Goal: Task Accomplishment & Management: Complete application form

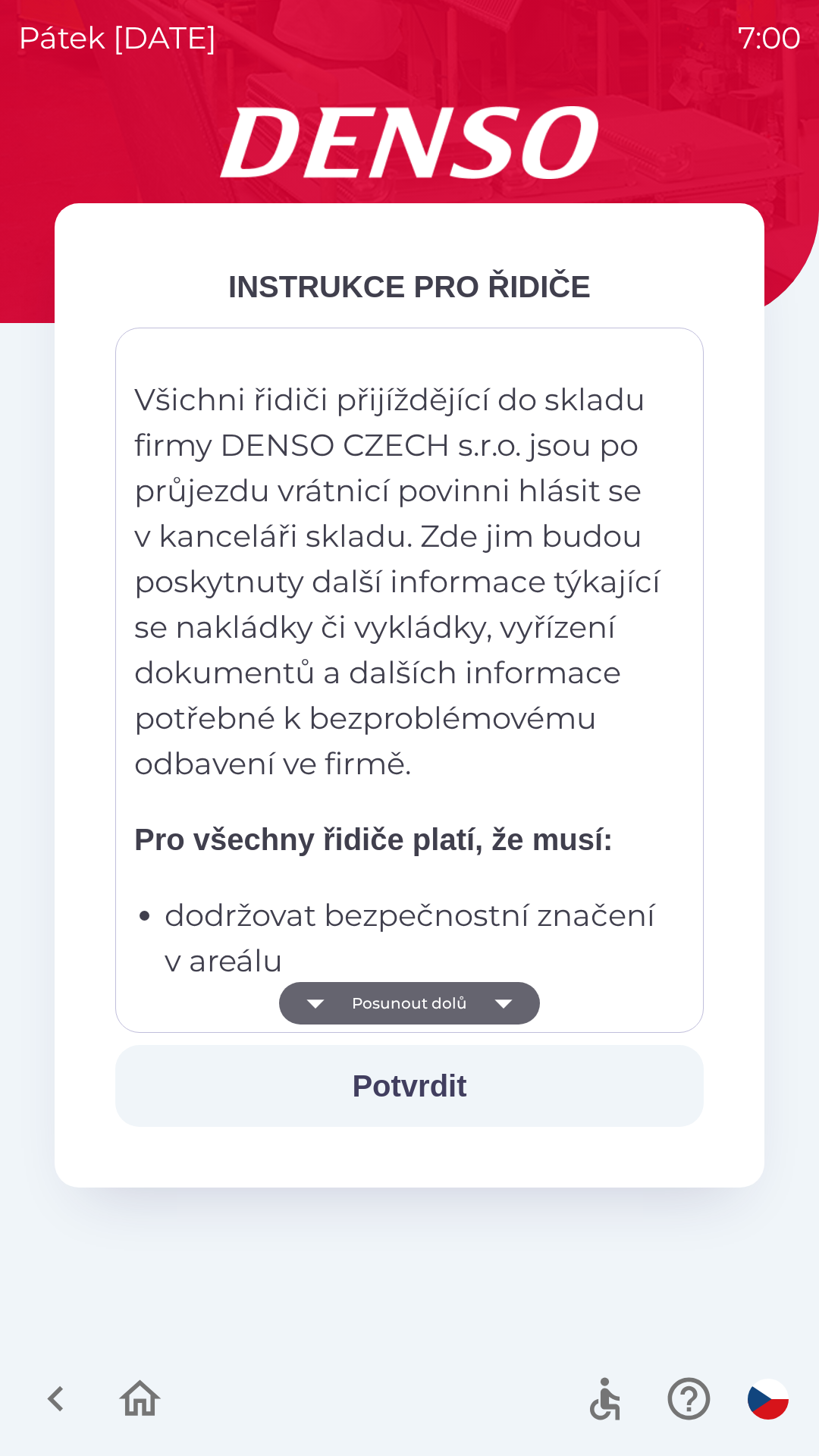
click at [508, 1012] on icon "button" at bounding box center [504, 1003] width 43 height 43
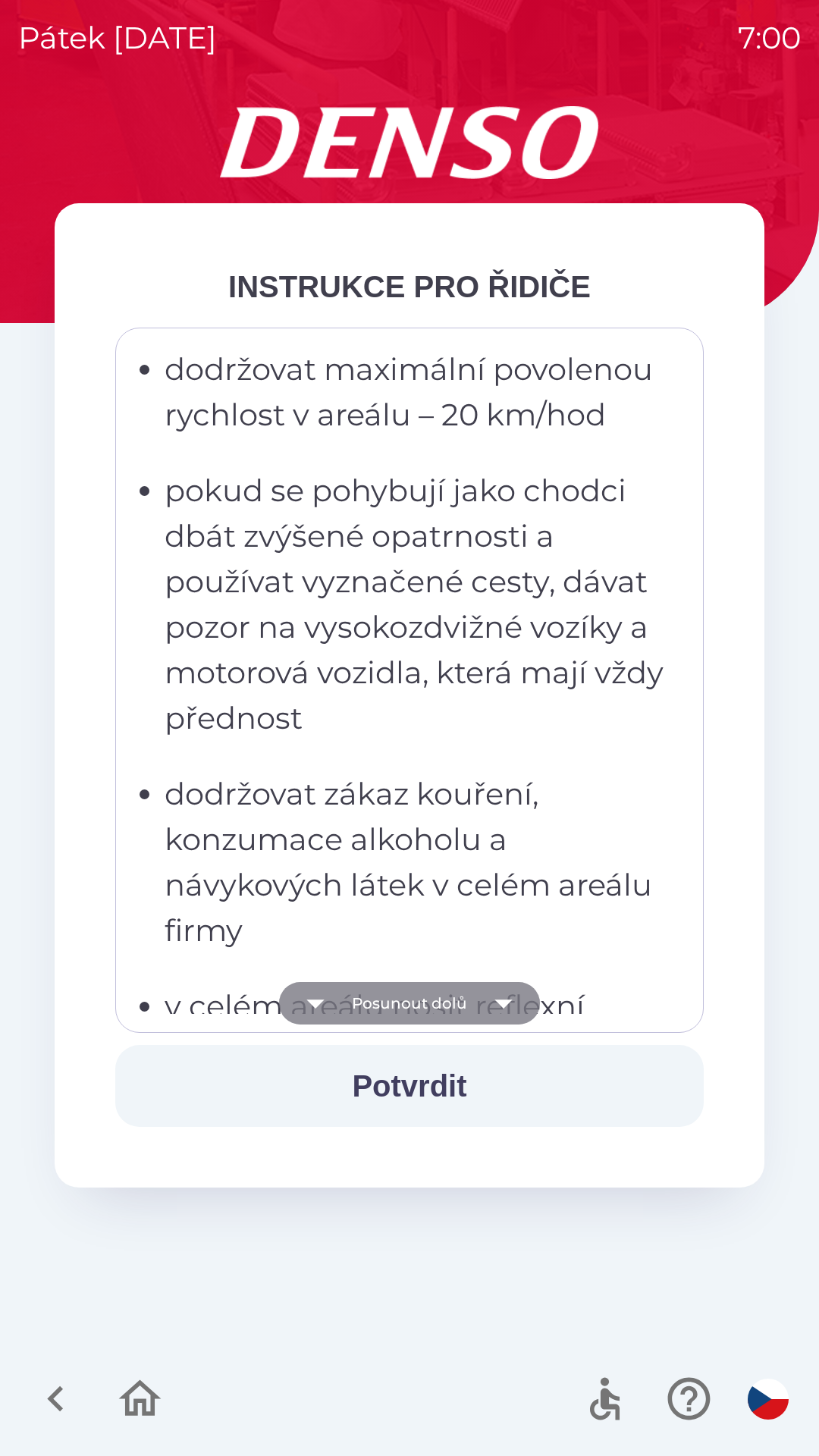
click at [509, 986] on icon "button" at bounding box center [504, 1003] width 43 height 43
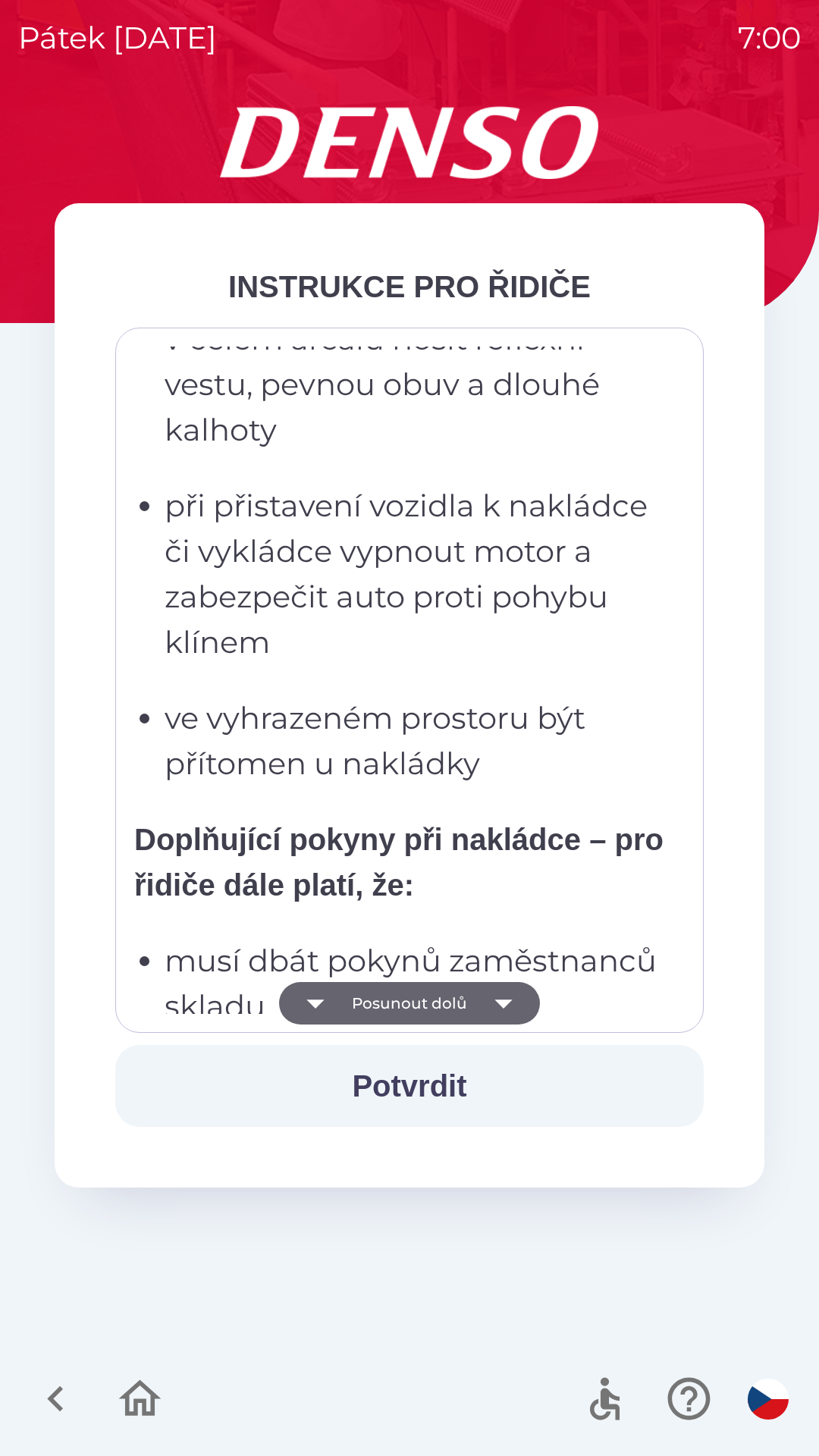
click at [520, 1018] on icon "button" at bounding box center [504, 1003] width 43 height 43
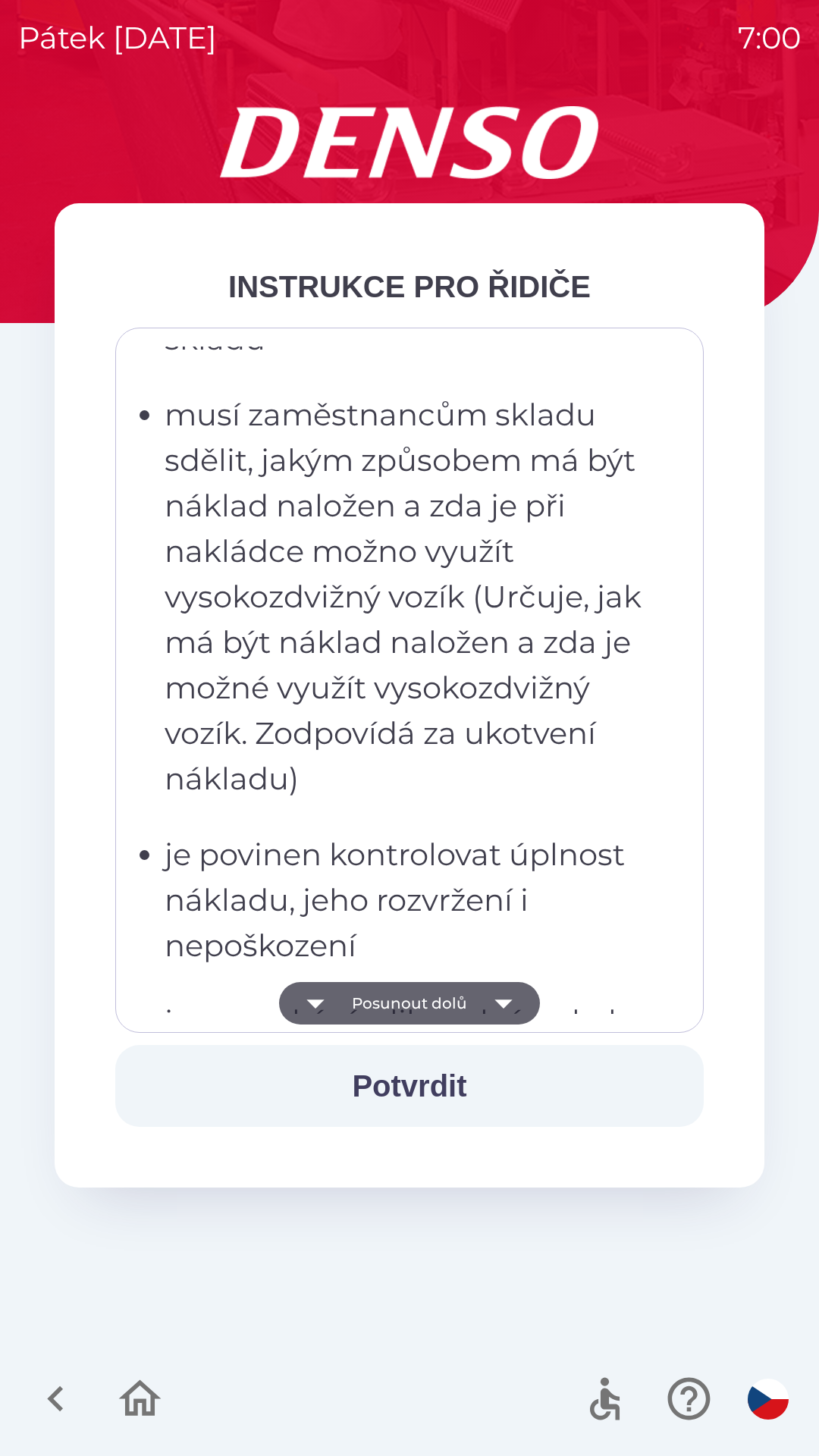
click at [528, 1012] on button "Posunout dolů" at bounding box center [409, 1003] width 261 height 43
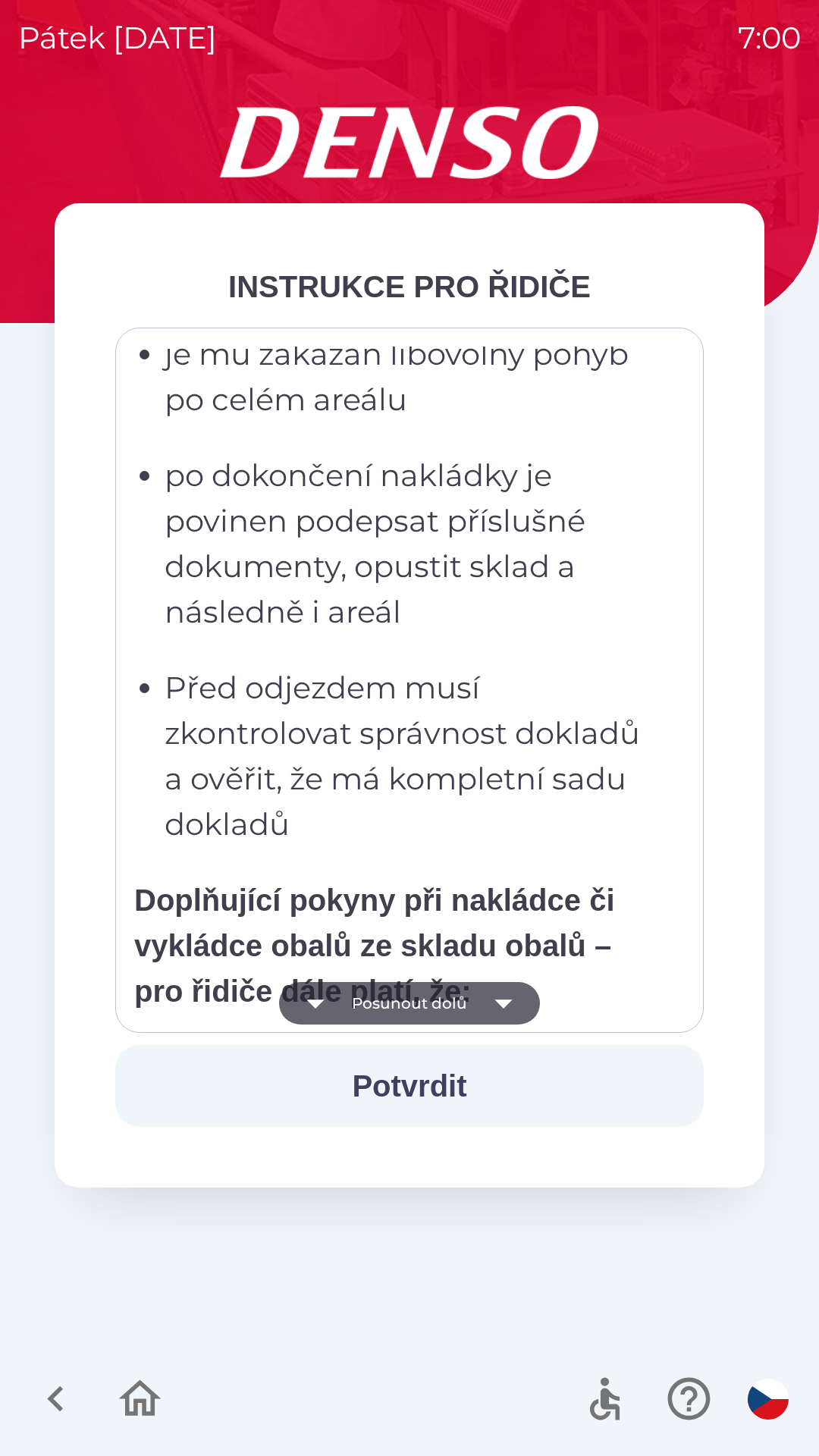
click at [525, 1011] on button "Posunout dolů" at bounding box center [409, 1003] width 261 height 43
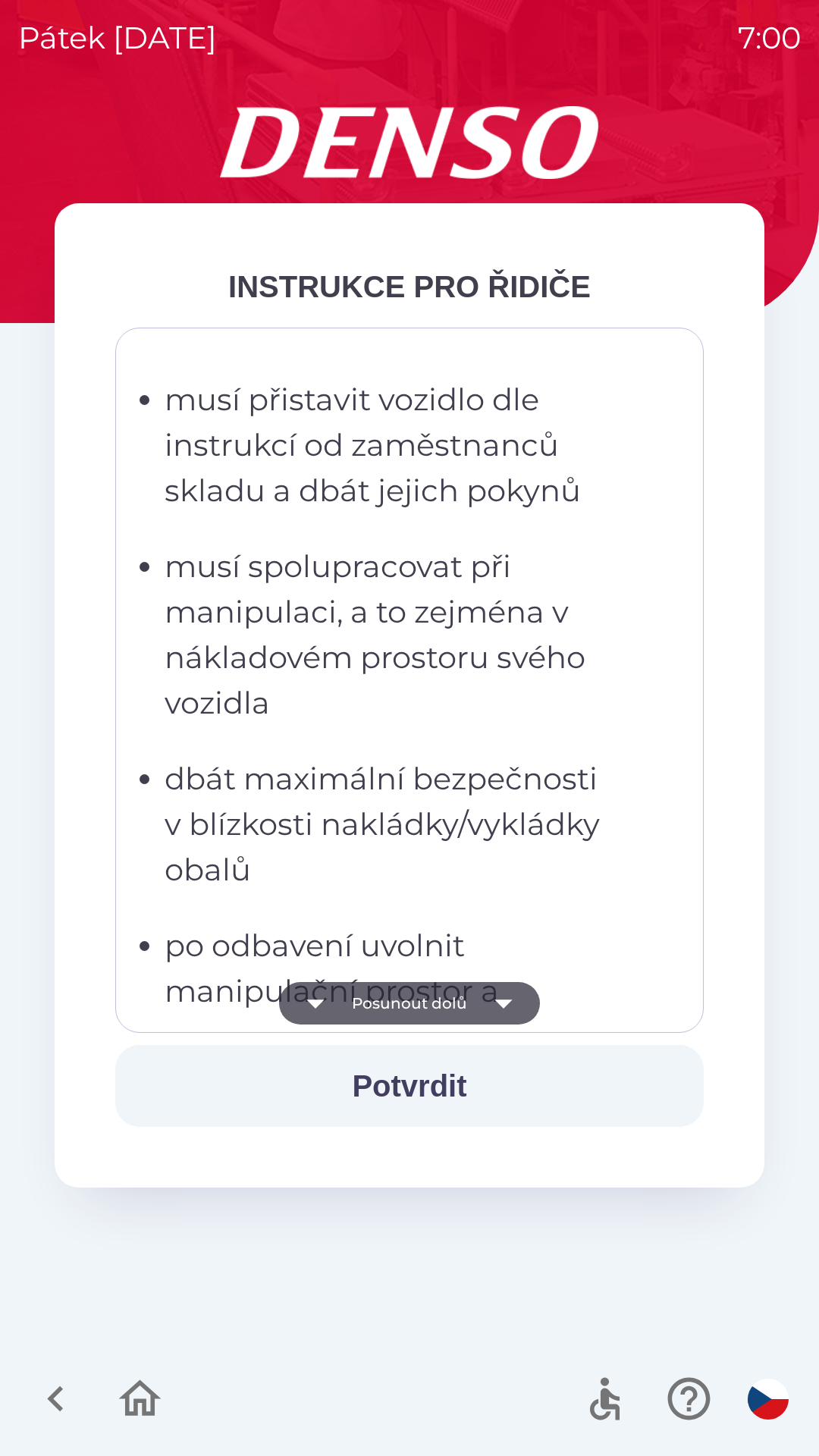
click at [525, 1008] on button "Posunout dolů" at bounding box center [409, 1003] width 261 height 43
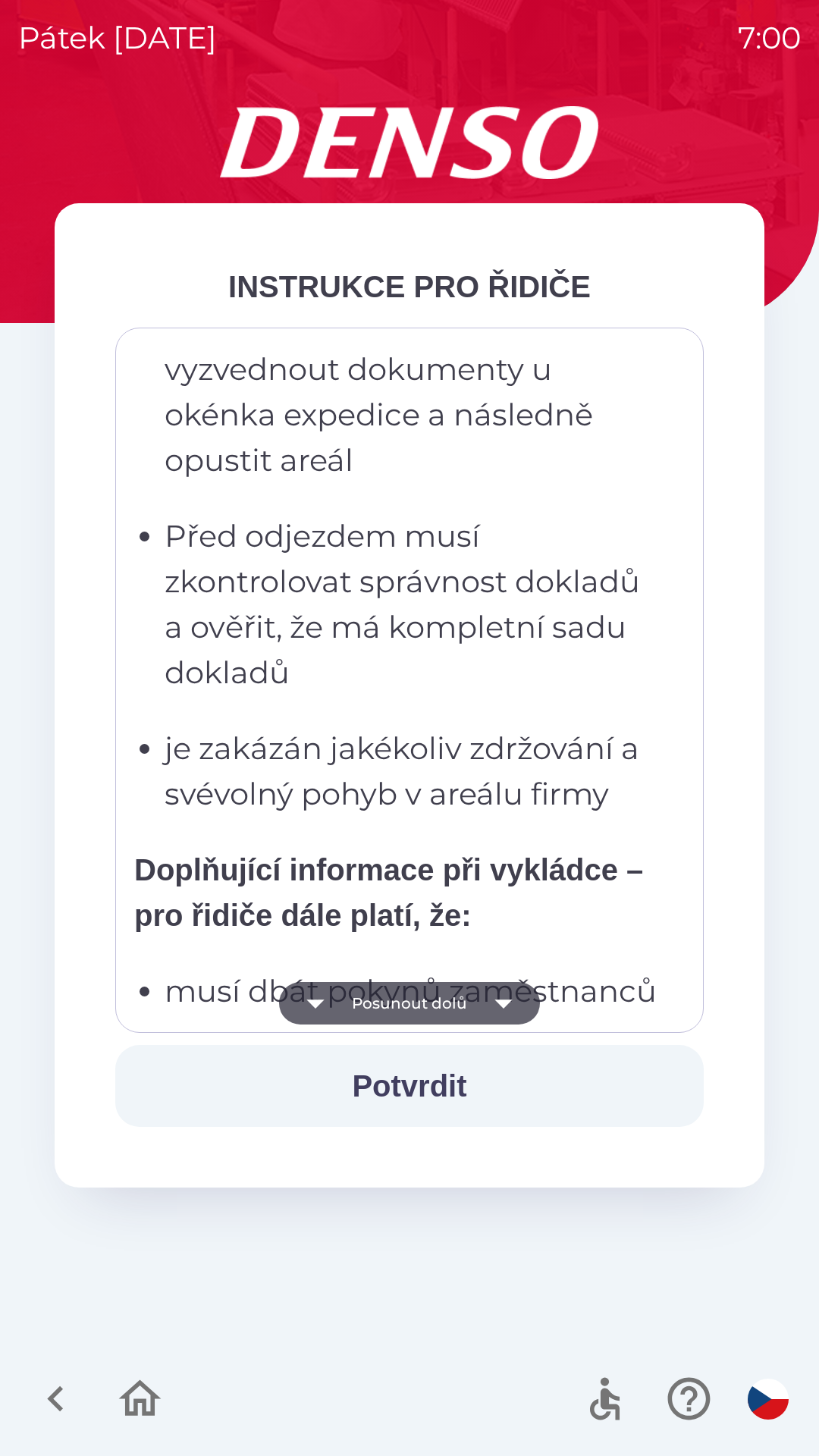
click at [527, 1019] on button "Posunout dolů" at bounding box center [409, 1003] width 261 height 43
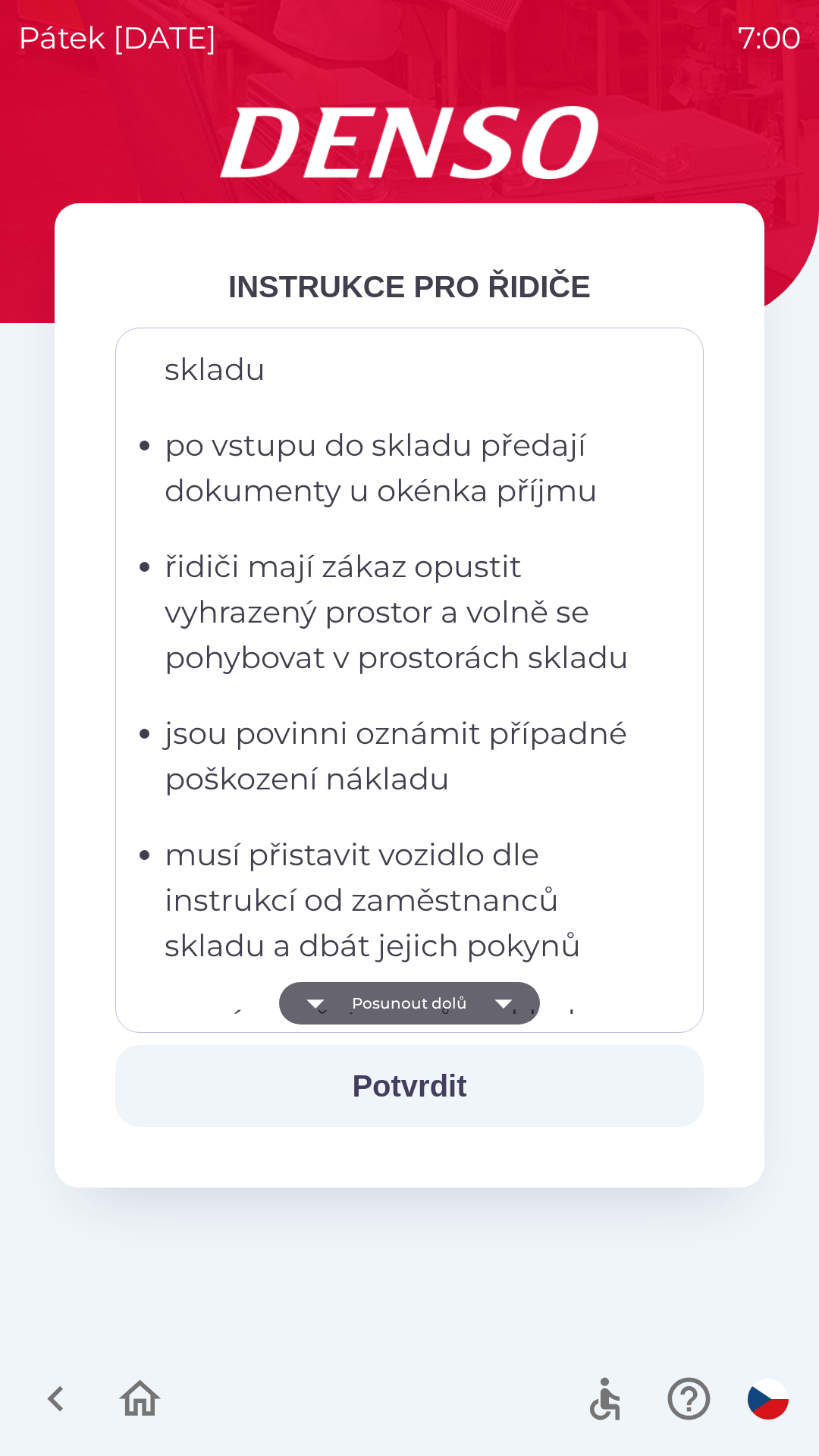
click at [527, 1021] on button "Posunout dolů" at bounding box center [409, 1003] width 261 height 43
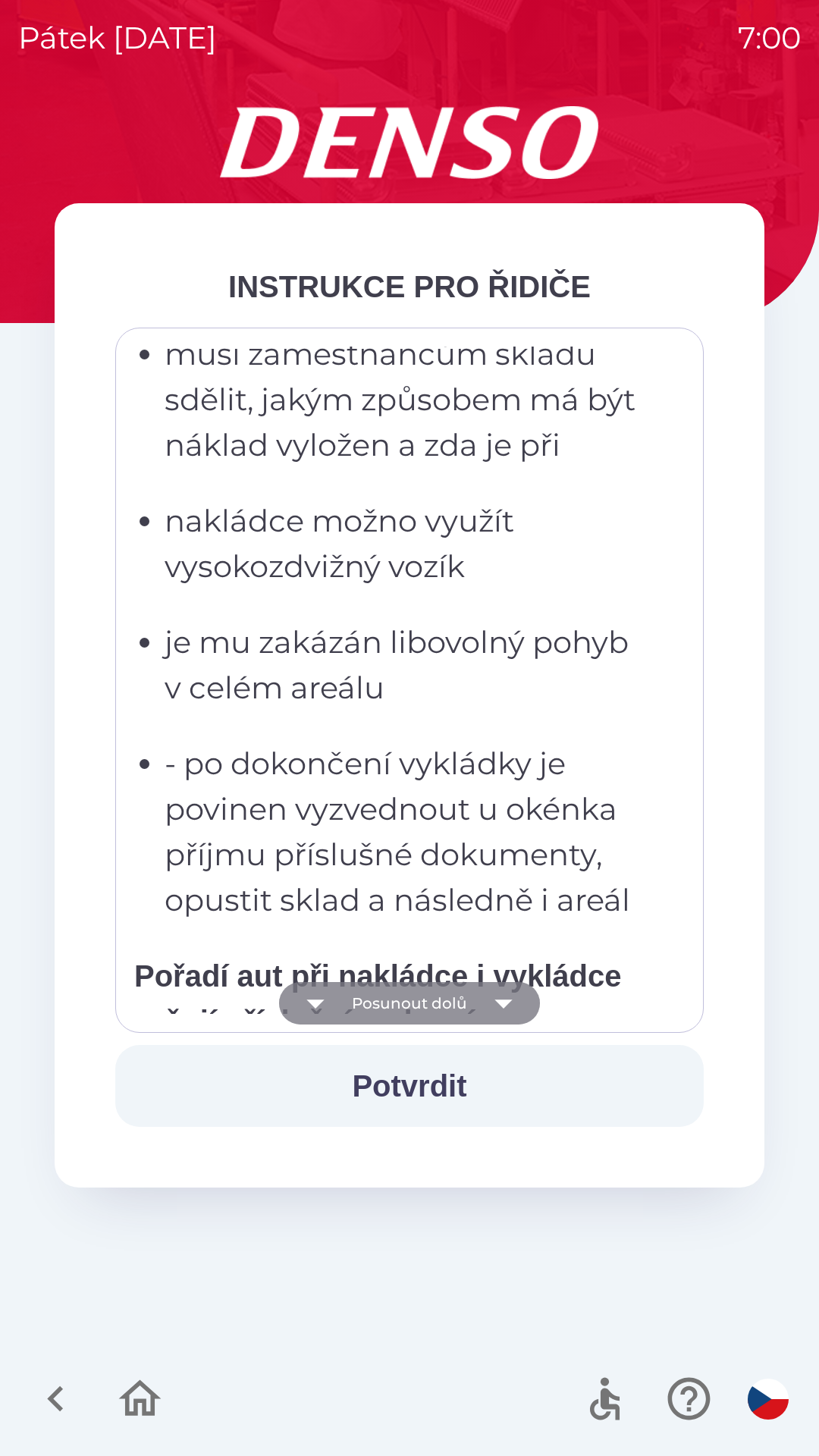
click at [528, 1020] on button "Posunout dolů" at bounding box center [409, 1003] width 261 height 43
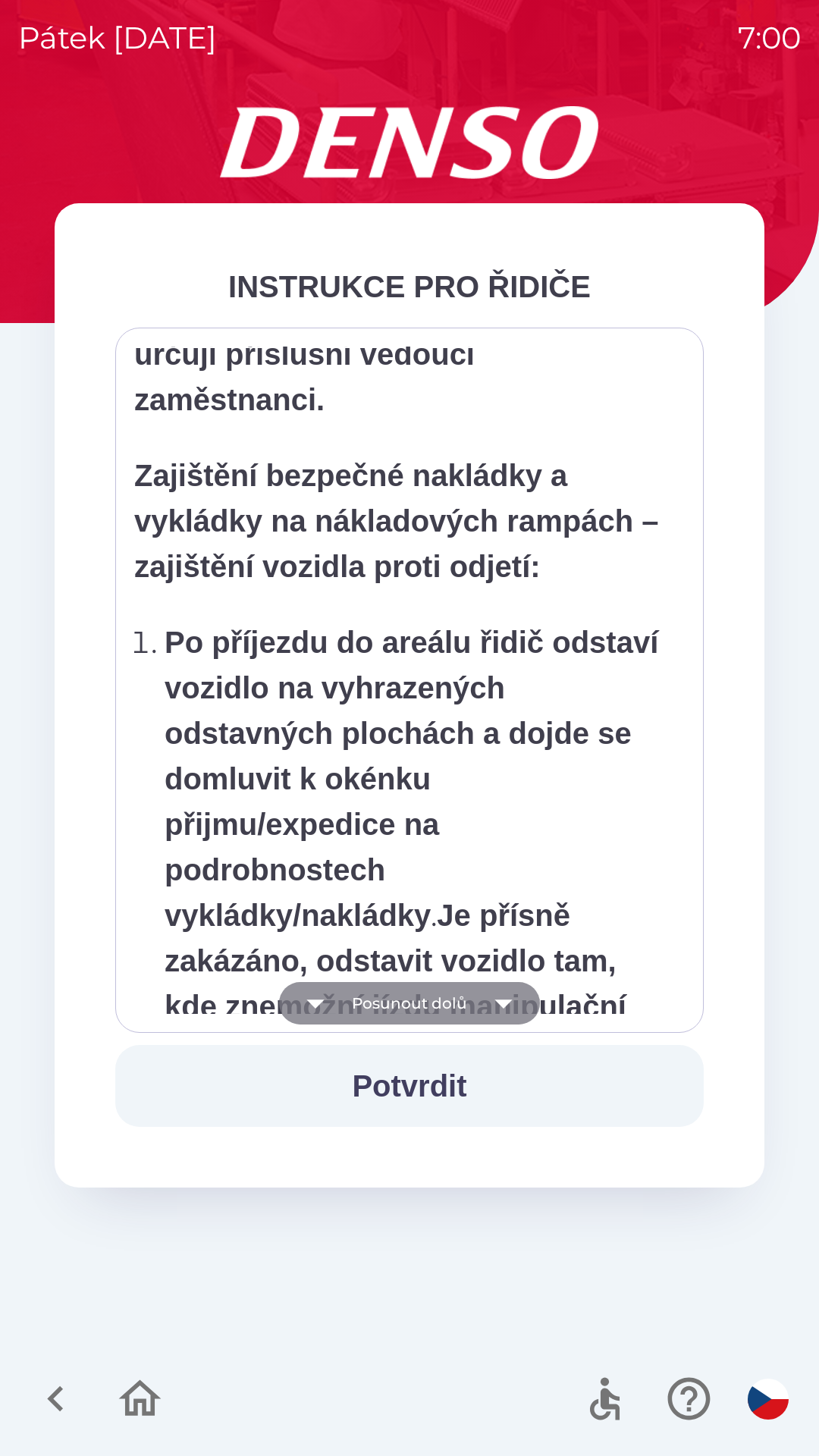
click at [530, 1045] on button "Potvrdit" at bounding box center [410, 1086] width 589 height 82
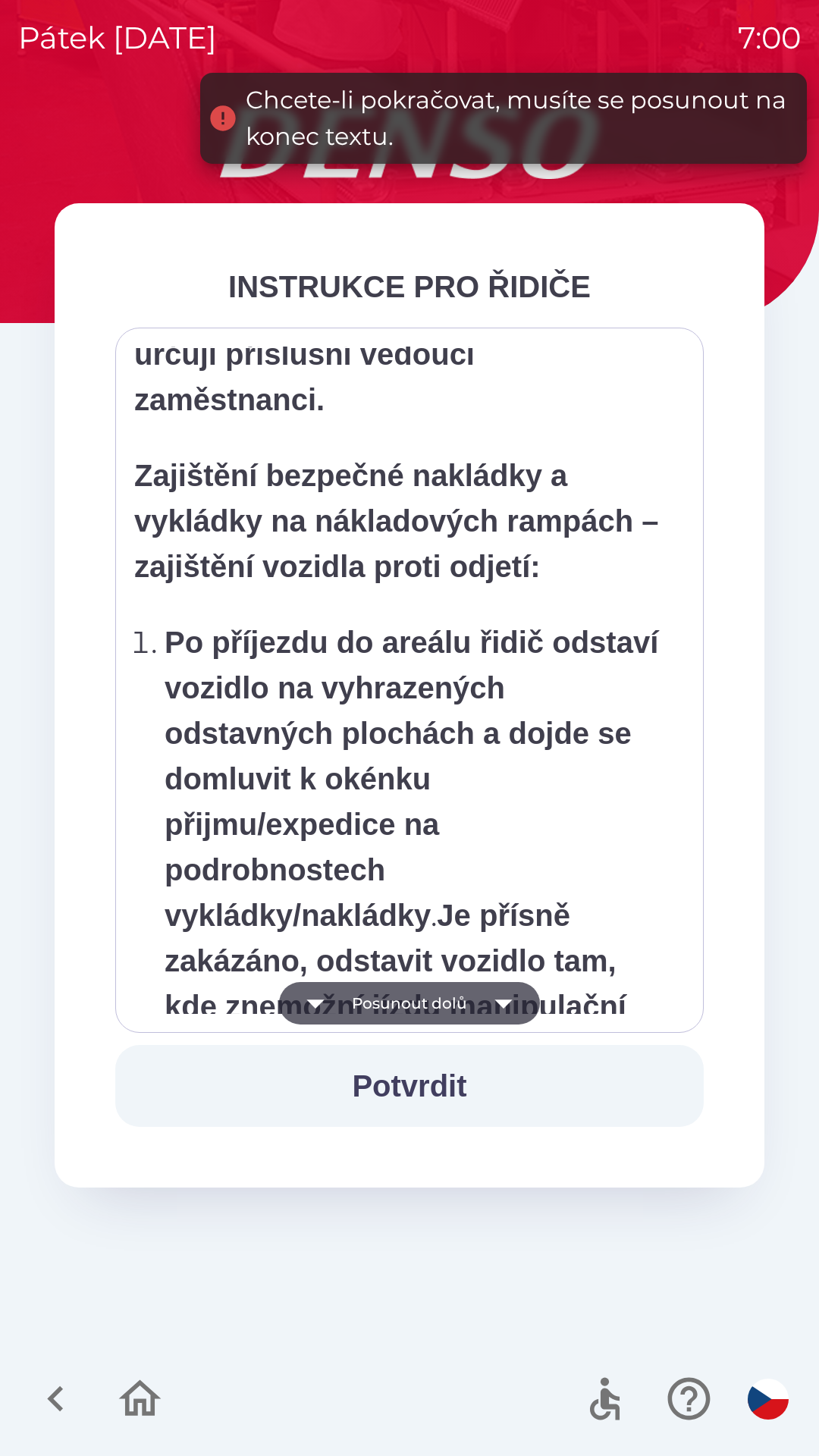
click at [531, 1022] on div "Všichni řidiči přijíždějící do skladu firmy DENSO CZECH s.r.o. jsou po průjezdu…" at bounding box center [410, 679] width 589 height 705
click at [533, 1022] on div "Všichni řidiči přijíždějící do skladu firmy DENSO CZECH s.r.o. jsou po průjezdu…" at bounding box center [410, 679] width 589 height 705
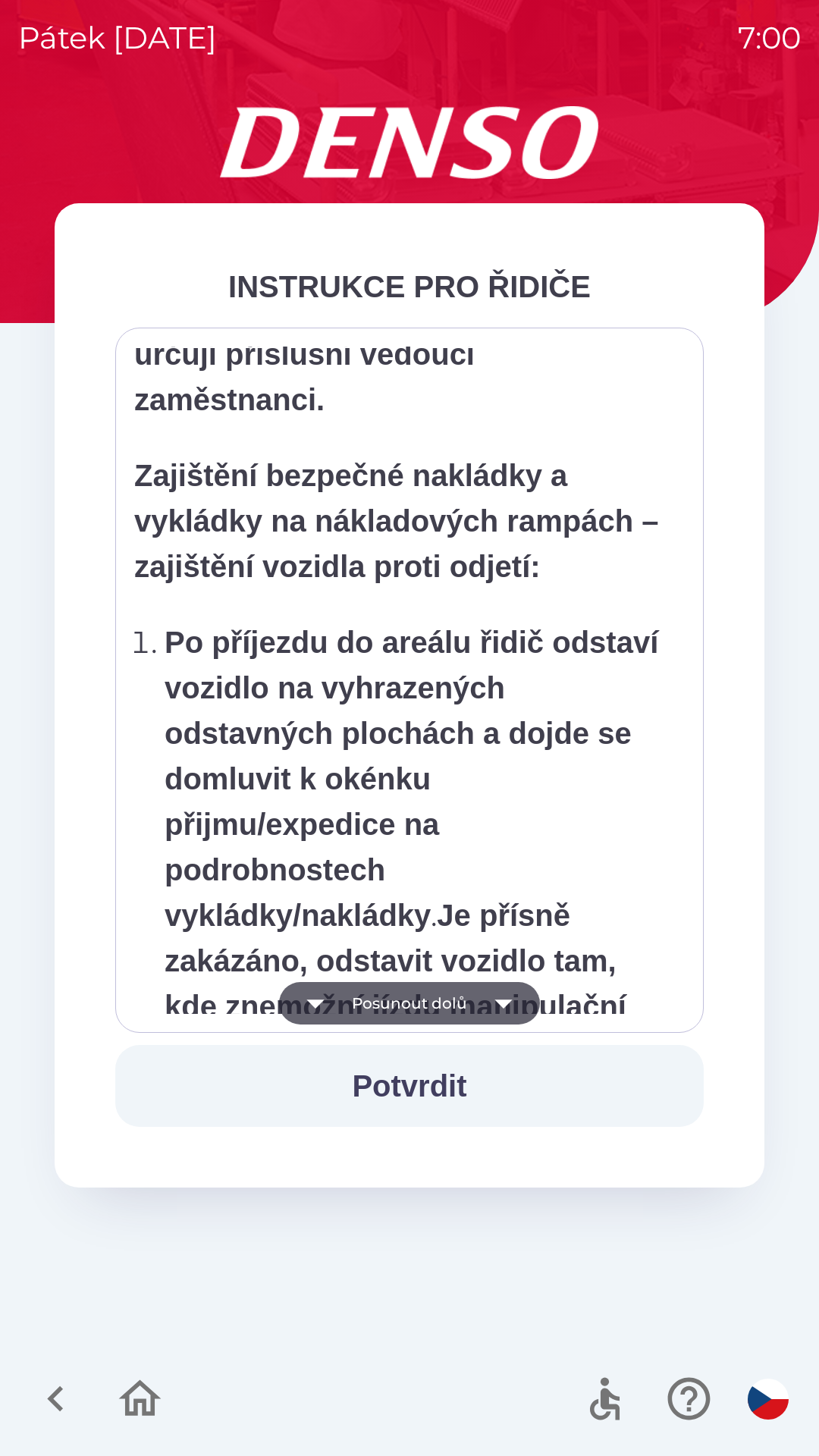
click at [421, 1086] on button "Potvrdit" at bounding box center [410, 1086] width 589 height 82
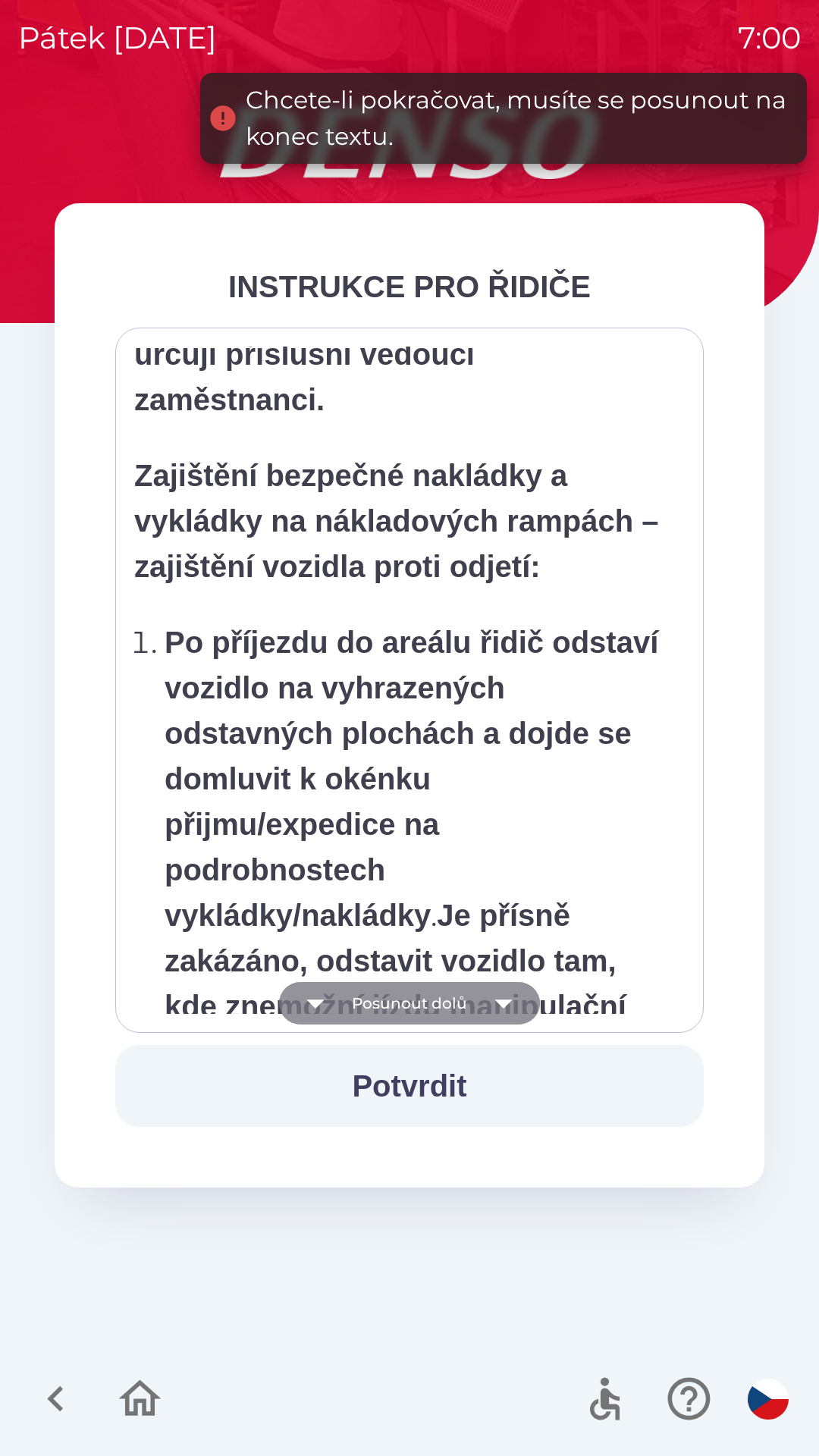
click at [483, 1016] on icon "button" at bounding box center [504, 1003] width 43 height 43
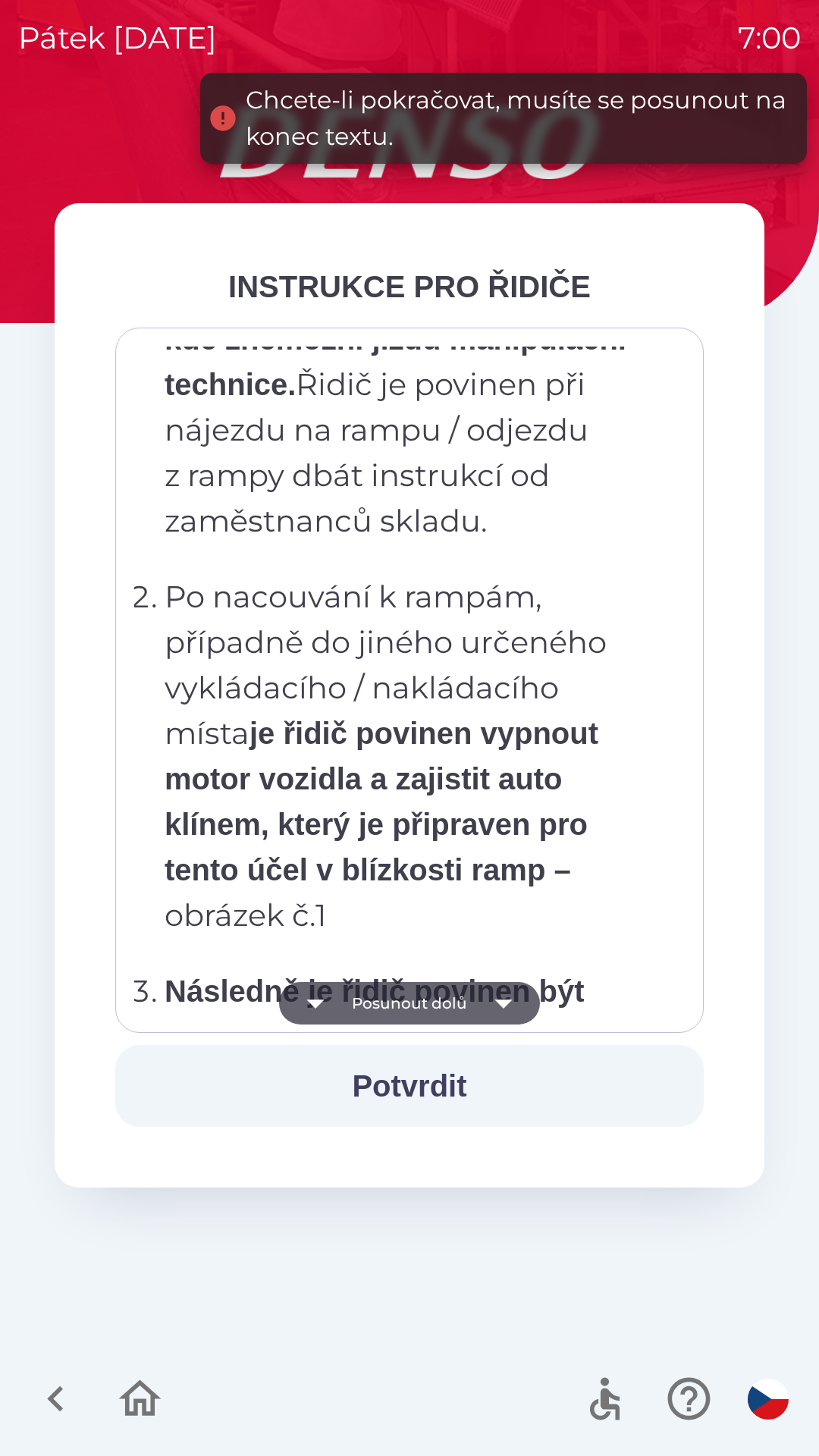
click at [507, 1005] on icon "button" at bounding box center [504, 1003] width 43 height 43
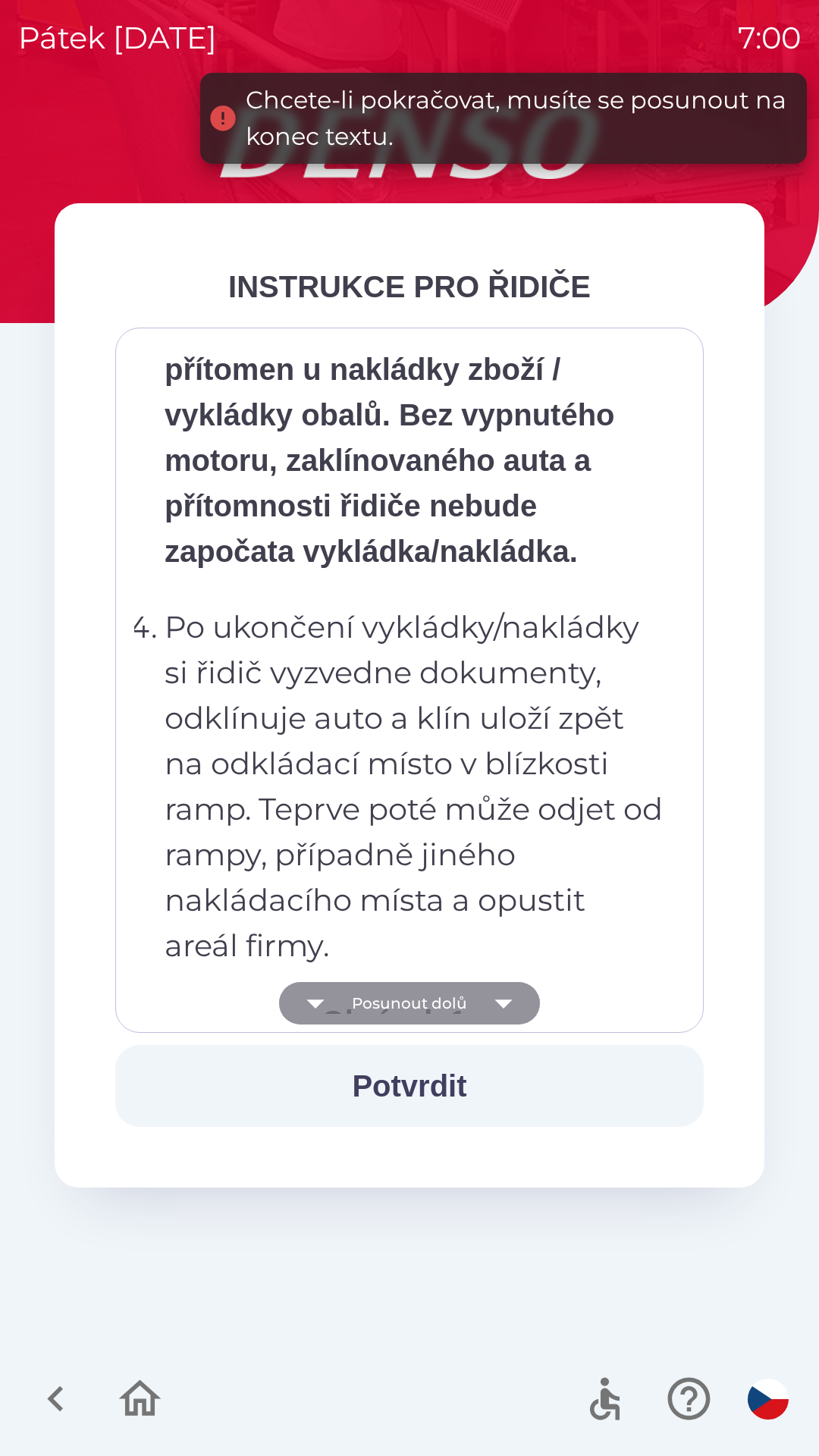
click at [508, 1007] on icon "button" at bounding box center [504, 1003] width 43 height 43
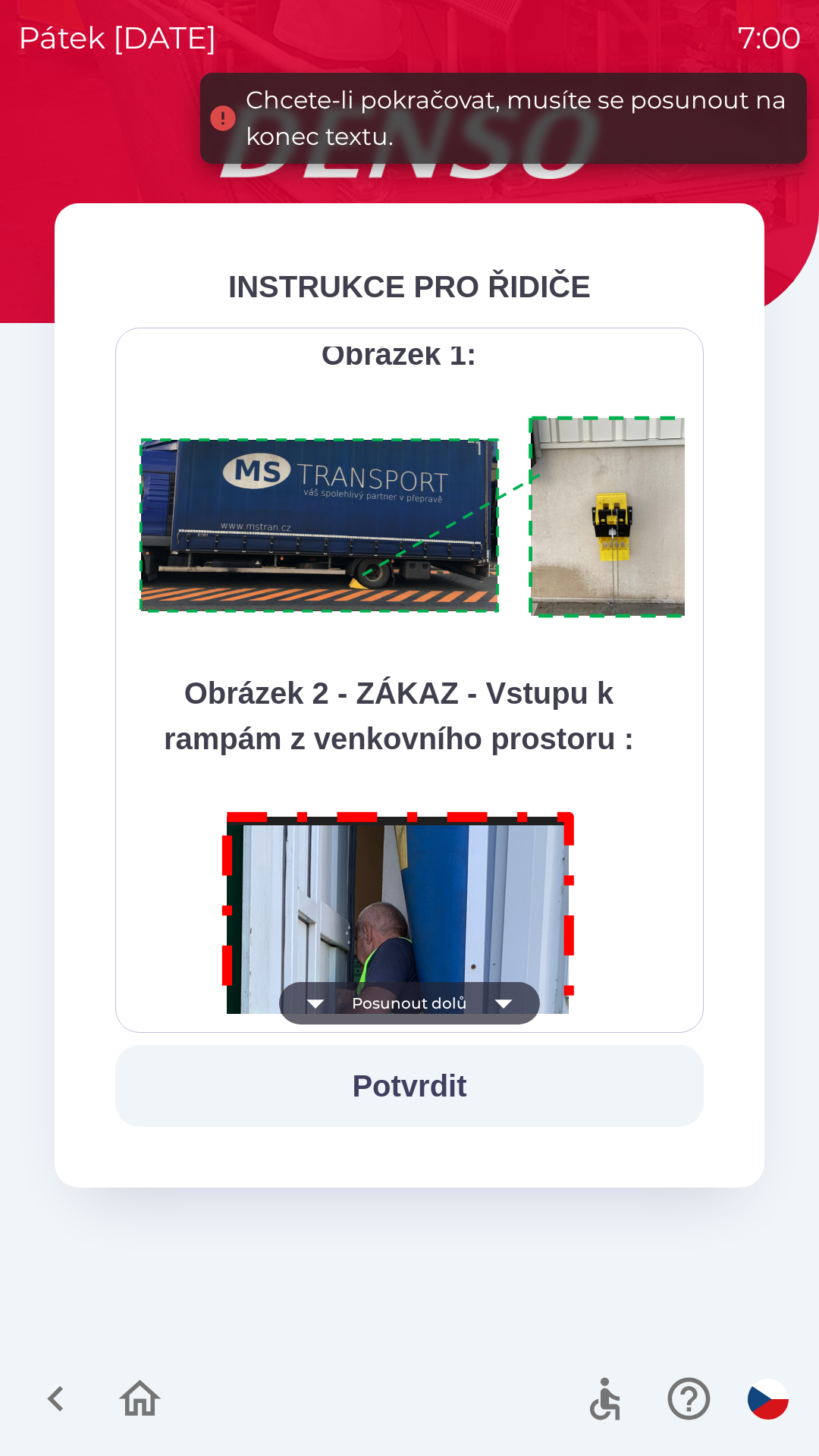
click at [511, 998] on icon "button" at bounding box center [504, 1003] width 43 height 43
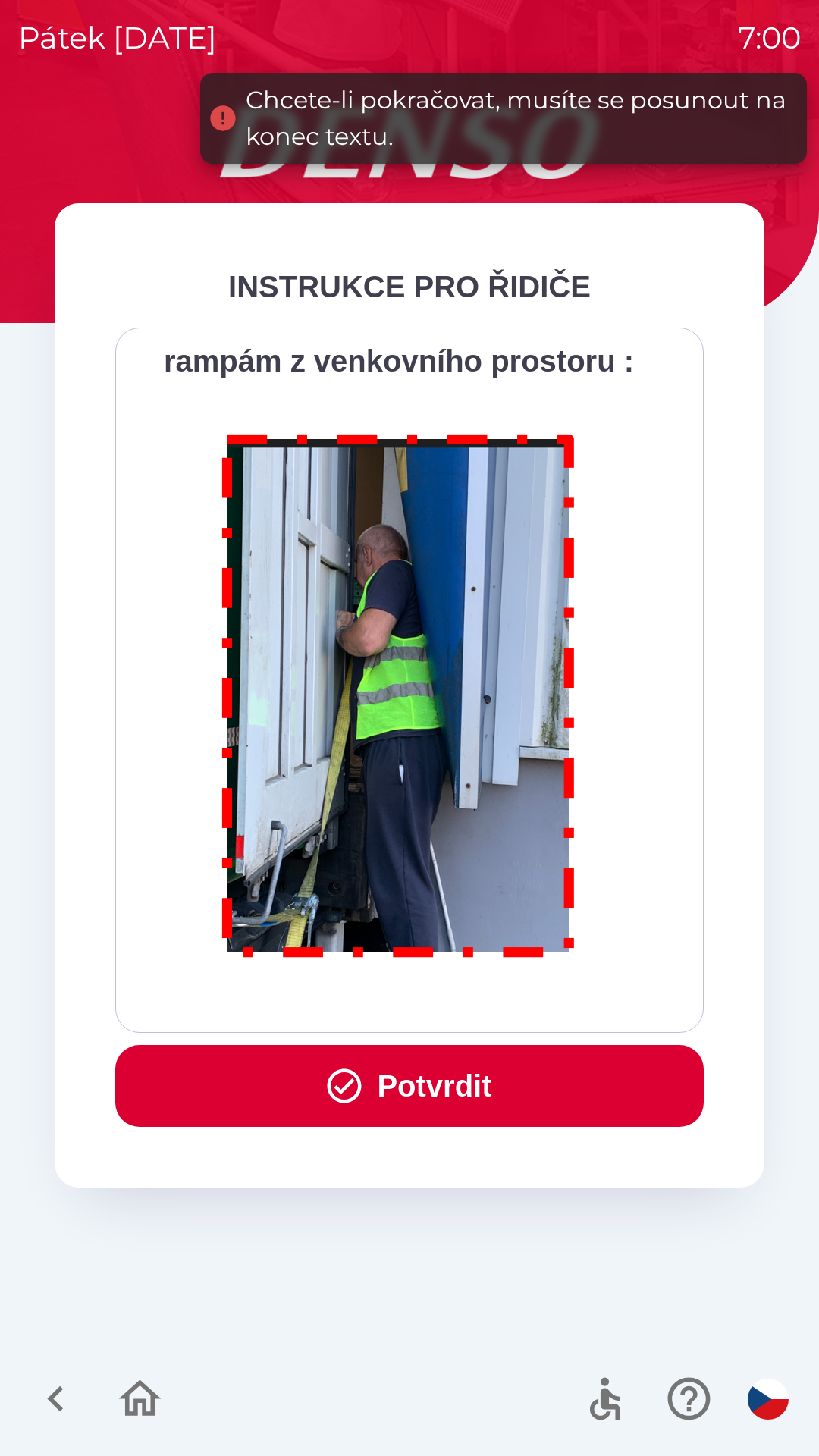
click at [513, 1010] on div "Všichni řidiči přijíždějící do skladu firmy DENSO CZECH s.r.o. jsou po průjezdu…" at bounding box center [410, 679] width 551 height 667
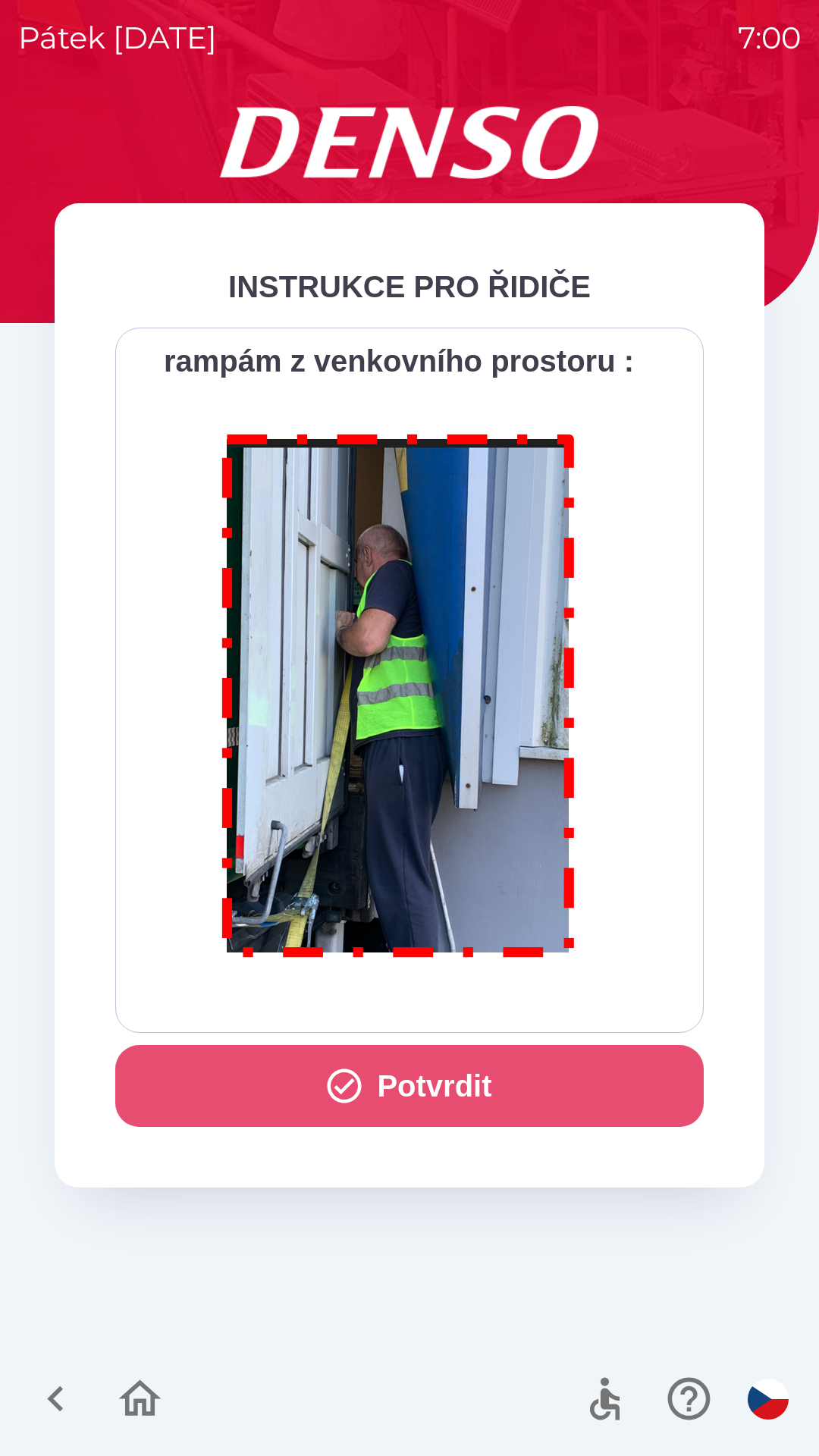
click at [384, 1076] on button "Potvrdit" at bounding box center [410, 1086] width 589 height 82
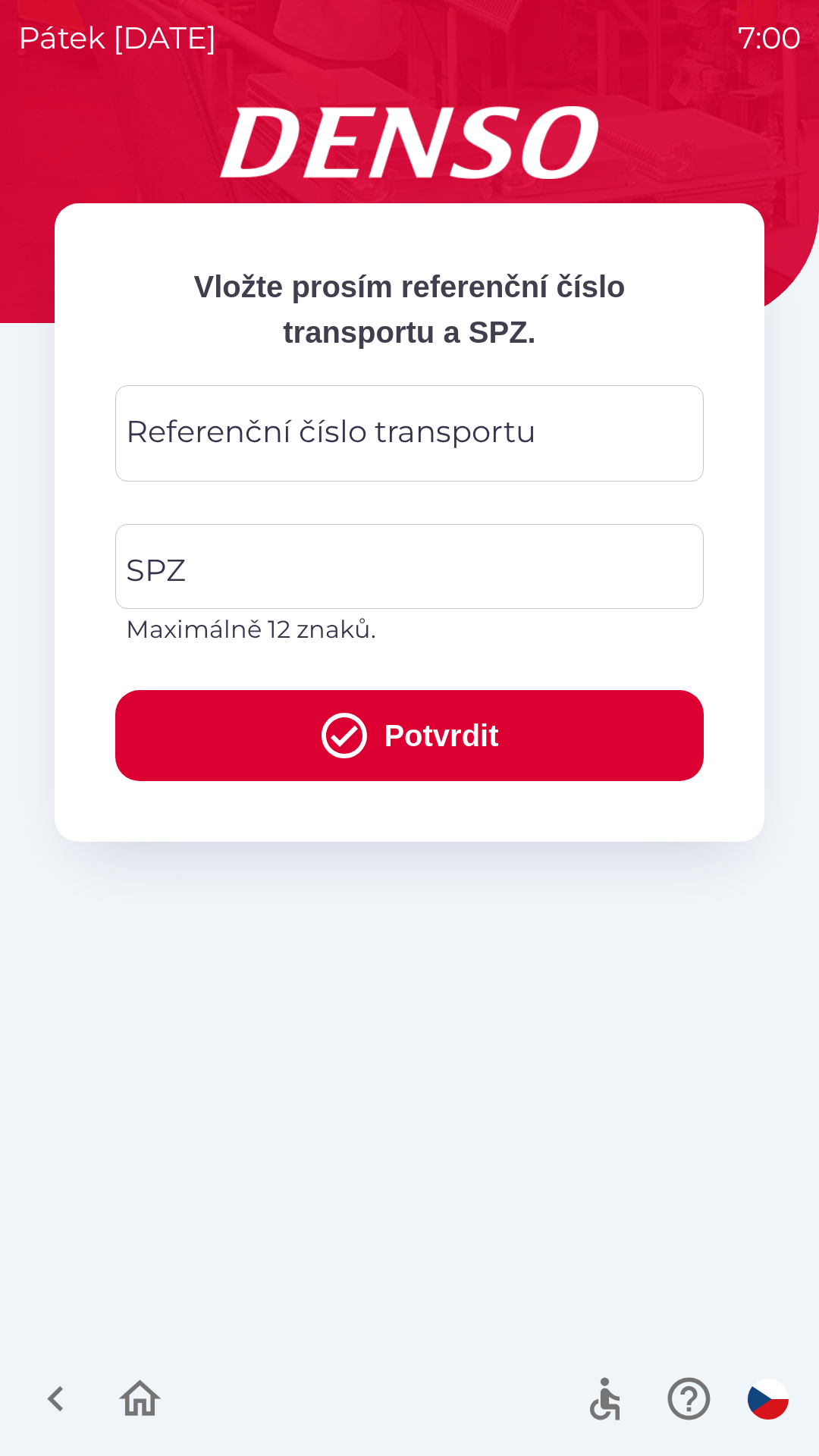
click at [338, 439] on div "Referenční číslo transportu Referenční číslo transportu" at bounding box center [410, 433] width 589 height 96
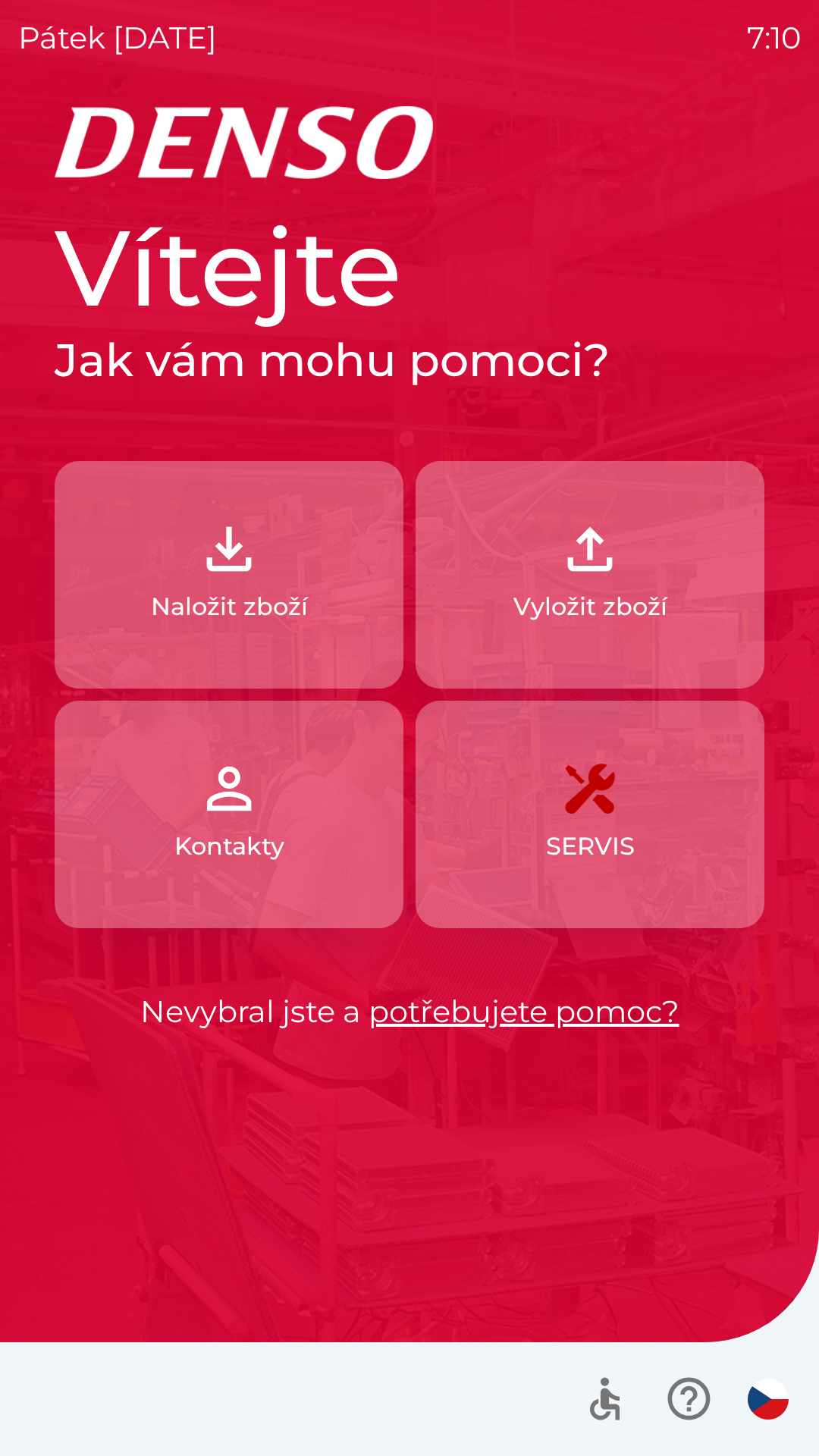
click at [138, 582] on button "Naložit zboží" at bounding box center [228, 575] width 349 height 228
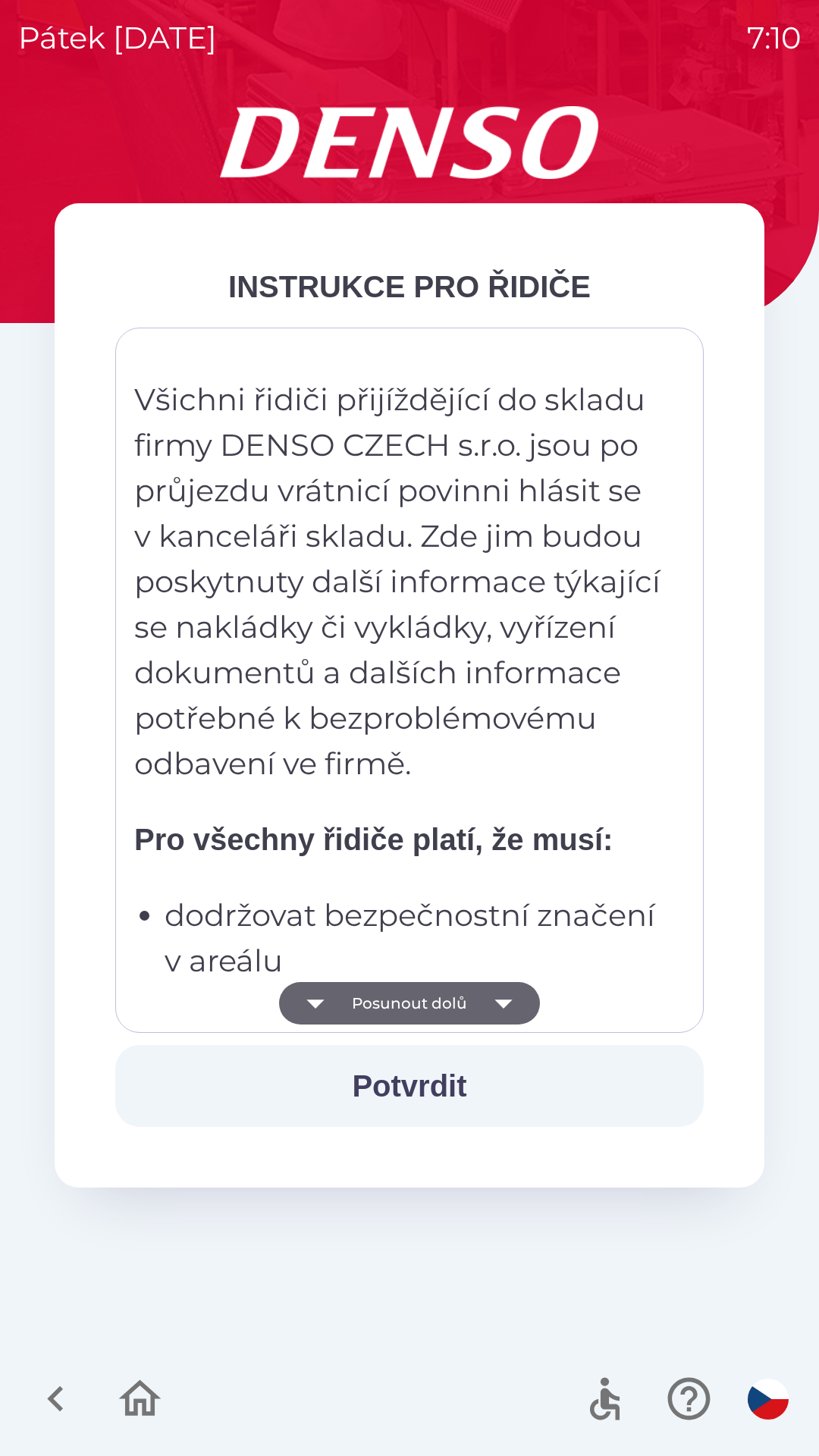
click at [321, 988] on icon "button" at bounding box center [316, 1003] width 43 height 43
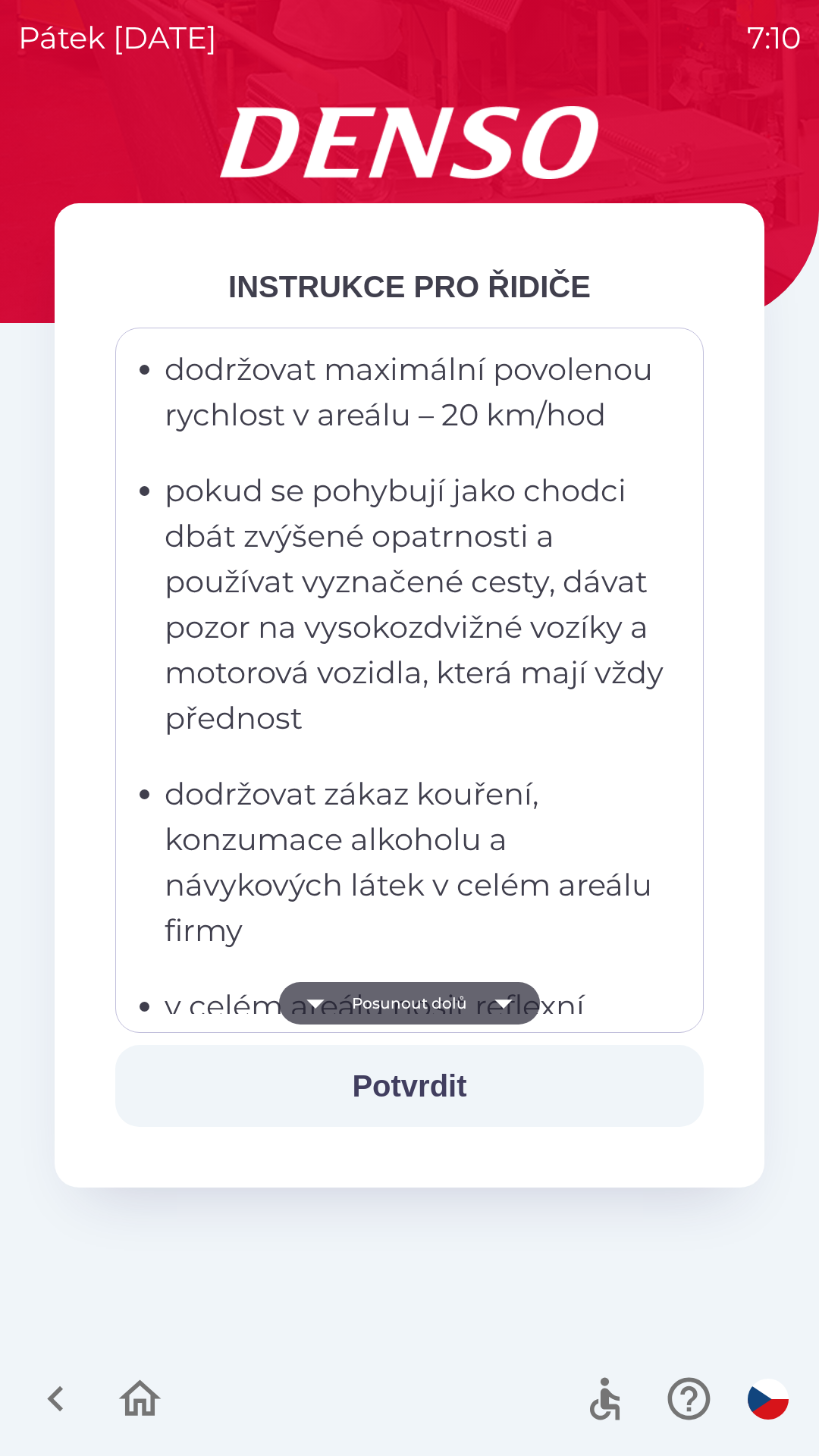
click at [337, 1018] on icon "button" at bounding box center [316, 1003] width 43 height 43
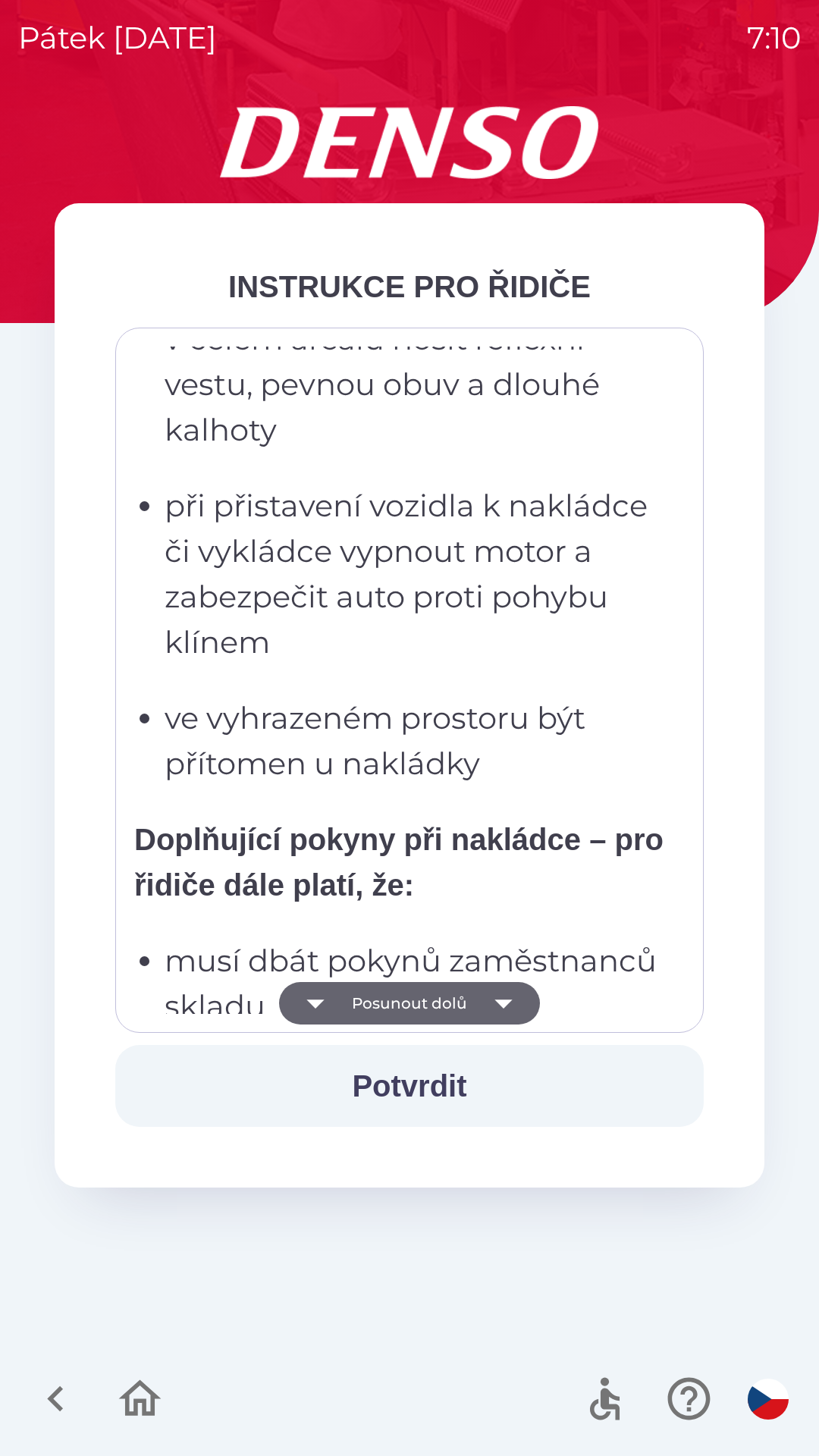
click at [338, 1016] on button "Posunout dolů" at bounding box center [409, 1003] width 261 height 43
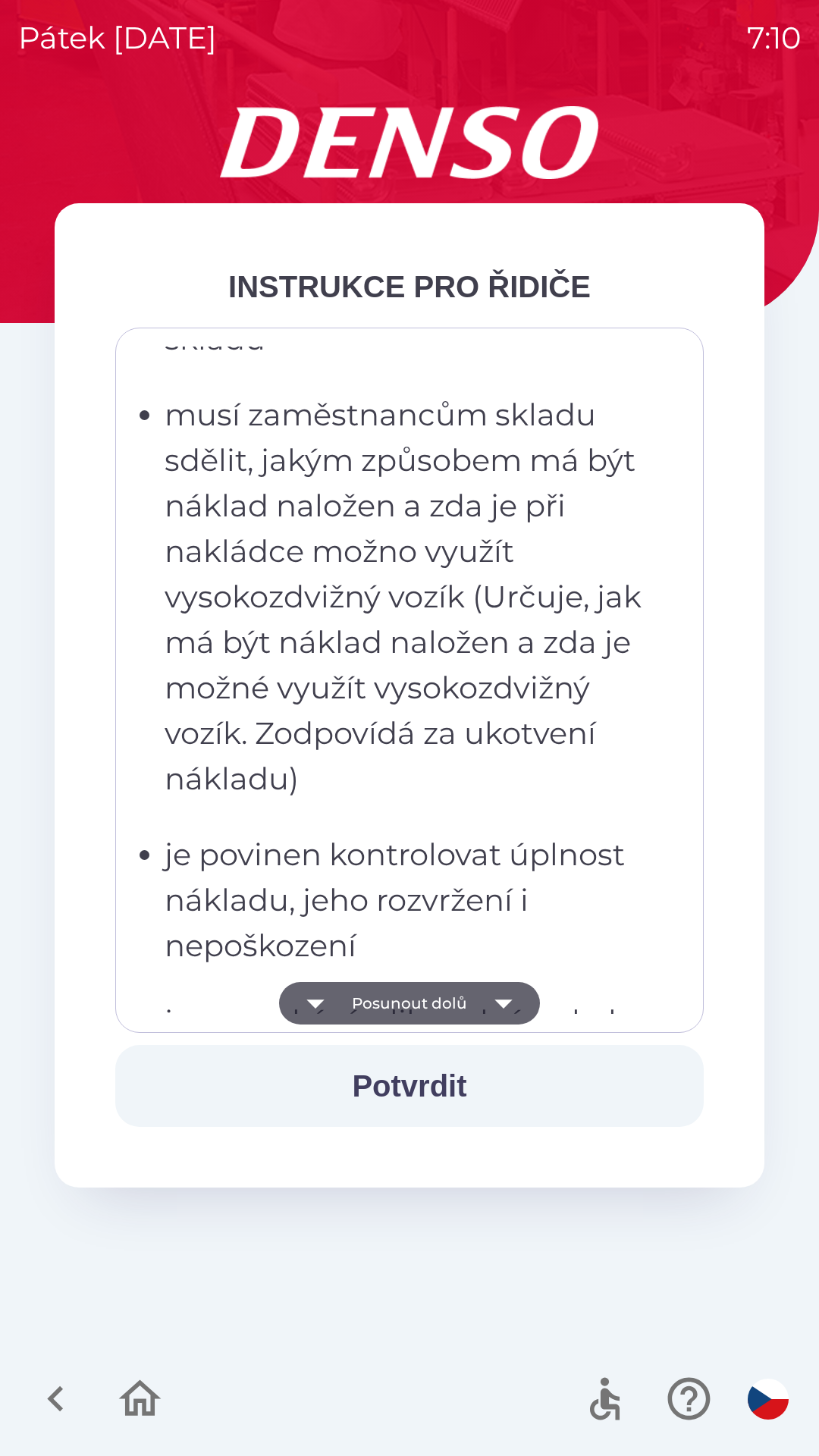
click at [341, 1010] on button "Posunout dolů" at bounding box center [409, 1003] width 261 height 43
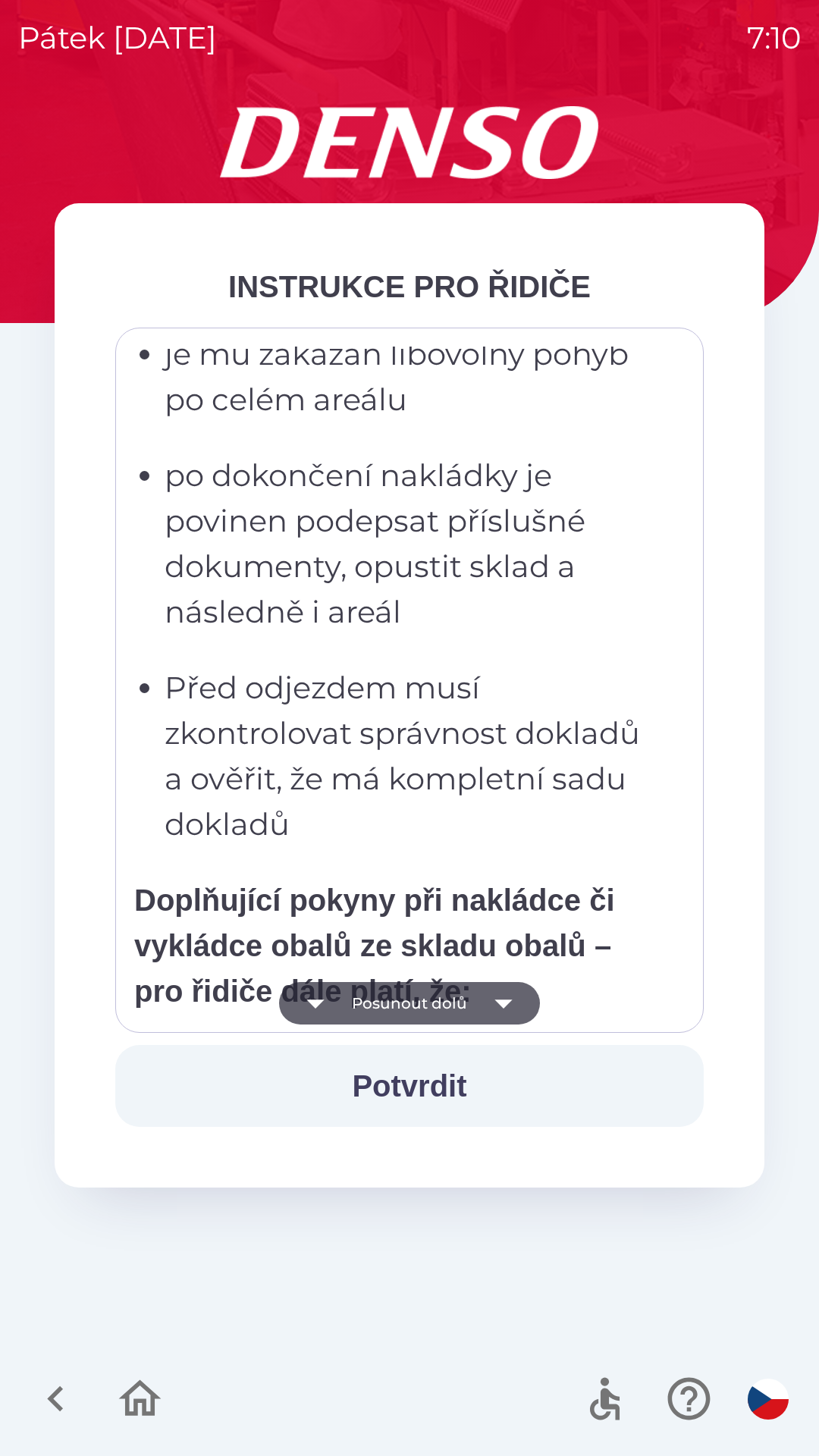
click at [348, 1007] on button "Posunout dolů" at bounding box center [409, 1003] width 261 height 43
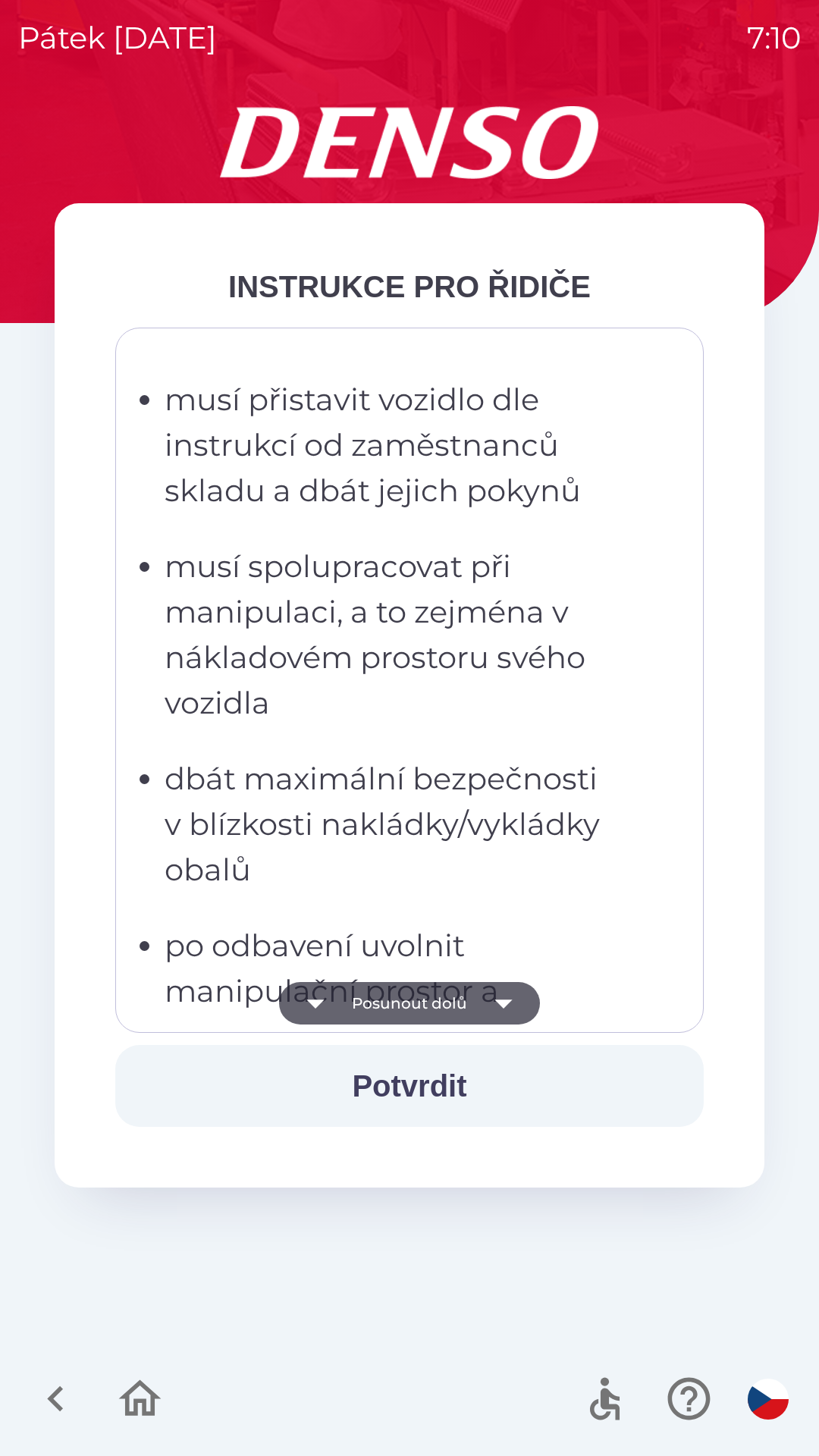
click at [351, 1000] on button "Posunout dolů" at bounding box center [409, 1003] width 261 height 43
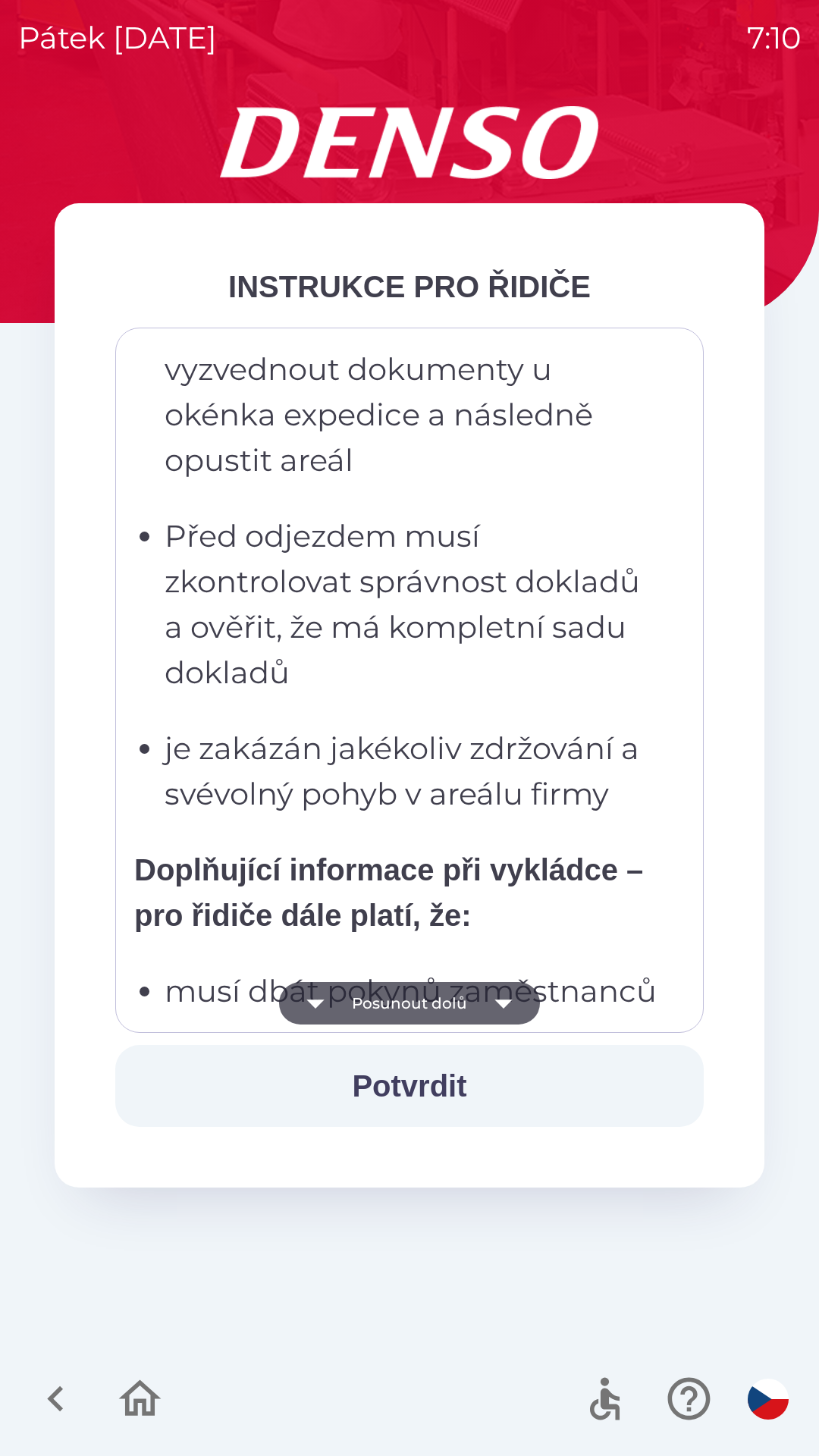
click at [355, 1019] on button "Posunout dolů" at bounding box center [409, 1003] width 261 height 43
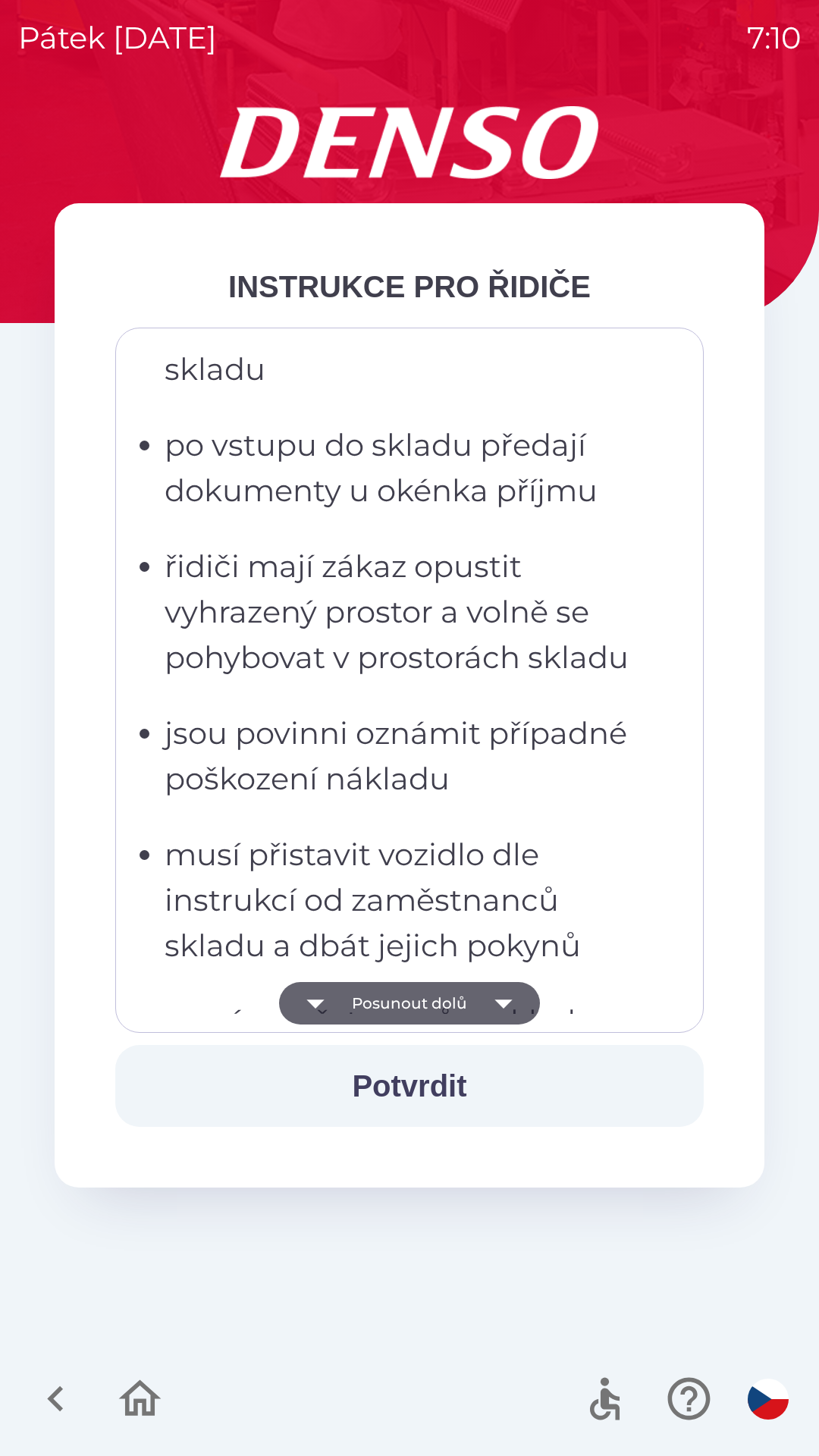
click at [347, 1008] on button "Posunout dolů" at bounding box center [409, 1003] width 261 height 43
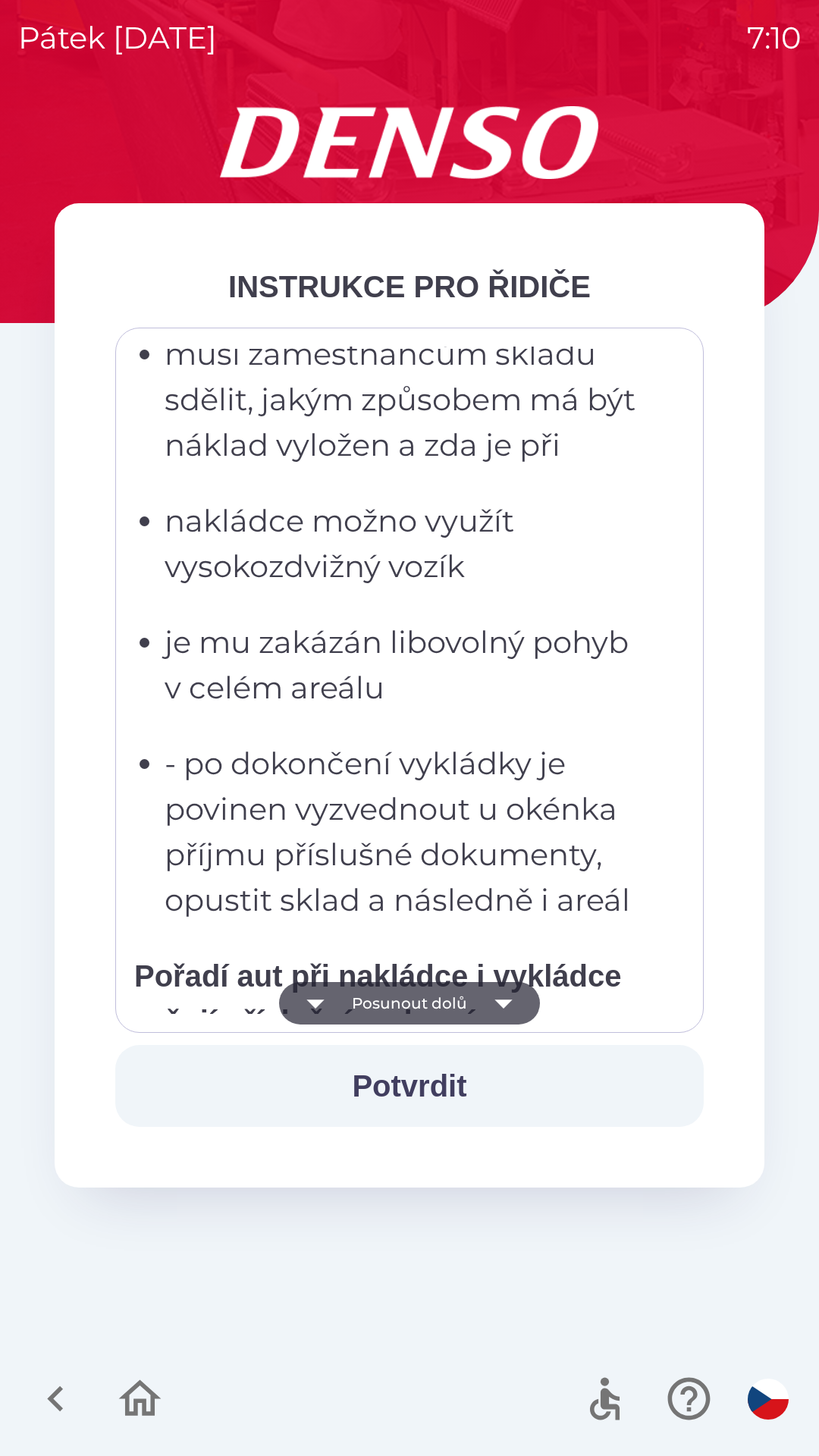
click at [353, 1008] on button "Posunout dolů" at bounding box center [409, 1003] width 261 height 43
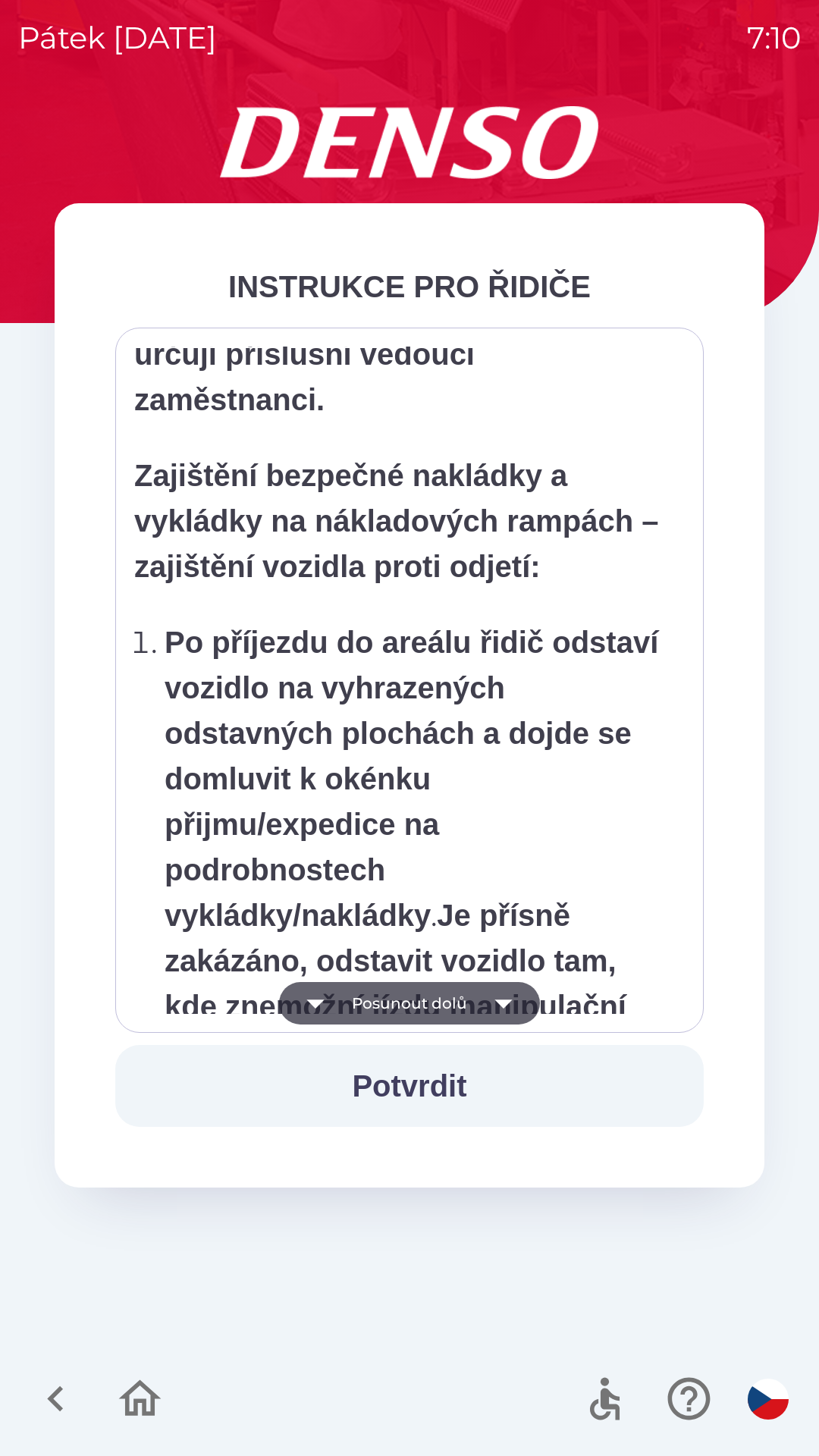
click at [355, 1008] on button "Posunout dolů" at bounding box center [409, 1003] width 261 height 43
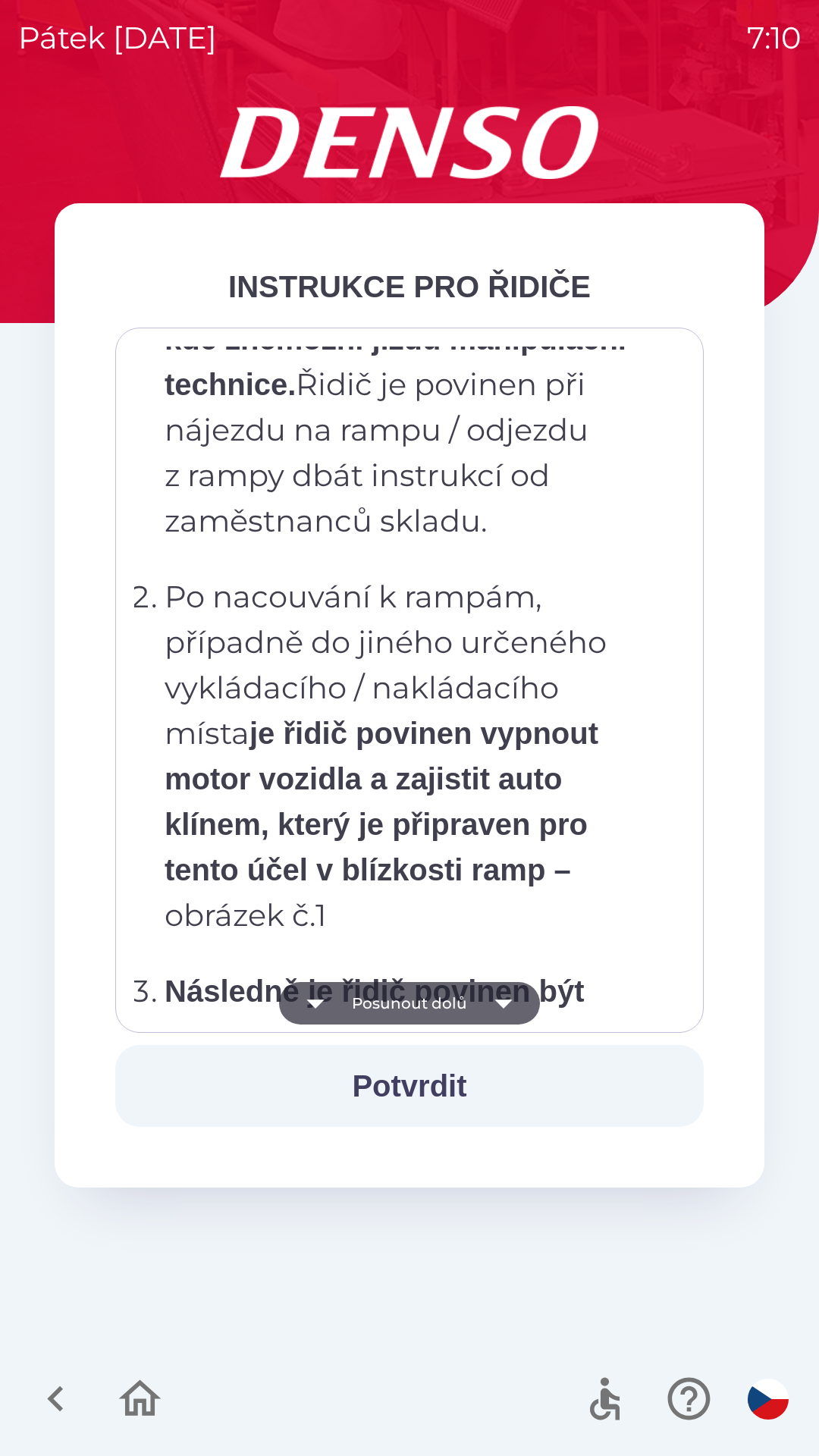
click at [353, 1003] on button "Posunout dolů" at bounding box center [409, 1003] width 261 height 43
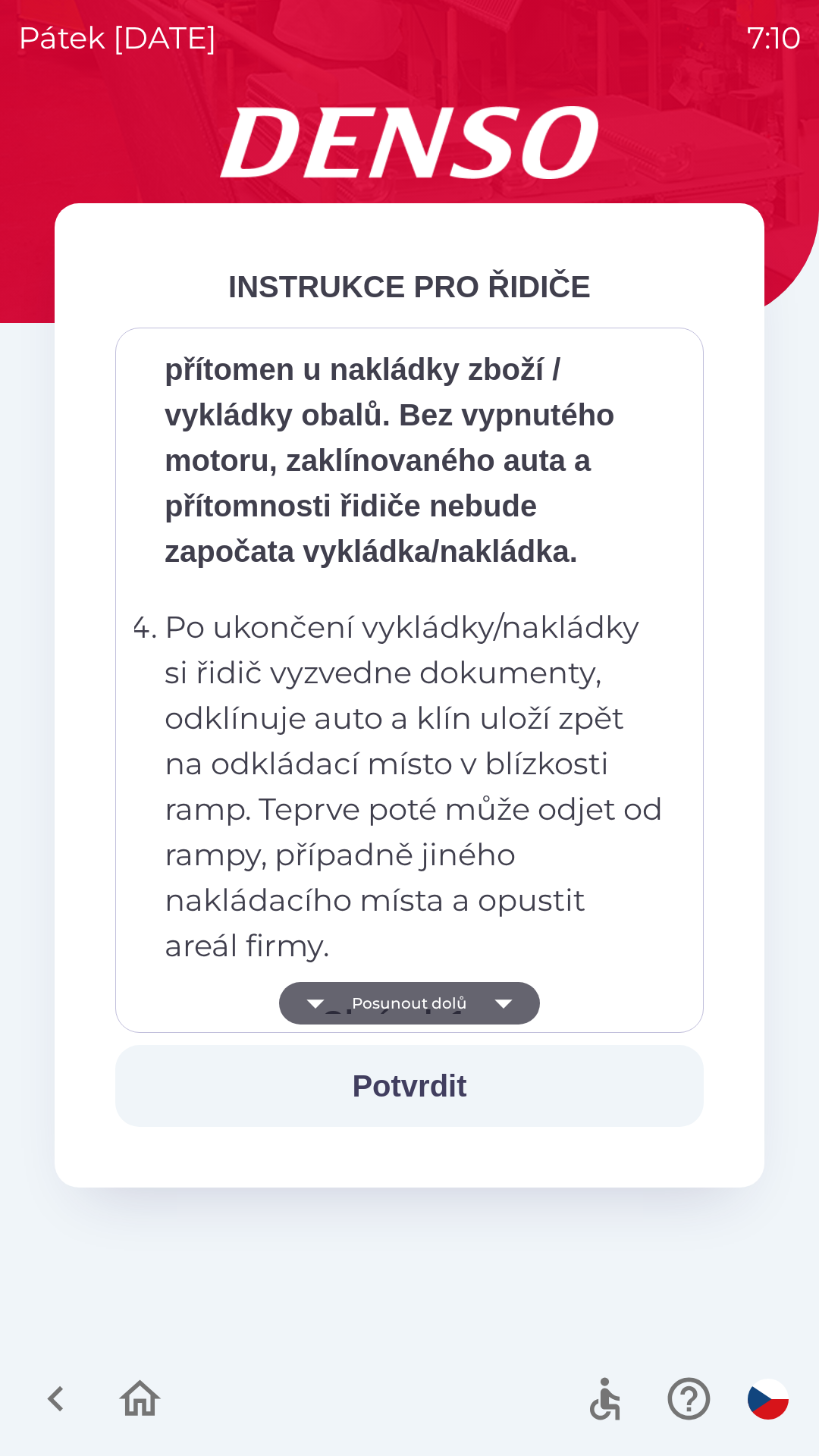
click at [364, 1009] on button "Posunout dolů" at bounding box center [409, 1003] width 261 height 43
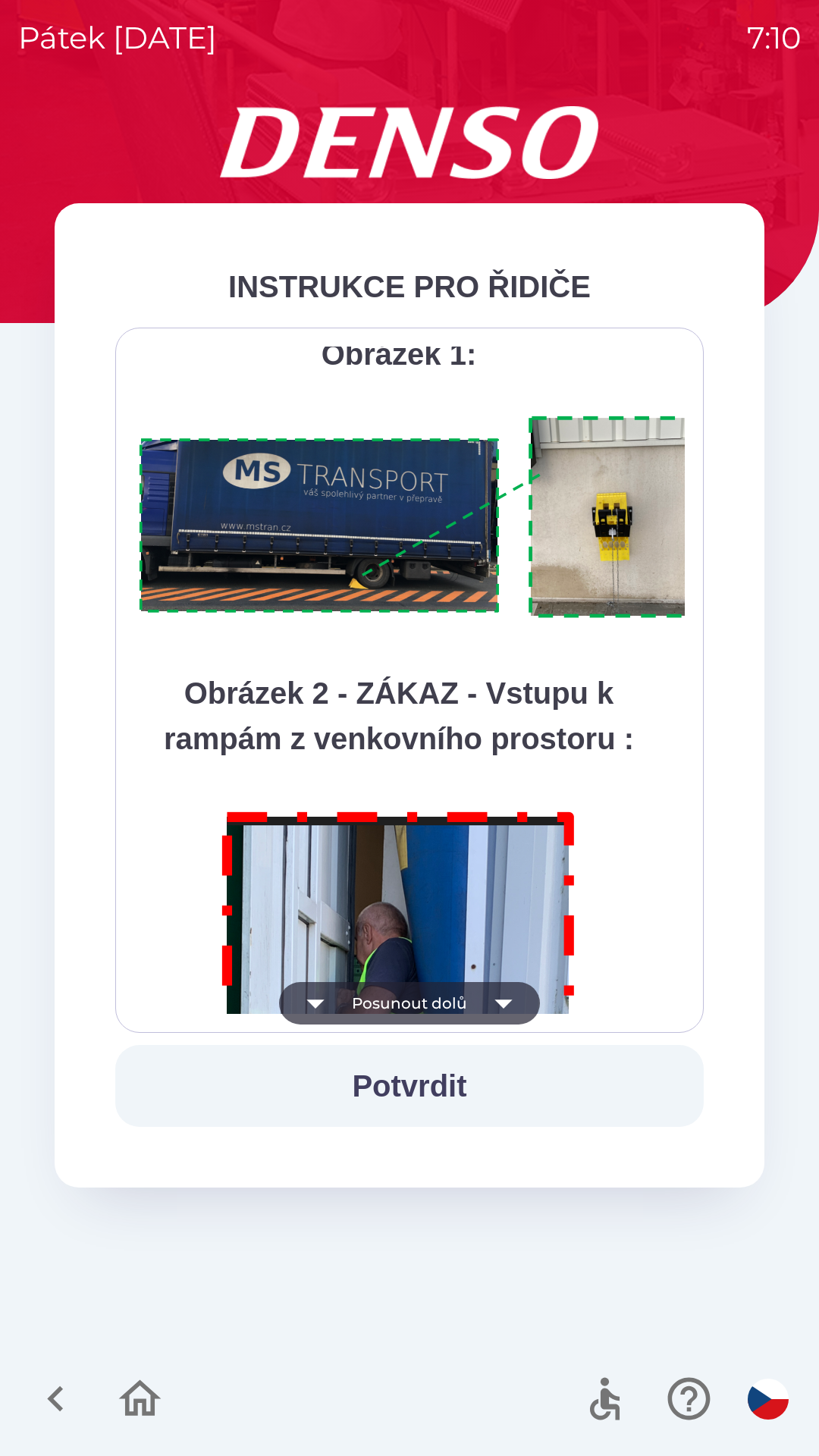
click at [368, 1003] on button "Posunout dolů" at bounding box center [409, 1003] width 261 height 43
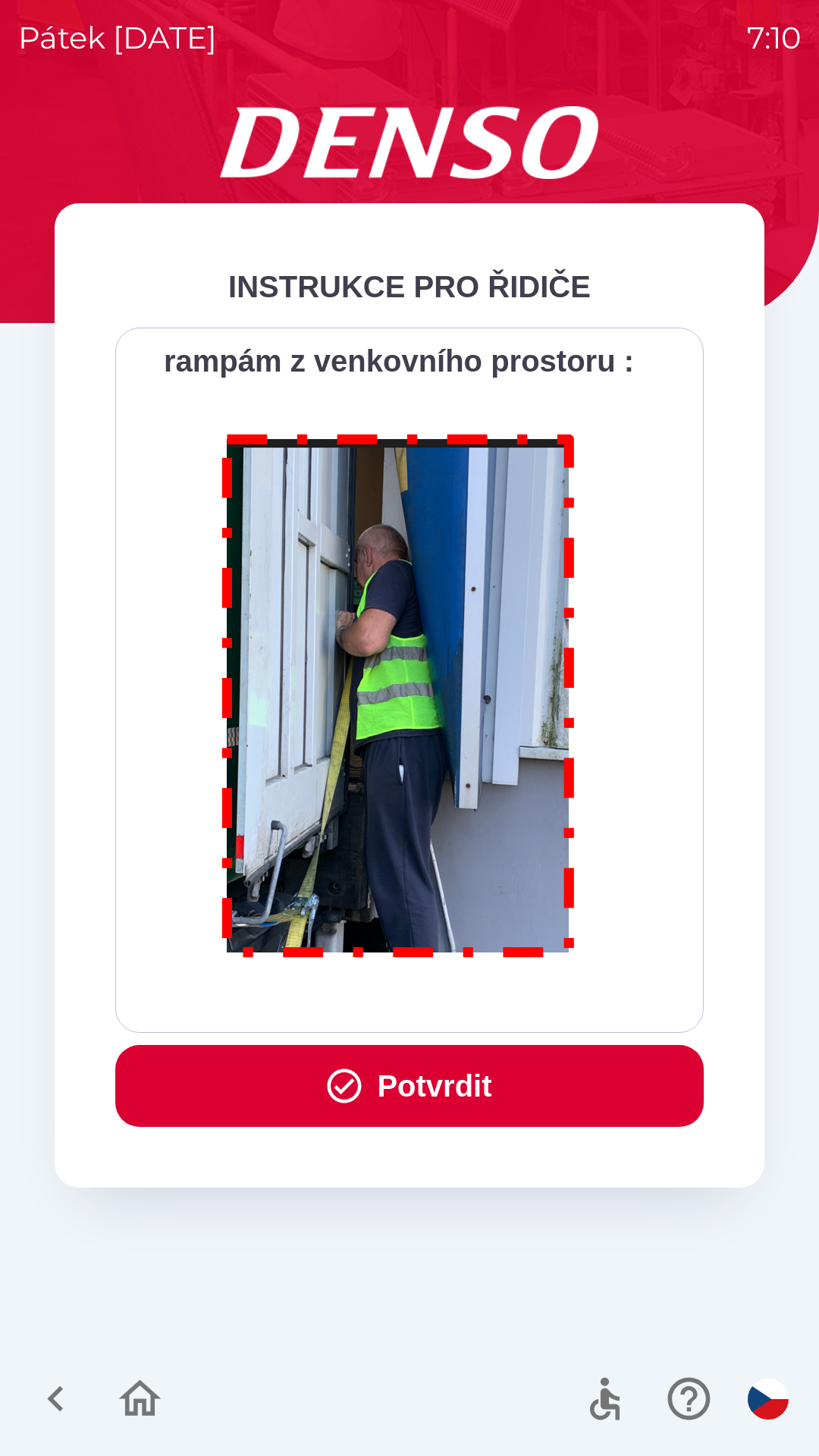
click at [343, 1079] on icon "button" at bounding box center [345, 1086] width 41 height 41
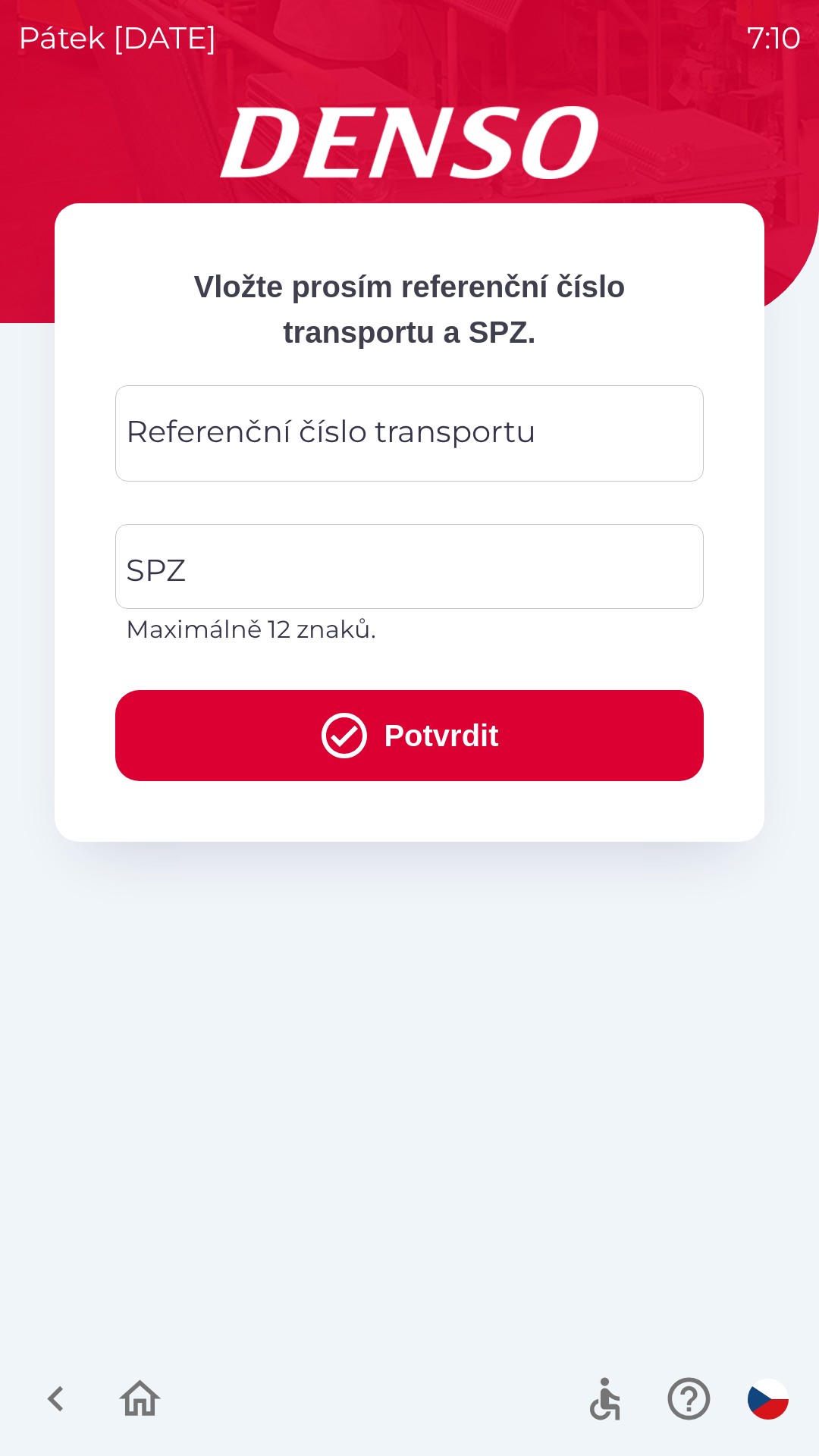
click at [180, 433] on div "Referenční číslo transportu Referenční číslo transportu" at bounding box center [410, 433] width 589 height 96
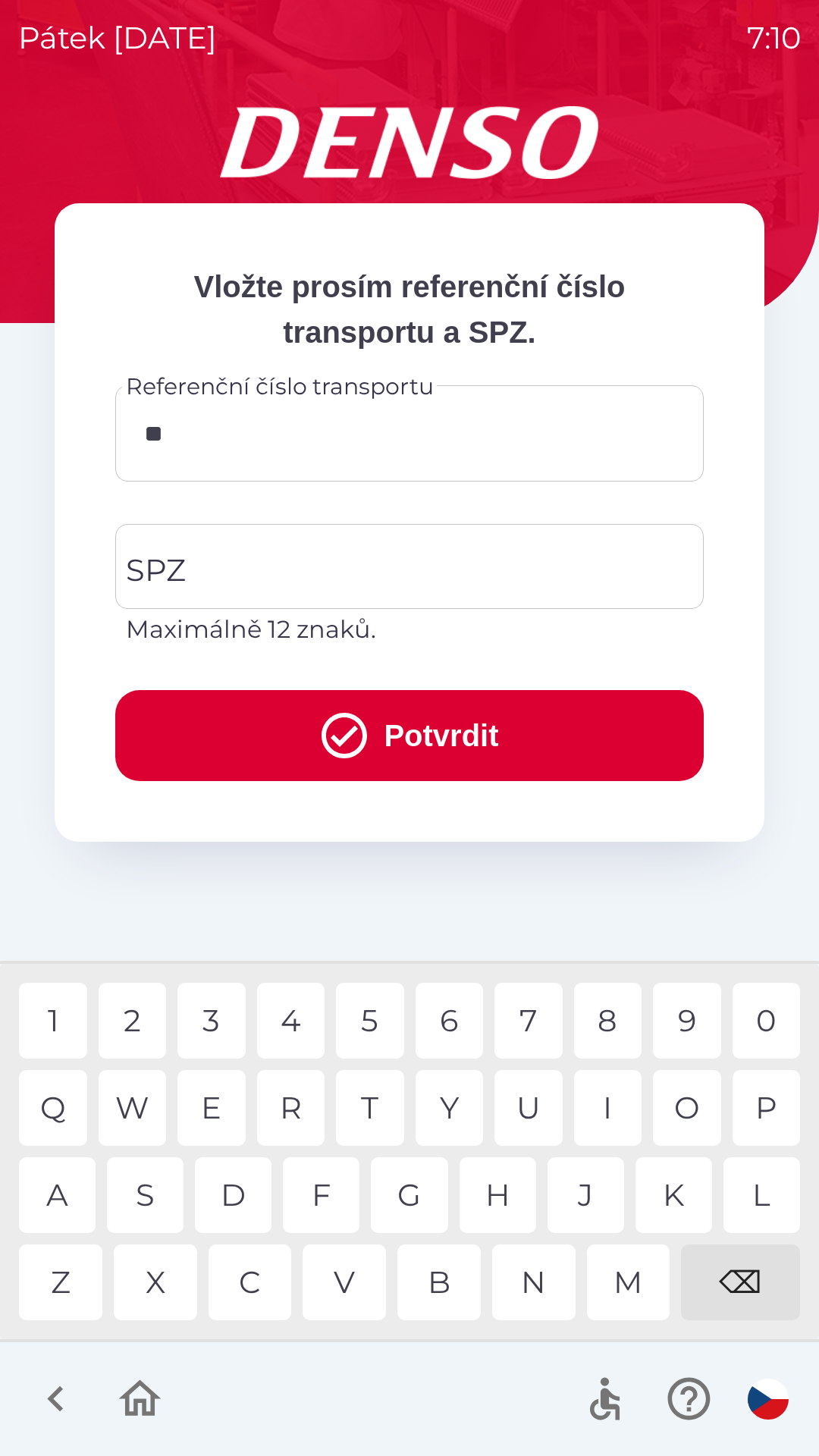
click at [278, 1030] on div "4" at bounding box center [291, 1021] width 68 height 76
click at [441, 1022] on div "6" at bounding box center [450, 1021] width 68 height 76
click at [605, 1024] on div "8" at bounding box center [608, 1021] width 68 height 76
type input "******"
click at [286, 1030] on div "4" at bounding box center [291, 1021] width 68 height 76
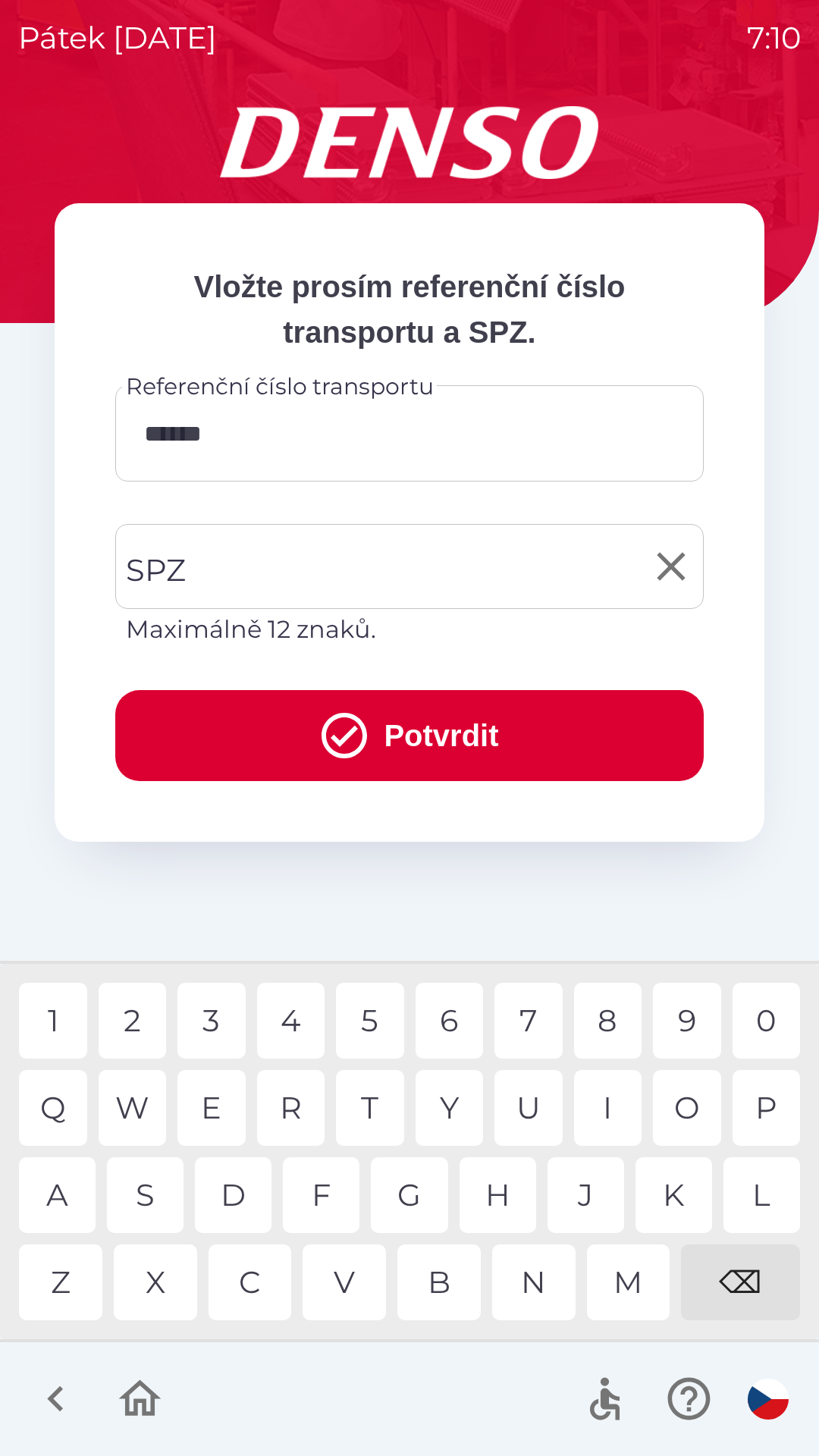
click at [178, 563] on div "SPZ SPZ Maximálně 12 znaků." at bounding box center [410, 586] width 589 height 124
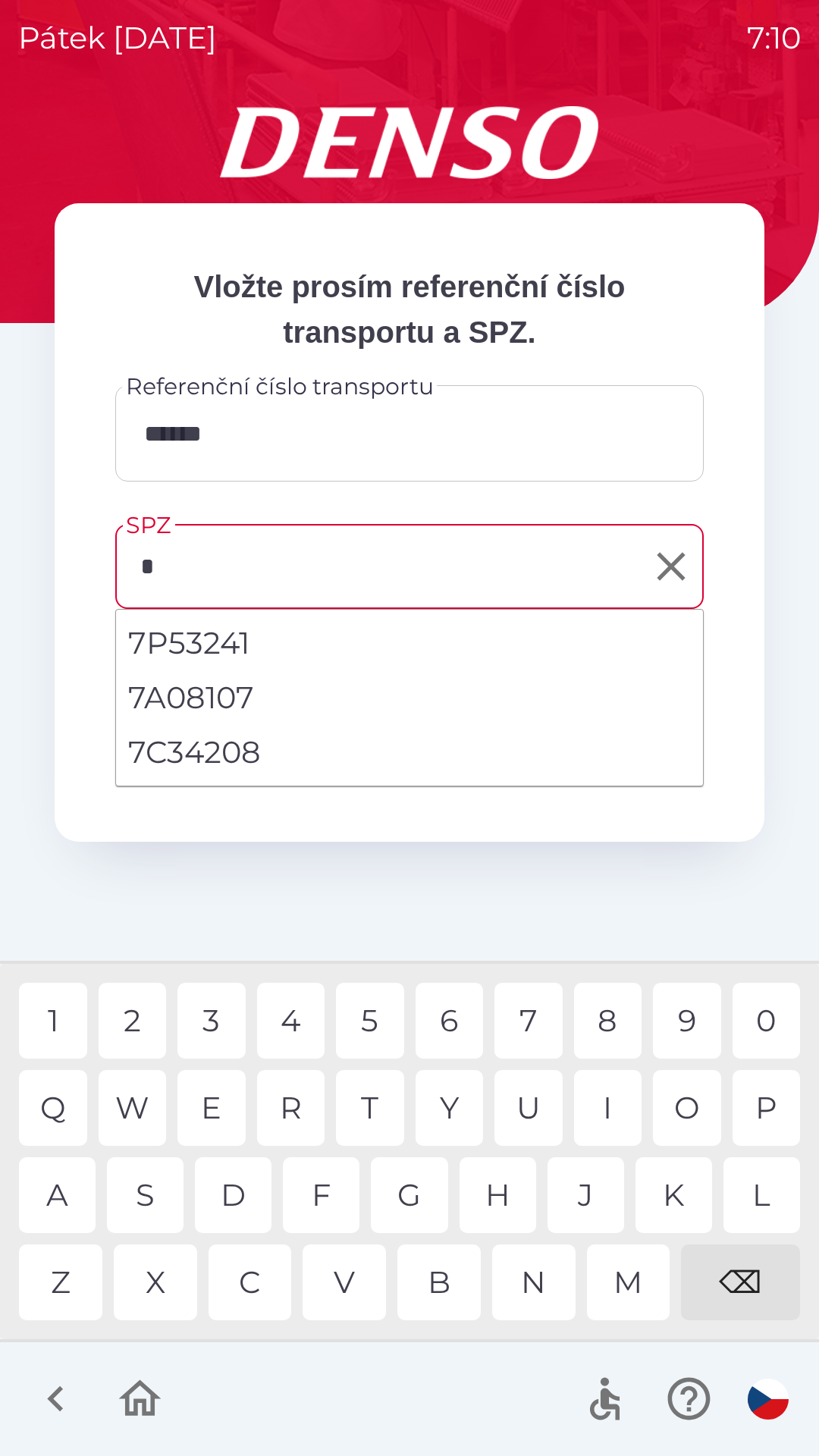
click at [515, 1017] on div "7" at bounding box center [529, 1021] width 68 height 76
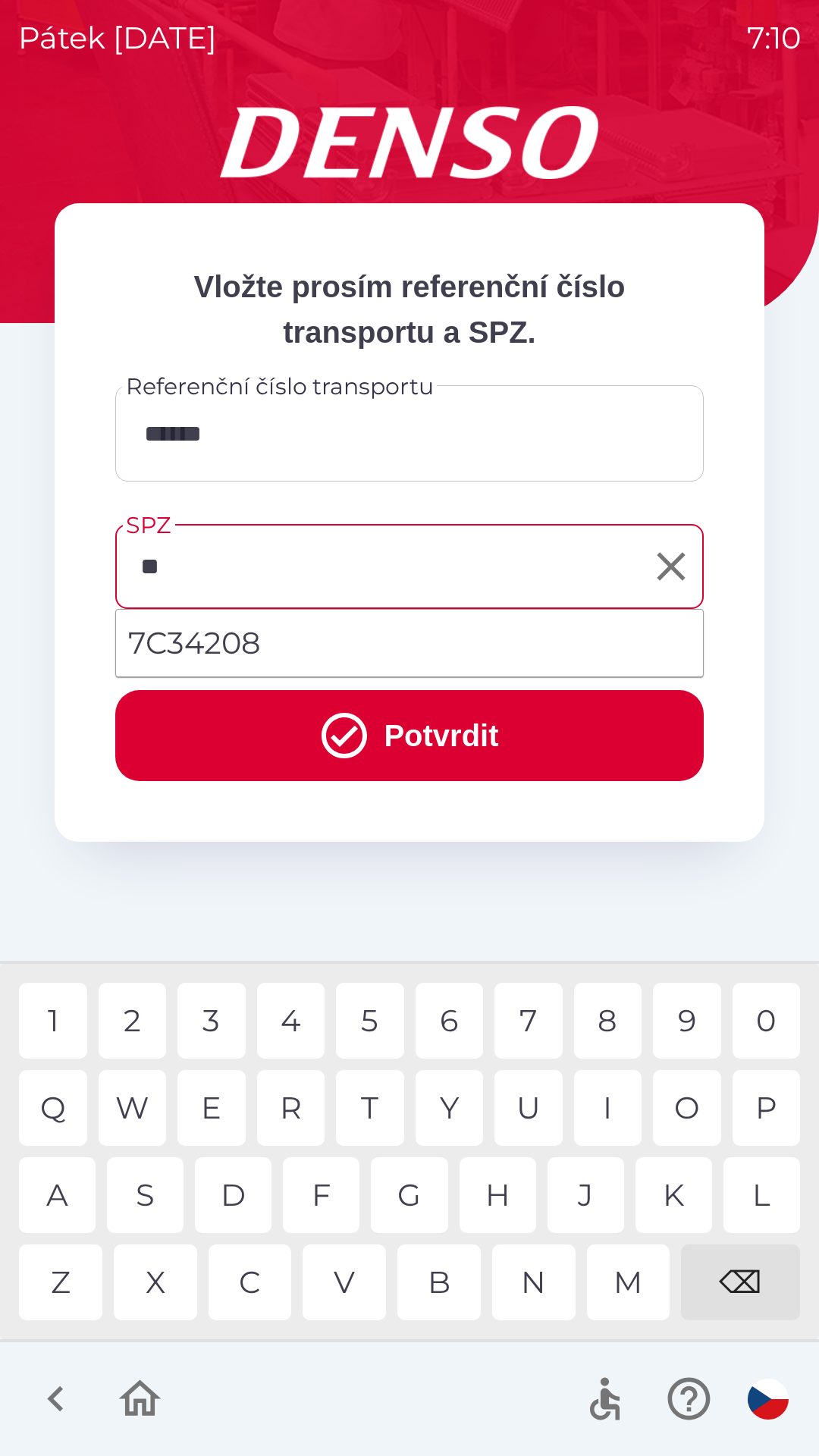
click at [248, 1280] on div "C" at bounding box center [250, 1282] width 83 height 76
click at [219, 1022] on div "3" at bounding box center [211, 1021] width 68 height 76
type input "*******"
click at [341, 739] on icon "submit" at bounding box center [344, 735] width 45 height 45
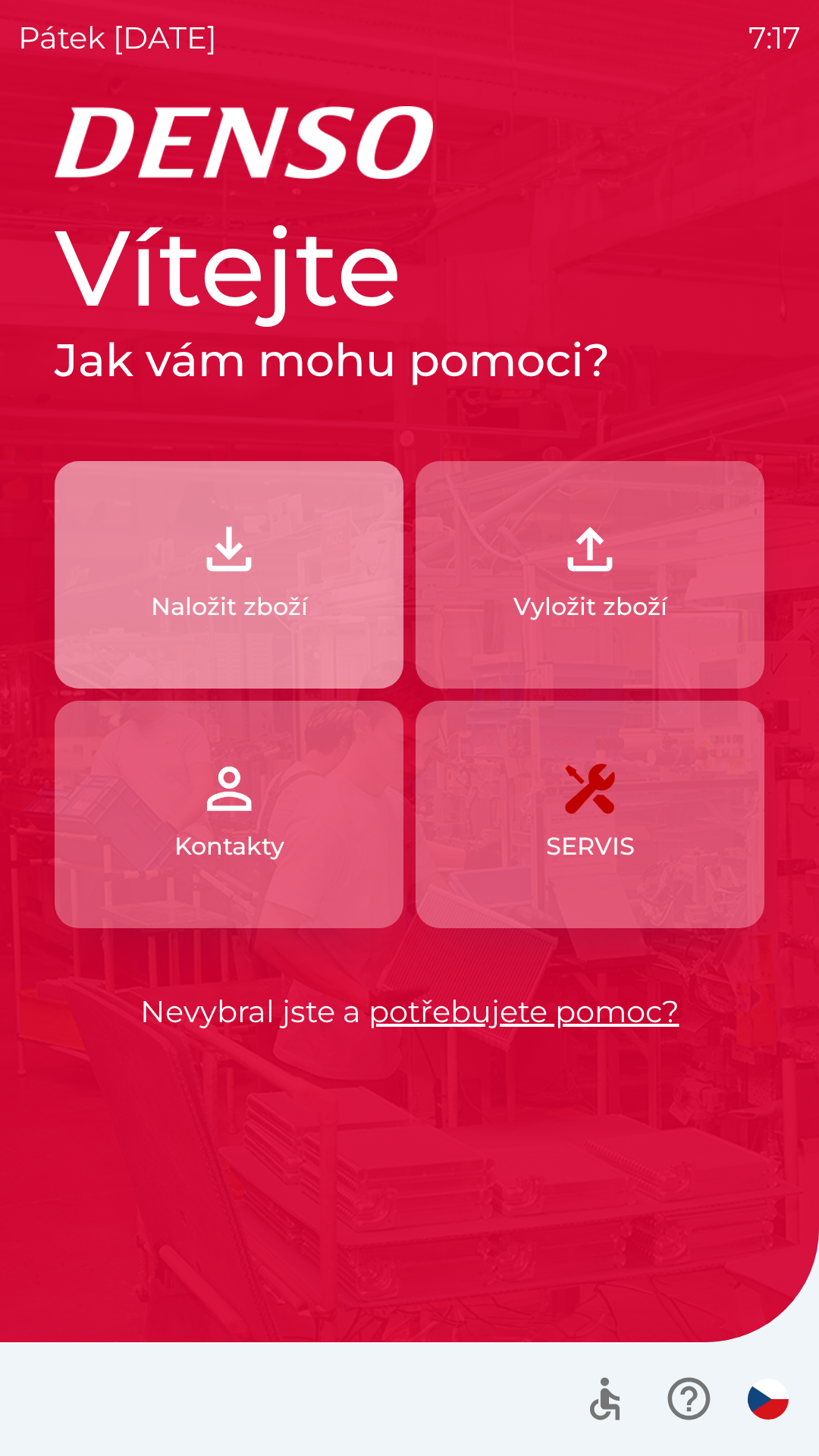
click at [222, 603] on p "Naložit zboží" at bounding box center [229, 607] width 157 height 36
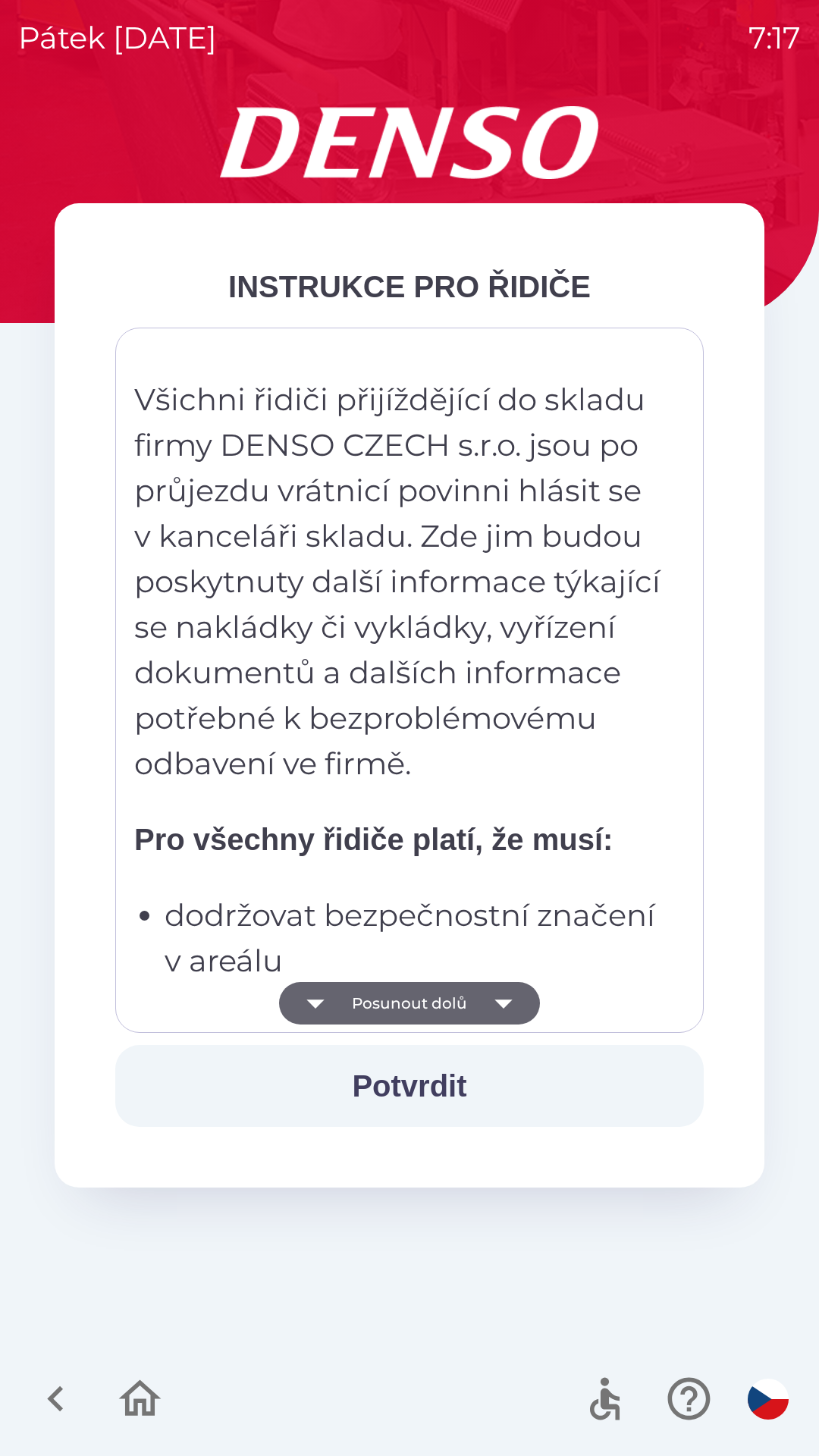
click at [415, 1062] on button "Potvrdit" at bounding box center [410, 1086] width 589 height 82
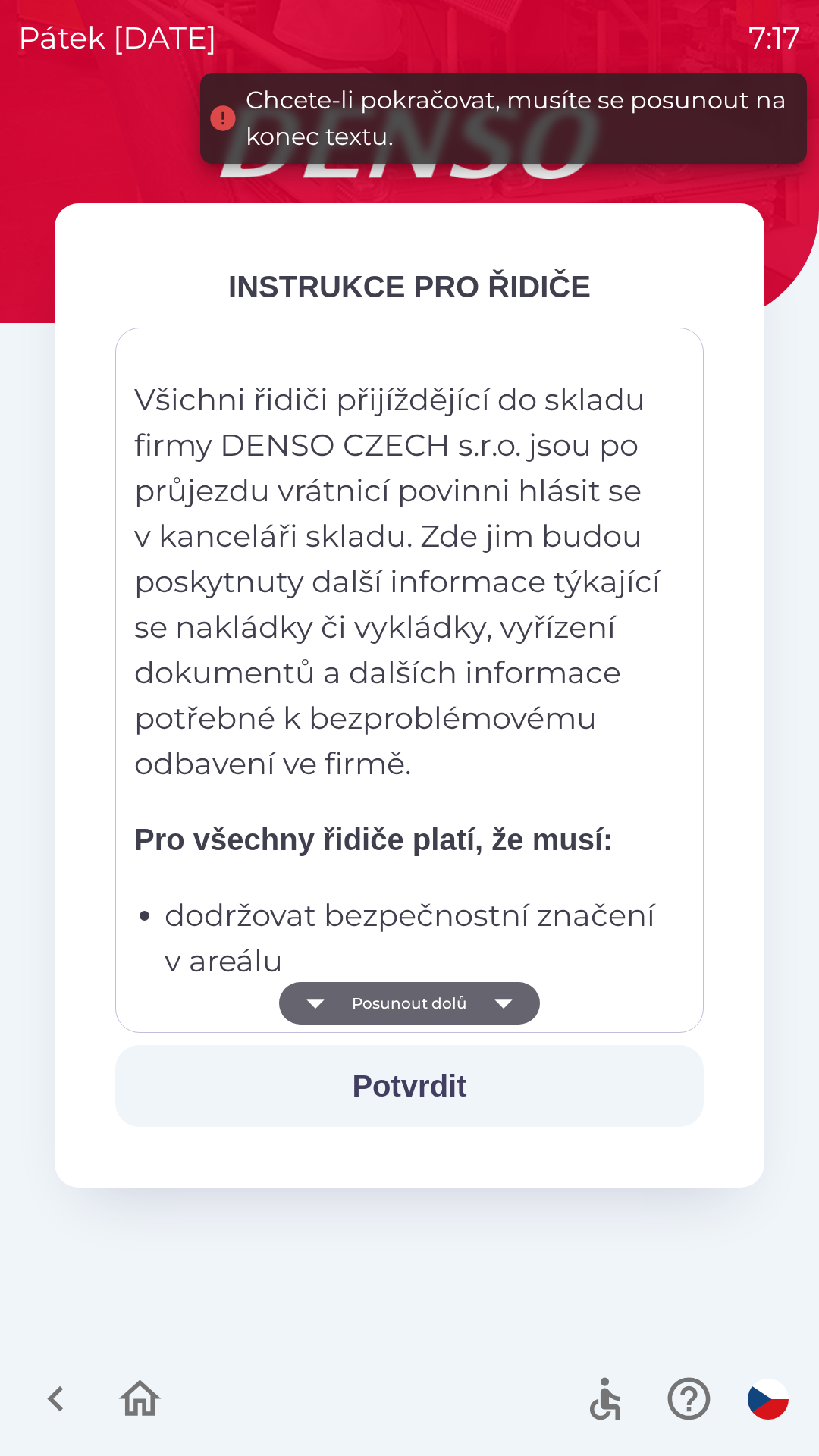
click at [416, 1003] on button "Posunout dolů" at bounding box center [409, 1003] width 261 height 43
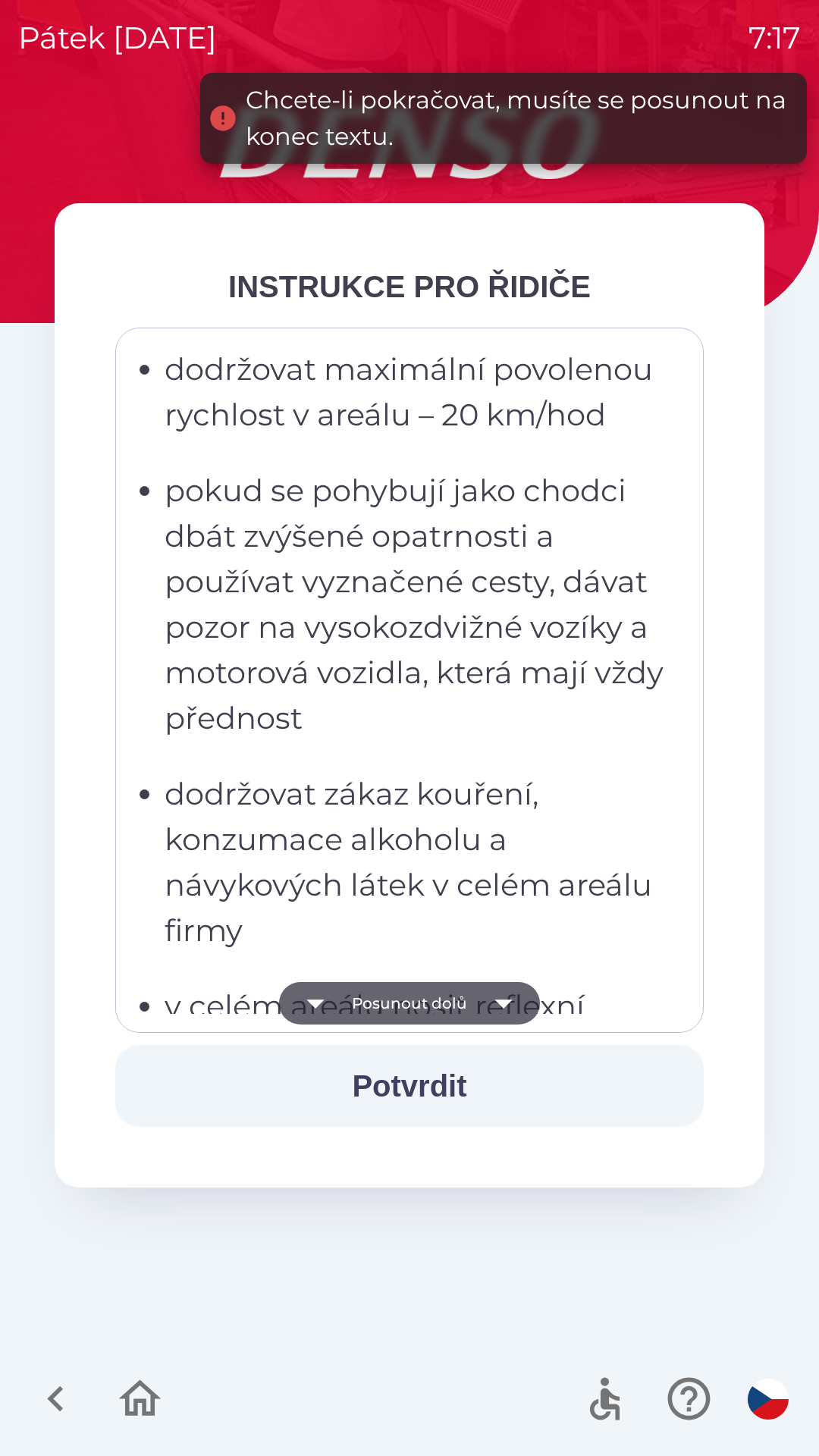
click at [435, 1007] on button "Posunout dolů" at bounding box center [409, 1003] width 261 height 43
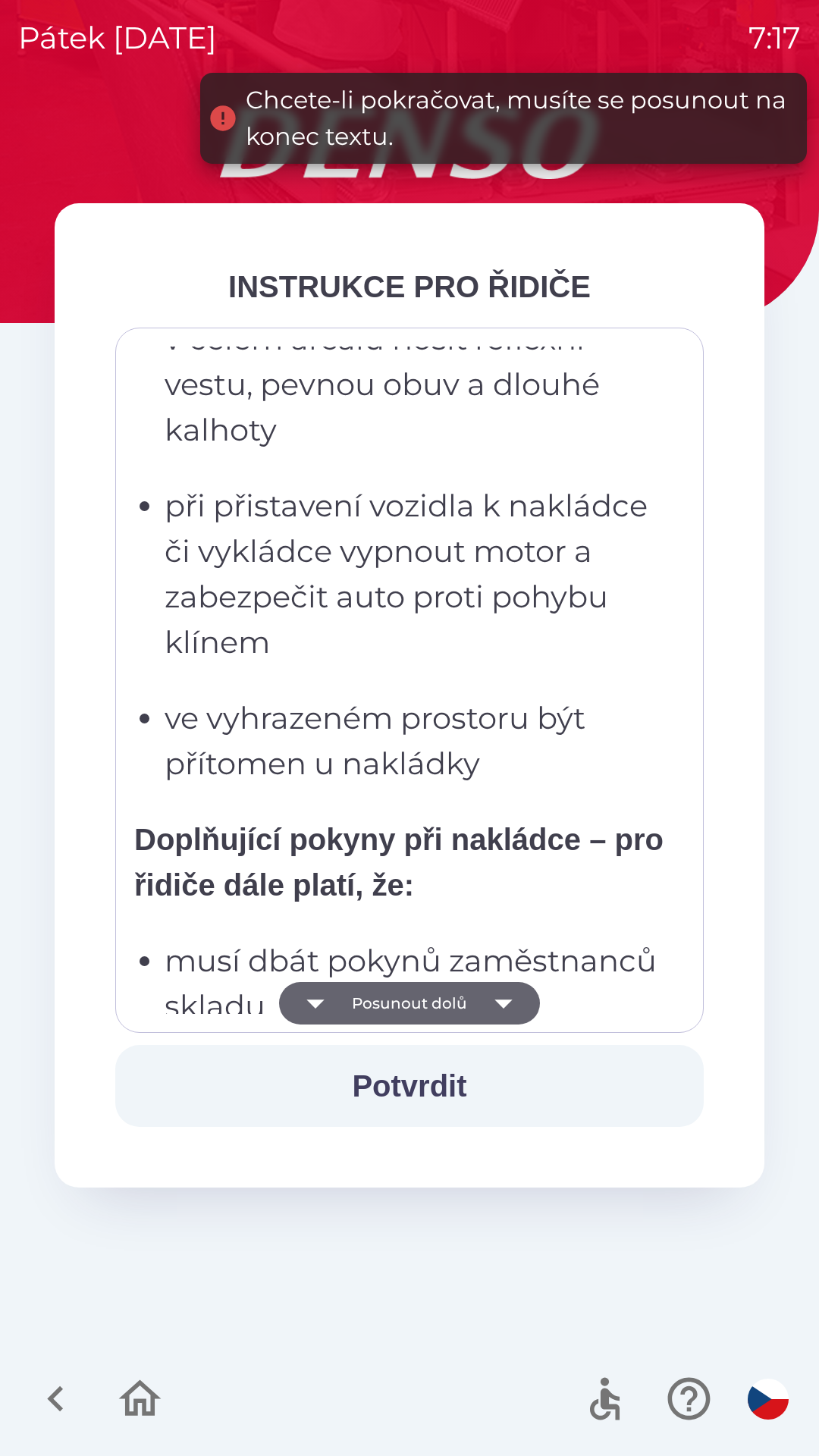
click at [434, 1020] on button "Posunout dolů" at bounding box center [409, 1003] width 261 height 43
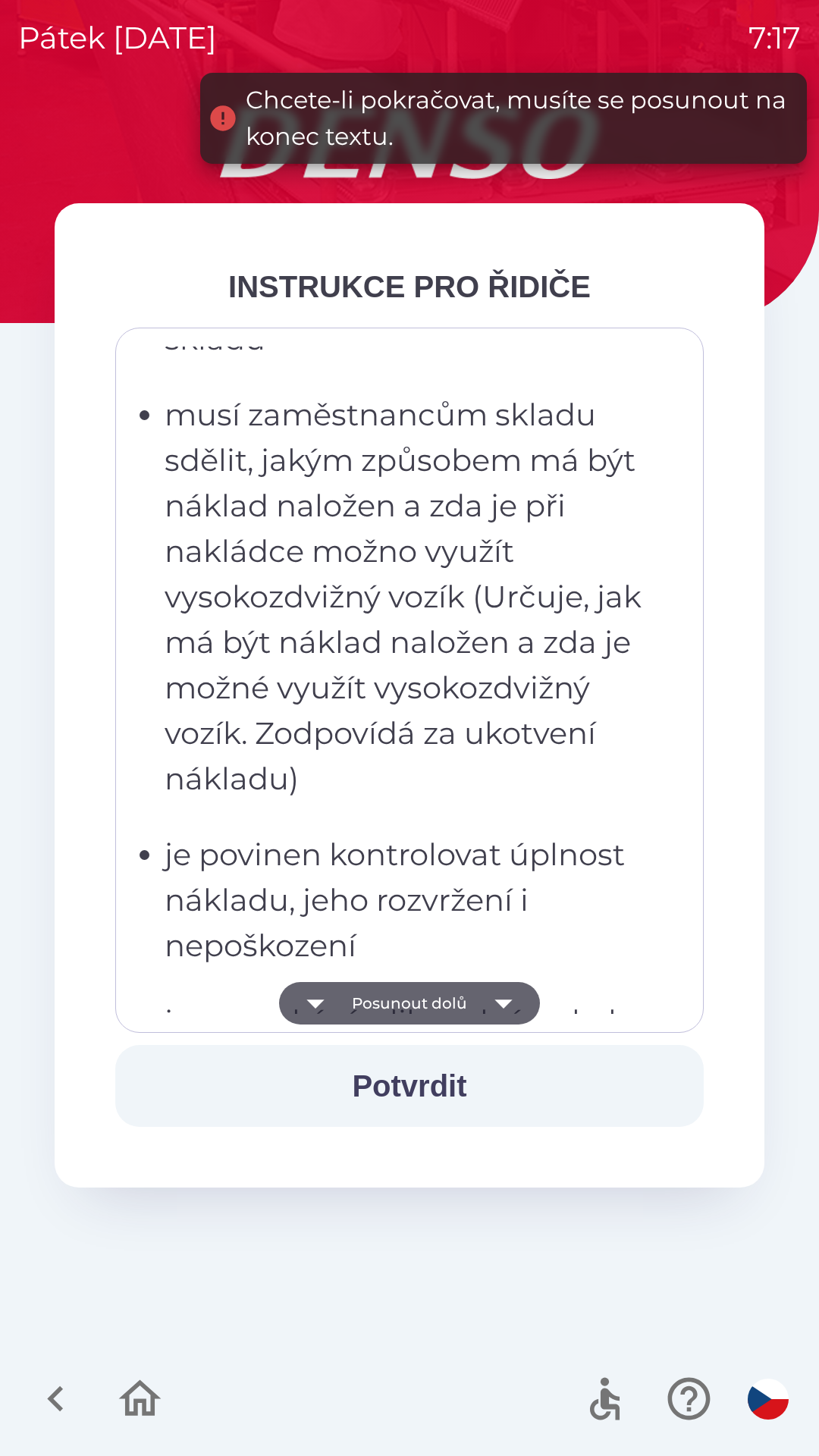
click at [421, 1011] on button "Posunout dolů" at bounding box center [409, 1003] width 261 height 43
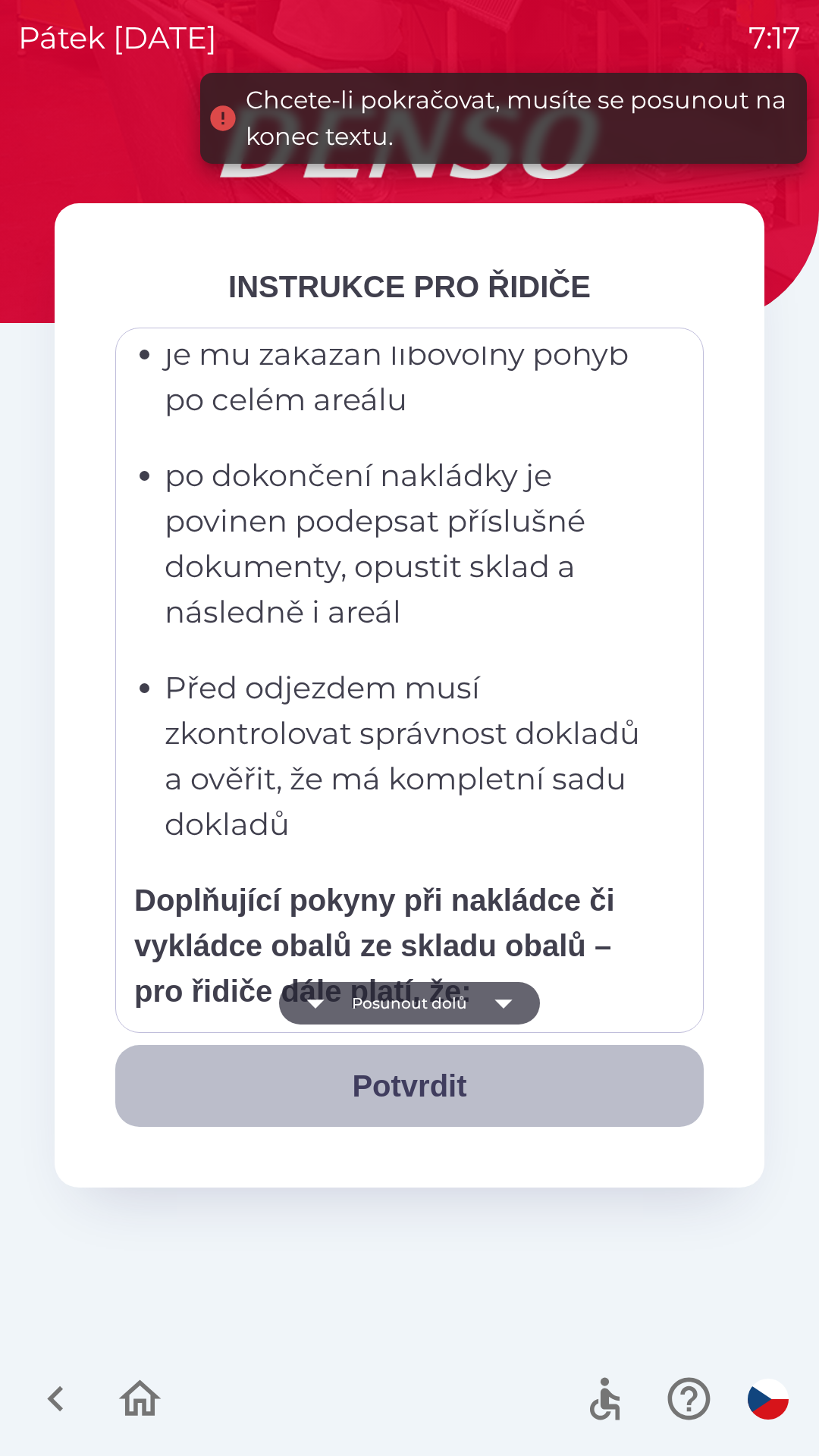
click at [405, 1092] on button "Potvrdit" at bounding box center [410, 1086] width 589 height 82
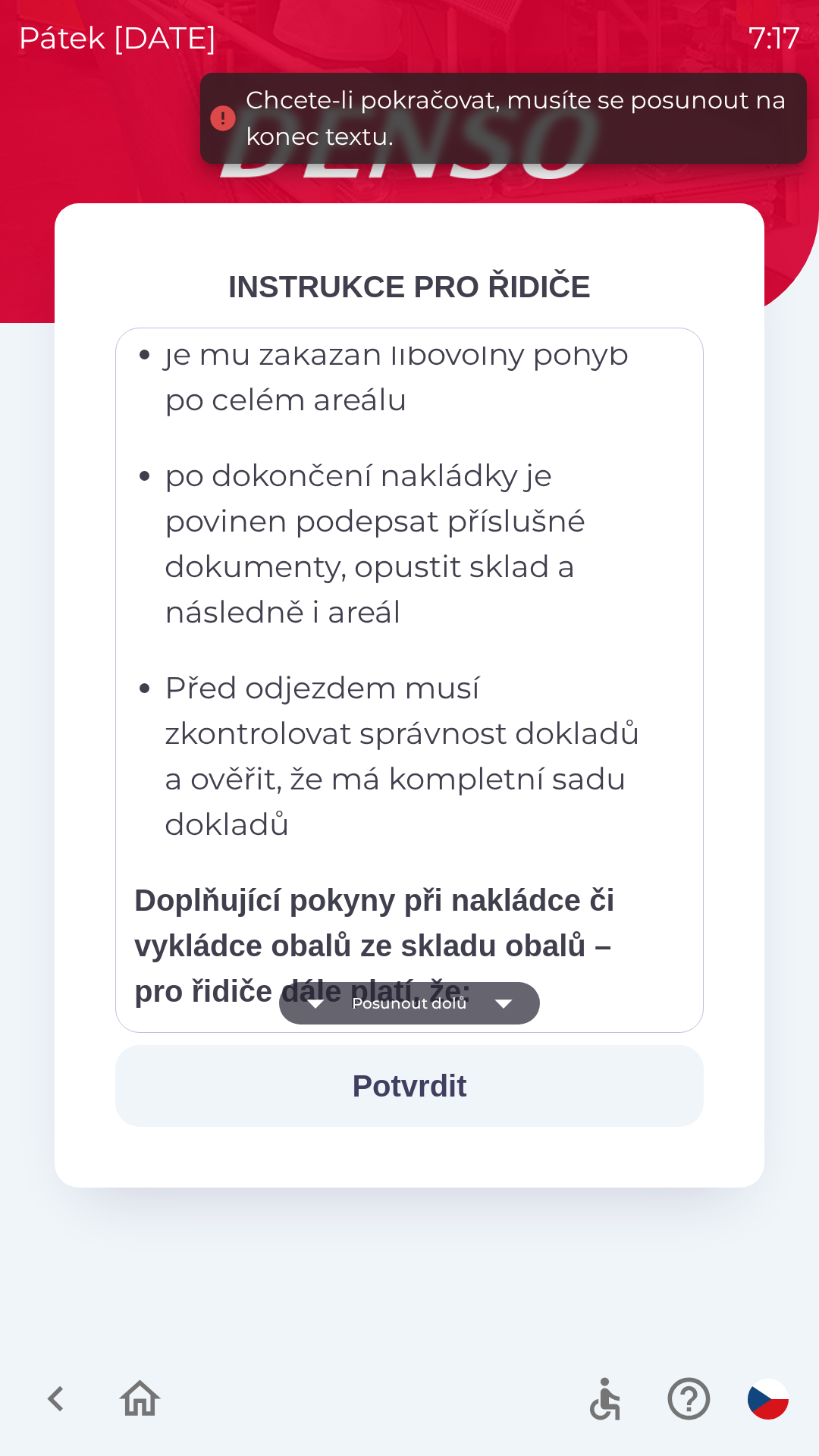
click at [768, 1392] on img "button" at bounding box center [769, 1399] width 41 height 41
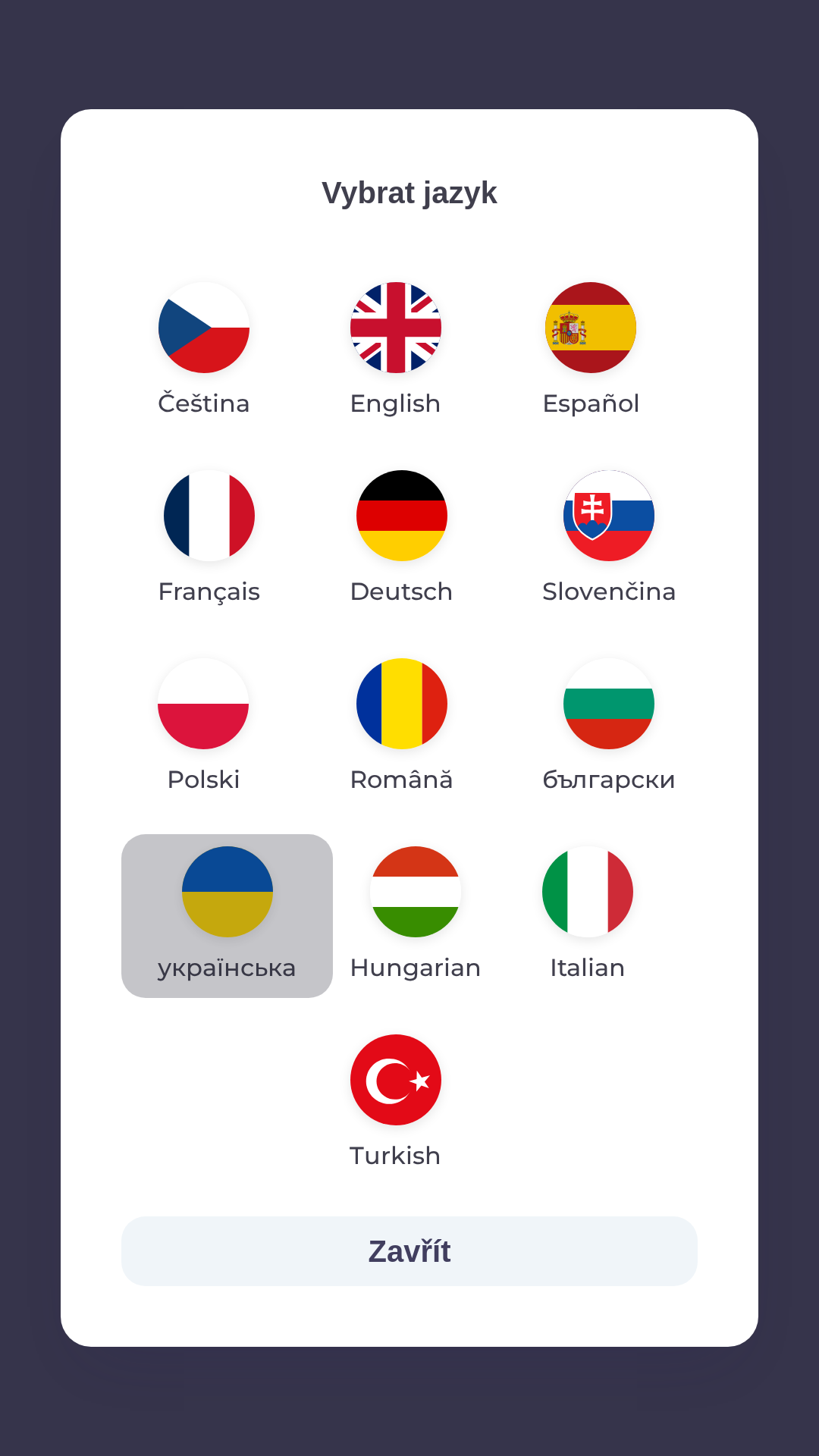
click at [226, 894] on img "button" at bounding box center [228, 892] width 91 height 91
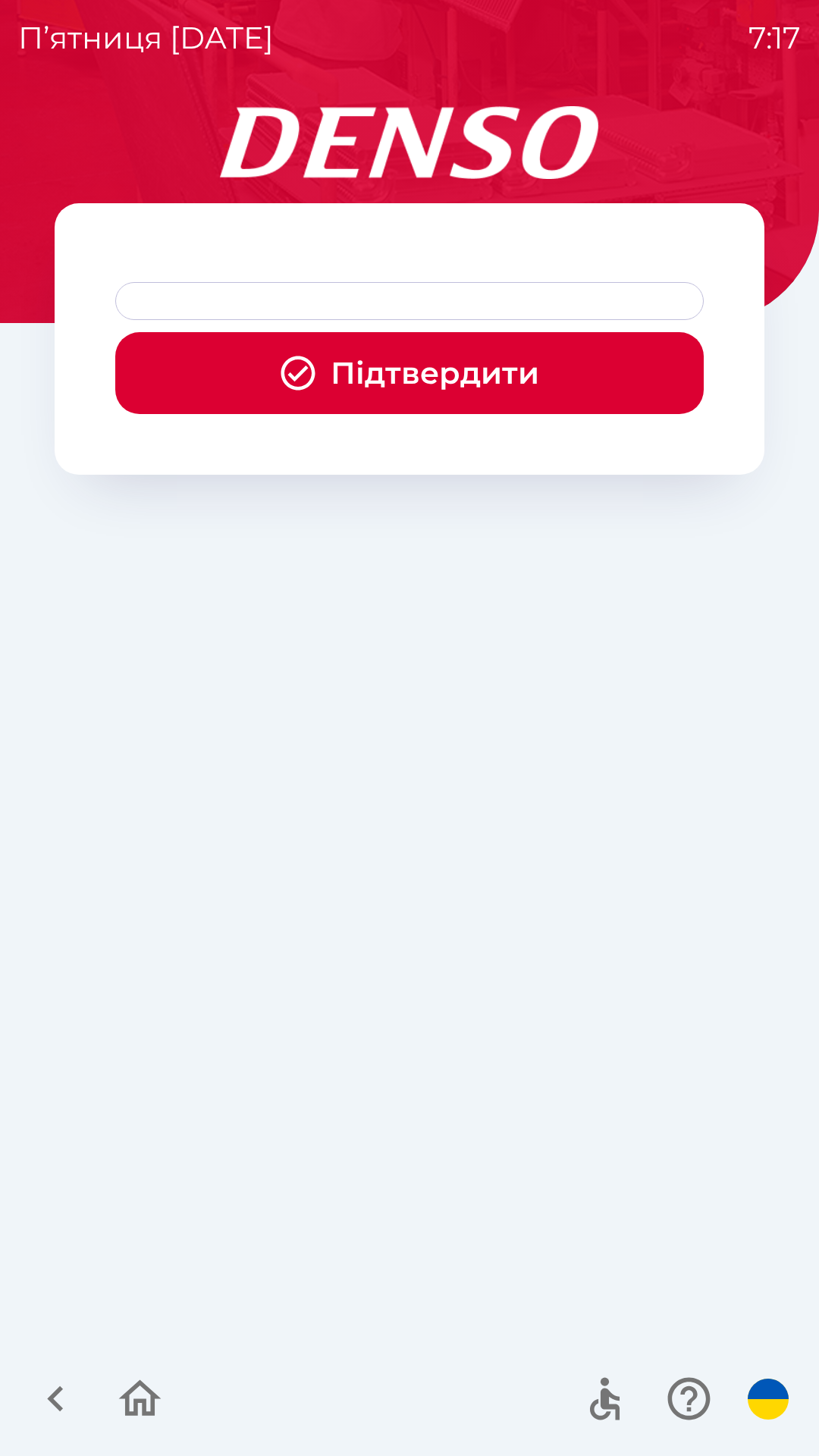
click at [266, 292] on div at bounding box center [410, 301] width 589 height 38
click at [301, 411] on button "Підтвердити" at bounding box center [410, 373] width 589 height 82
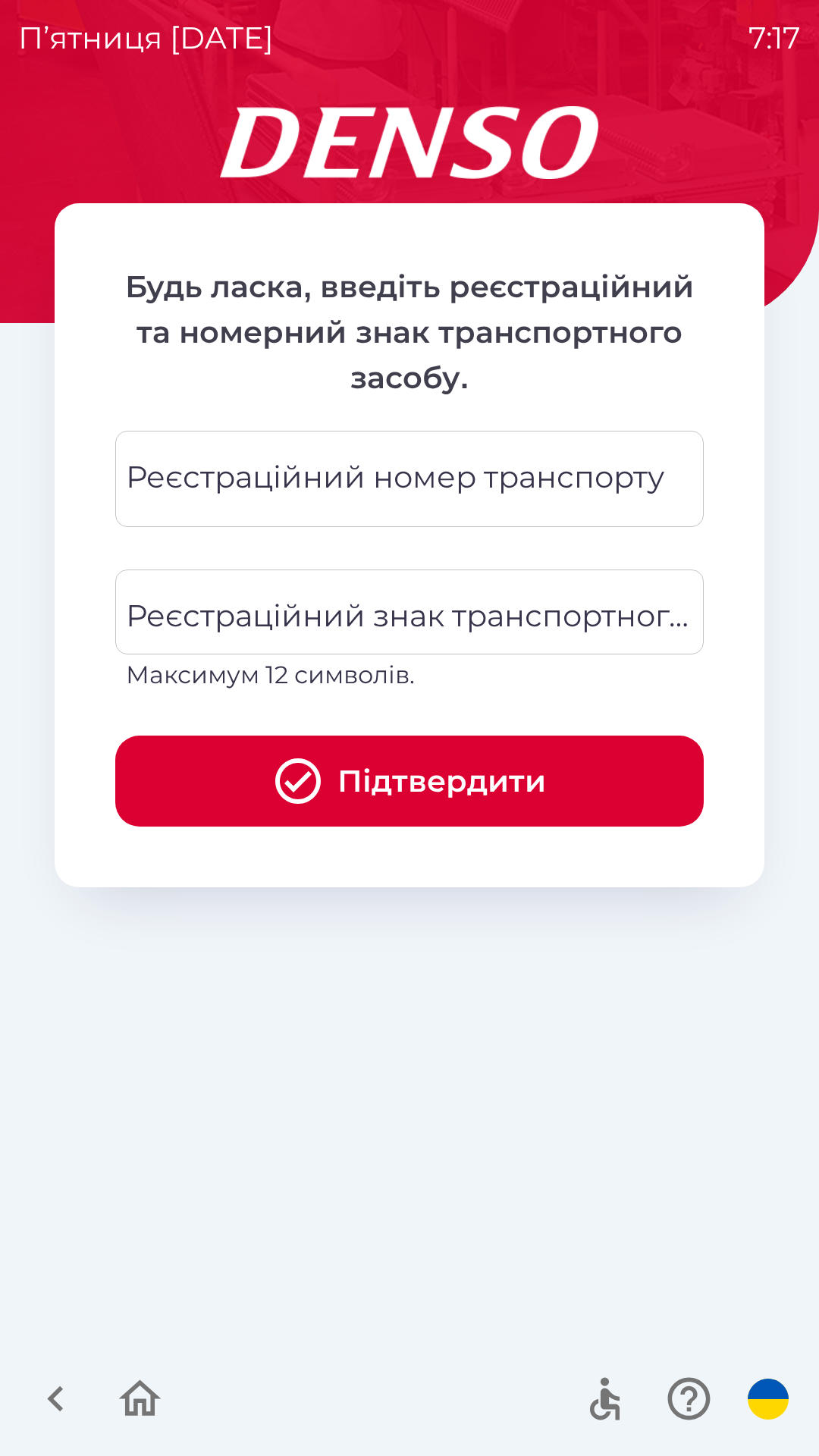
click at [316, 373] on p "Будь ласка, введіть реєстраційний та номерний знак транспортного засобу." at bounding box center [410, 332] width 589 height 137
click at [345, 491] on div "Реєстраційний номер транспорту Реєстраційний номер транспорту" at bounding box center [410, 478] width 589 height 96
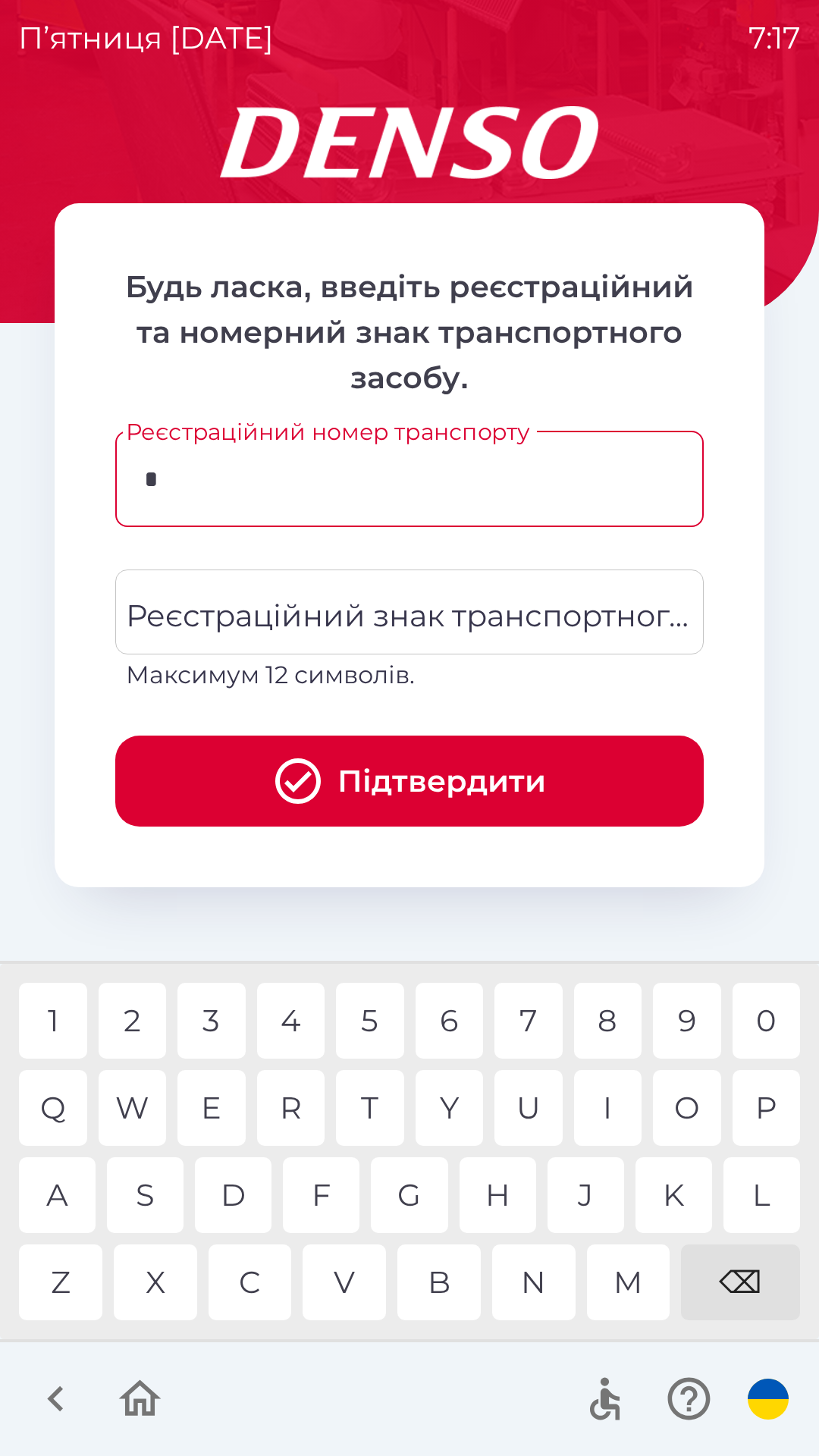
click at [770, 1110] on div "P" at bounding box center [767, 1108] width 68 height 76
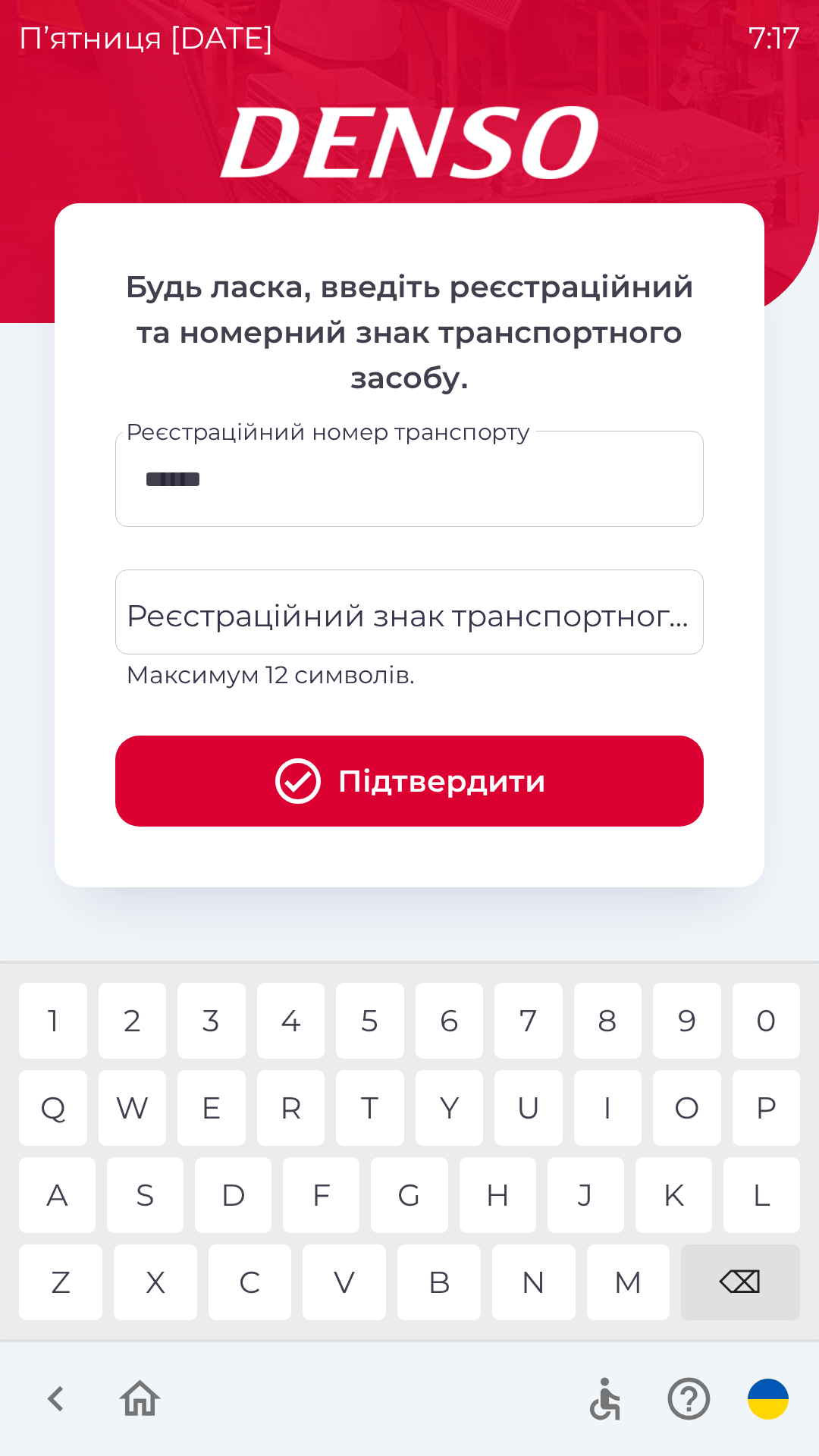
click at [622, 1011] on div "8" at bounding box center [608, 1021] width 68 height 76
type input "*******"
click at [508, 1202] on div "H" at bounding box center [497, 1195] width 77 height 76
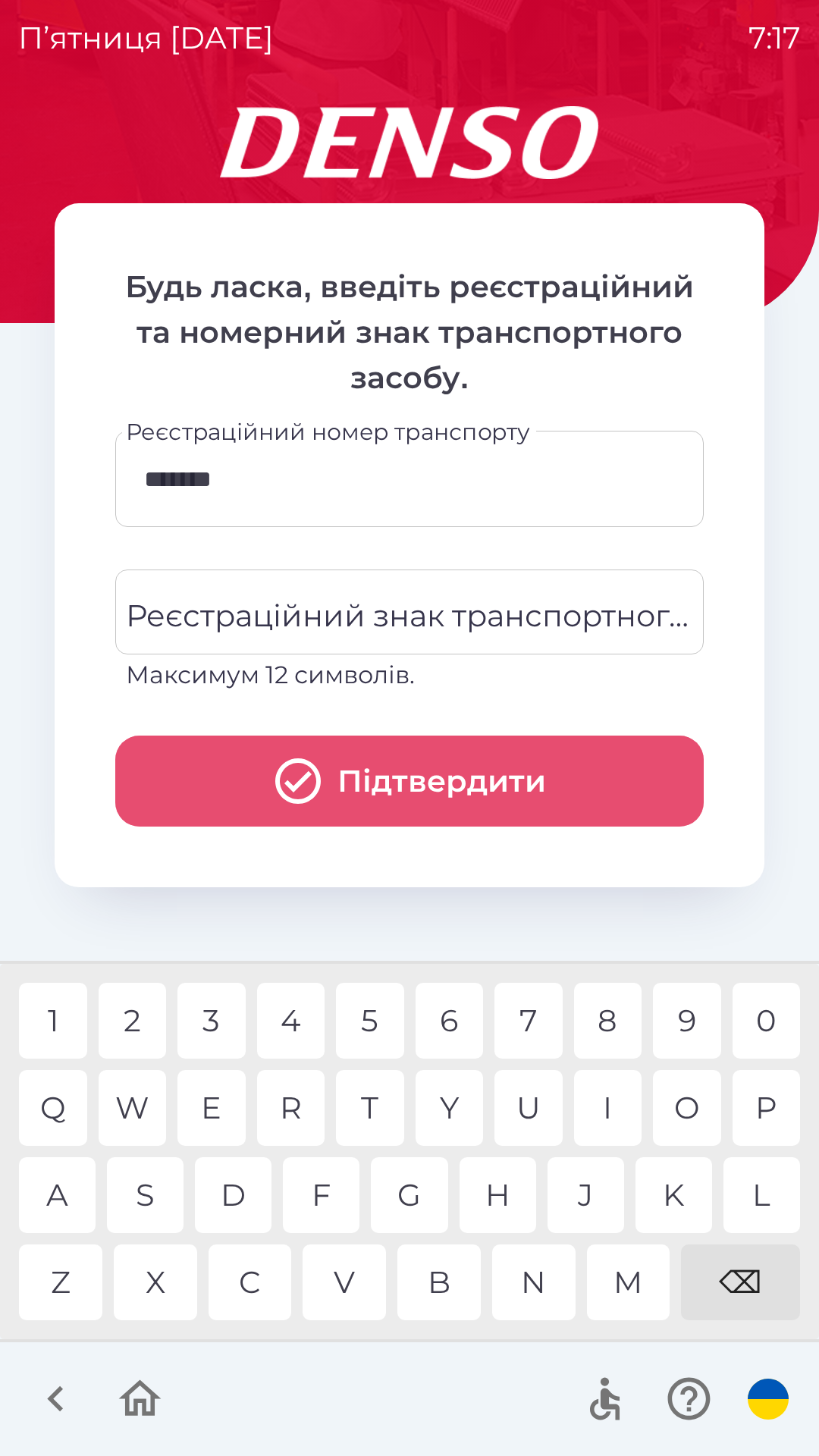
click at [381, 773] on button "Підтвердити" at bounding box center [410, 781] width 589 height 91
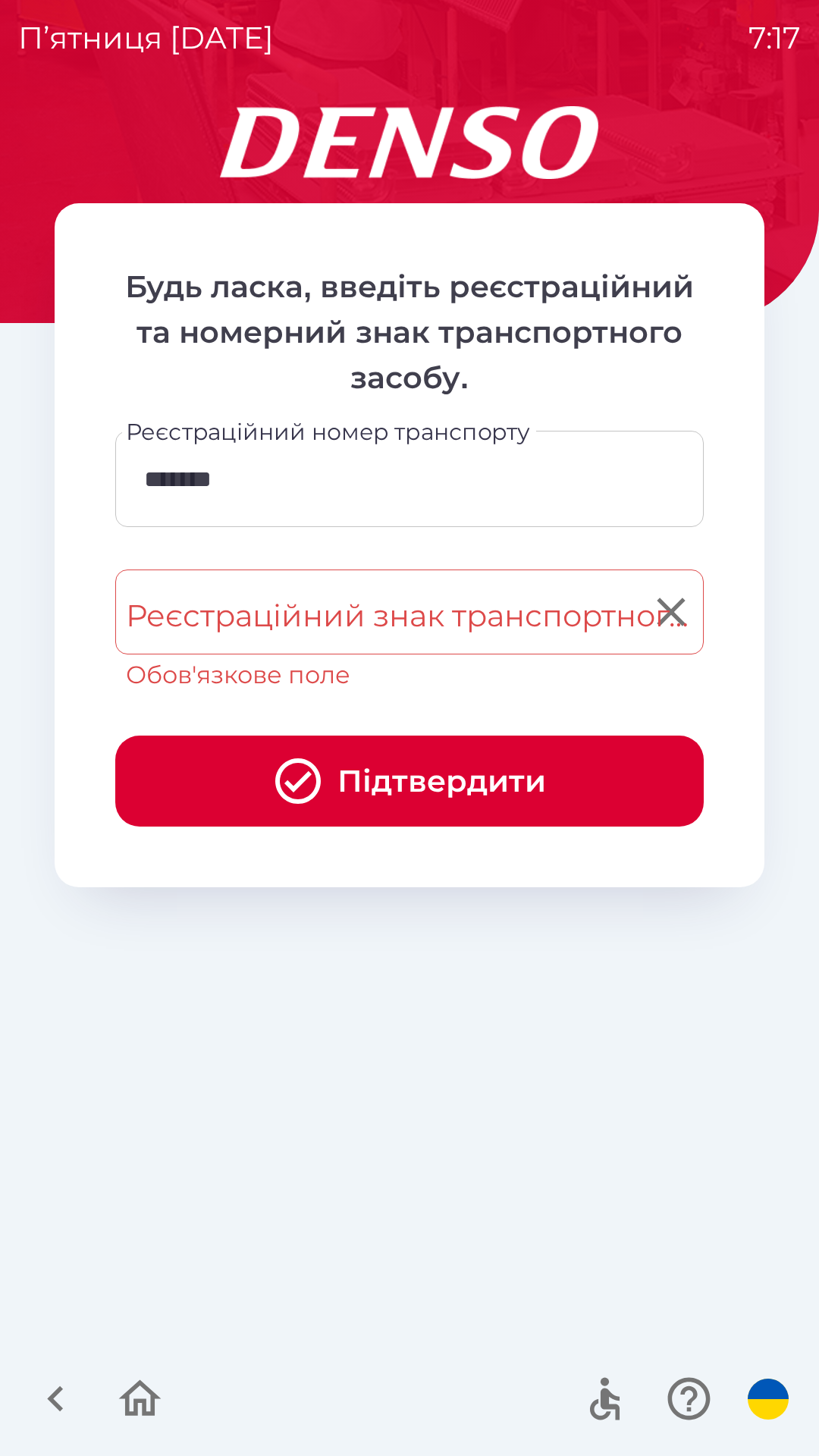
click at [385, 613] on div "Реєстраційний знак транспортного засобу Реєстраційний знак транспортного засобу…" at bounding box center [410, 632] width 589 height 124
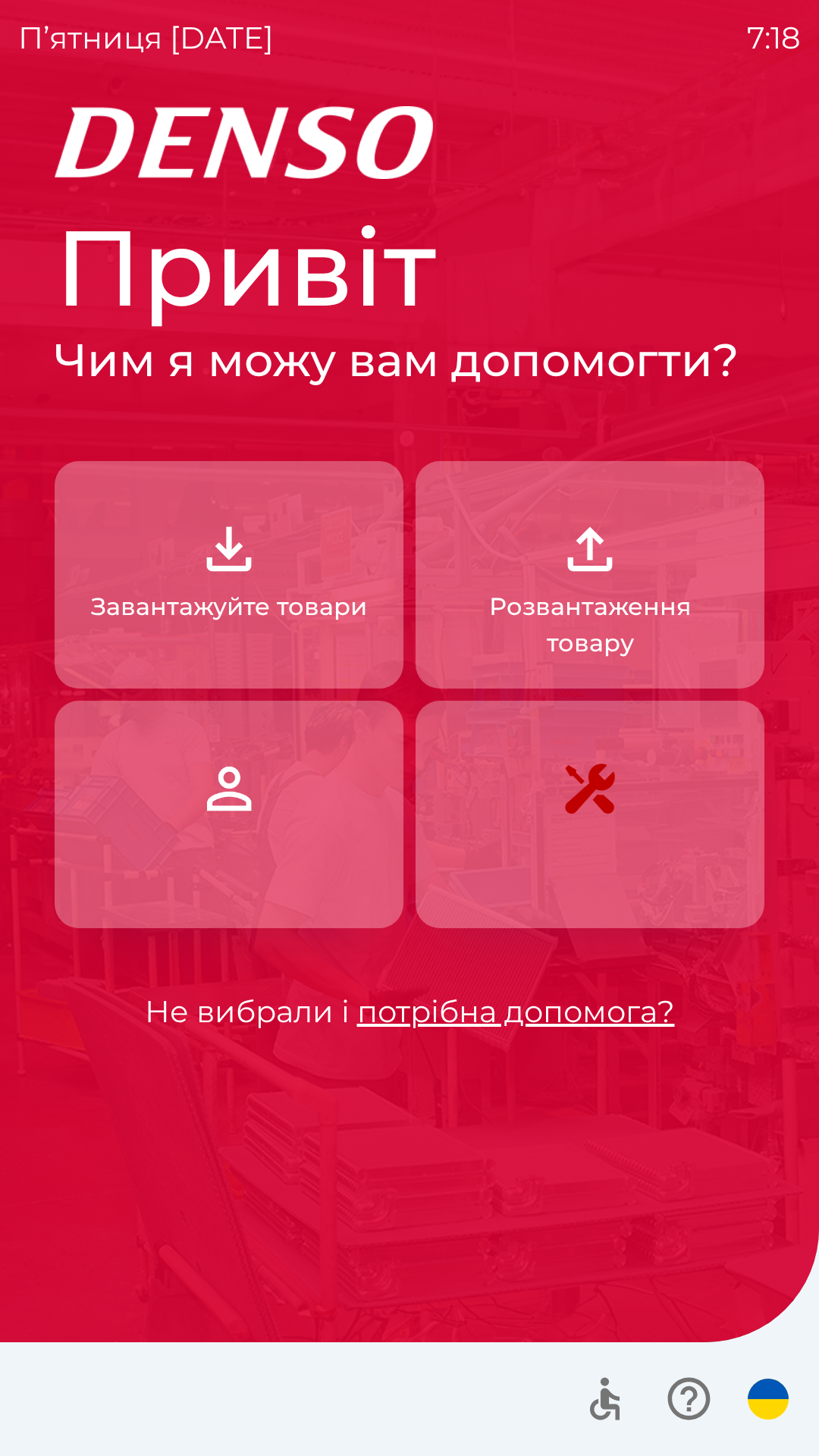
click at [200, 576] on img "button" at bounding box center [228, 548] width 67 height 67
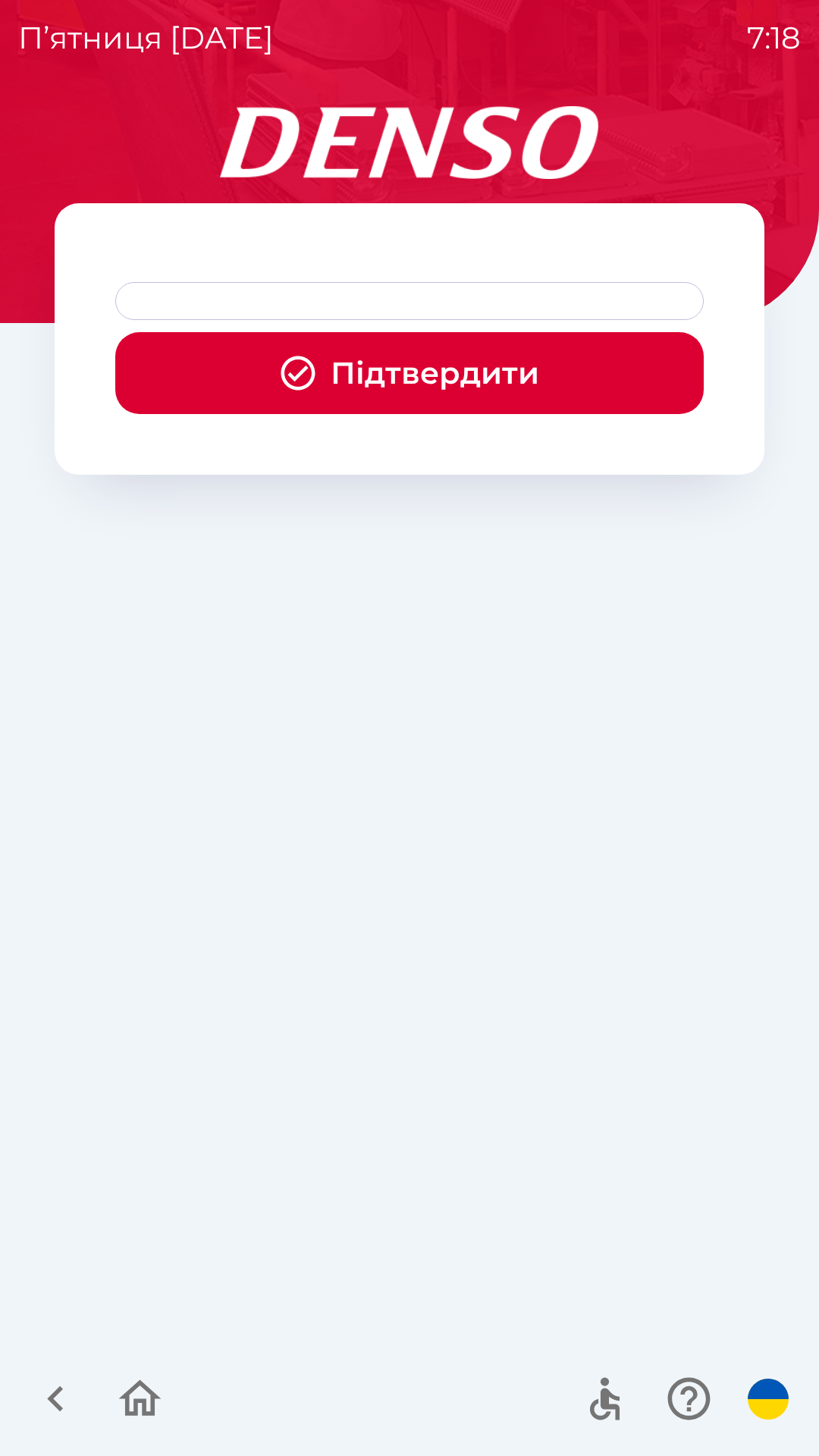
click at [268, 299] on div at bounding box center [410, 301] width 589 height 38
click at [402, 376] on button "Підтвердити" at bounding box center [410, 373] width 589 height 82
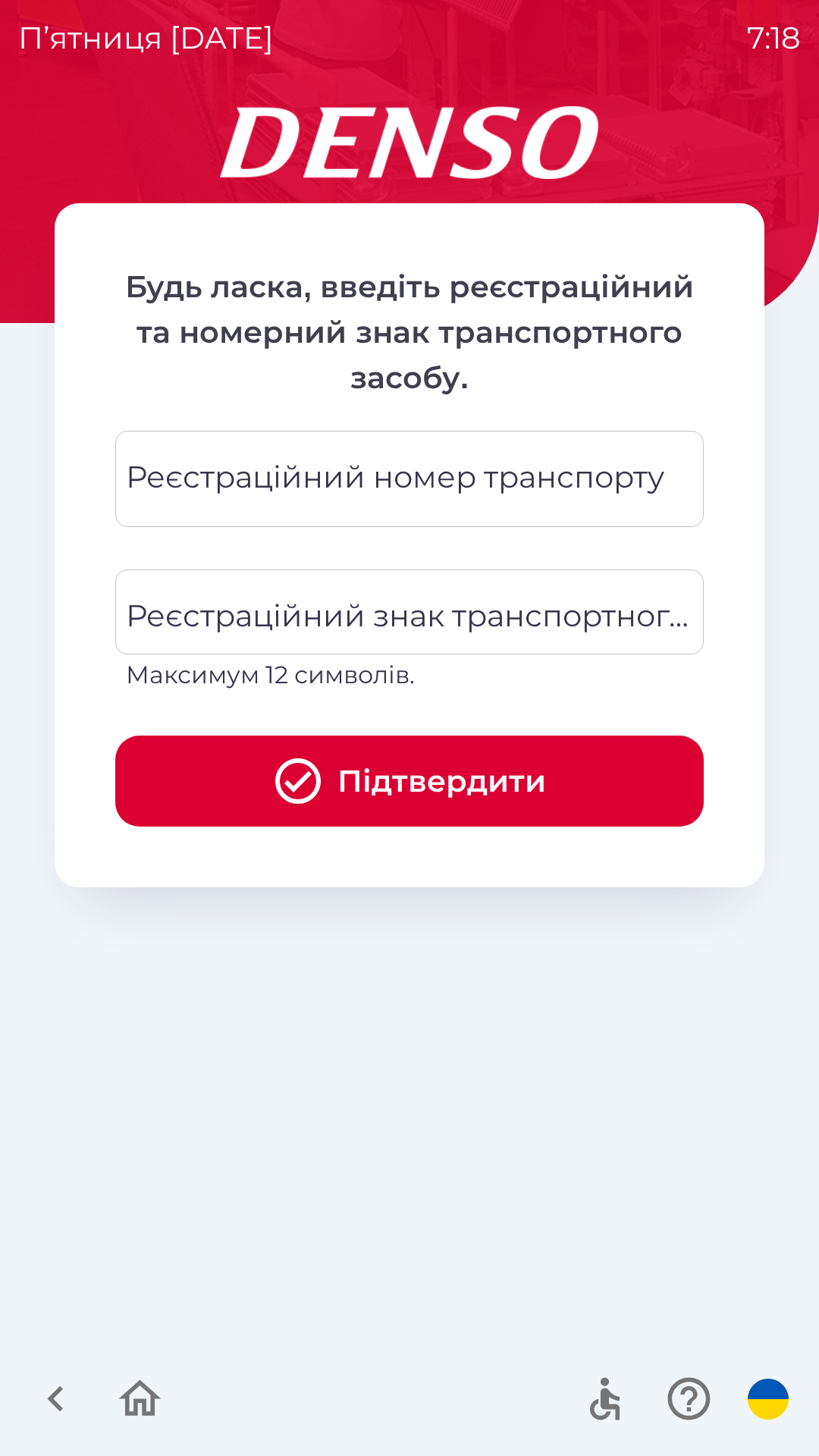
click at [266, 475] on div "Реєстраційний номер транспорту Реєстраційний номер транспорту" at bounding box center [410, 478] width 589 height 96
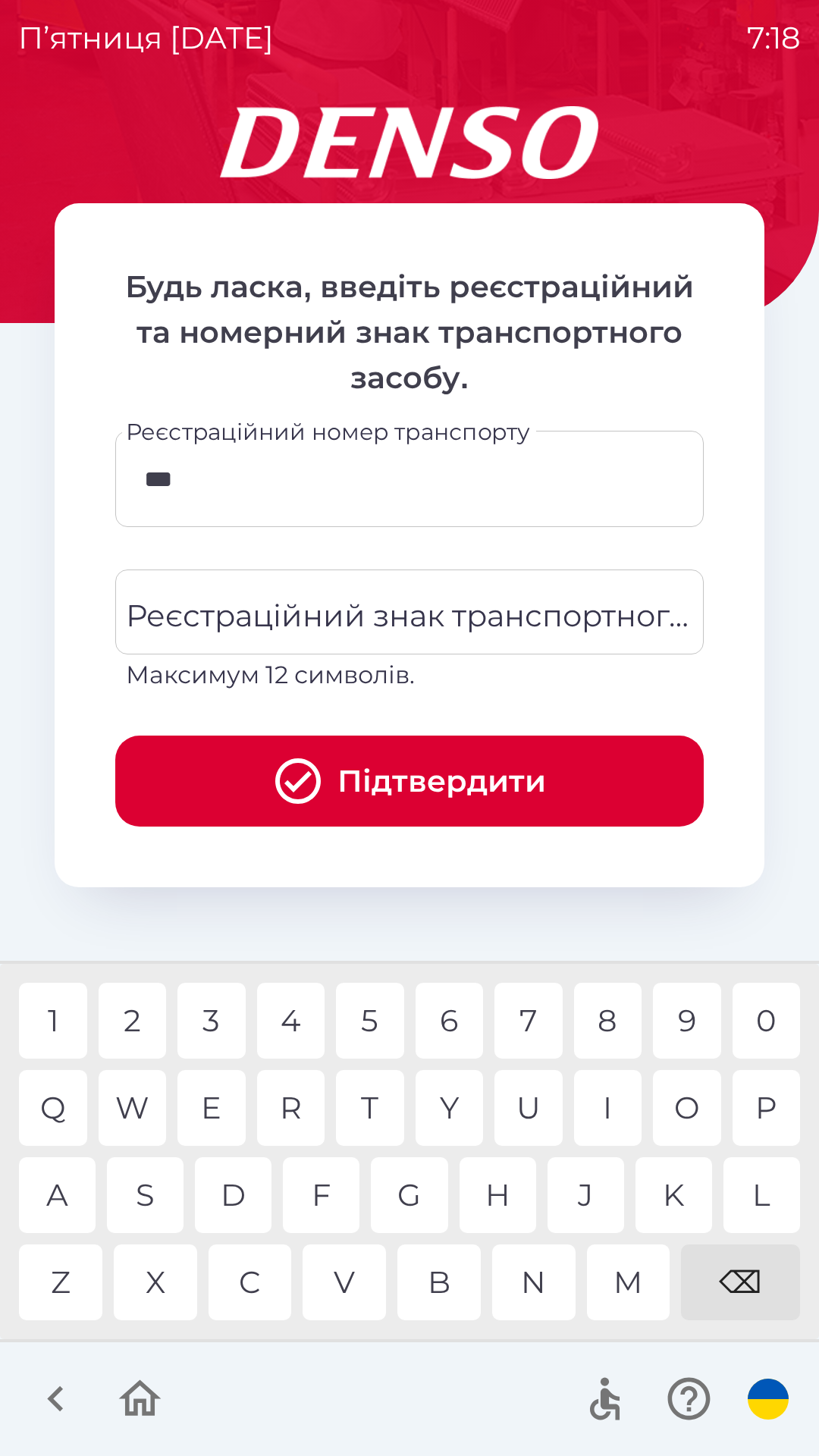
click at [139, 1015] on div "2" at bounding box center [133, 1021] width 68 height 76
click at [459, 1023] on div "6" at bounding box center [450, 1021] width 68 height 76
click at [137, 1014] on div "2" at bounding box center [133, 1021] width 68 height 76
click at [610, 1015] on div "8" at bounding box center [608, 1021] width 68 height 76
type input "*******"
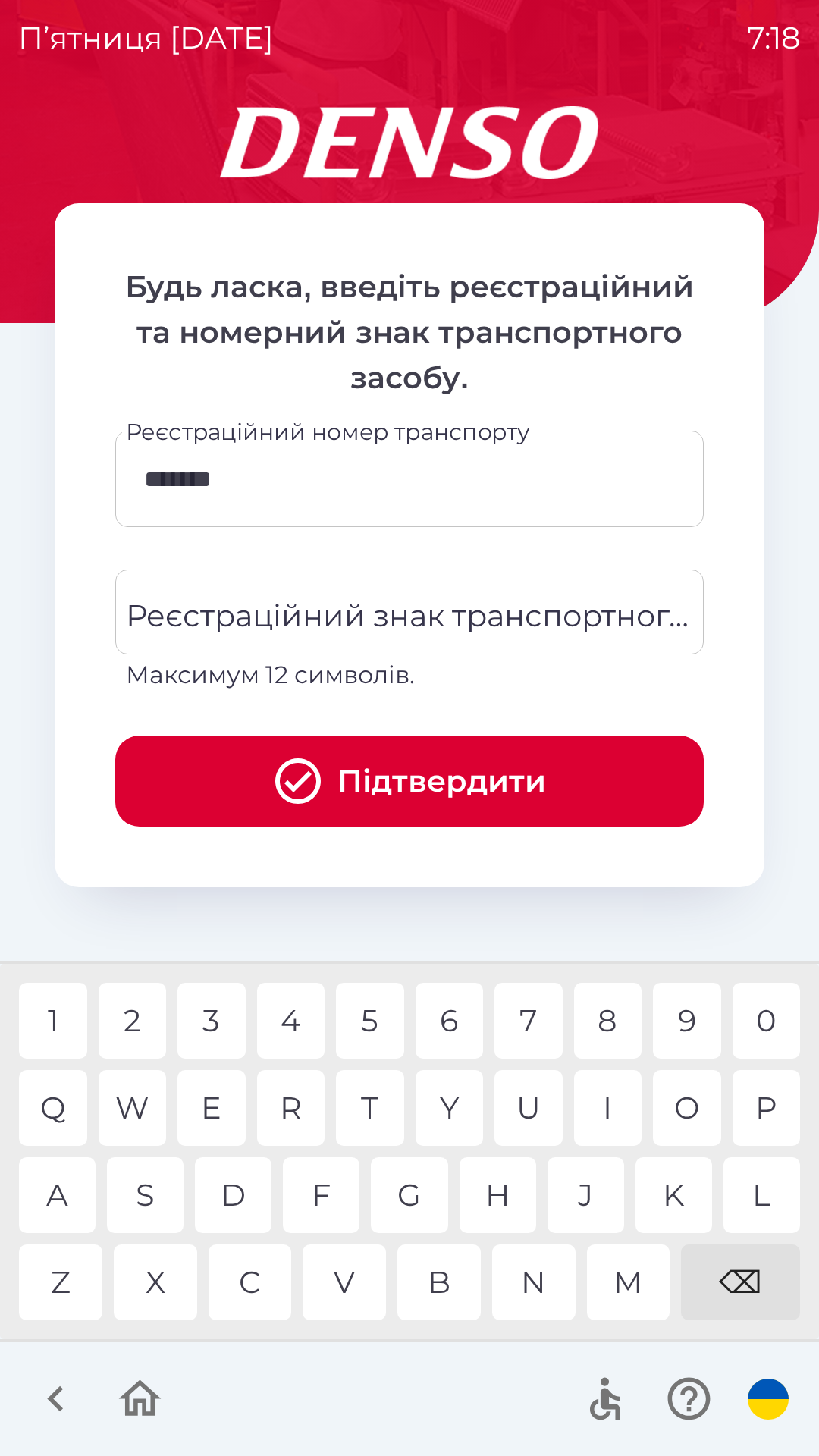
click at [497, 1200] on div "H" at bounding box center [497, 1195] width 77 height 76
click at [347, 796] on button "Підтвердити" at bounding box center [410, 781] width 589 height 91
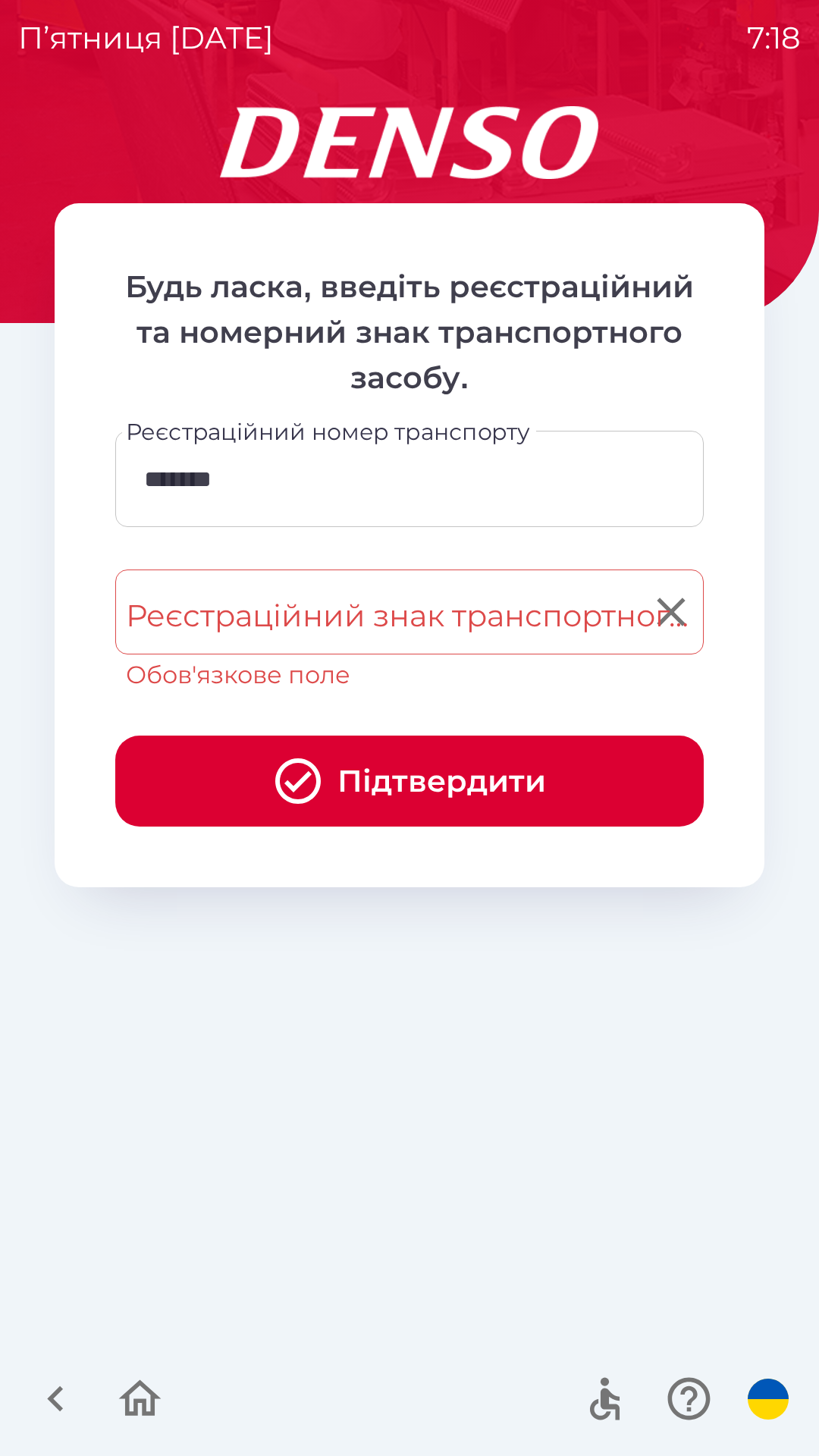
click at [301, 622] on div "Реєстраційний знак транспортного засобу Реєстраційний знак транспортного засобу…" at bounding box center [410, 632] width 589 height 124
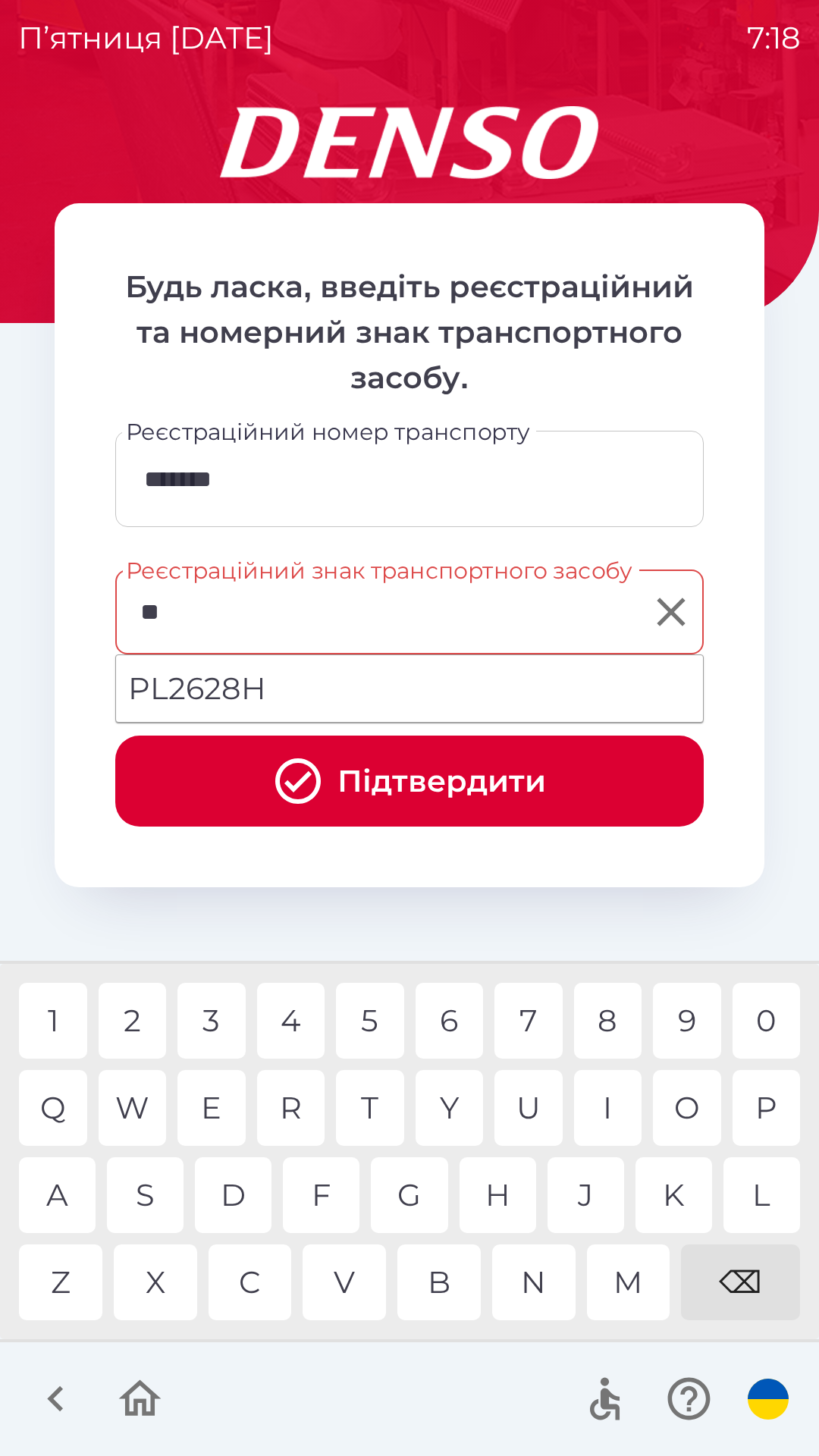
click at [754, 1196] on div "L" at bounding box center [762, 1195] width 77 height 76
click at [763, 1017] on div "0" at bounding box center [767, 1021] width 68 height 76
type input "*******"
click at [319, 1195] on div "F" at bounding box center [321, 1195] width 77 height 76
click at [428, 780] on button "Підтвердити" at bounding box center [410, 781] width 589 height 91
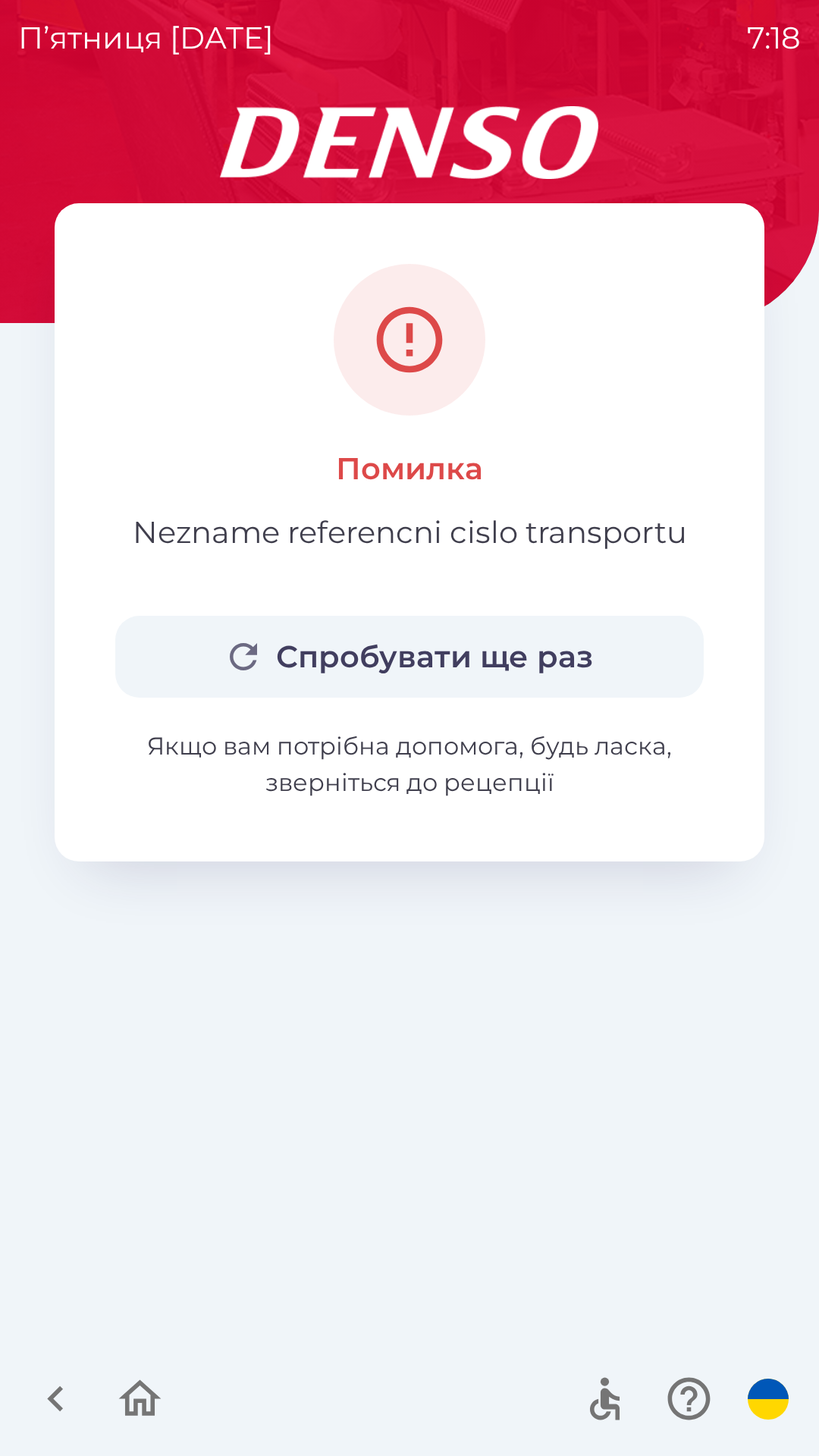
click at [482, 665] on button "Спробувати ще раз" at bounding box center [410, 656] width 589 height 82
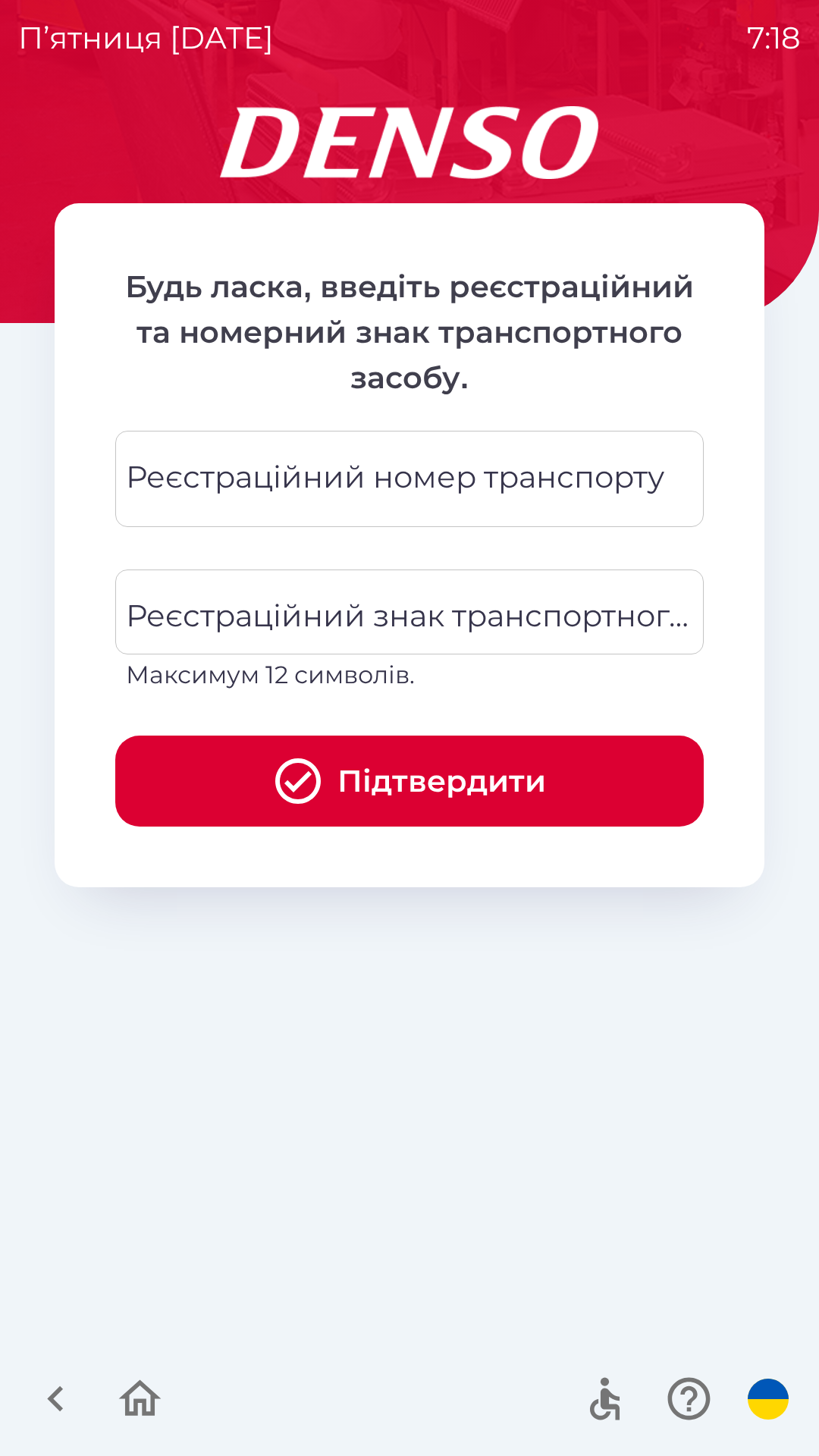
click at [448, 486] on div "Реєстраційний номер транспорту Реєстраційний номер транспорту" at bounding box center [410, 478] width 589 height 96
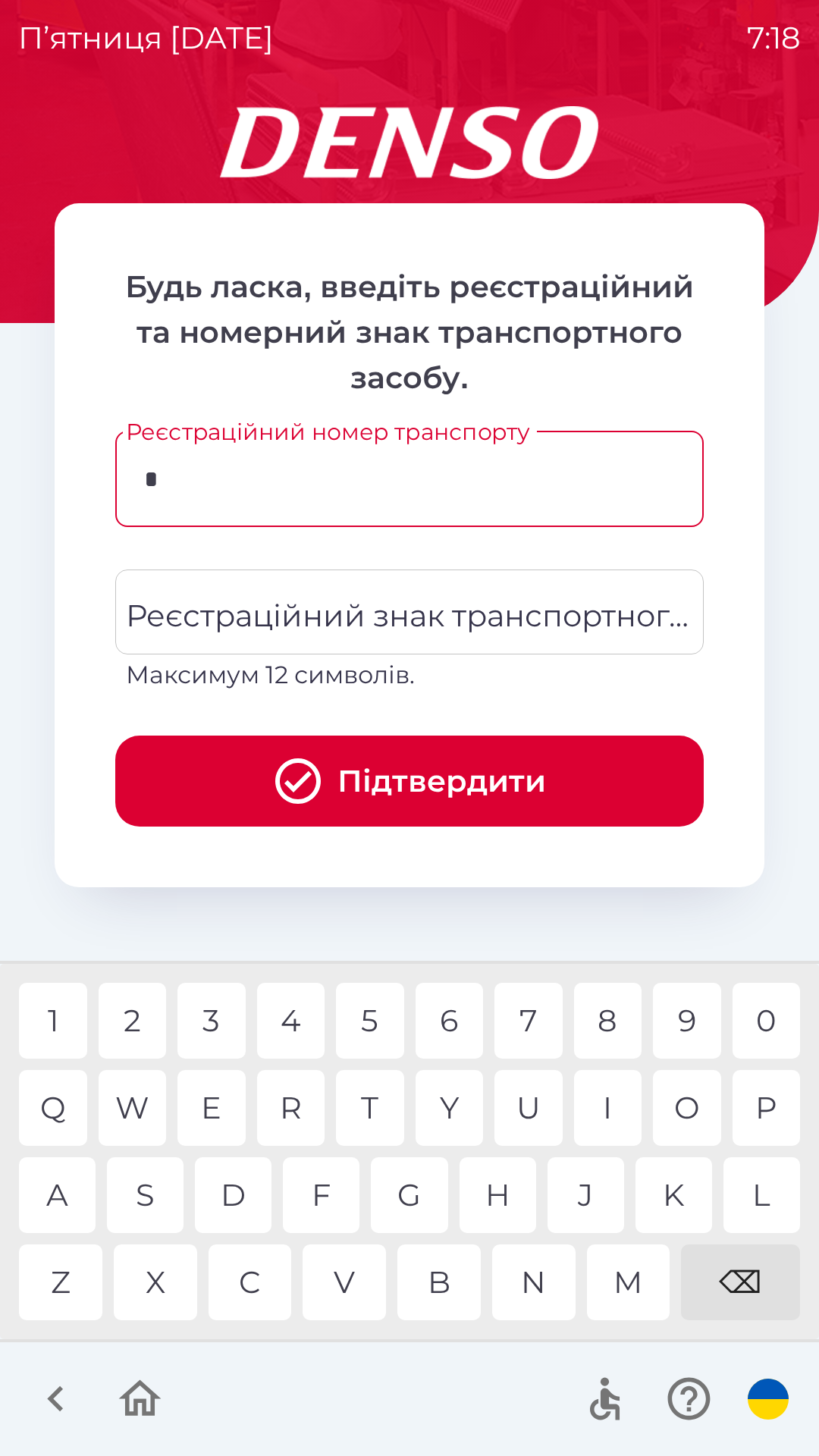
click at [743, 1115] on div "P" at bounding box center [767, 1108] width 68 height 76
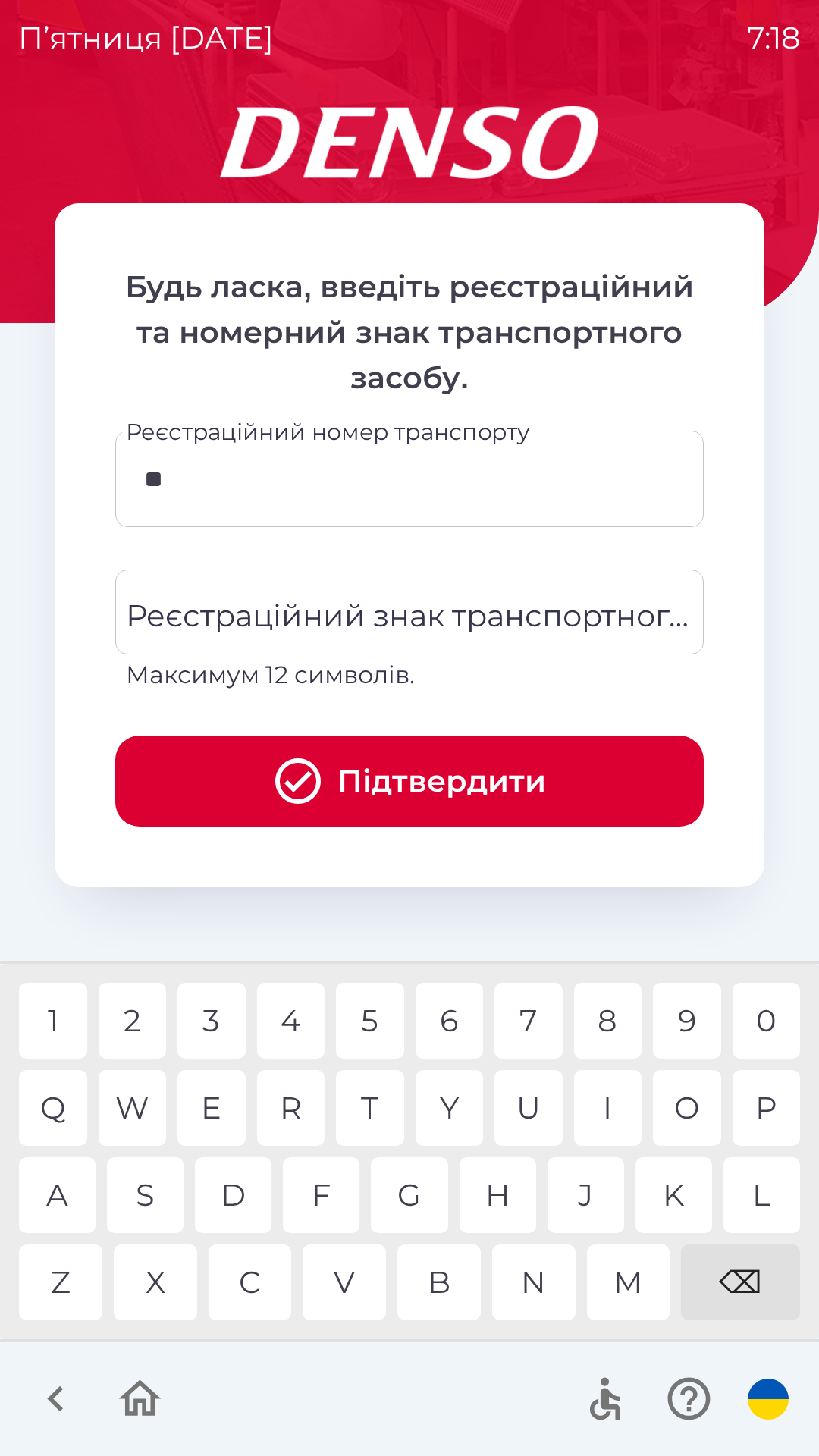
click at [751, 1187] on div "L" at bounding box center [762, 1195] width 77 height 76
click at [136, 1018] on div "2" at bounding box center [133, 1021] width 68 height 76
click at [427, 1018] on div "6" at bounding box center [450, 1021] width 68 height 76
click at [135, 1026] on div "2" at bounding box center [133, 1021] width 68 height 76
type input "*******"
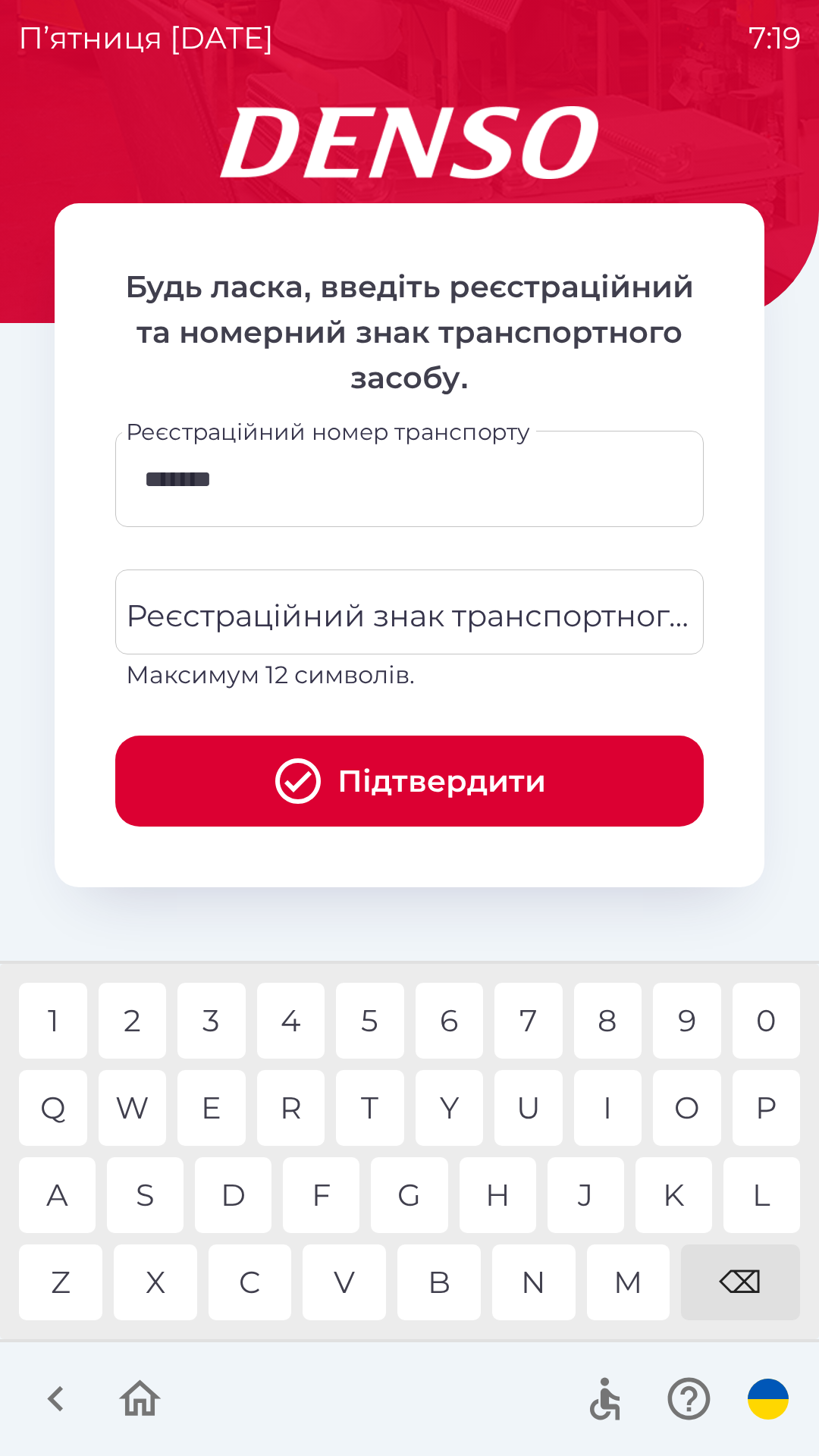
click at [497, 1191] on div "H" at bounding box center [497, 1195] width 77 height 76
click at [384, 619] on div "Реєстраційний знак транспортного засобу Реєстраційний знак транспортного засобу…" at bounding box center [410, 632] width 589 height 124
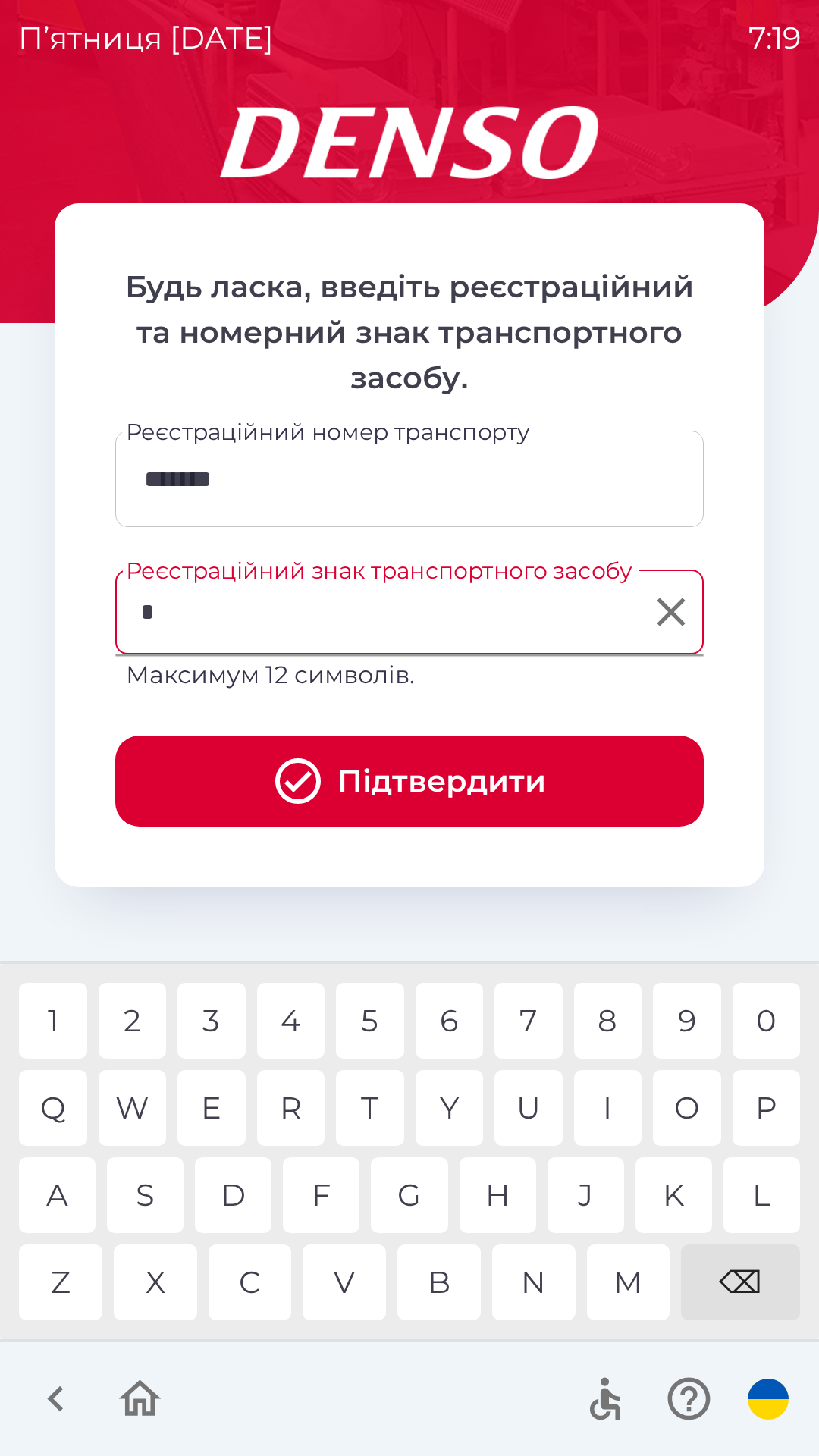
click at [254, 1291] on div "C" at bounding box center [250, 1282] width 83 height 76
click at [251, 1285] on div "C" at bounding box center [250, 1282] width 83 height 76
type input "***"
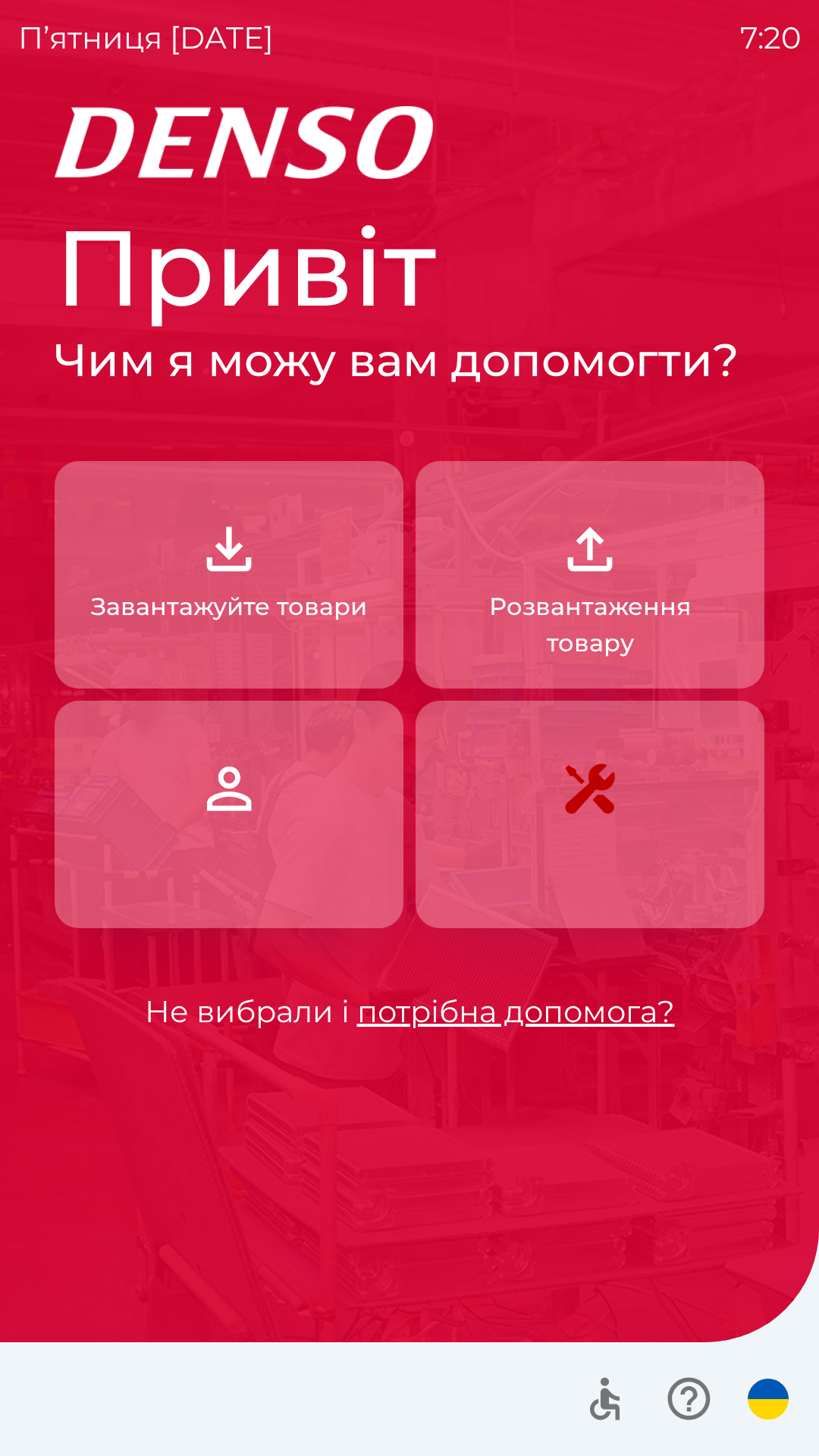
click at [572, 837] on button "button" at bounding box center [590, 815] width 349 height 228
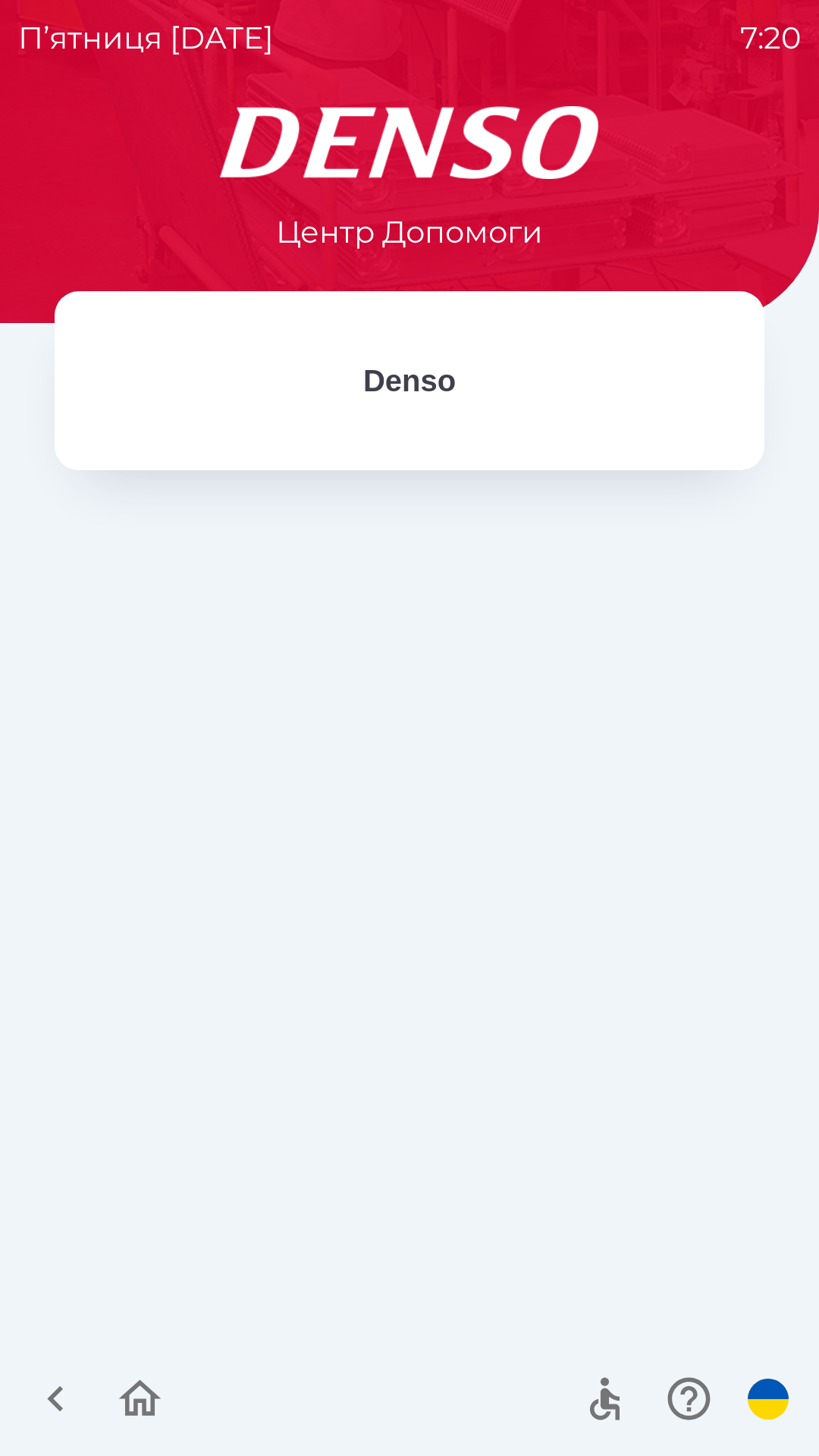
click at [433, 391] on p "Denso" at bounding box center [410, 380] width 92 height 45
click at [417, 392] on p "Denso" at bounding box center [410, 380] width 92 height 45
click at [423, 399] on p "Denso" at bounding box center [410, 380] width 92 height 45
click at [421, 390] on p "Denso" at bounding box center [410, 380] width 92 height 45
click at [68, 1401] on icon "button" at bounding box center [56, 1399] width 51 height 51
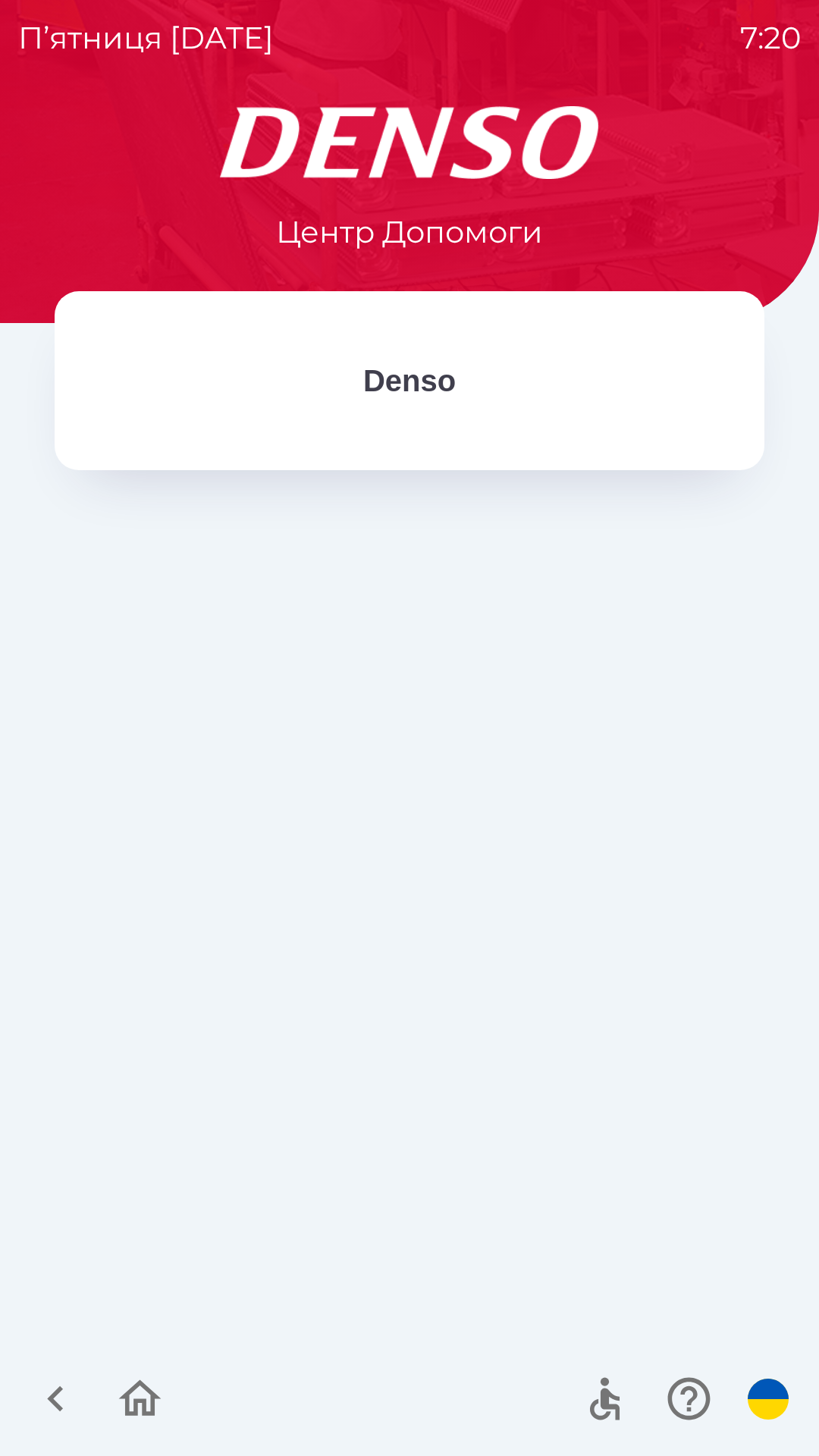
click at [73, 1429] on button "button" at bounding box center [55, 1398] width 63 height 63
click at [135, 1405] on icon "button" at bounding box center [140, 1398] width 43 height 36
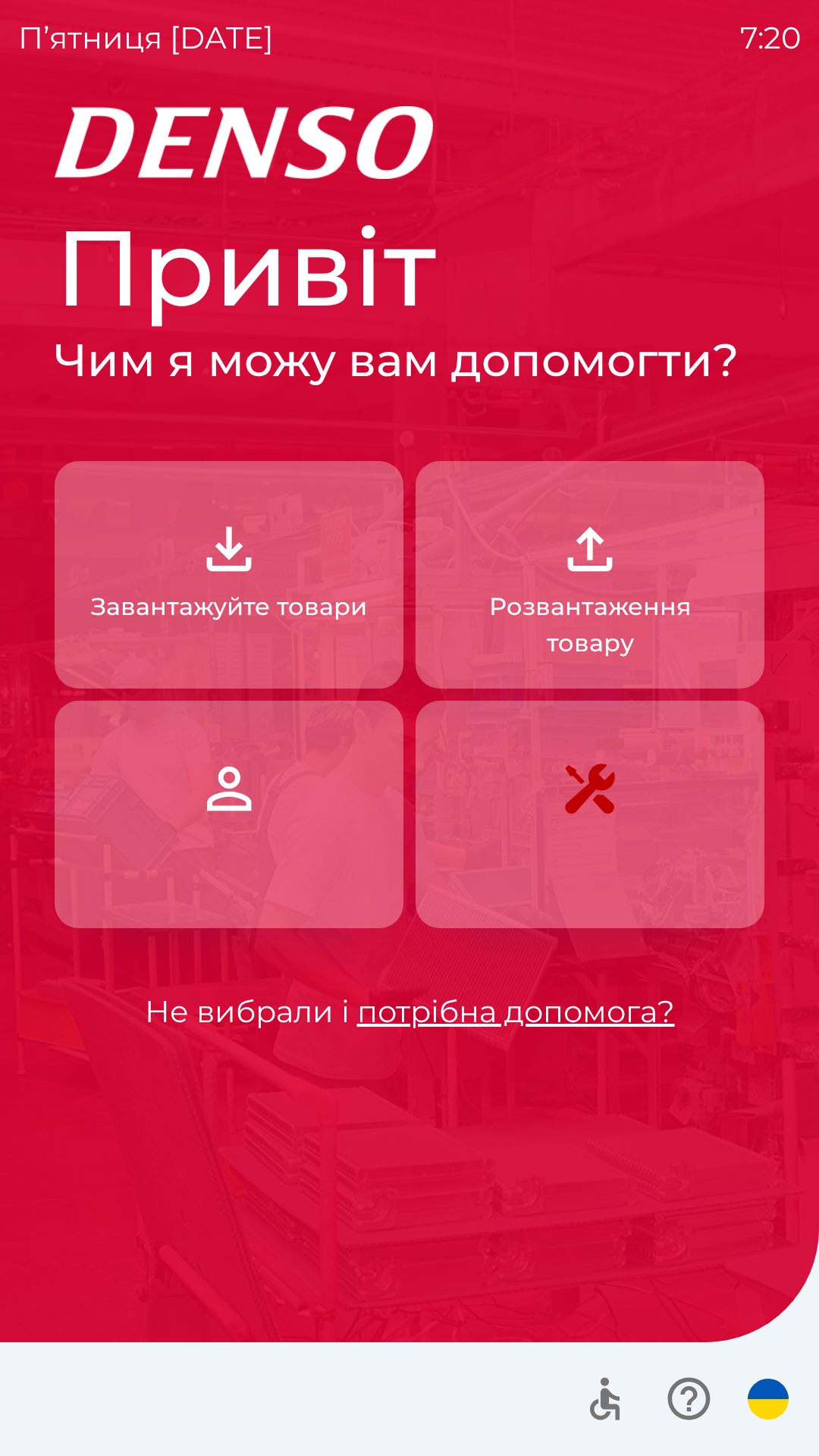
click at [224, 781] on img "button" at bounding box center [228, 788] width 67 height 67
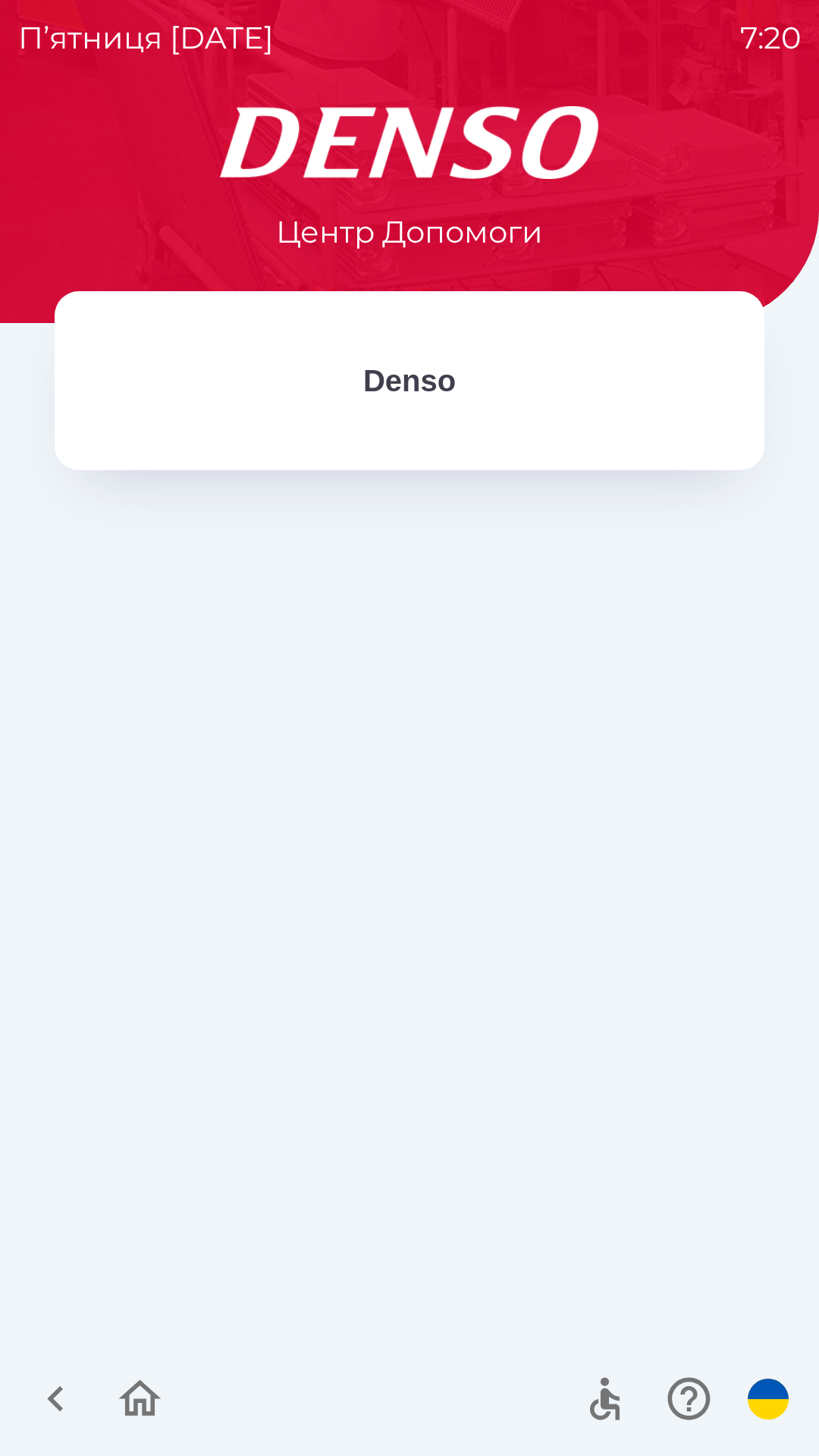
click at [147, 1401] on icon "button" at bounding box center [140, 1399] width 51 height 51
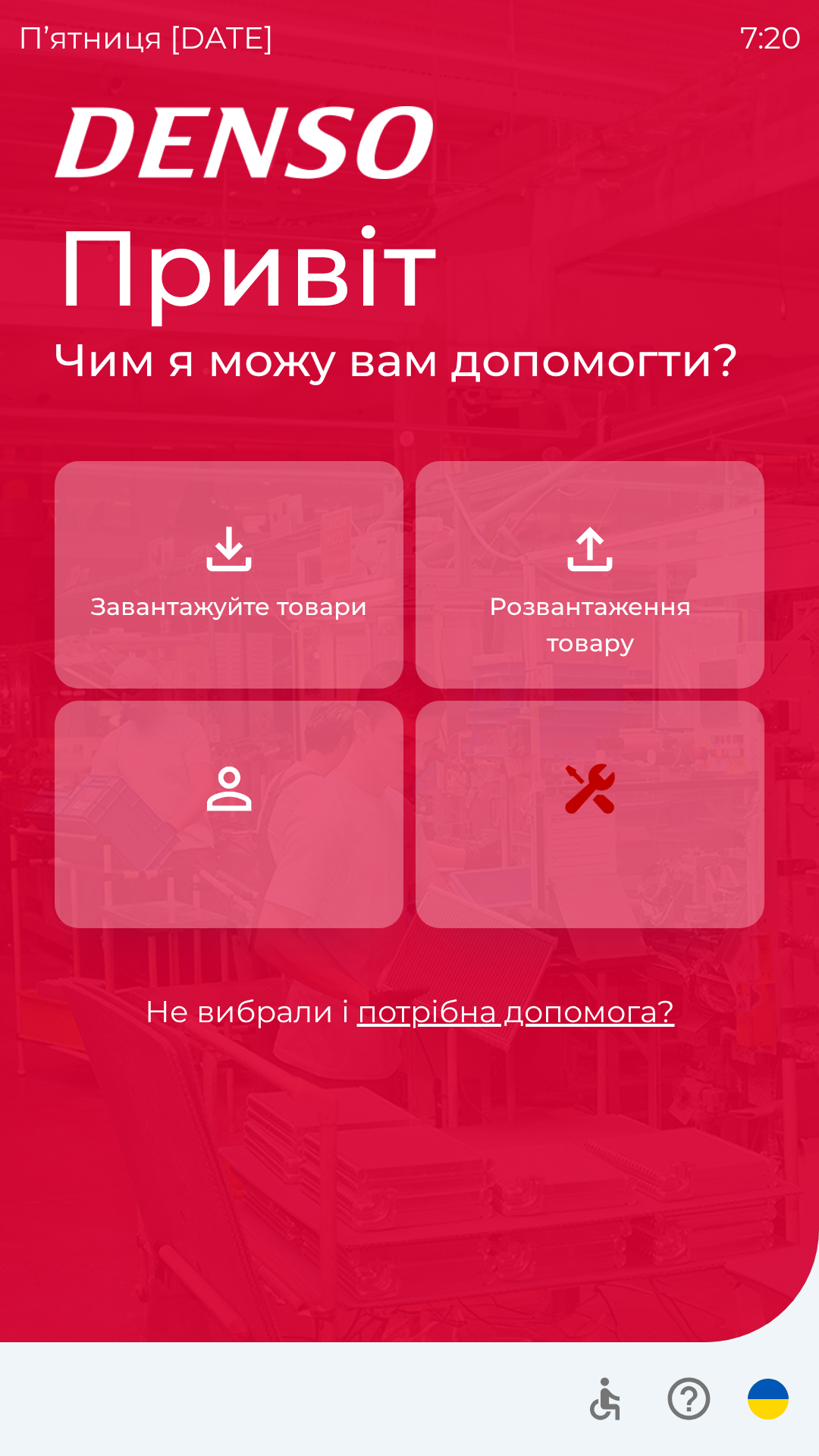
click at [196, 591] on p "Завантажуйте товари" at bounding box center [228, 607] width 276 height 36
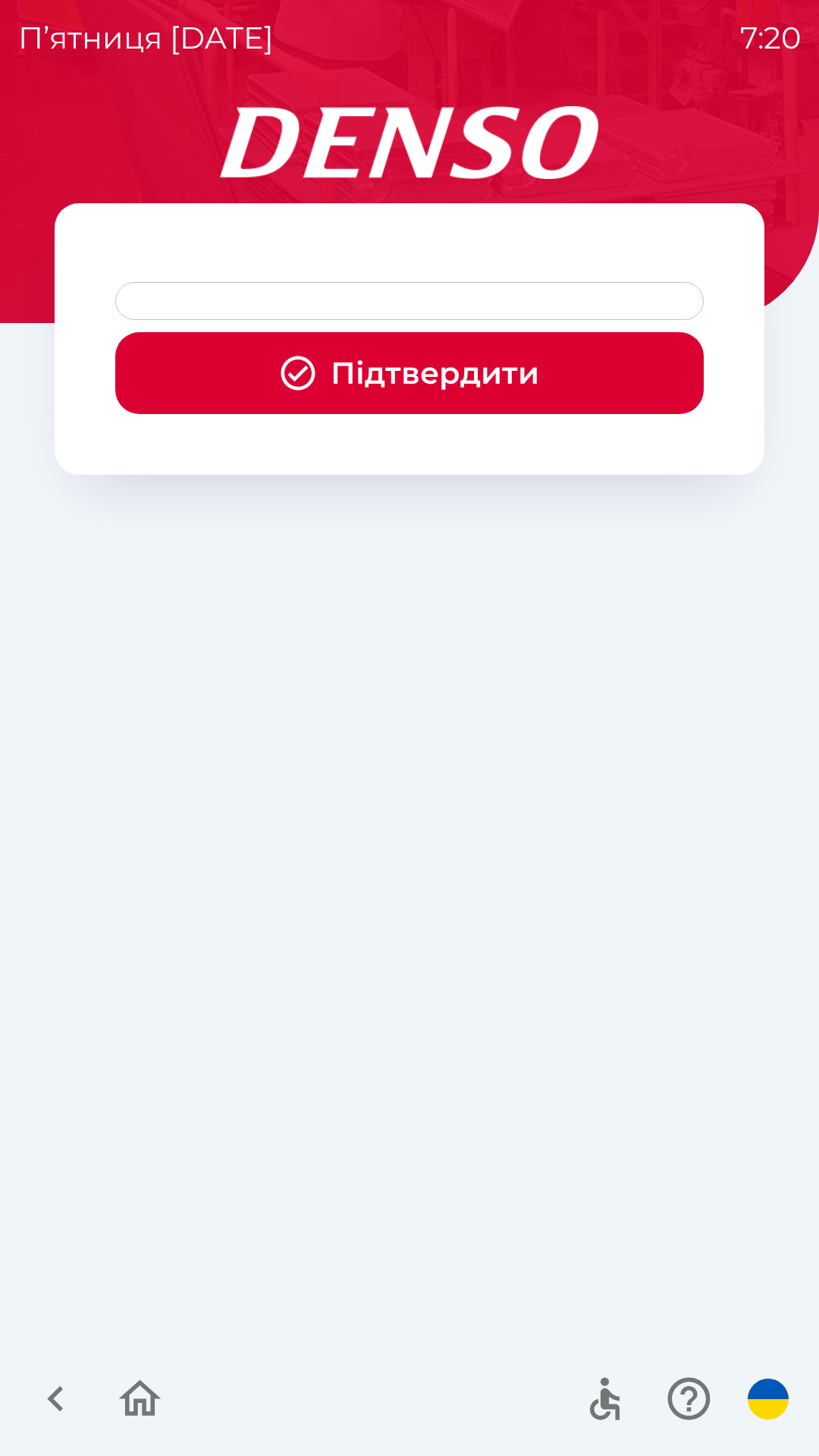
click at [362, 307] on div at bounding box center [410, 301] width 589 height 38
click at [414, 382] on button "Підтвердити" at bounding box center [410, 373] width 589 height 82
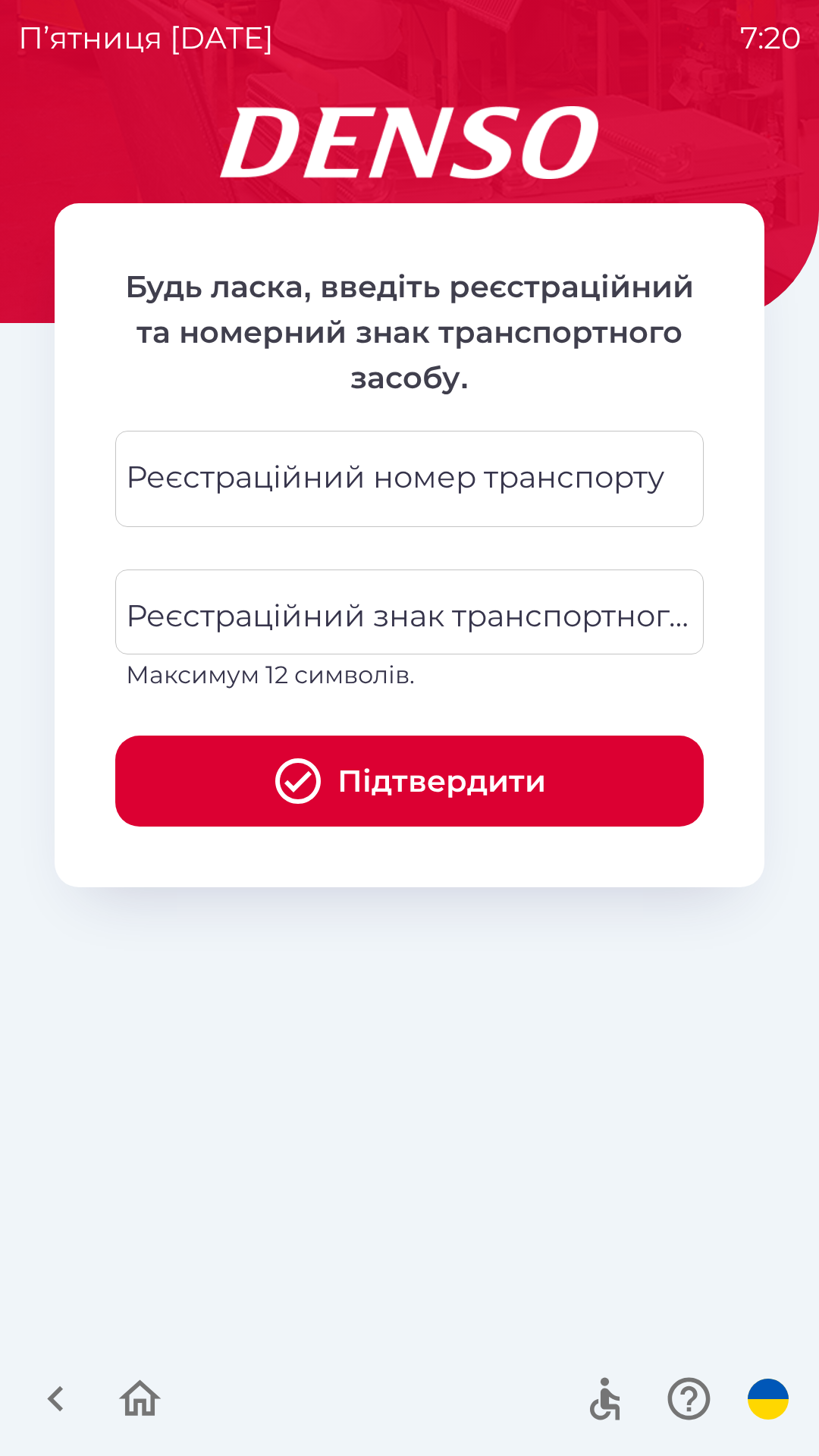
click at [376, 477] on div "Реєстраційний номер транспорту Реєстраційний номер транспорту" at bounding box center [410, 478] width 589 height 96
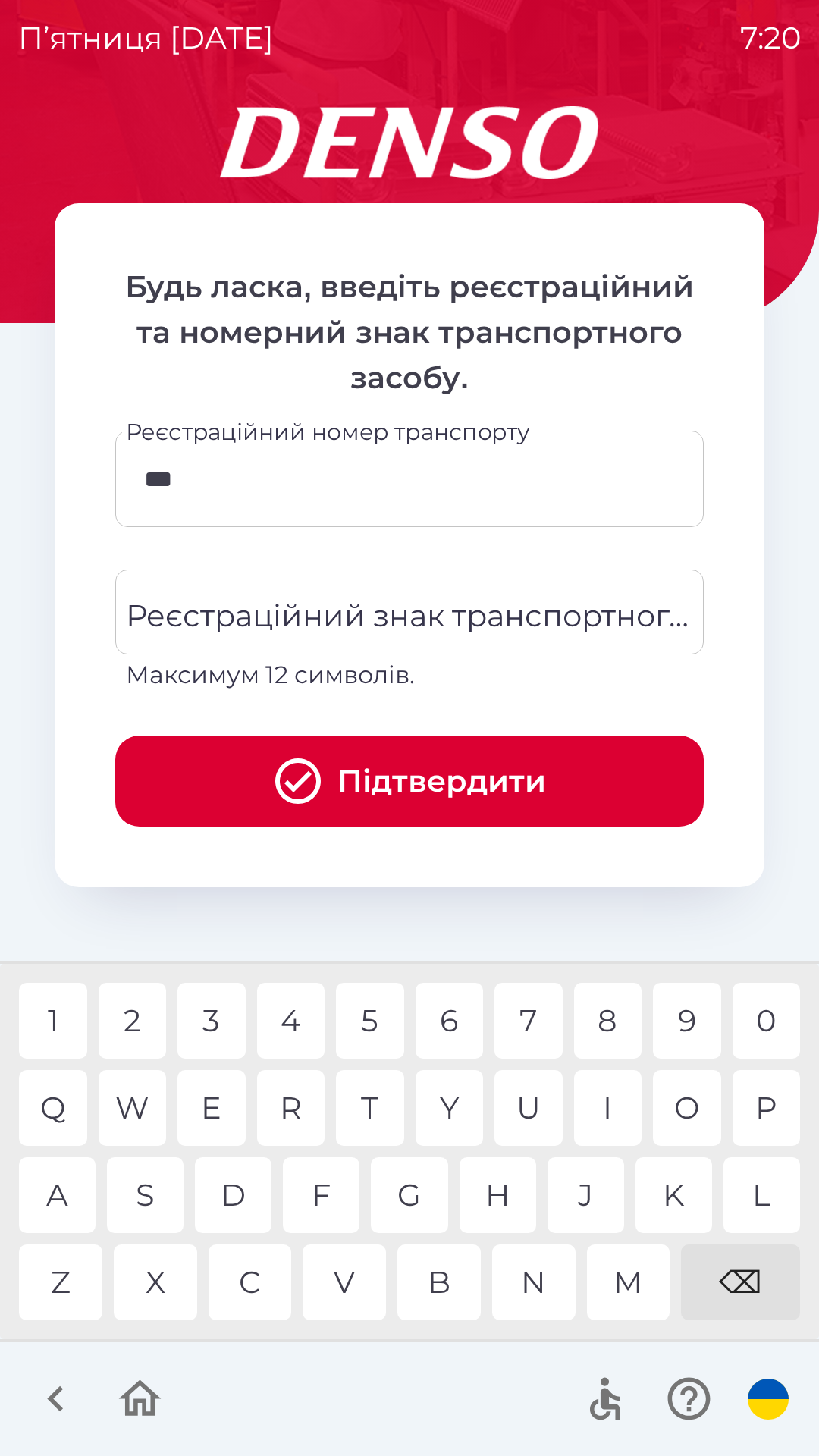
click at [133, 1009] on div "2" at bounding box center [133, 1021] width 68 height 76
type input "*******"
click at [241, 608] on div "Реєстраційний знак транспортного засобу Реєстраційний знак транспортного засобу…" at bounding box center [410, 632] width 589 height 124
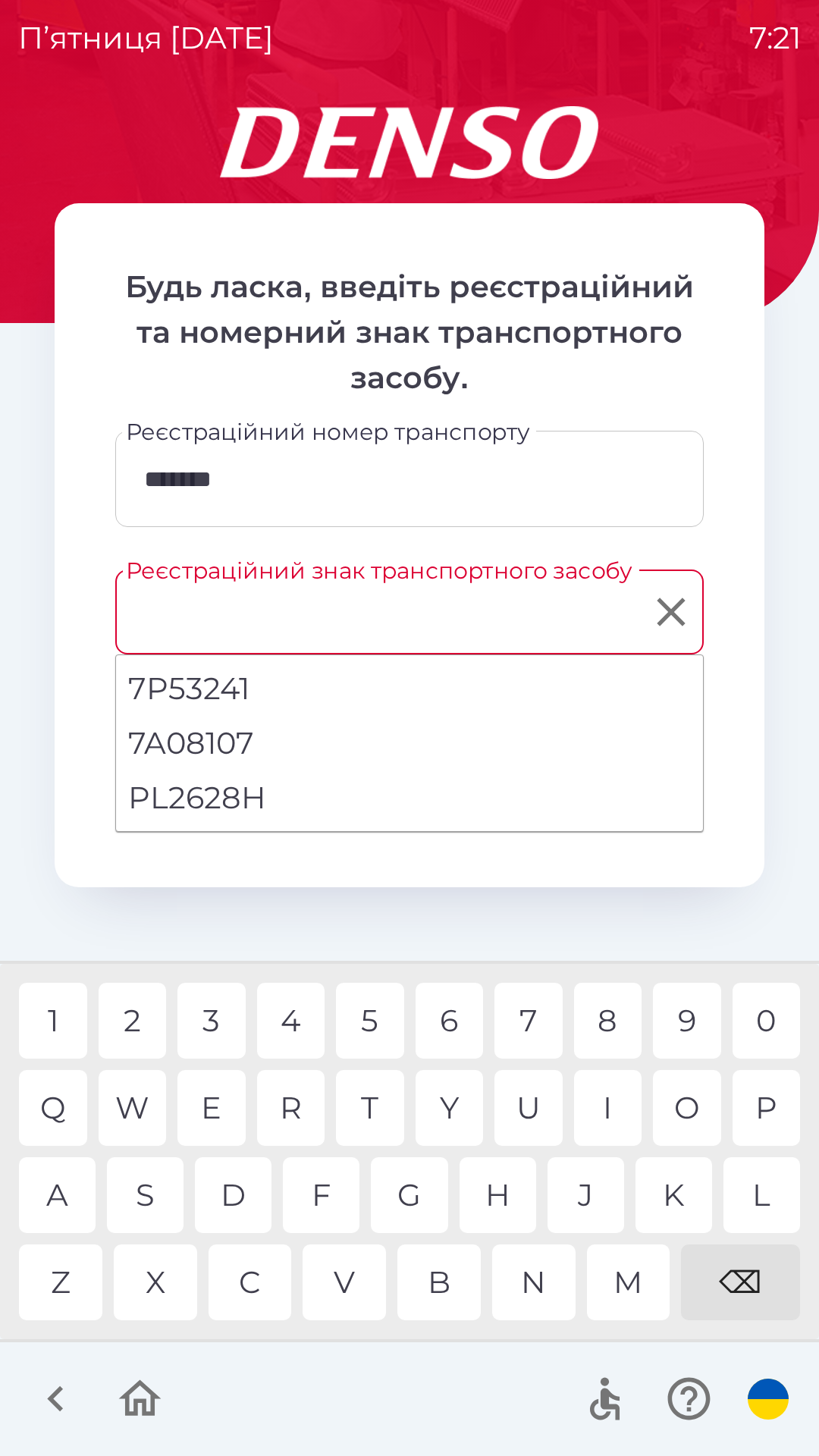
click at [232, 795] on li "PL2628H" at bounding box center [410, 798] width 587 height 54
type input "*******"
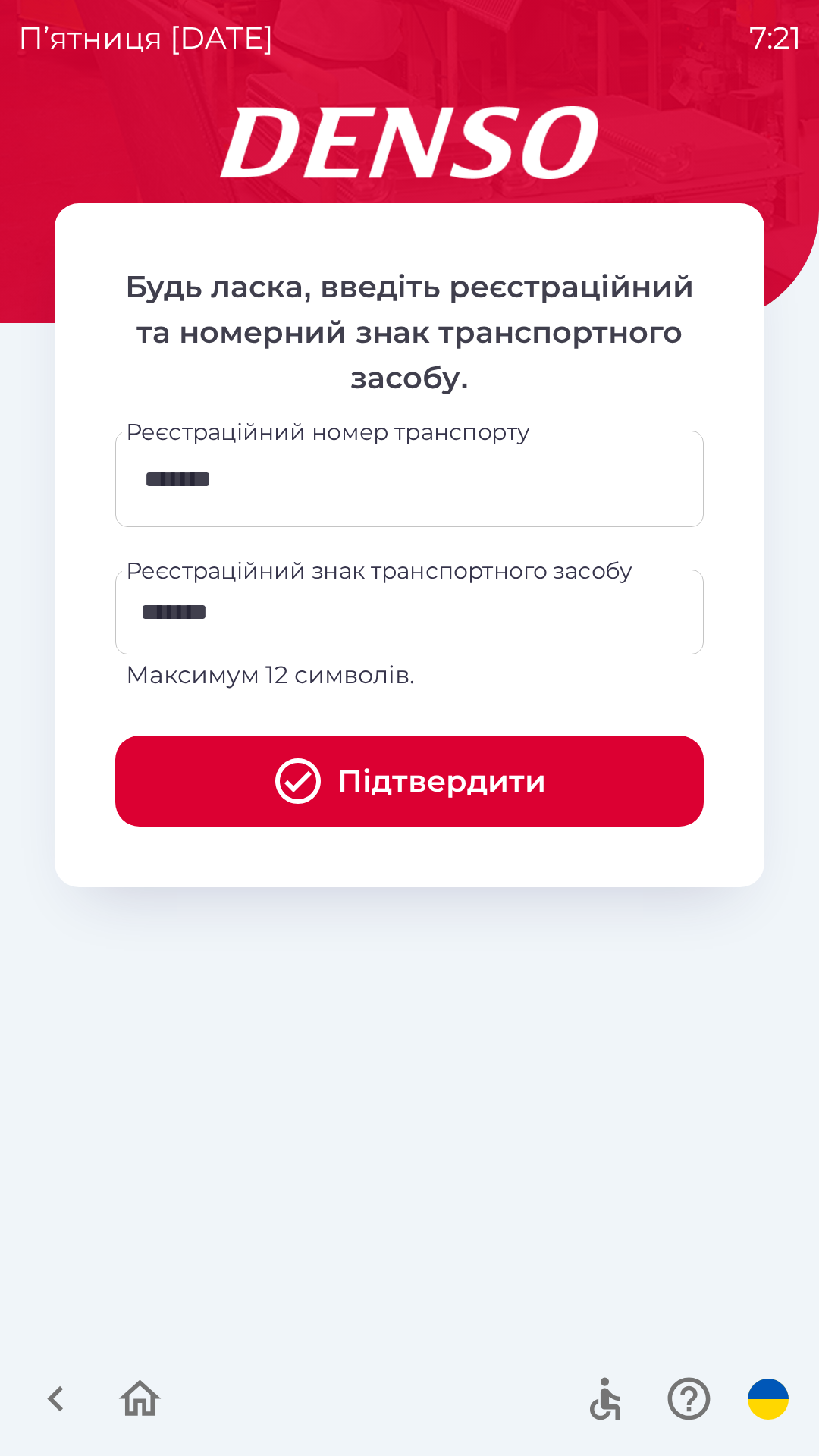
click at [466, 778] on button "Підтвердити" at bounding box center [410, 781] width 589 height 91
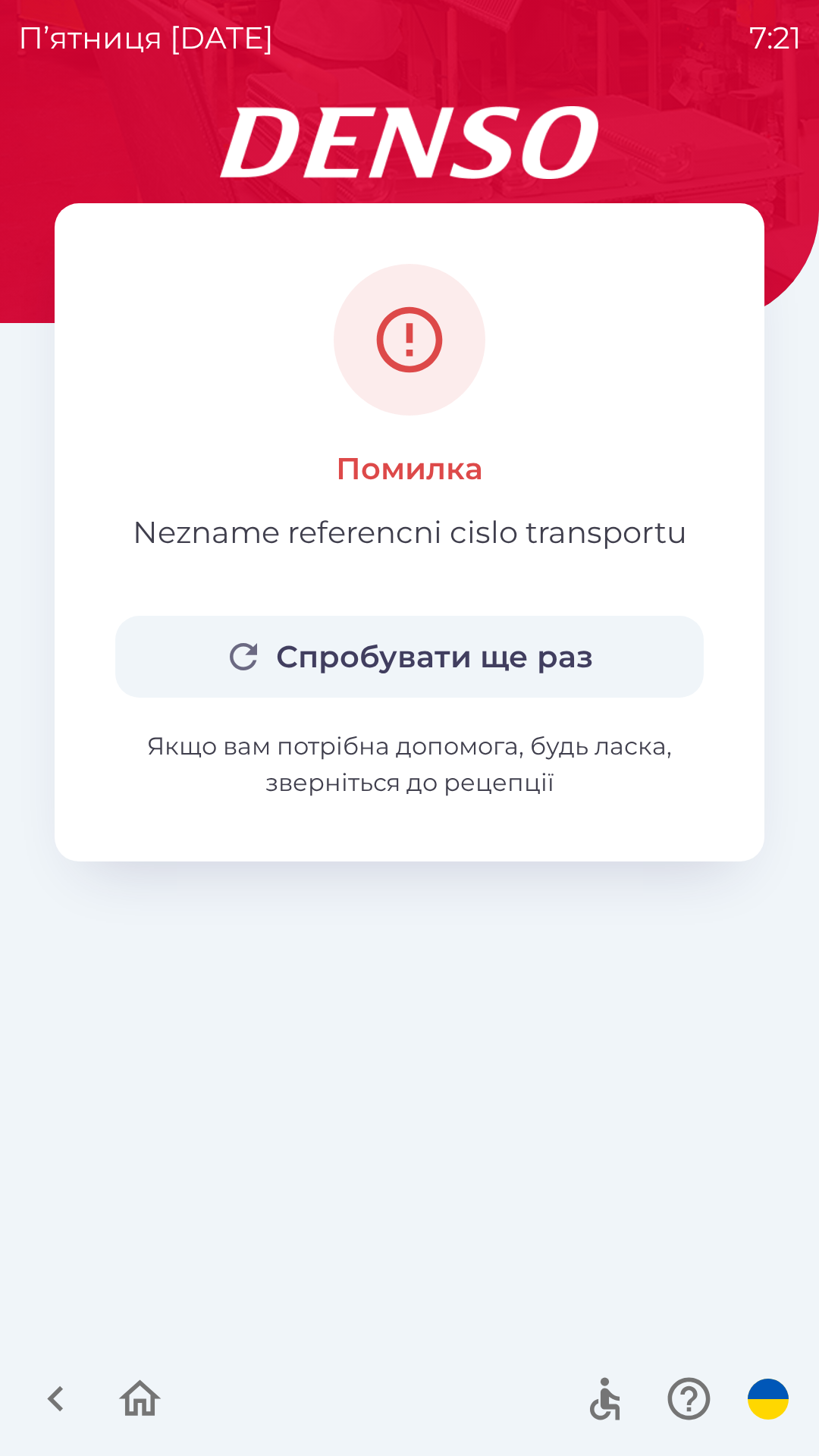
click at [409, 641] on button "Спробувати ще раз" at bounding box center [410, 656] width 589 height 82
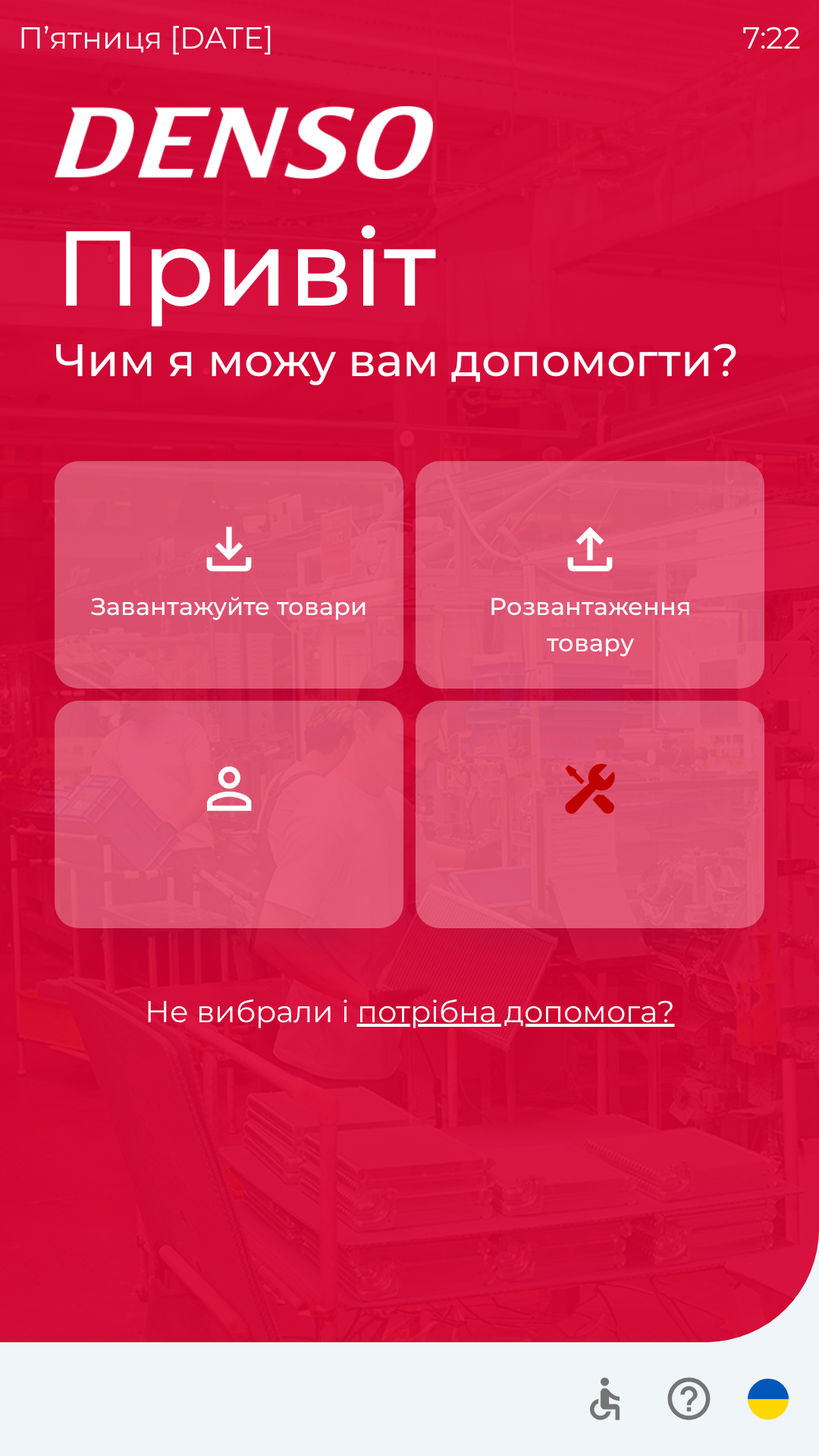
click at [438, 1009] on link "потрібна допомога?" at bounding box center [515, 1011] width 318 height 37
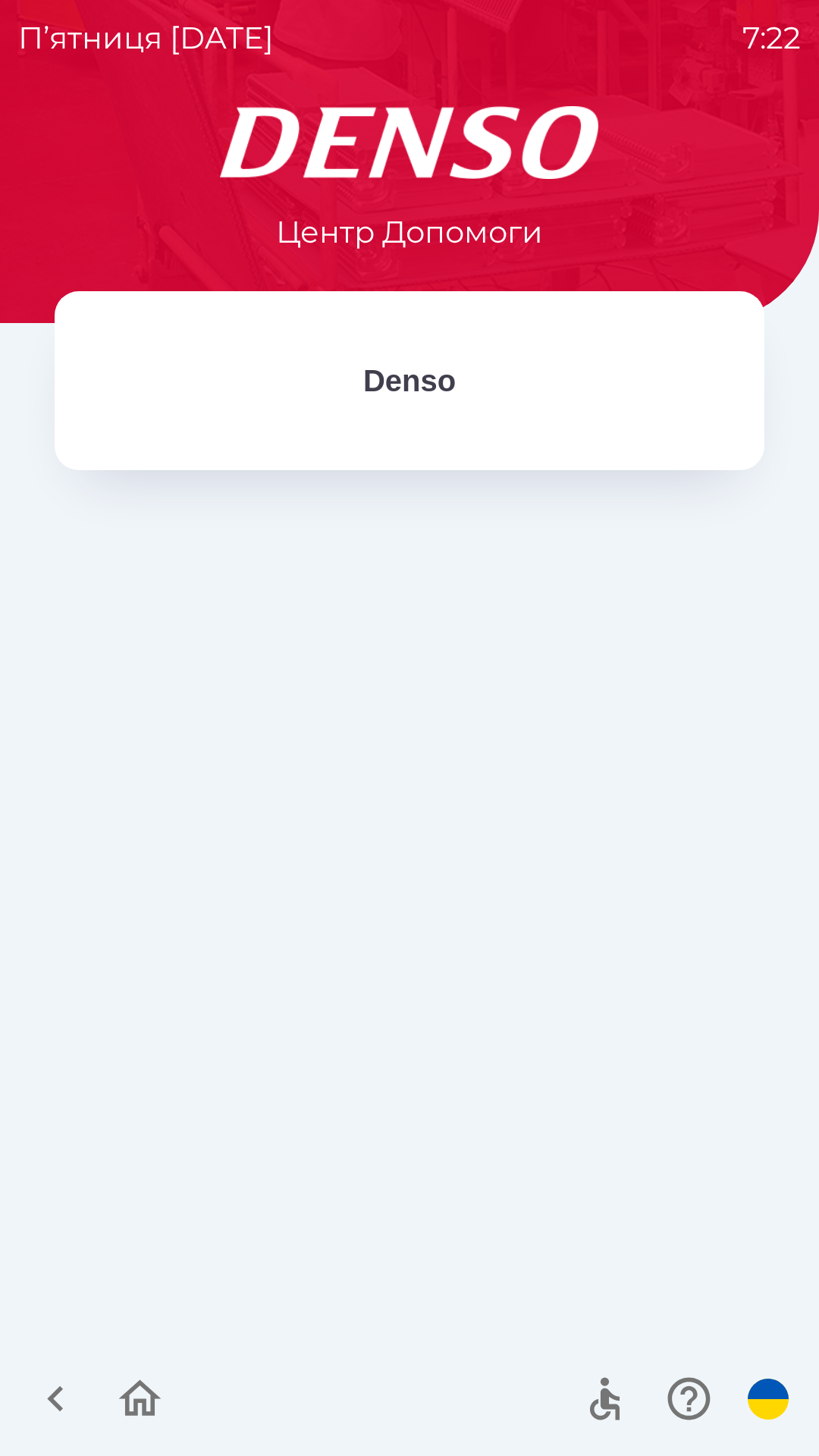
click at [421, 392] on p "Denso" at bounding box center [410, 380] width 92 height 45
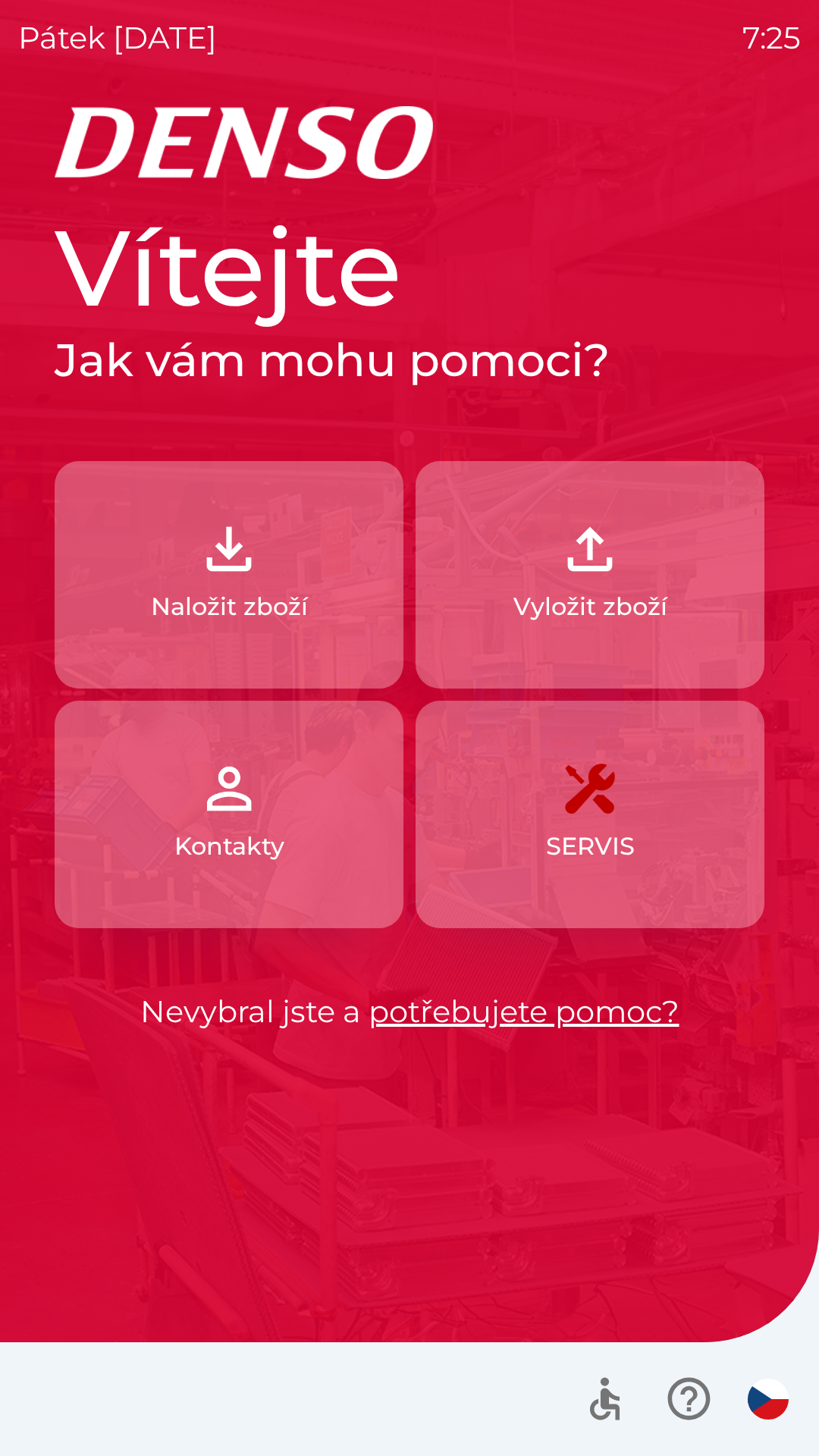
click at [602, 570] on img "button" at bounding box center [590, 548] width 67 height 67
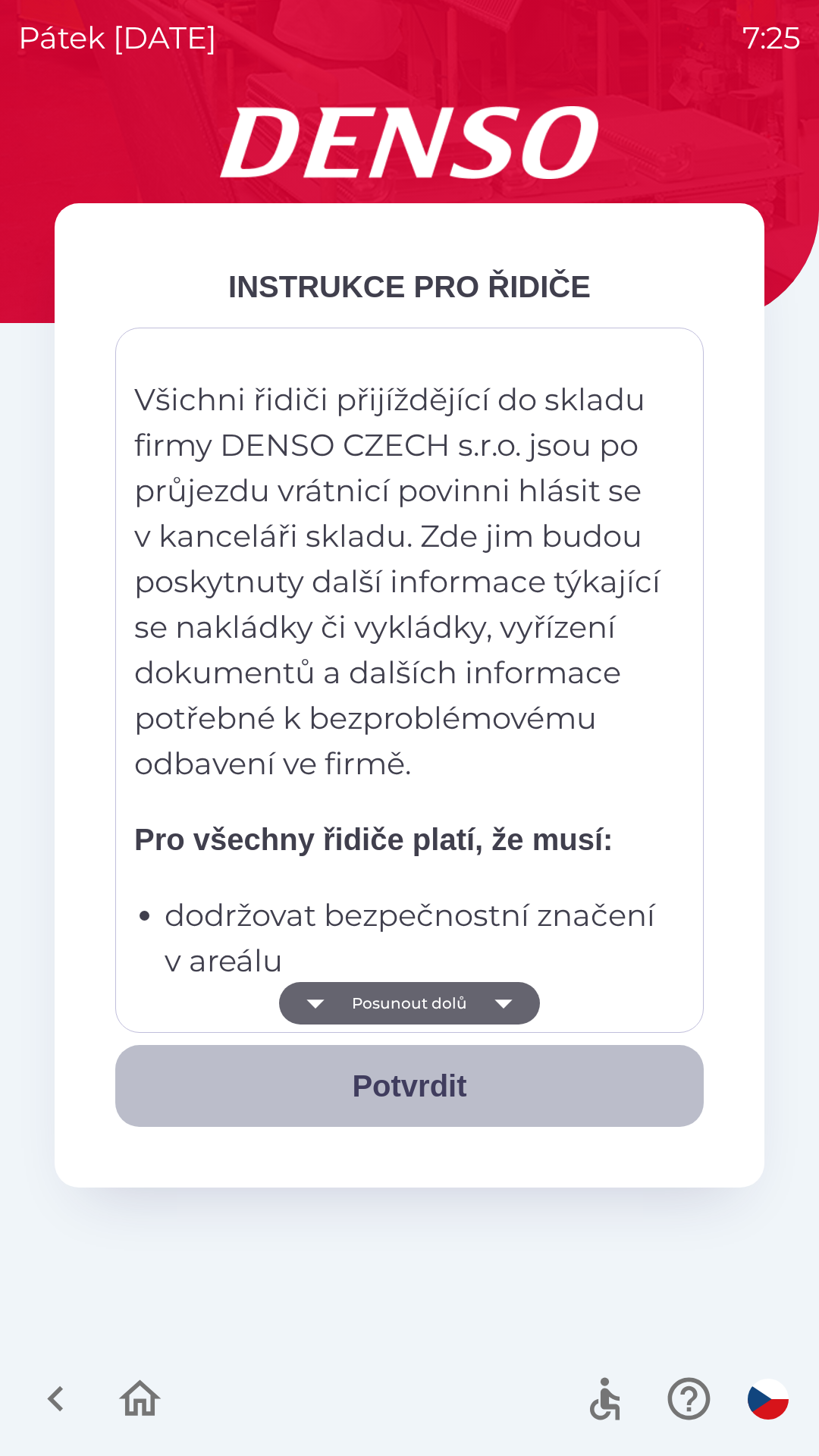
click at [417, 1089] on button "Potvrdit" at bounding box center [410, 1086] width 589 height 82
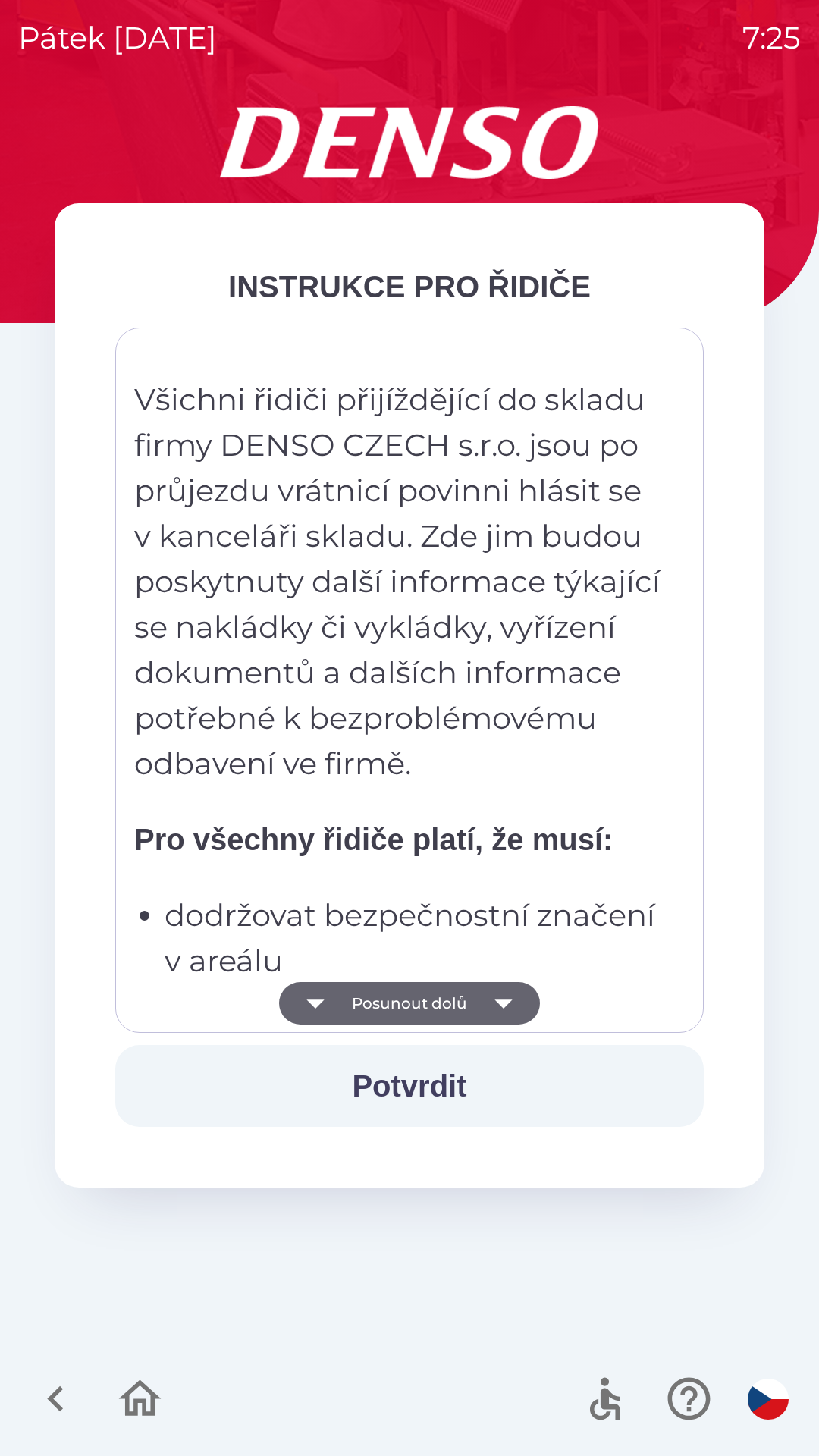
click at [511, 1013] on icon "button" at bounding box center [504, 1003] width 43 height 43
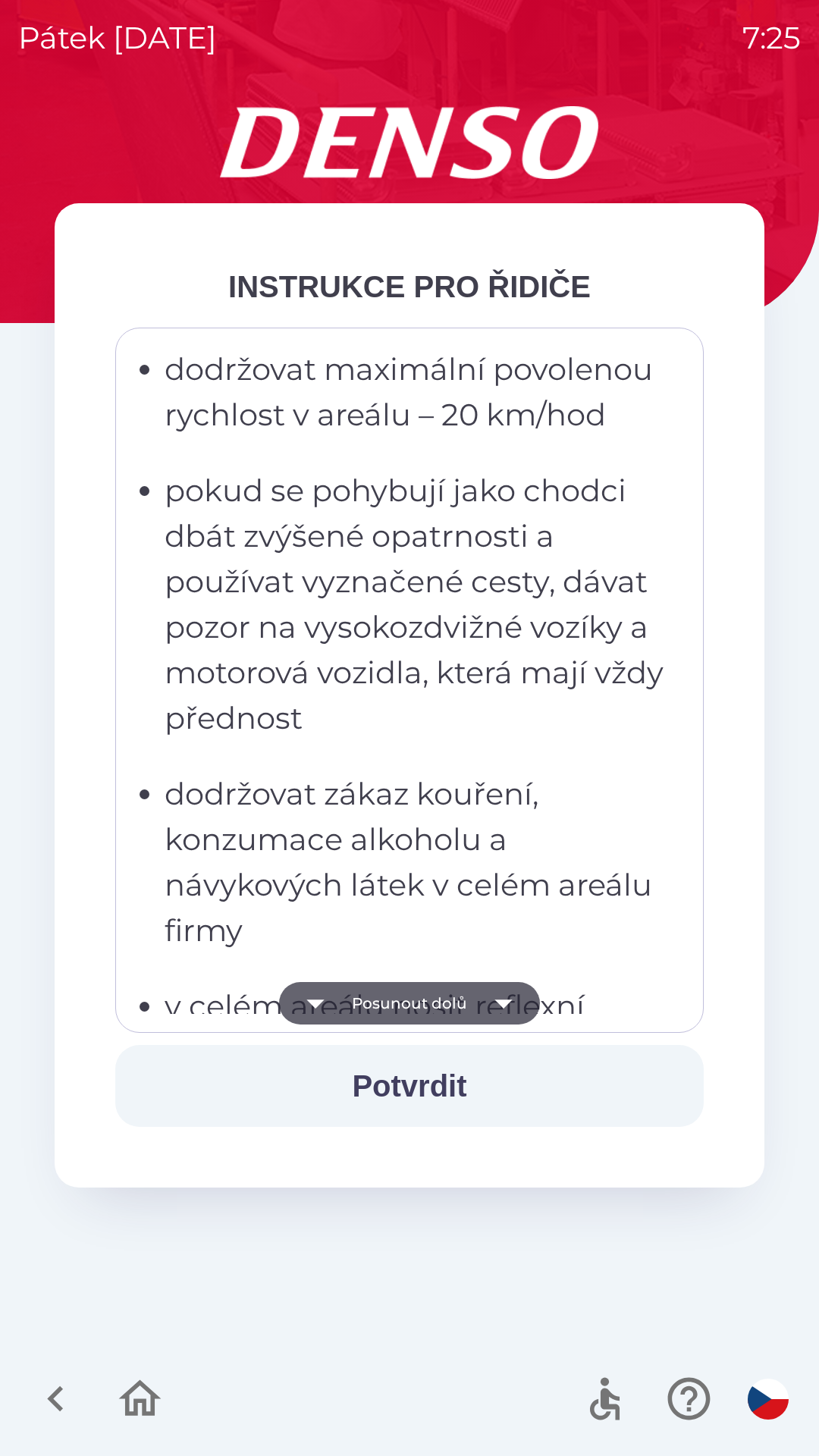
click at [424, 1088] on button "Potvrdit" at bounding box center [410, 1086] width 589 height 82
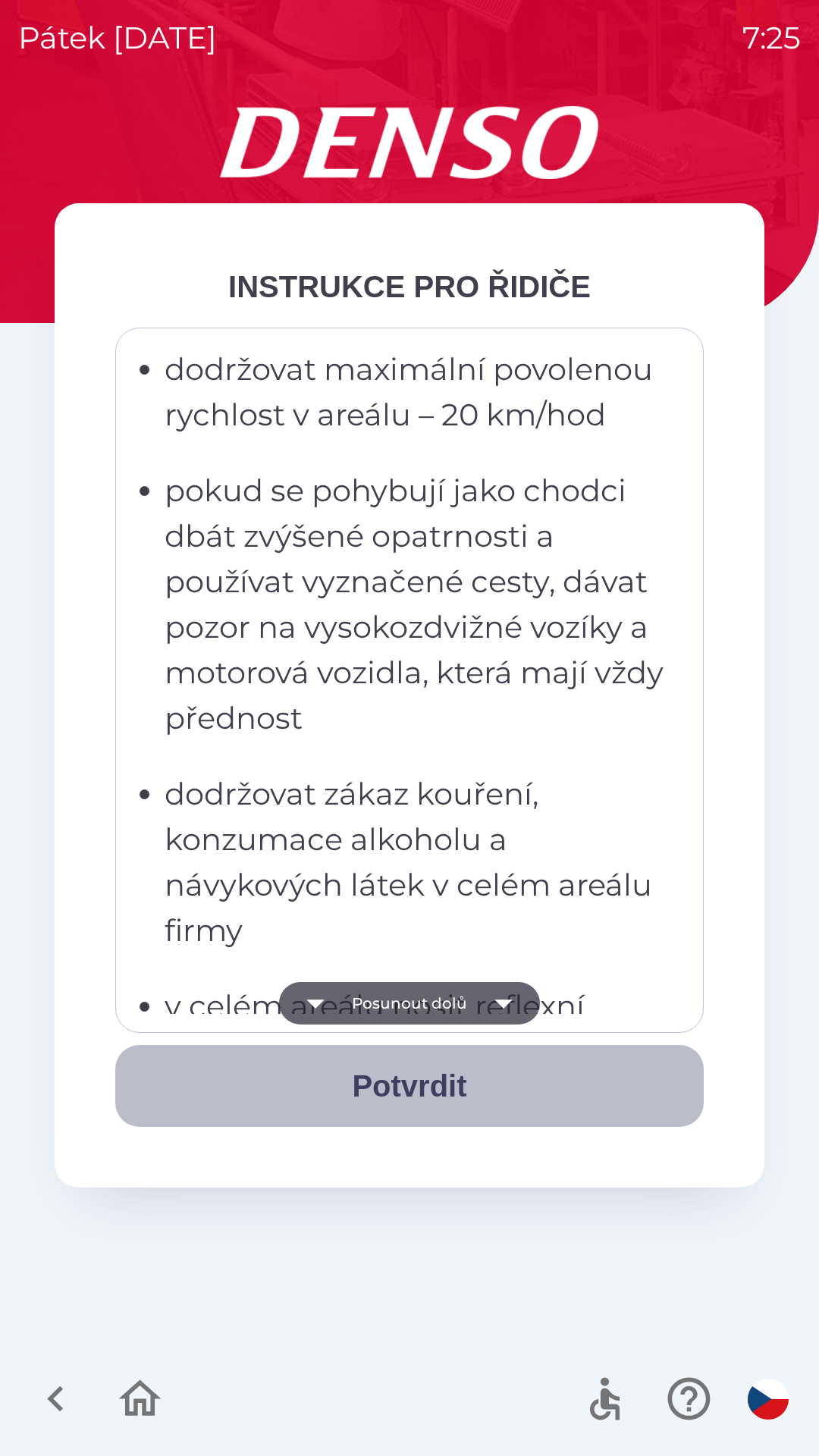
click at [407, 1087] on button "Potvrdit" at bounding box center [410, 1086] width 589 height 82
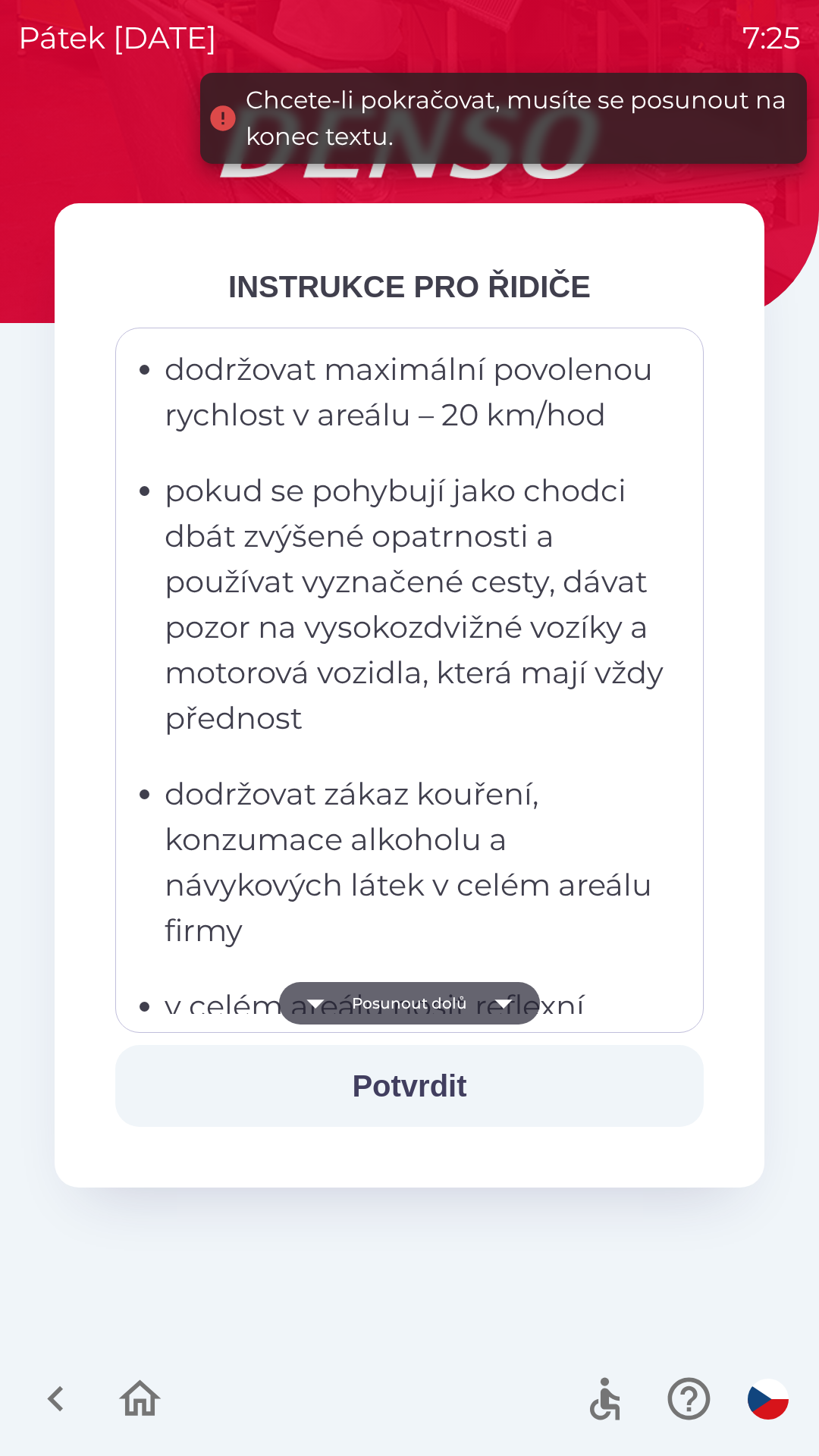
click at [772, 1401] on img "button" at bounding box center [769, 1399] width 41 height 41
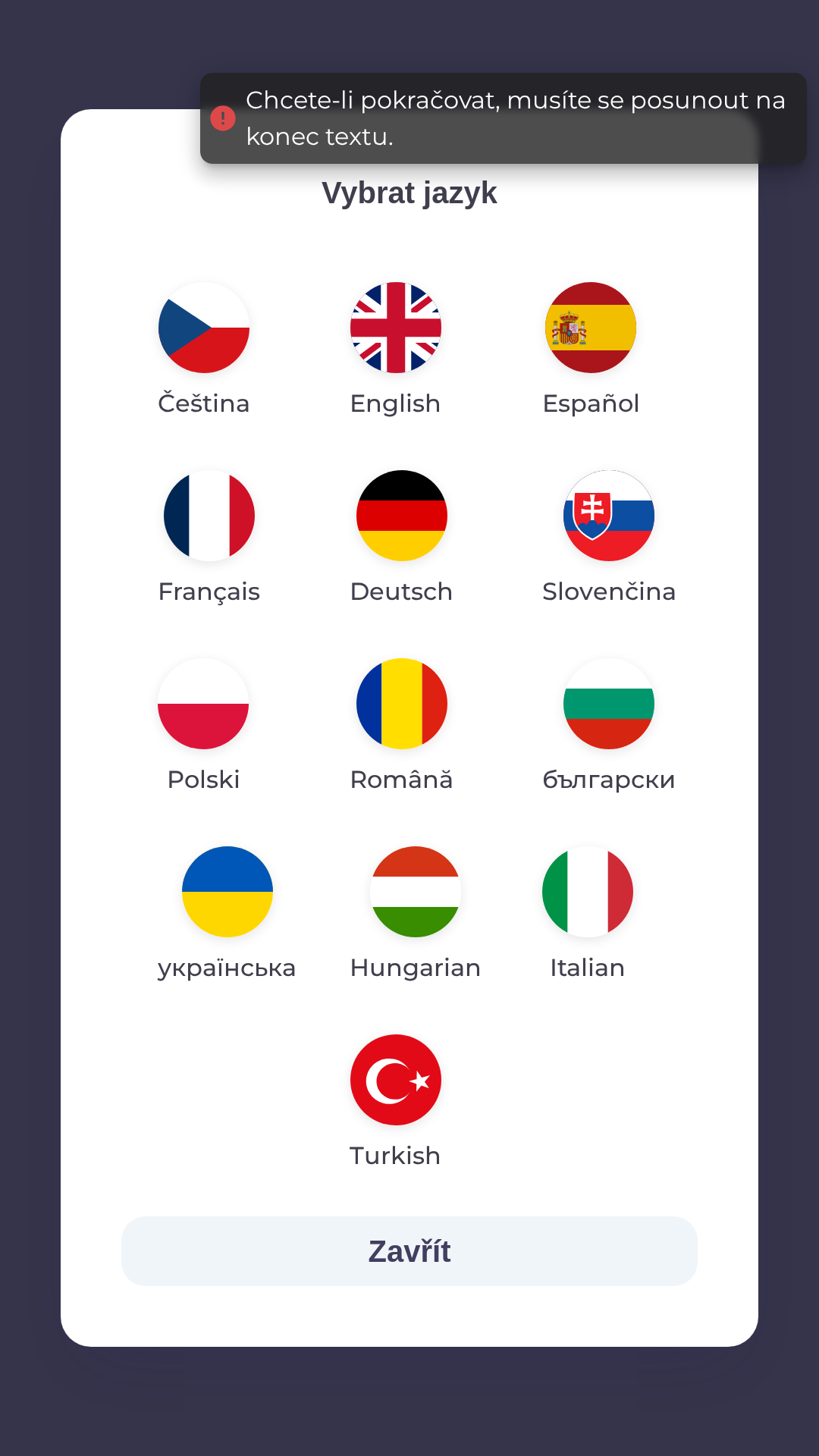
click at [214, 331] on img "button" at bounding box center [204, 327] width 91 height 91
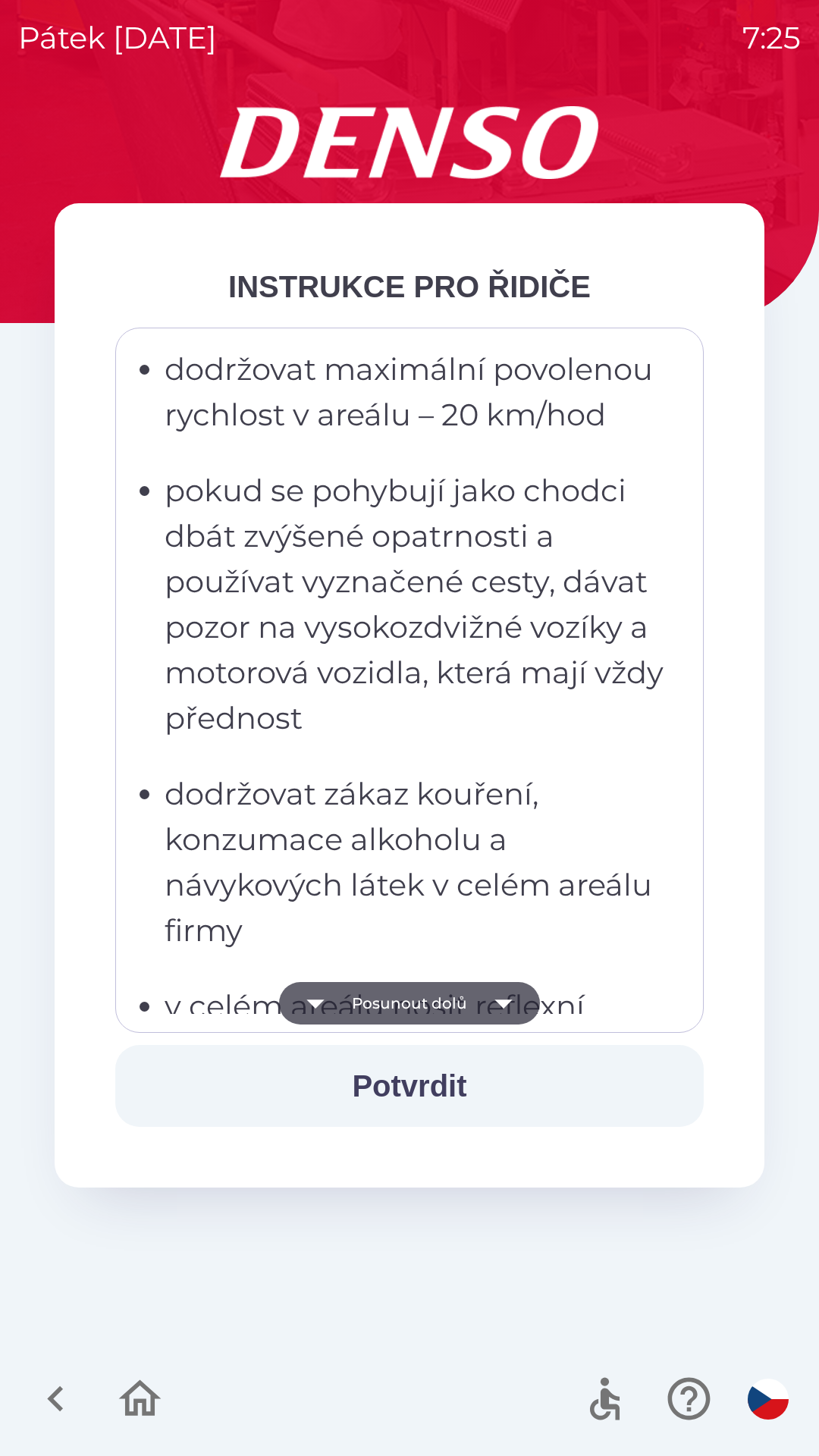
click at [413, 1083] on button "Potvrdit" at bounding box center [410, 1086] width 589 height 82
click at [506, 1010] on icon "button" at bounding box center [504, 1003] width 43 height 43
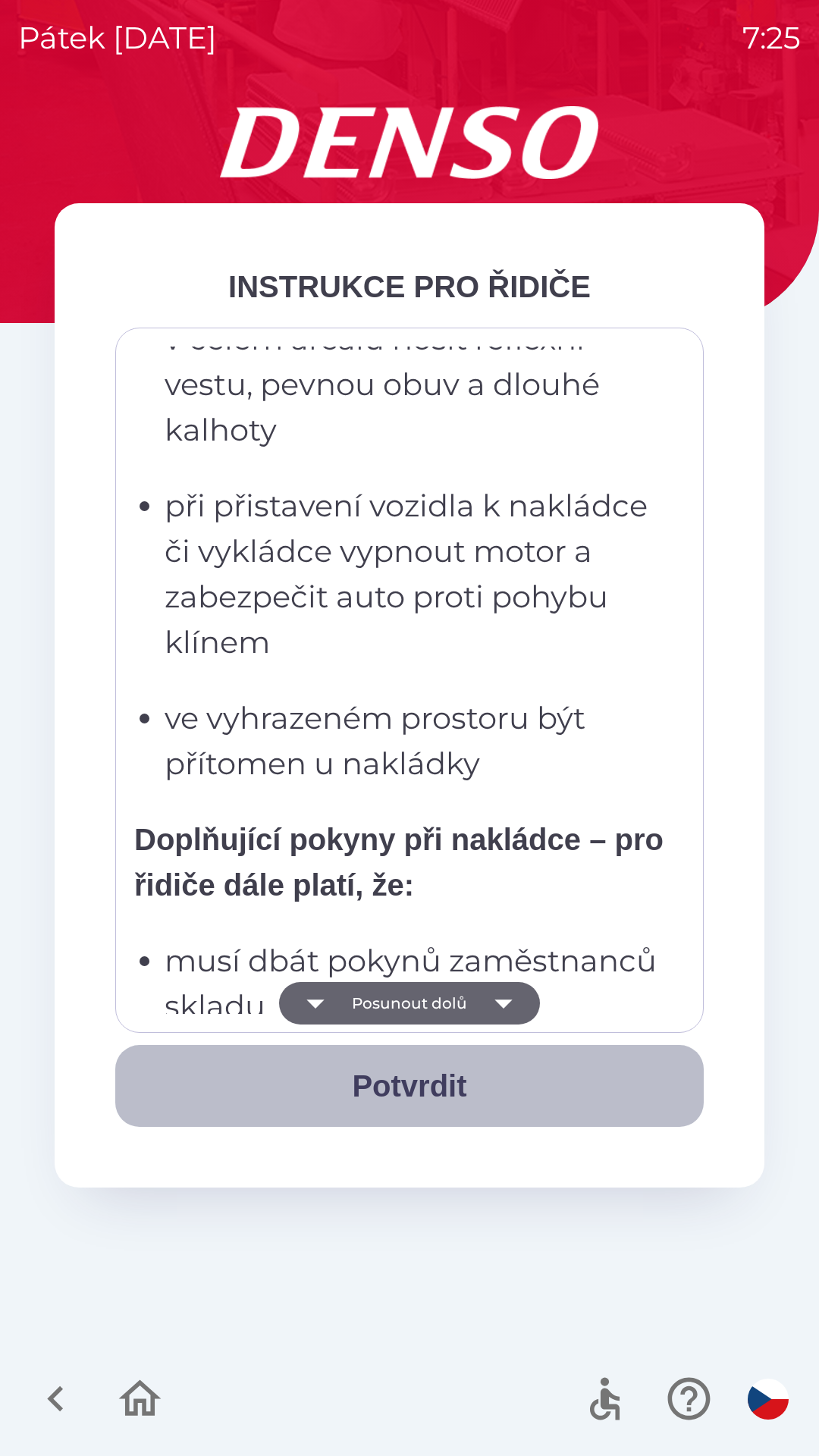
click at [427, 1098] on button "Potvrdit" at bounding box center [410, 1086] width 589 height 82
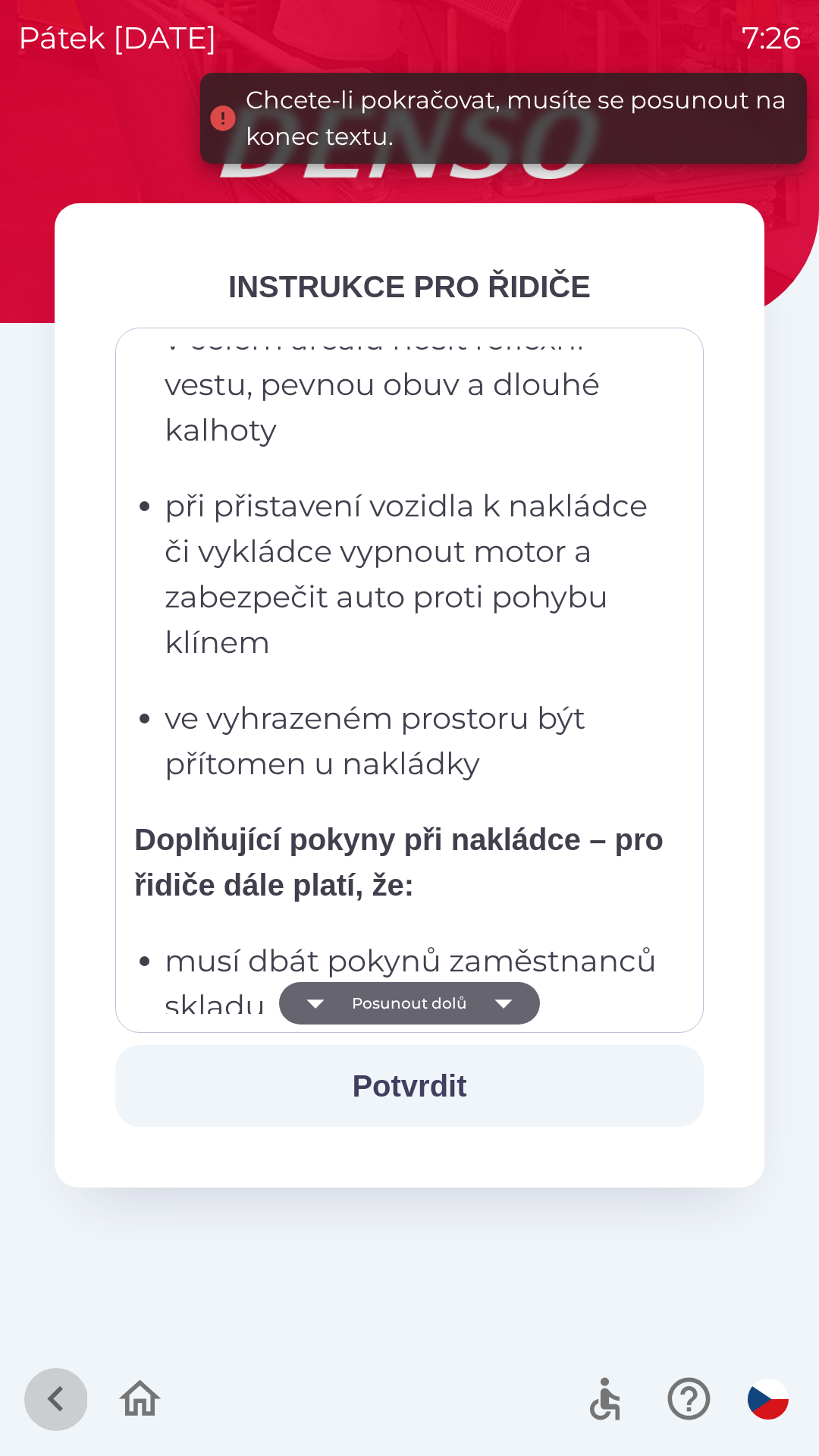
click at [55, 1410] on icon "button" at bounding box center [56, 1399] width 51 height 51
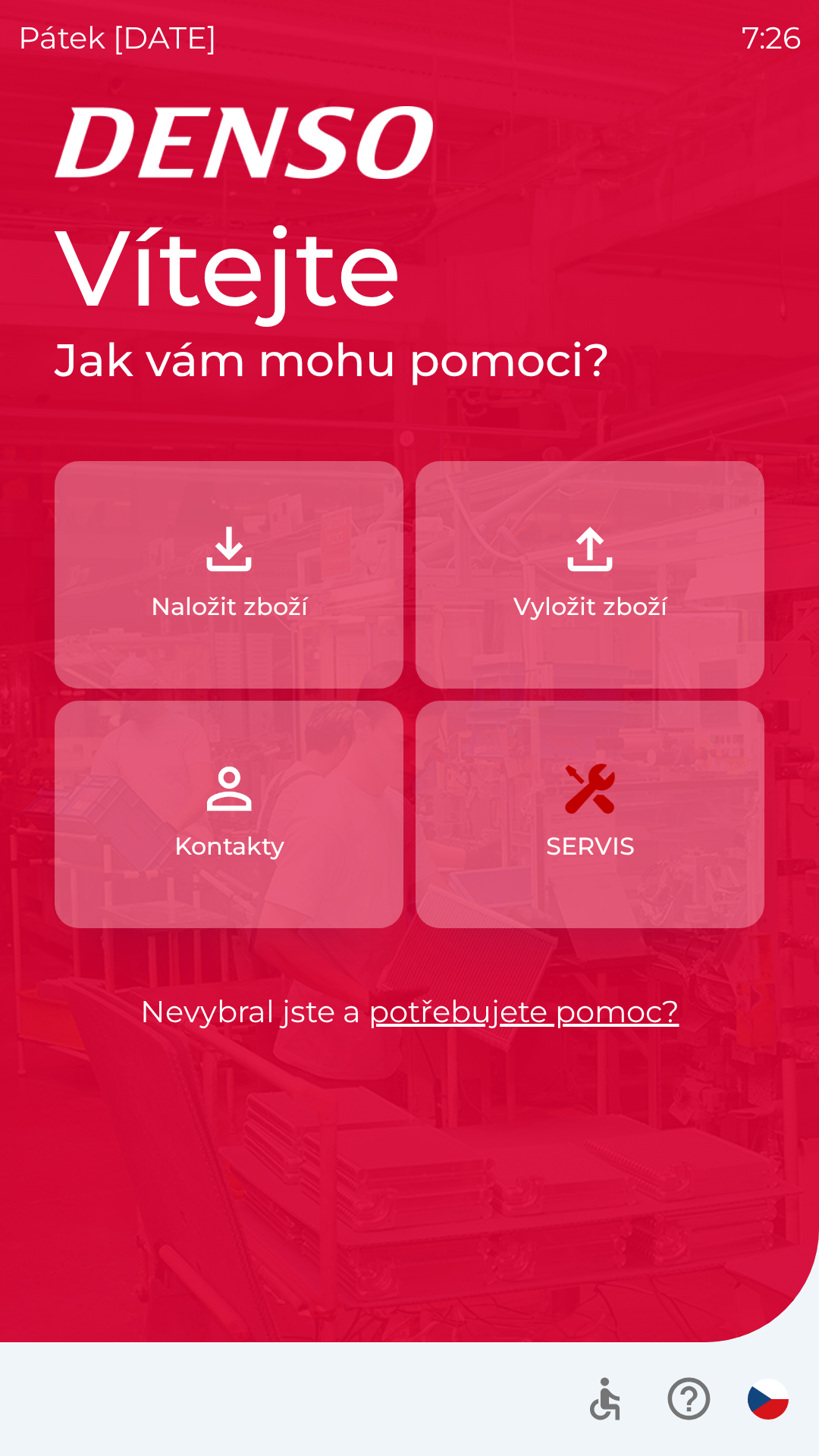
click at [768, 1395] on img "button" at bounding box center [769, 1399] width 41 height 41
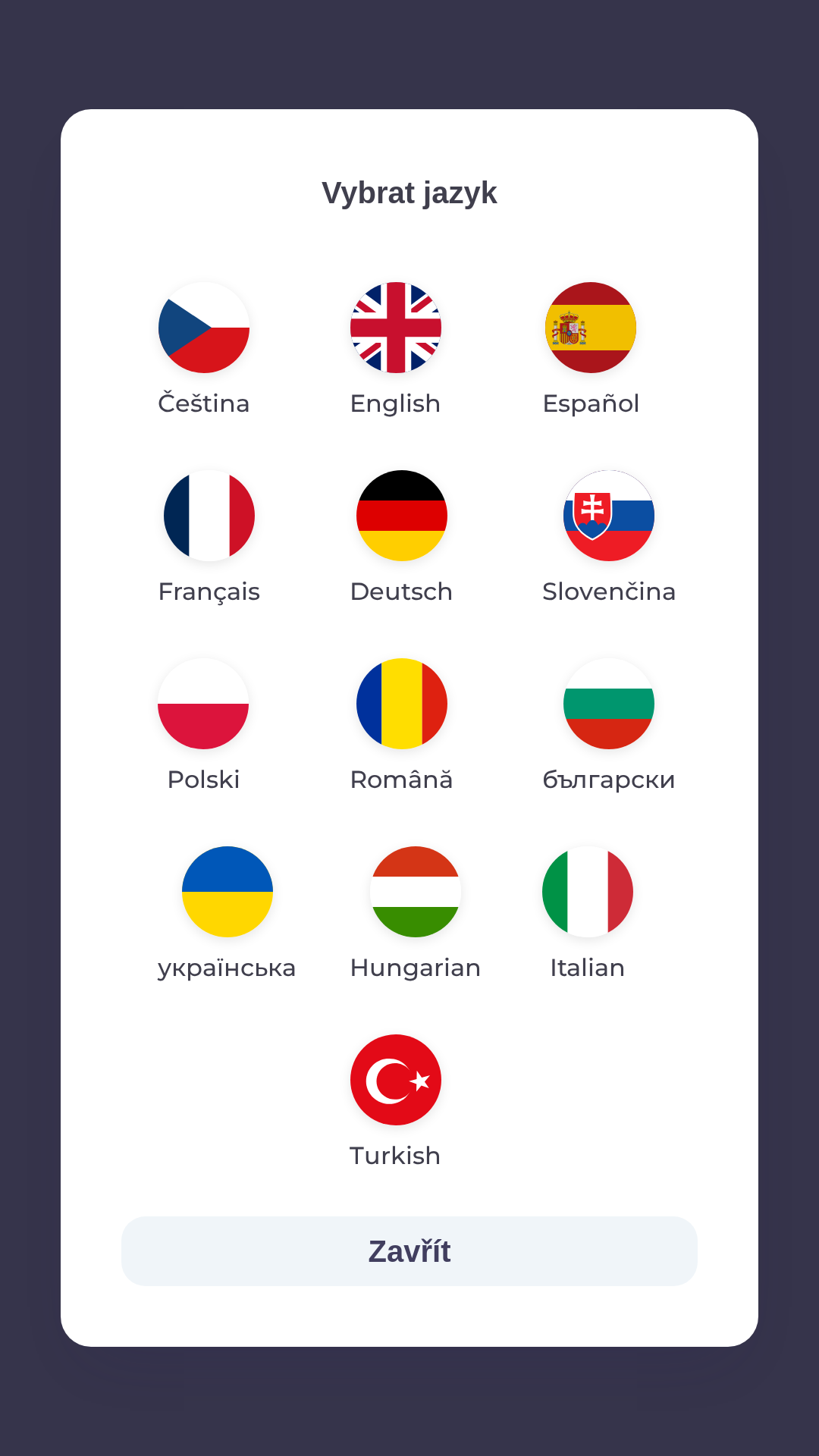
click at [217, 322] on img "button" at bounding box center [204, 327] width 91 height 91
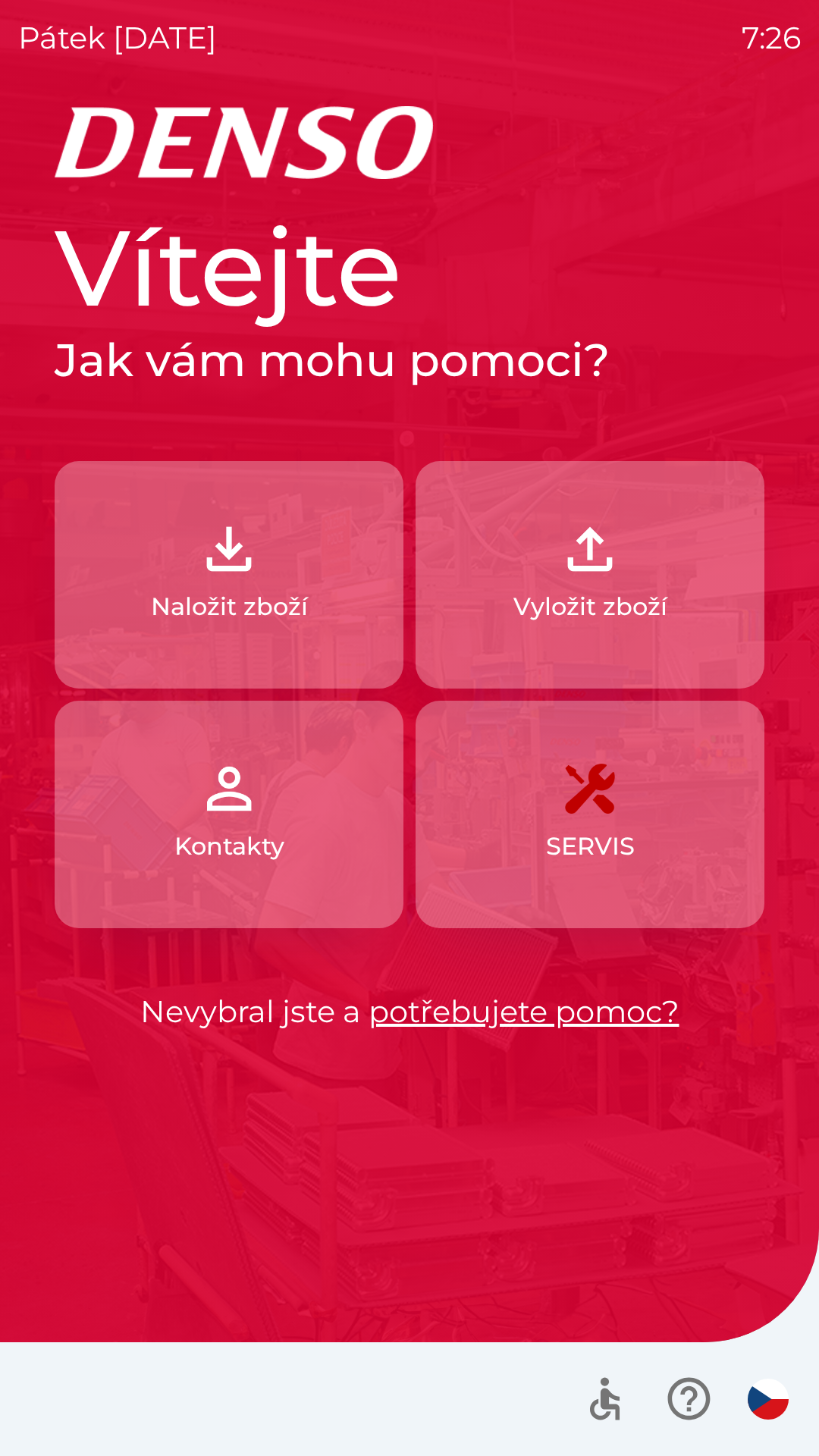
click at [604, 598] on p "Vyložit zboží" at bounding box center [591, 607] width 154 height 36
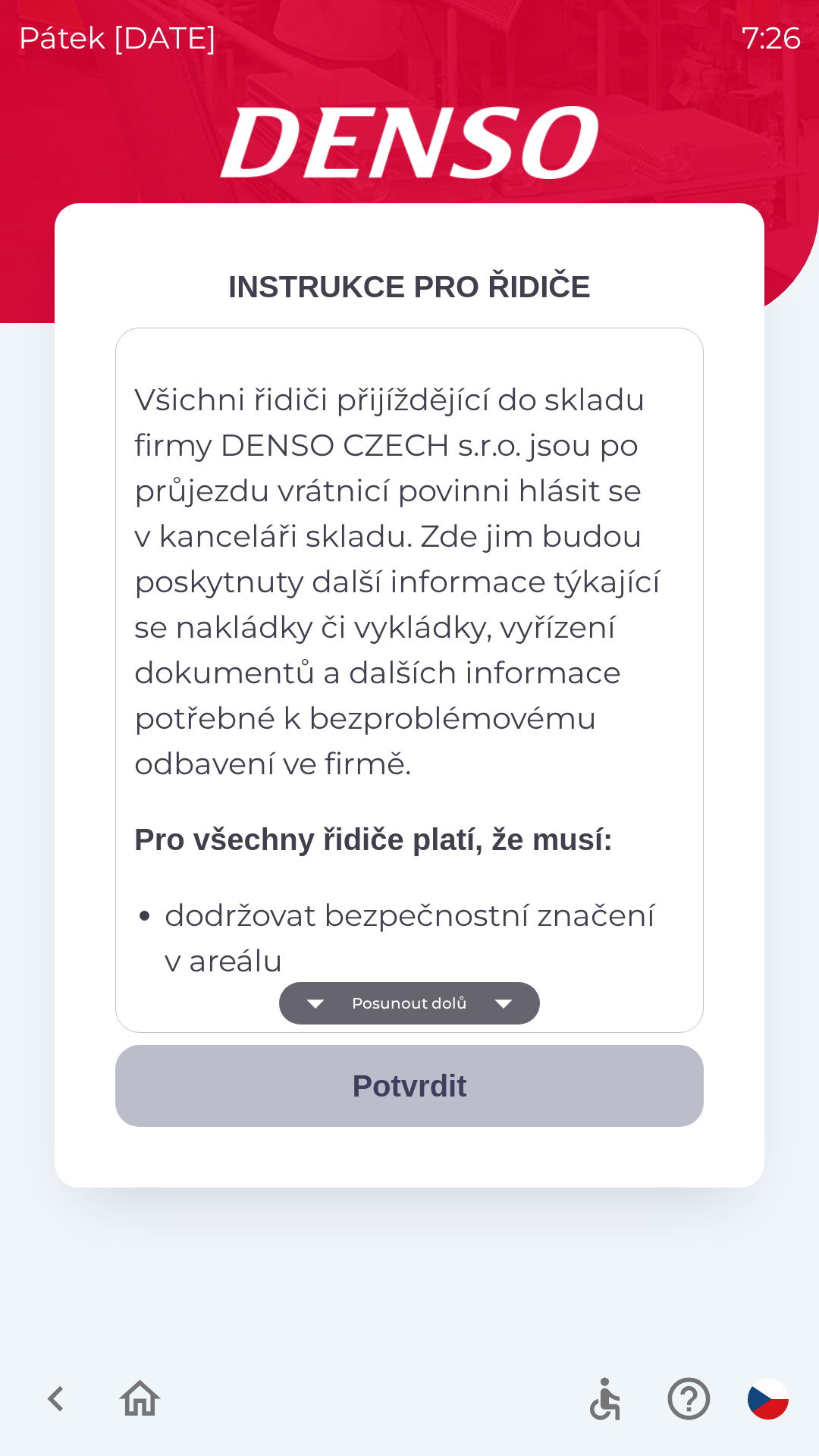
click at [421, 1091] on button "Potvrdit" at bounding box center [410, 1086] width 589 height 82
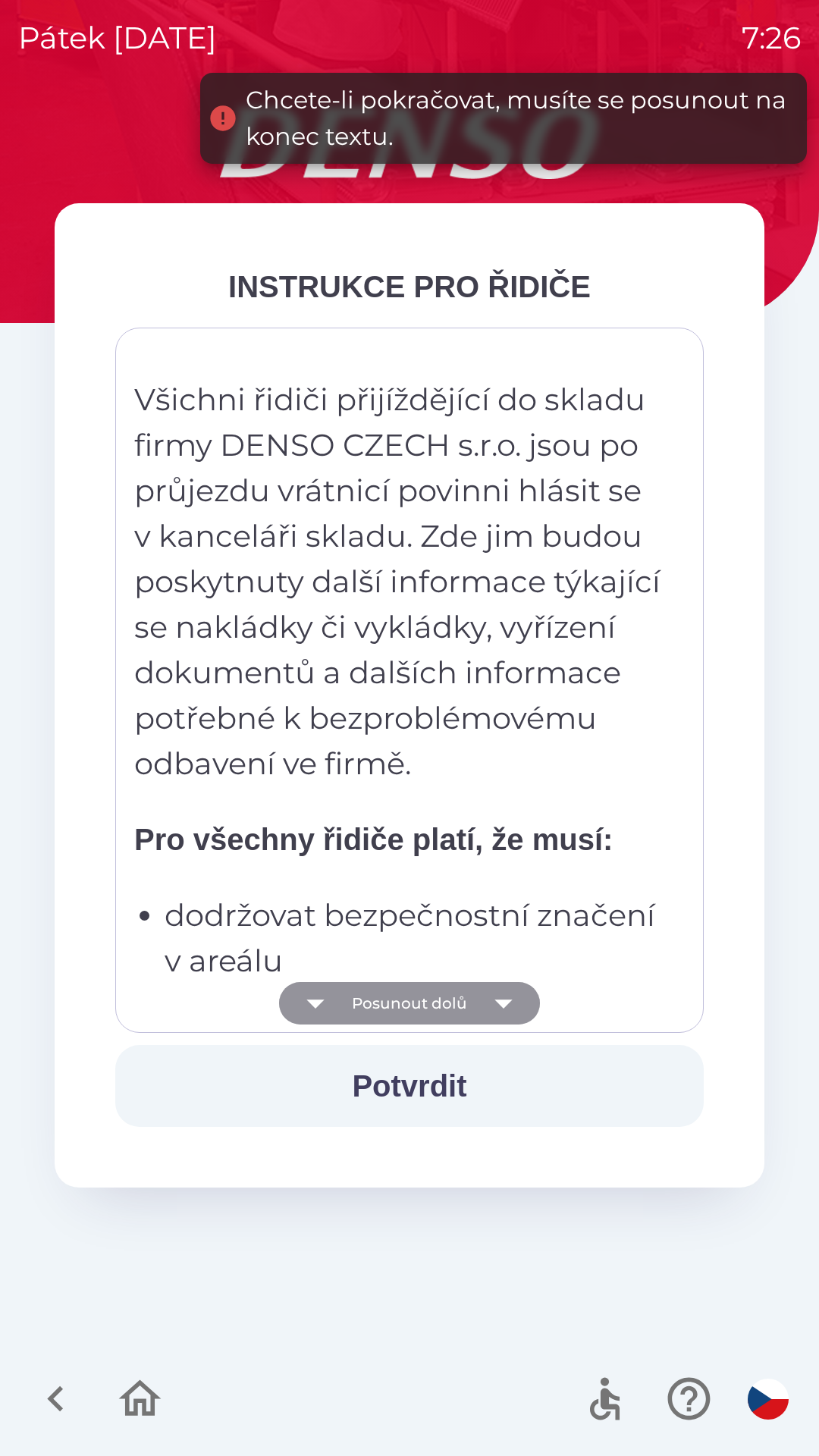
click at [409, 999] on button "Posunout dolů" at bounding box center [409, 1003] width 261 height 43
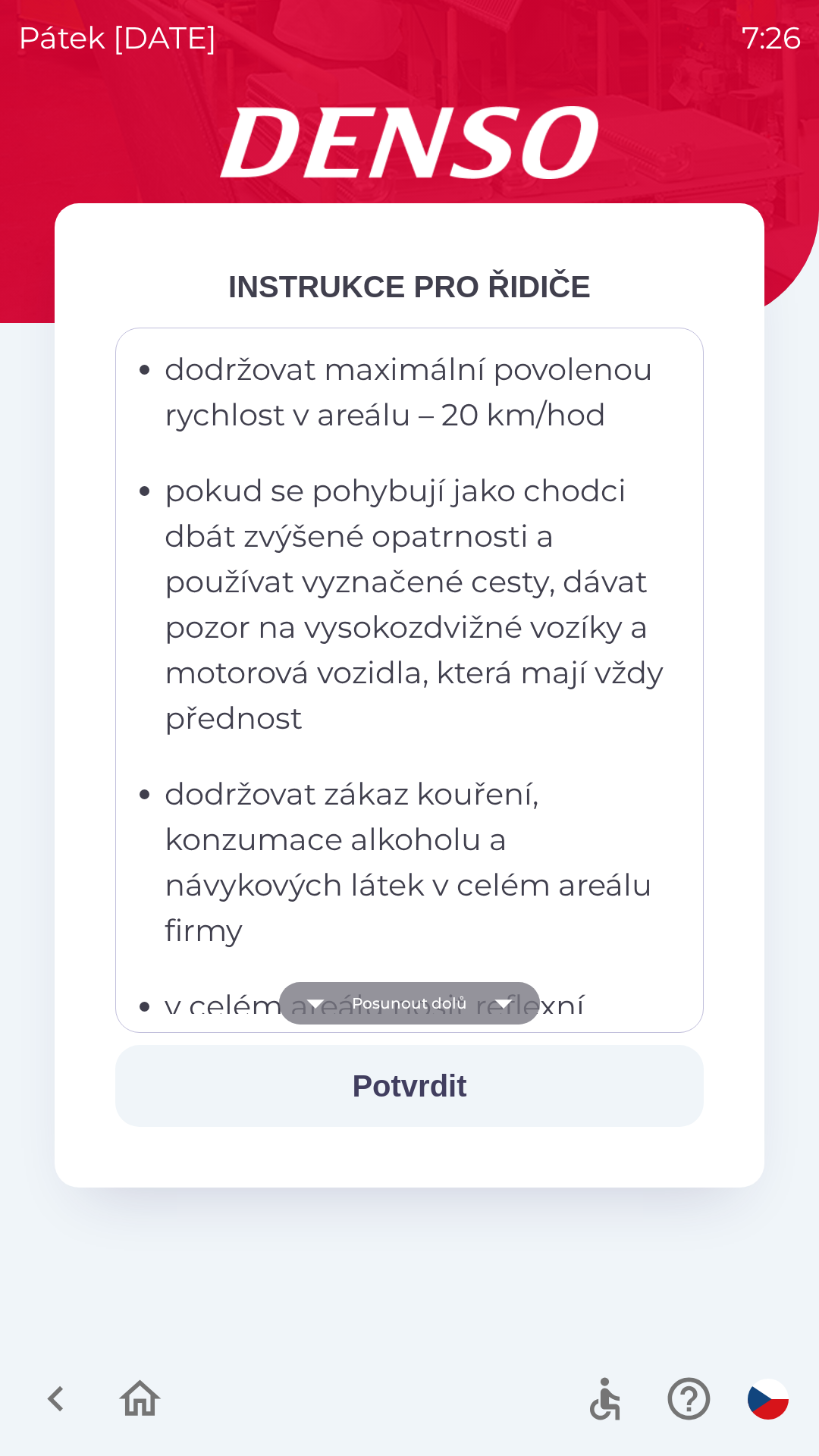
click at [410, 1007] on button "Posunout dolů" at bounding box center [409, 1003] width 261 height 43
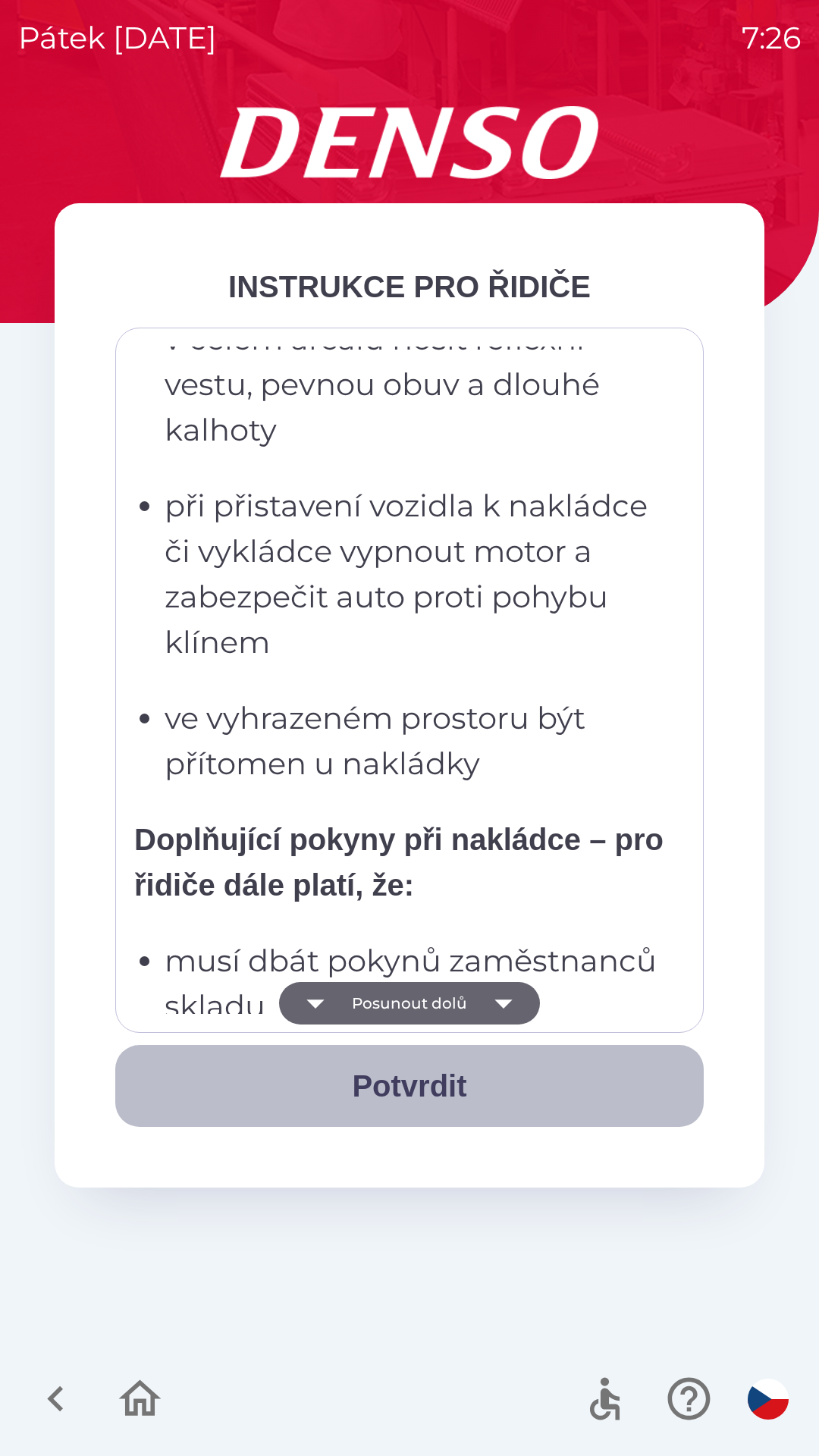
click at [425, 1092] on button "Potvrdit" at bounding box center [410, 1086] width 589 height 82
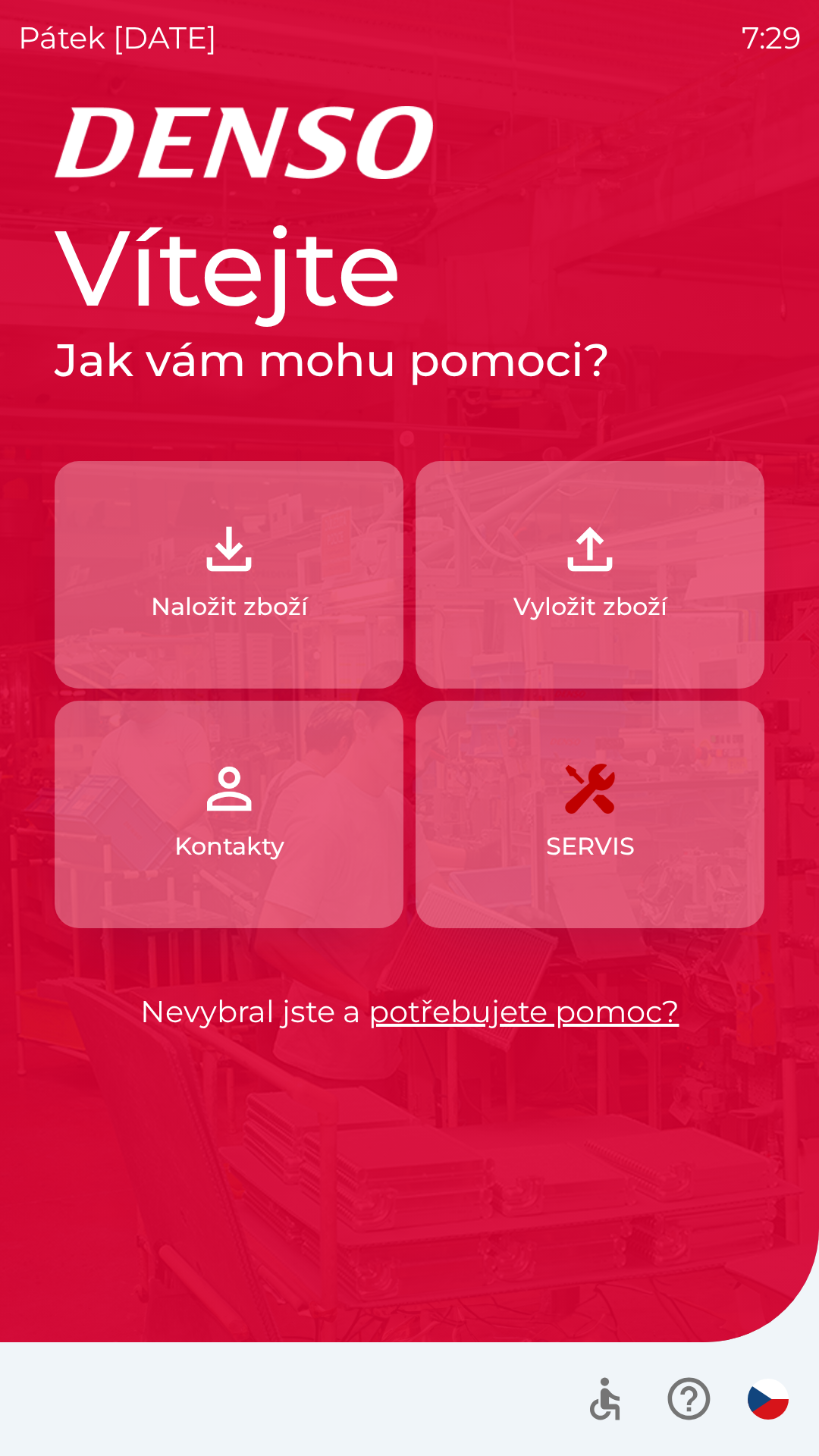
click at [605, 592] on p "Vyložit zboží" at bounding box center [591, 607] width 154 height 36
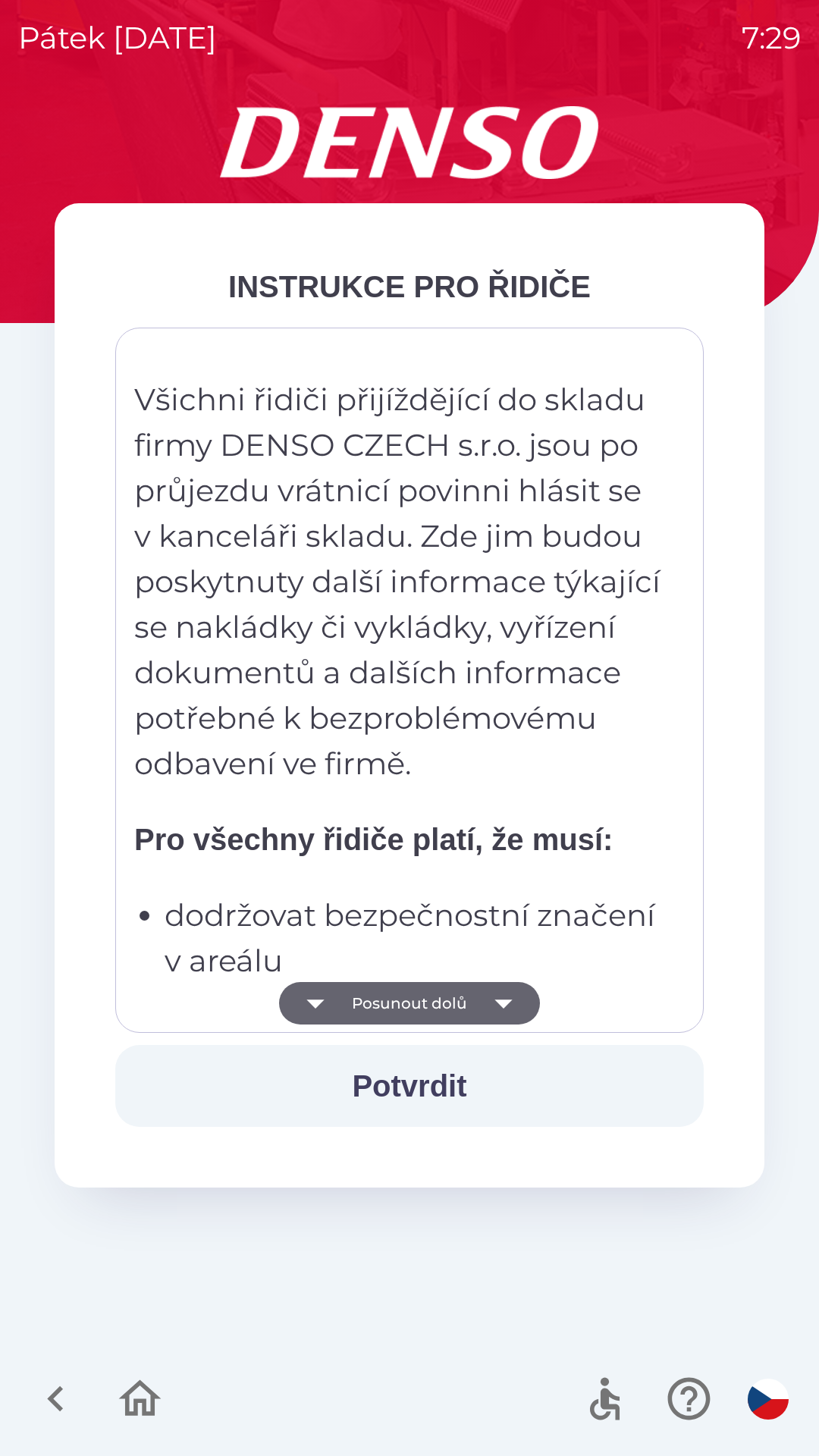
click at [423, 1092] on button "Potvrdit" at bounding box center [410, 1086] width 589 height 82
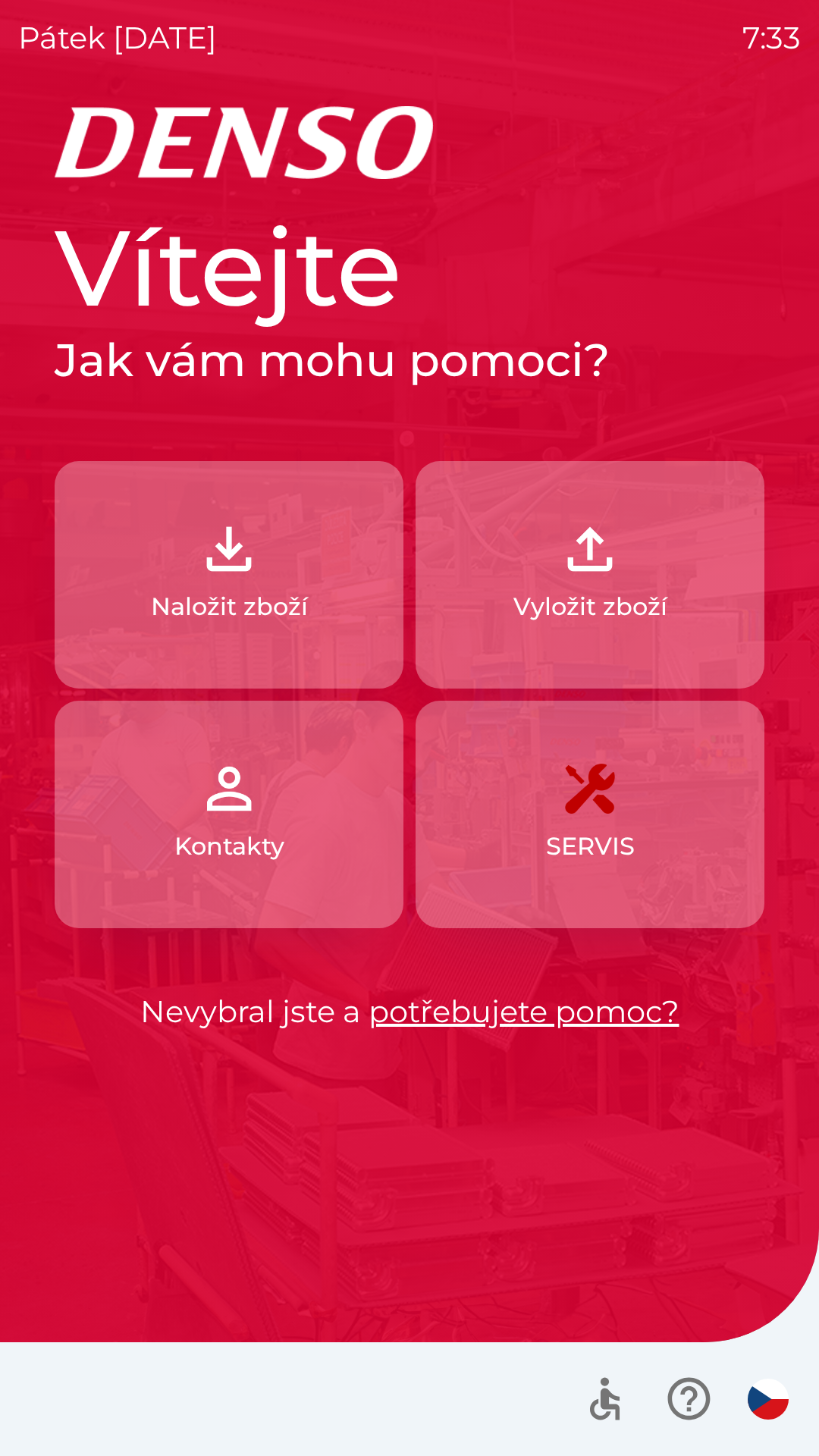
click at [224, 551] on img "button" at bounding box center [228, 548] width 67 height 67
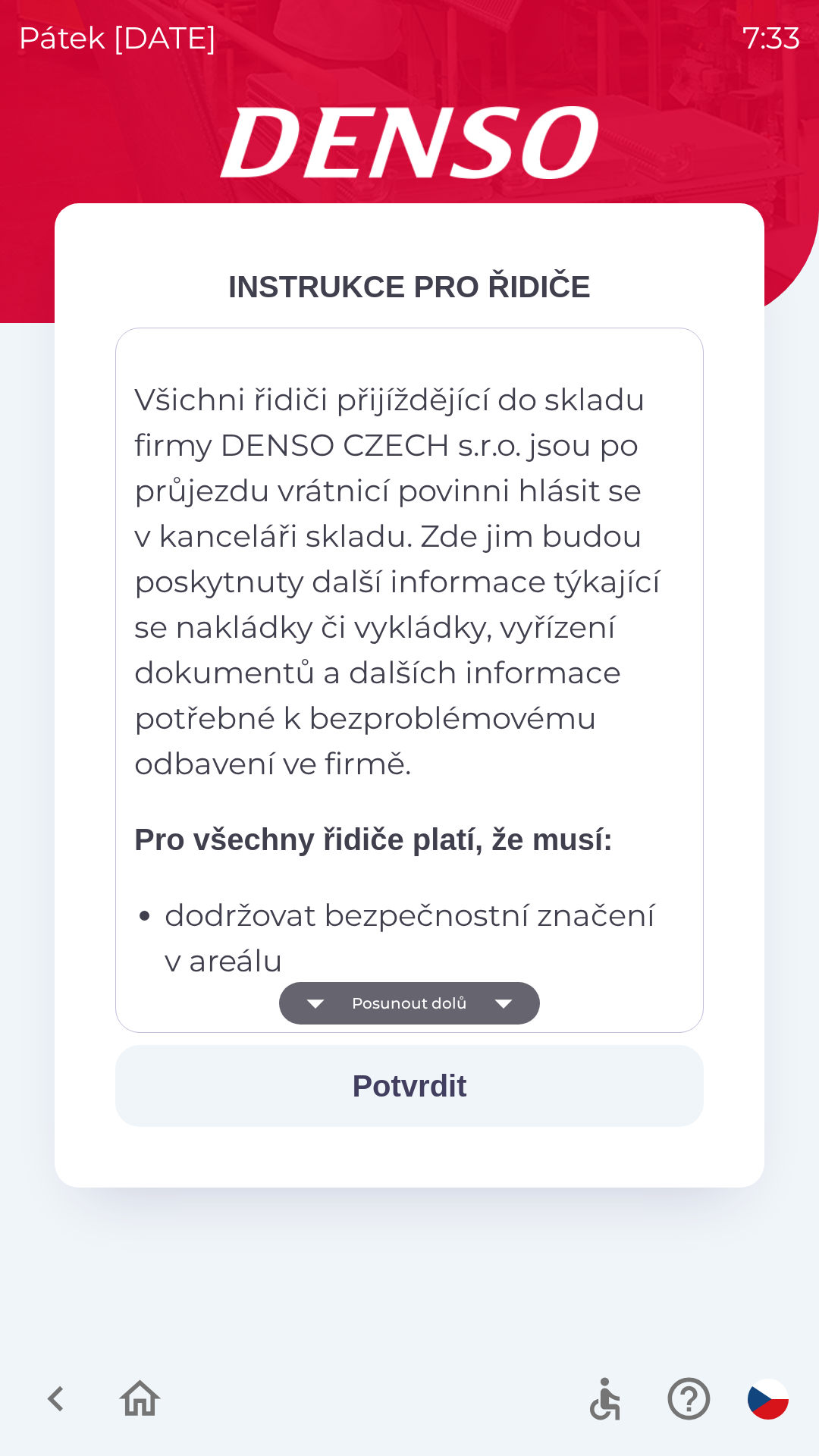
click at [426, 998] on button "Posunout dolů" at bounding box center [409, 1003] width 261 height 43
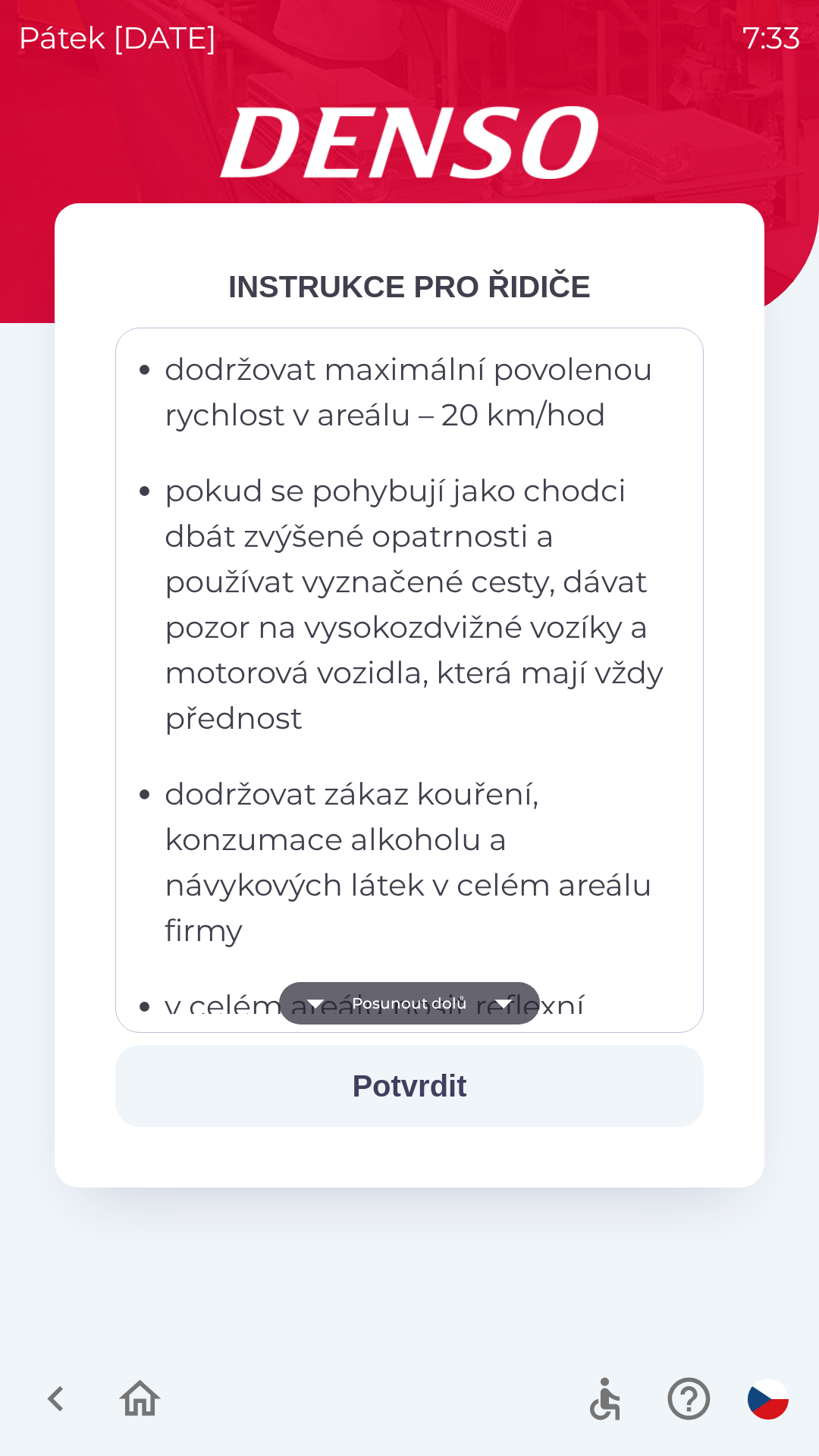
click at [441, 997] on button "Posunout dolů" at bounding box center [409, 1003] width 261 height 43
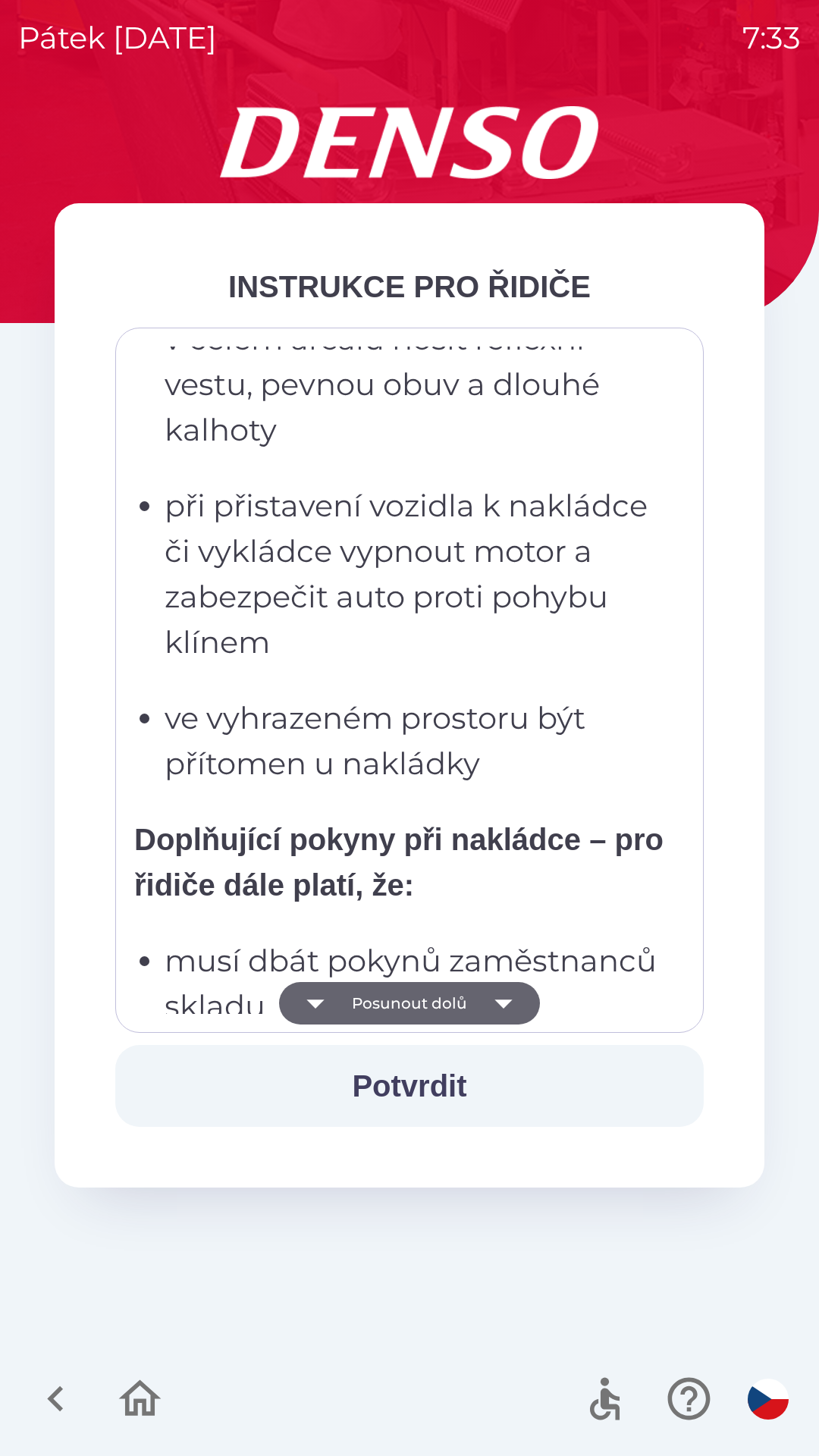
click at [458, 995] on button "Posunout dolů" at bounding box center [409, 1003] width 261 height 43
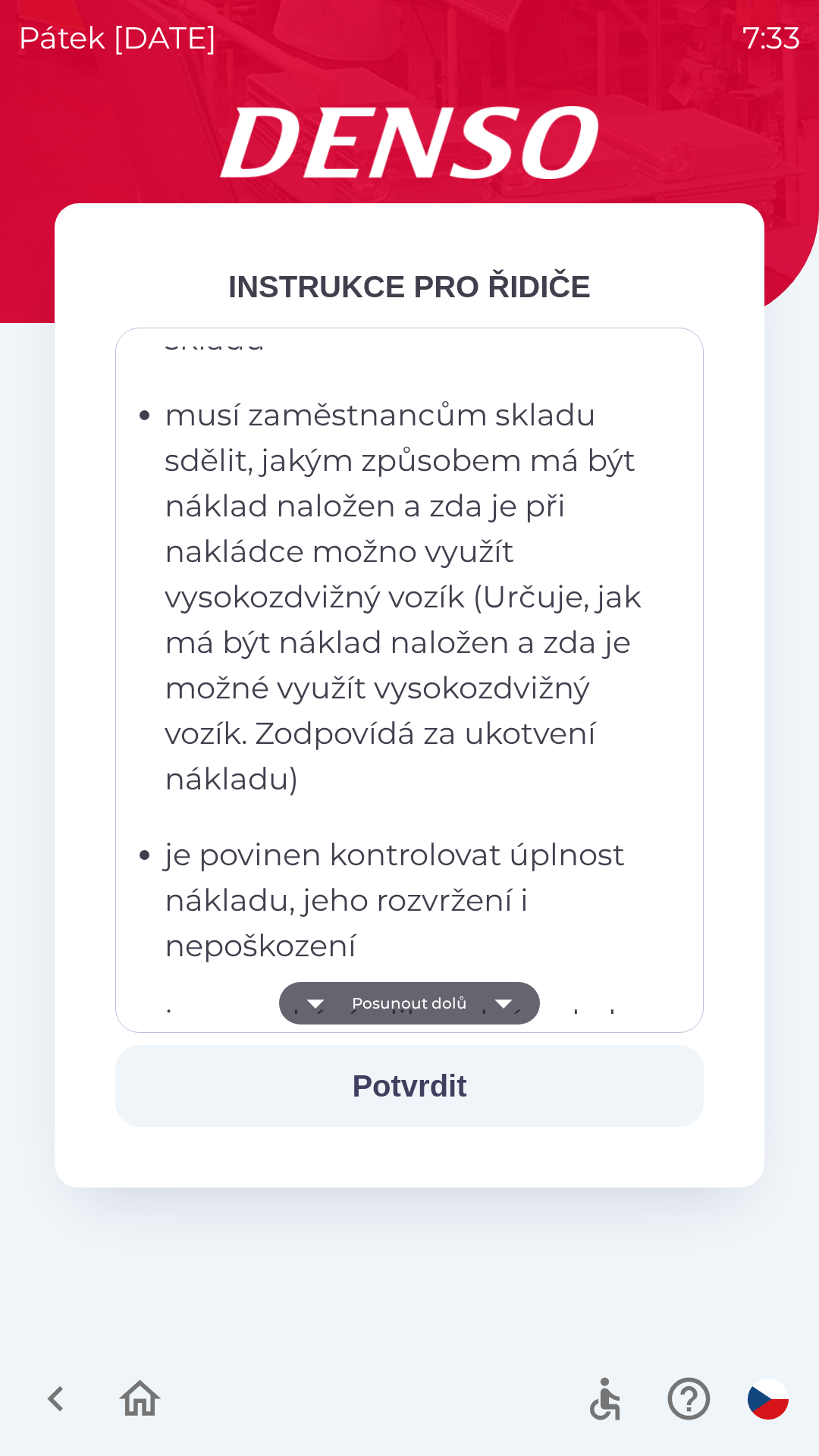
click at [468, 990] on button "Posunout dolů" at bounding box center [409, 1003] width 261 height 43
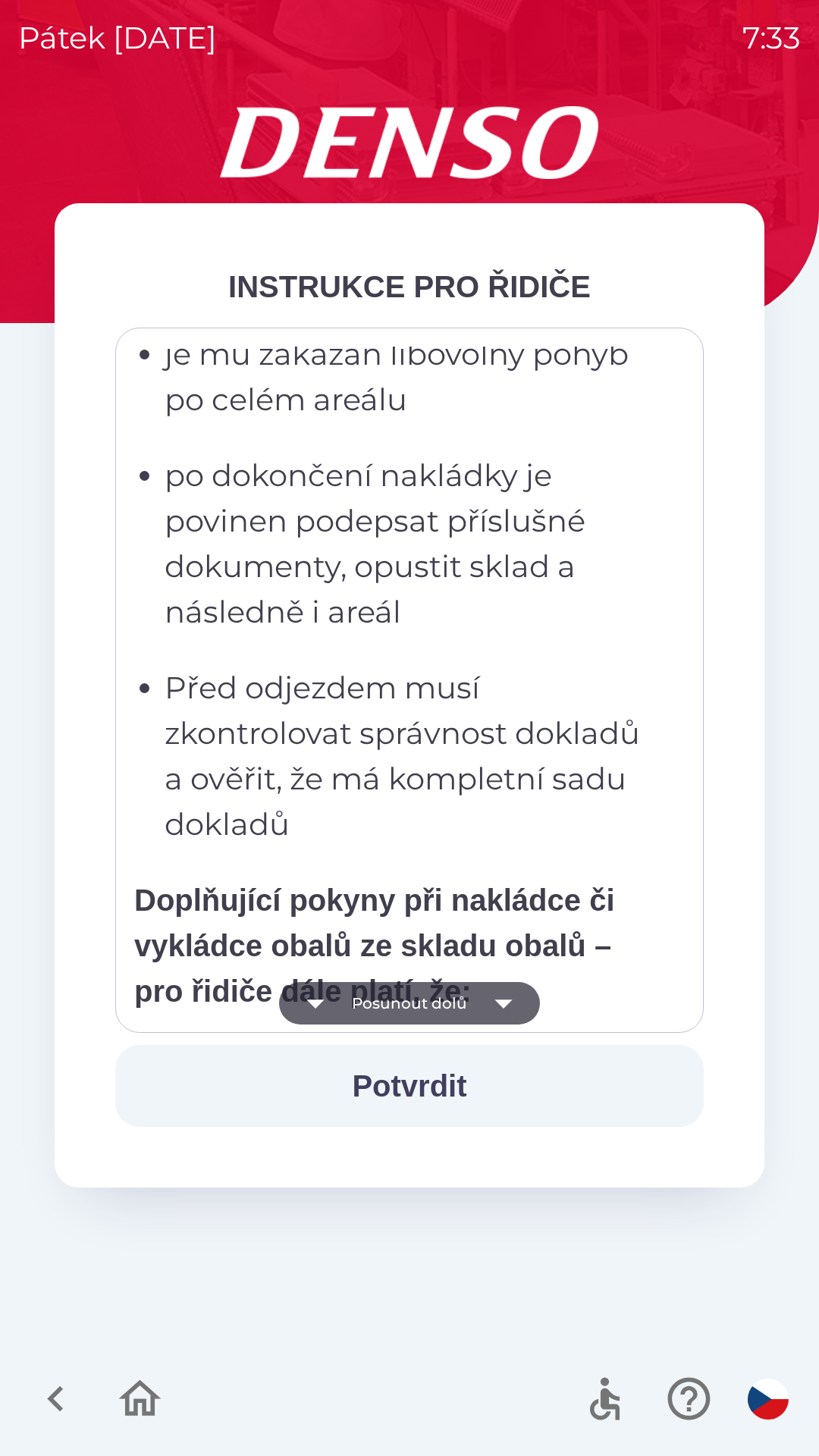
click at [480, 1011] on button "Posunout dolů" at bounding box center [409, 1003] width 261 height 43
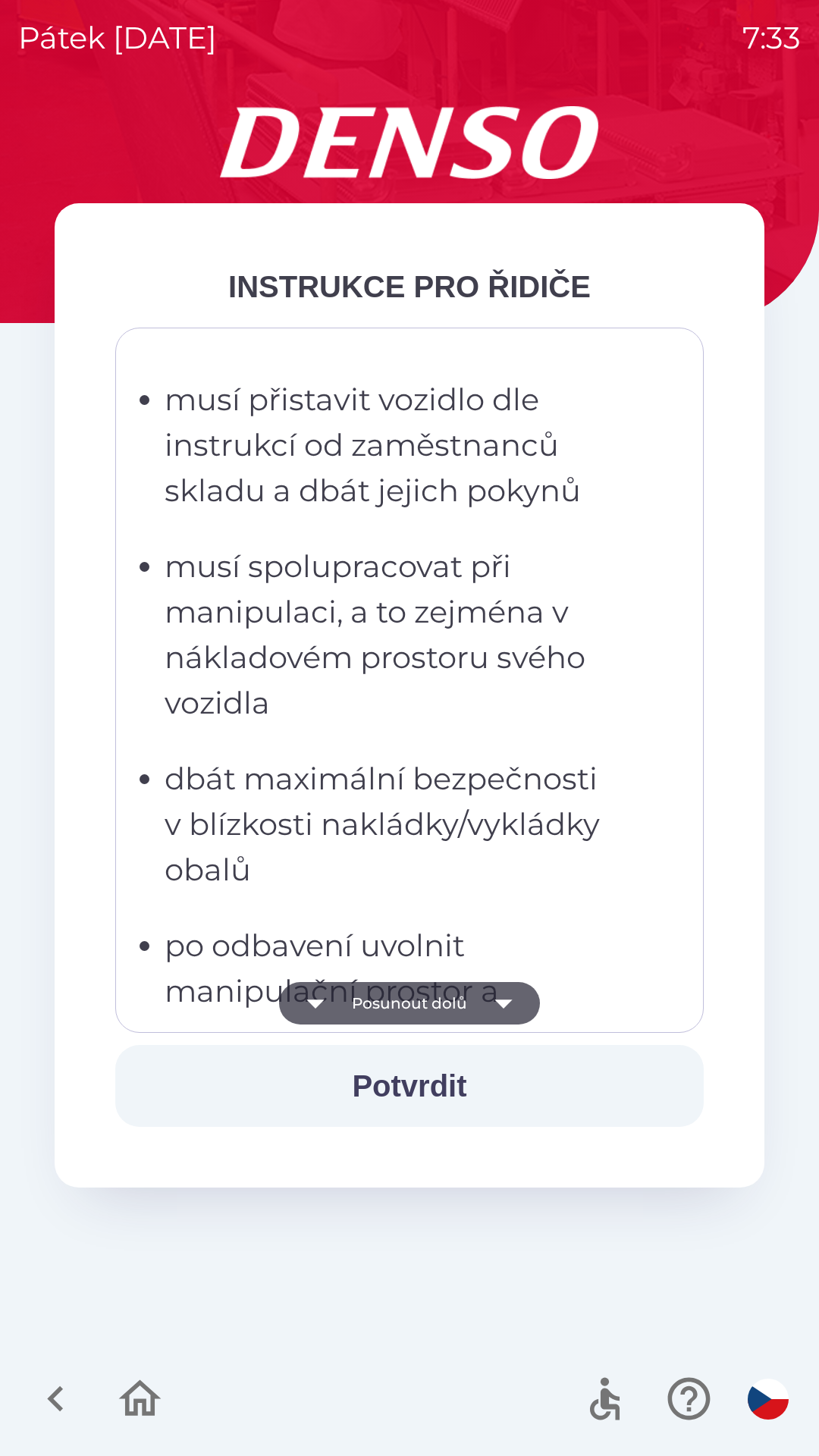
click at [473, 1003] on button "Posunout dolů" at bounding box center [409, 1003] width 261 height 43
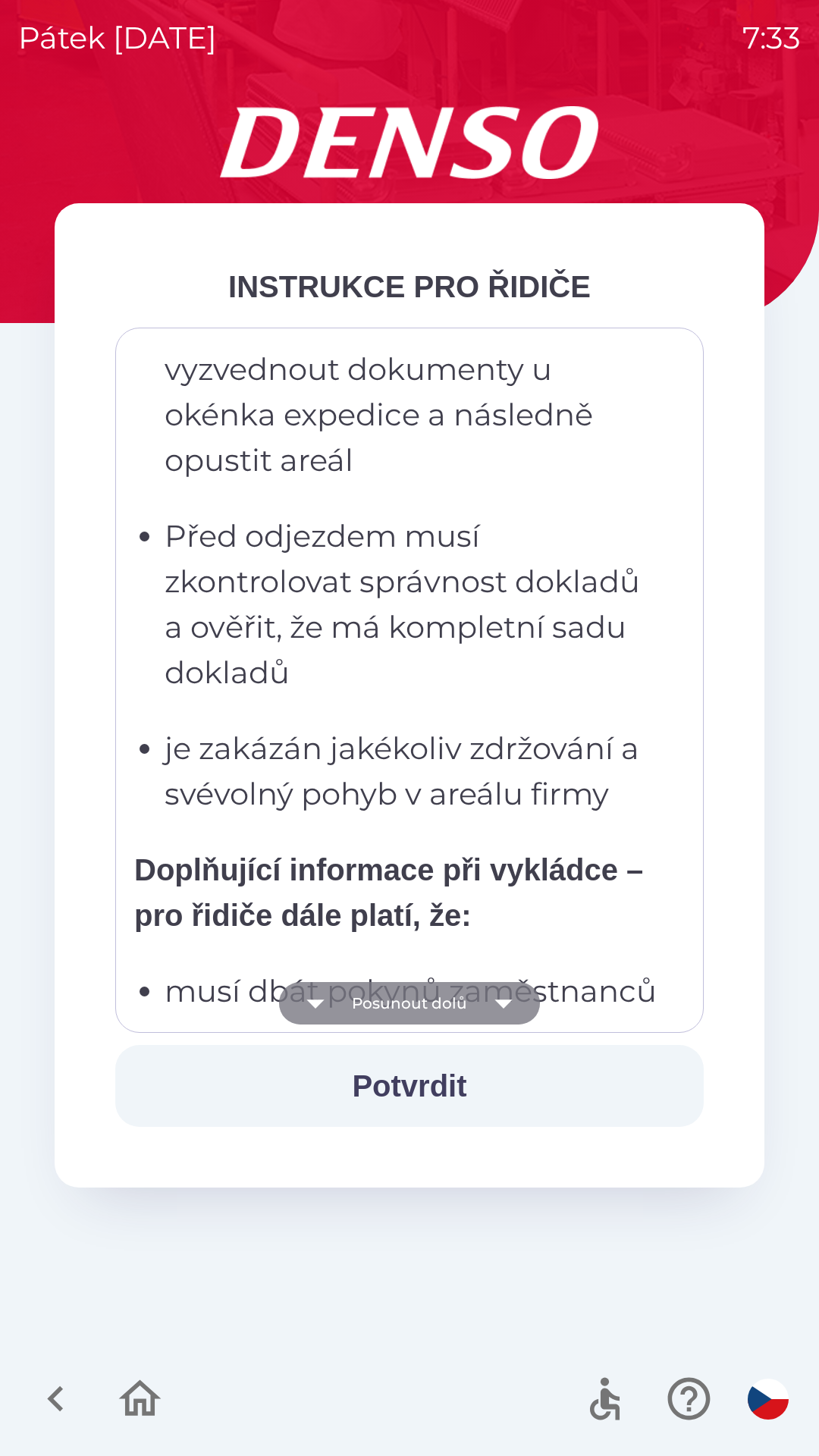
click at [462, 1007] on button "Posunout dolů" at bounding box center [409, 1003] width 261 height 43
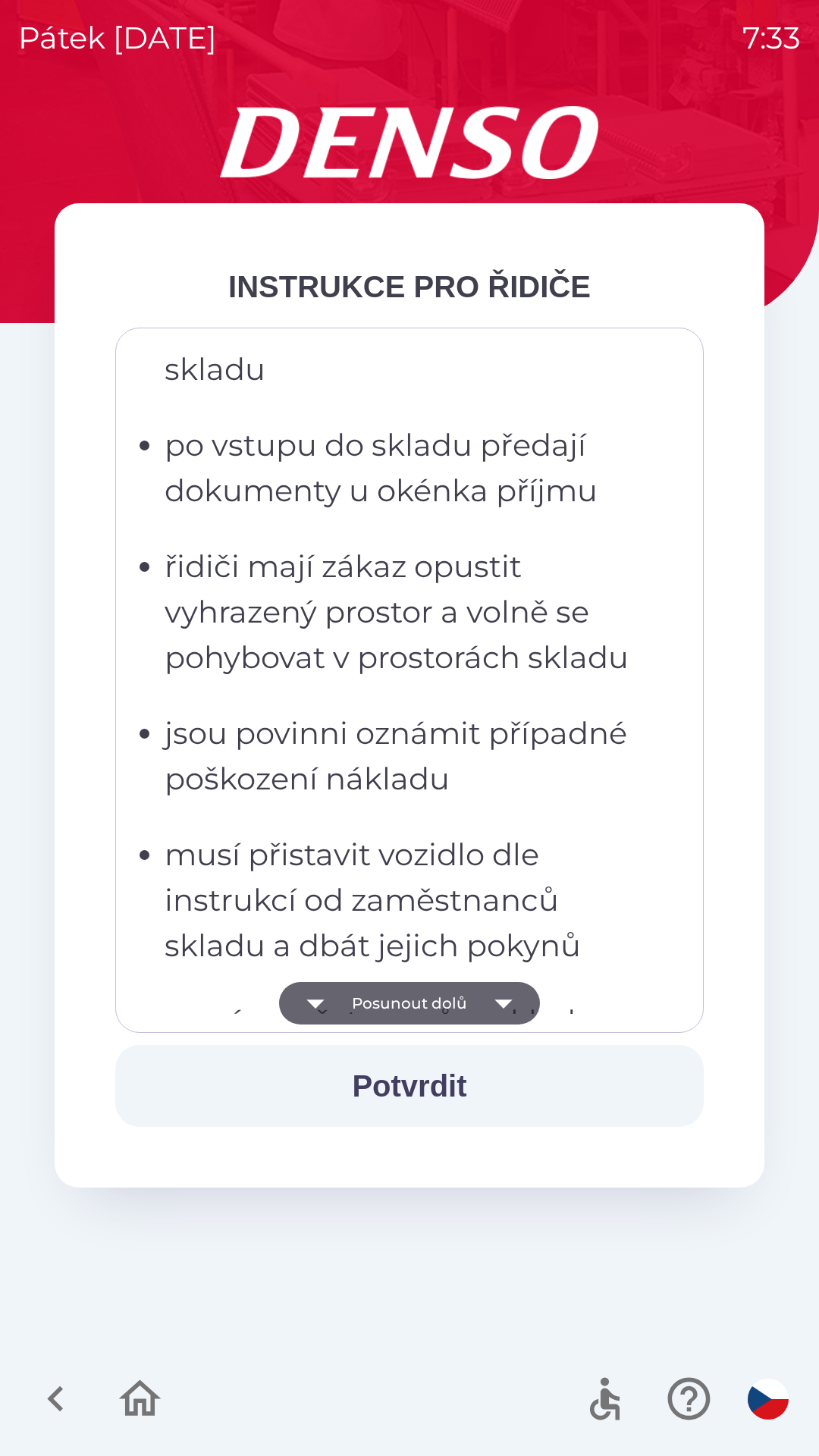
click at [440, 1013] on button "Posunout dolů" at bounding box center [409, 1003] width 261 height 43
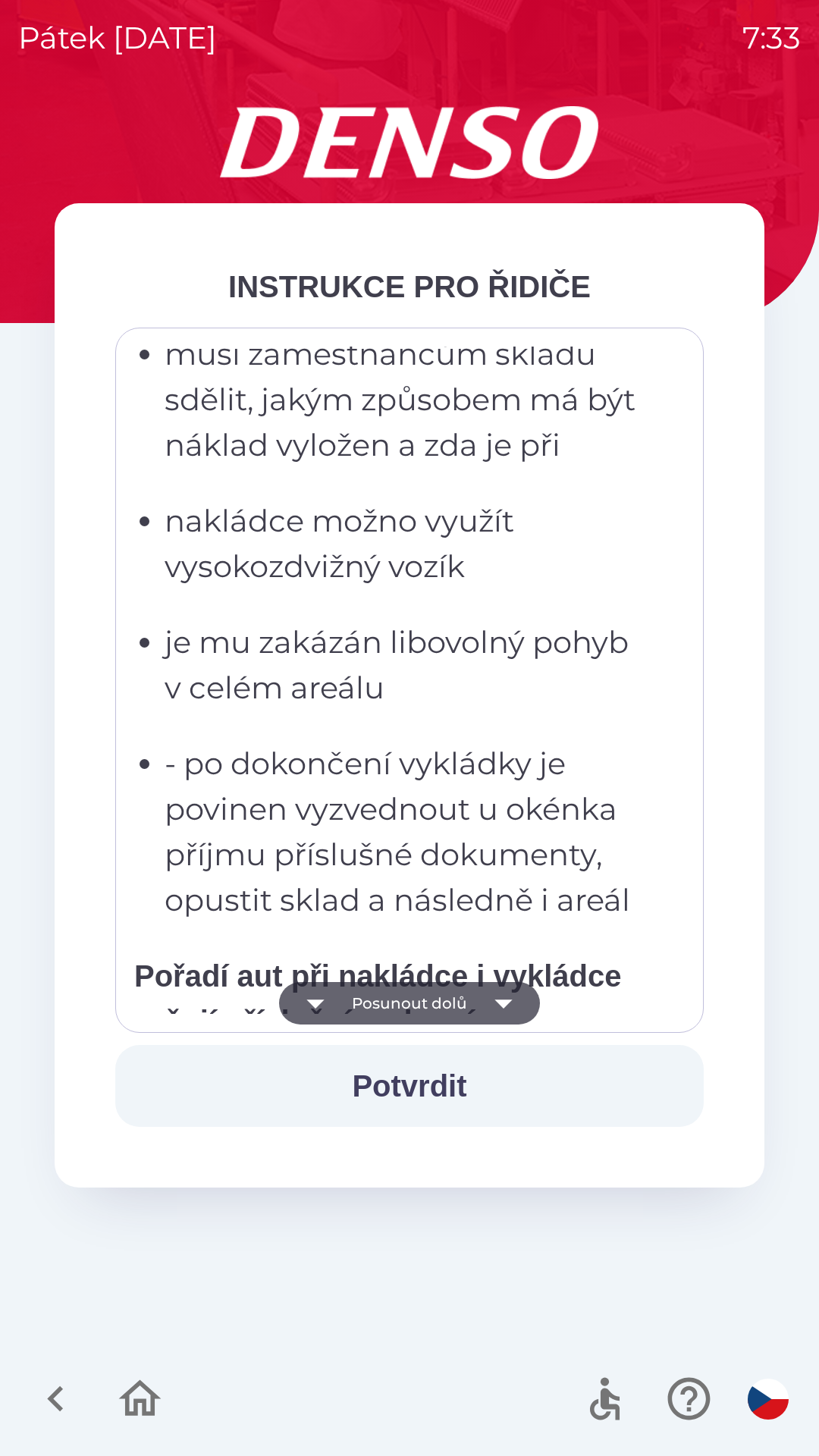
click at [447, 1012] on button "Posunout dolů" at bounding box center [409, 1003] width 261 height 43
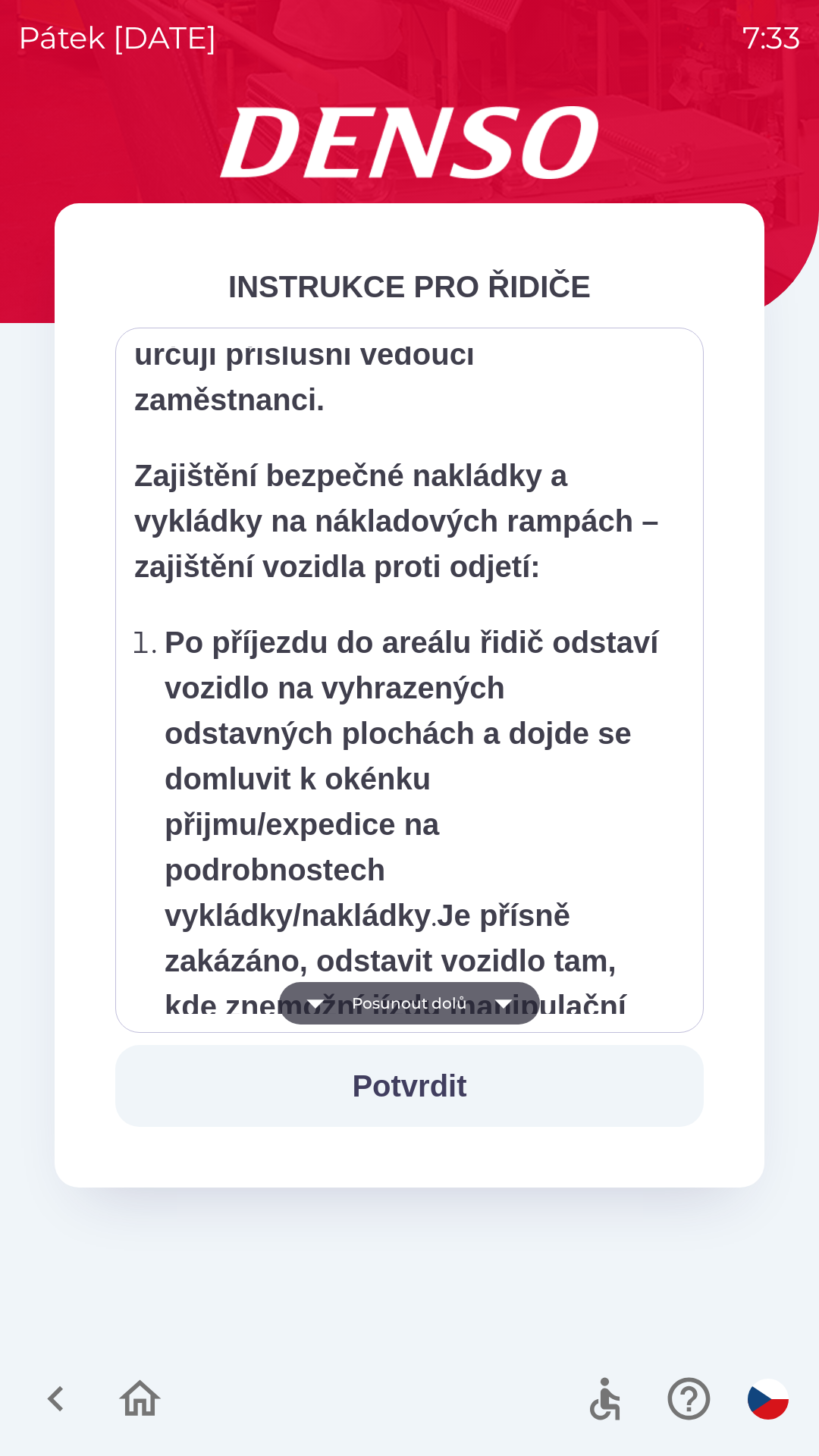
click at [442, 1017] on button "Posunout dolů" at bounding box center [409, 1003] width 261 height 43
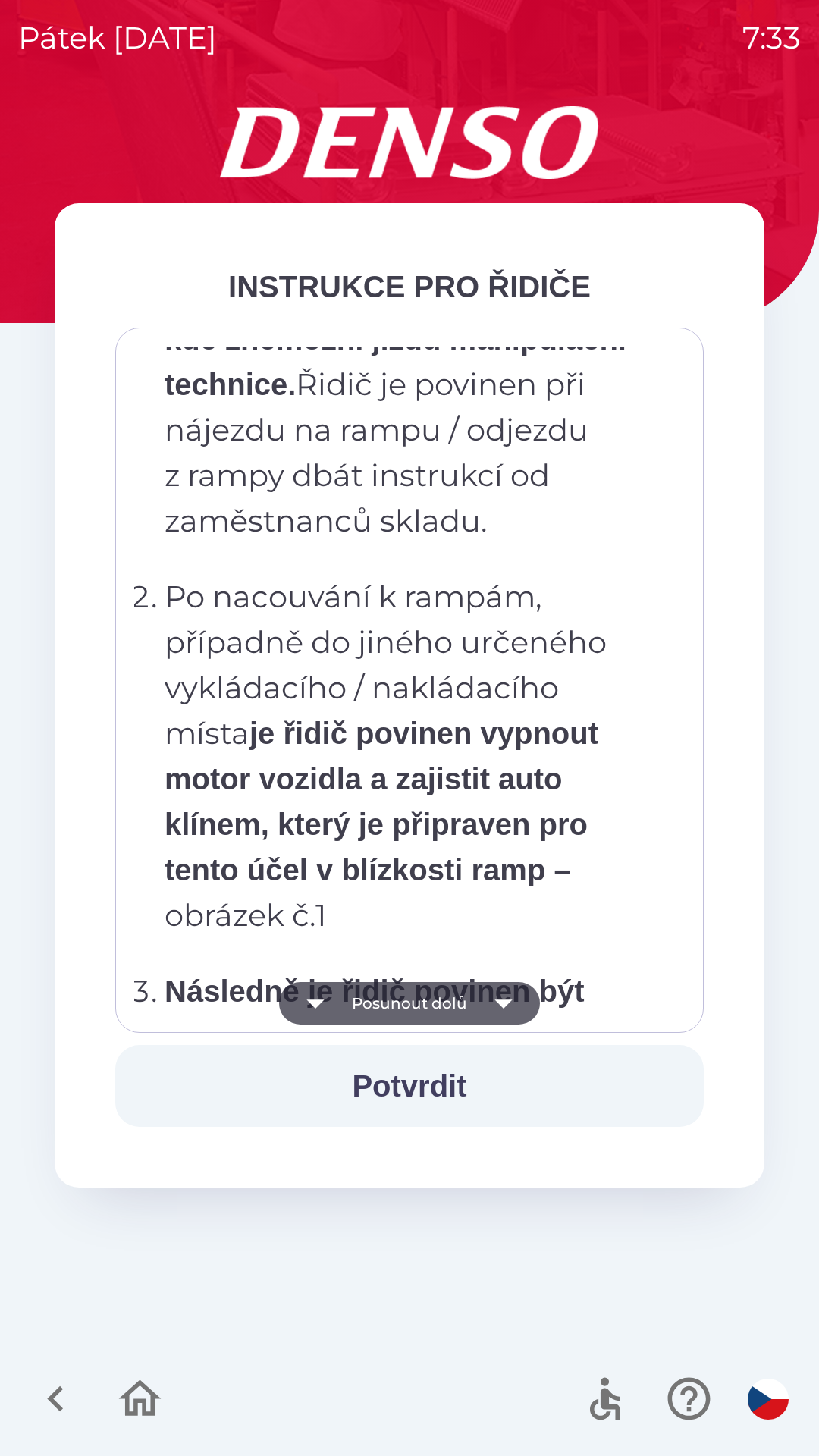
click at [426, 1011] on button "Posunout dolů" at bounding box center [409, 1003] width 261 height 43
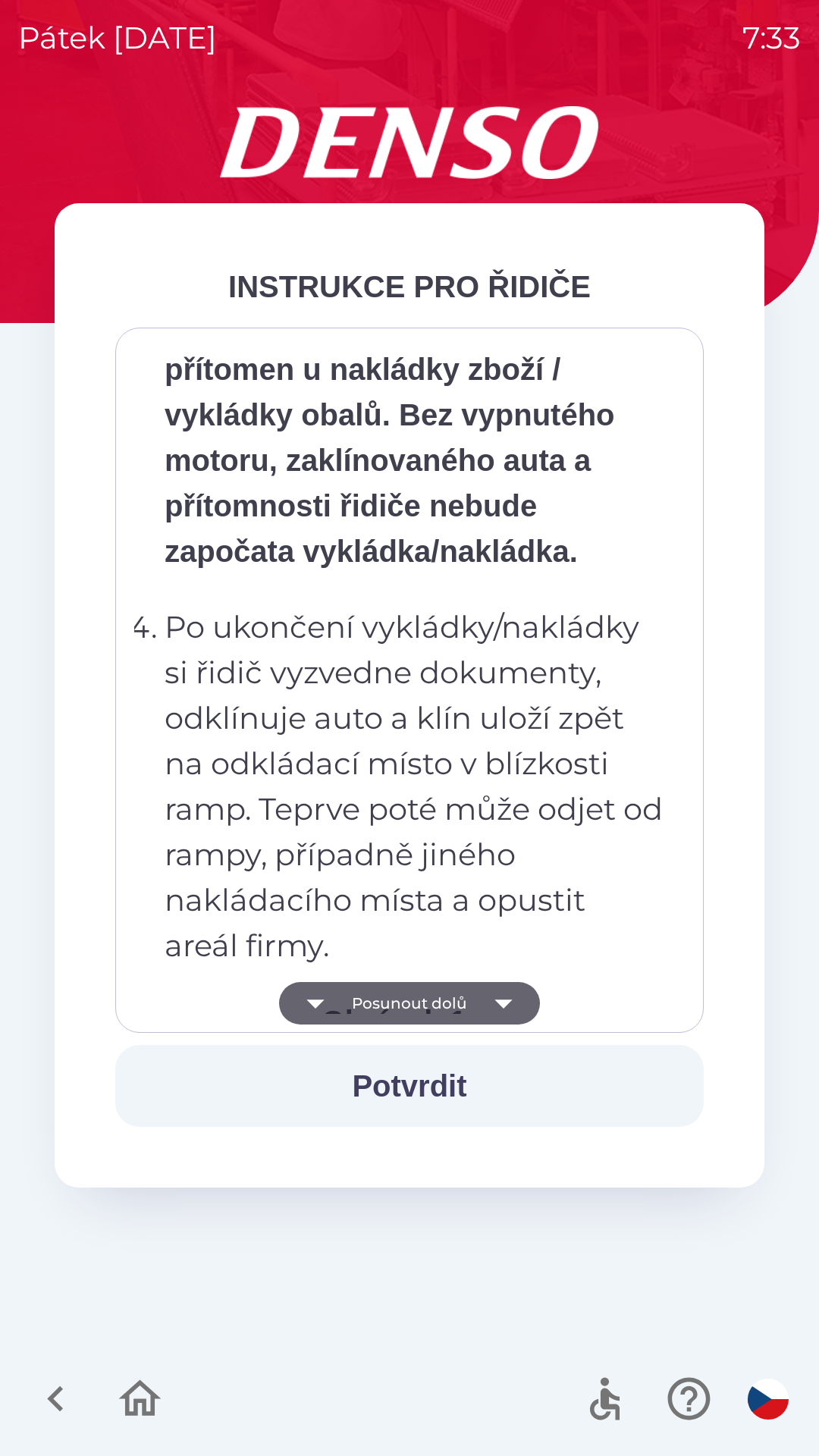
click at [428, 1007] on button "Posunout dolů" at bounding box center [409, 1003] width 261 height 43
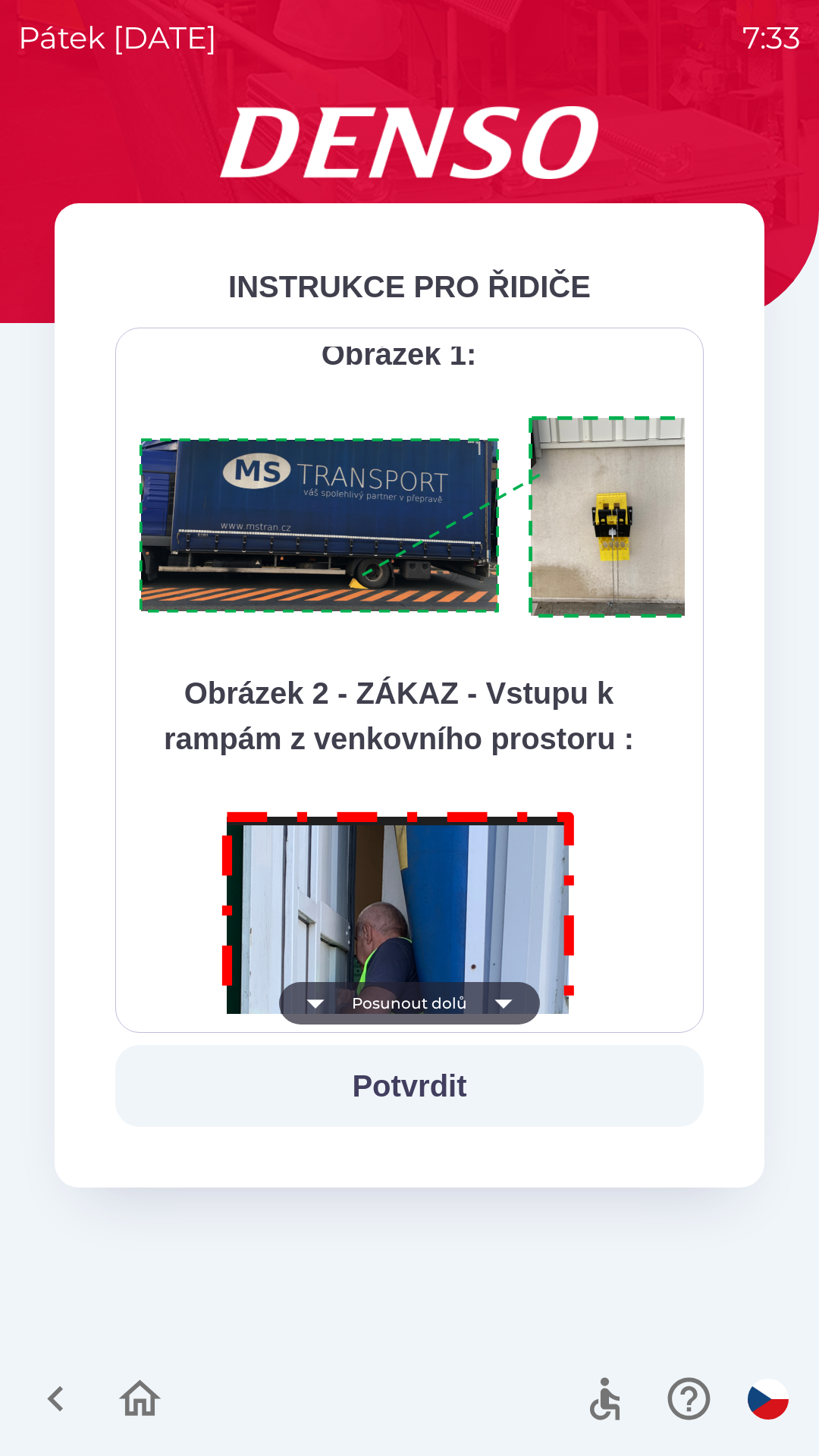
click at [428, 1007] on button "Posunout dolů" at bounding box center [409, 1003] width 261 height 43
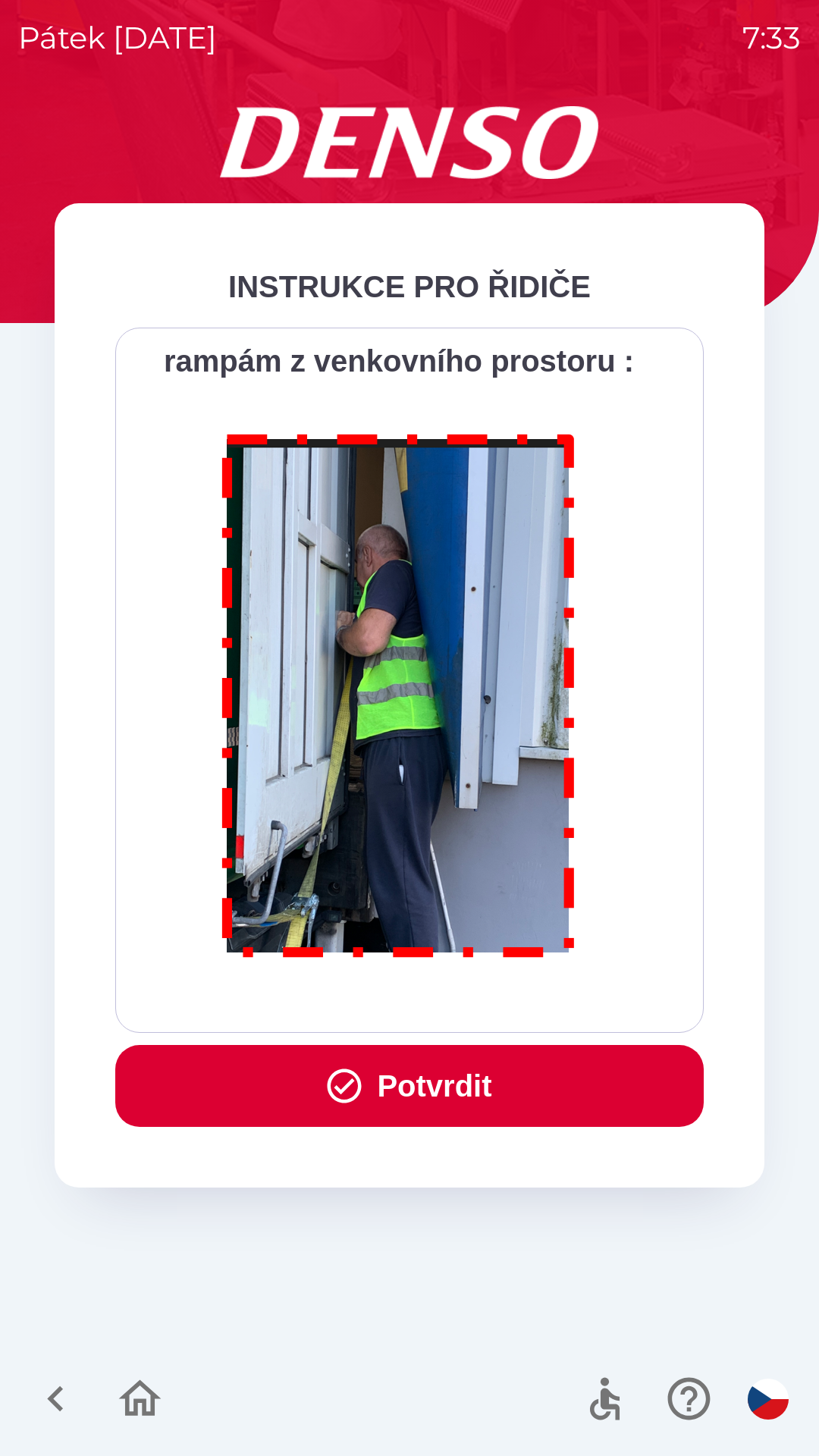
click at [411, 1087] on button "Potvrdit" at bounding box center [410, 1086] width 589 height 82
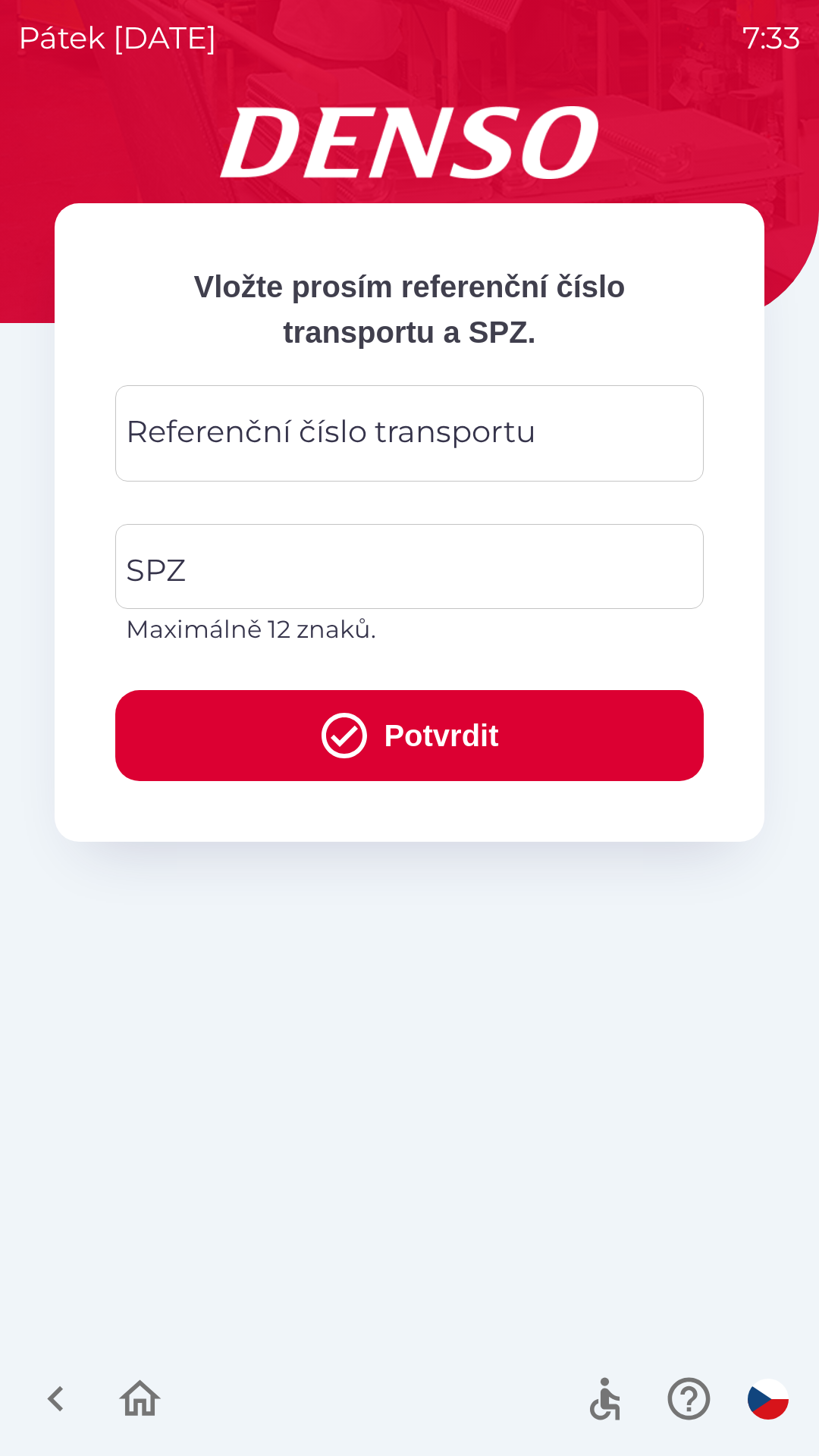
click at [288, 444] on div "Referenční číslo transportu Referenční číslo transportu" at bounding box center [410, 433] width 589 height 96
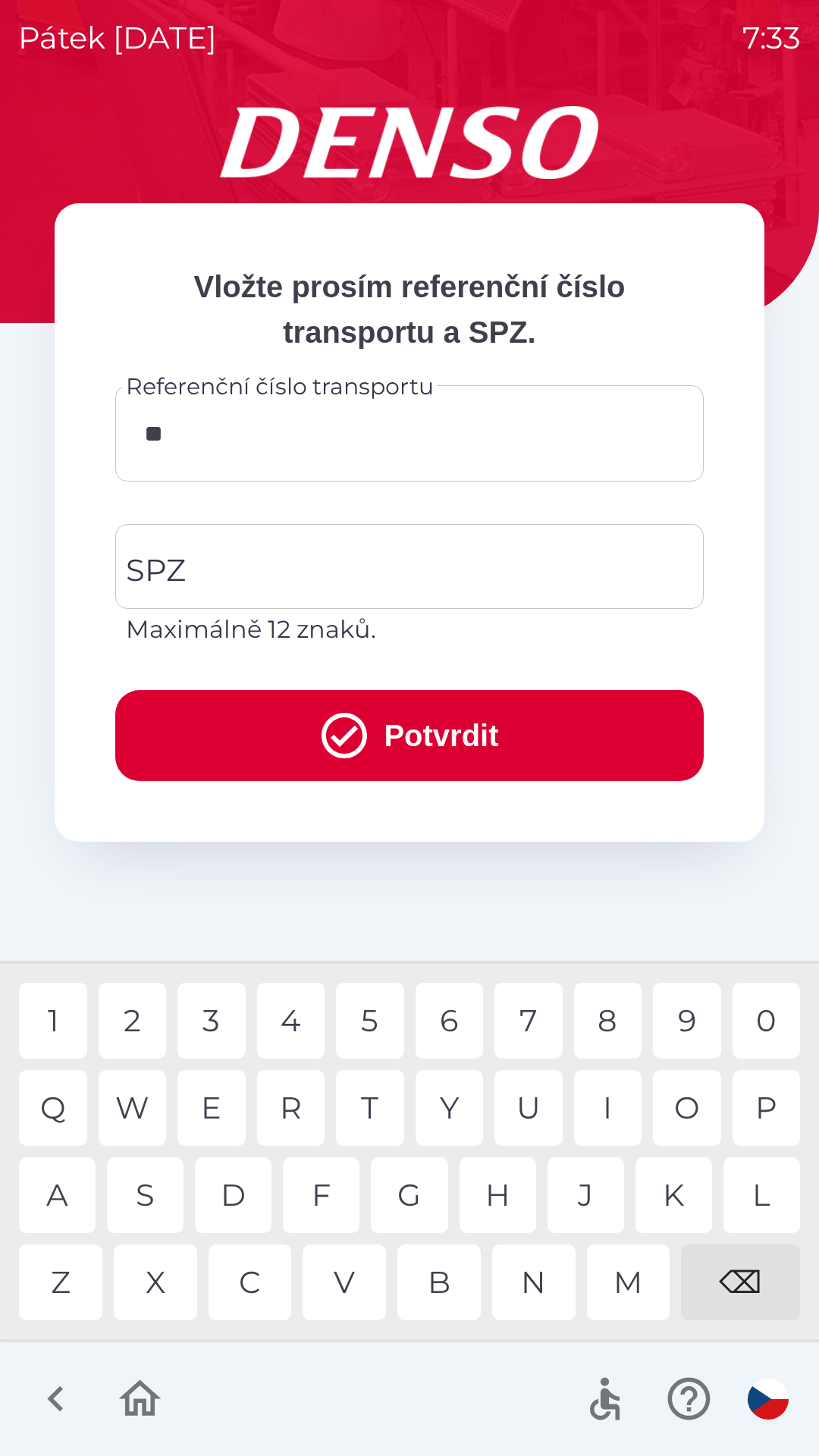
click at [64, 1106] on div "Q" at bounding box center [53, 1108] width 68 height 76
click at [217, 1005] on div "3" at bounding box center [211, 1021] width 68 height 76
click at [226, 1021] on div "3" at bounding box center [211, 1021] width 68 height 76
type input "*********"
click at [304, 563] on input "SPZ" at bounding box center [398, 566] width 553 height 71
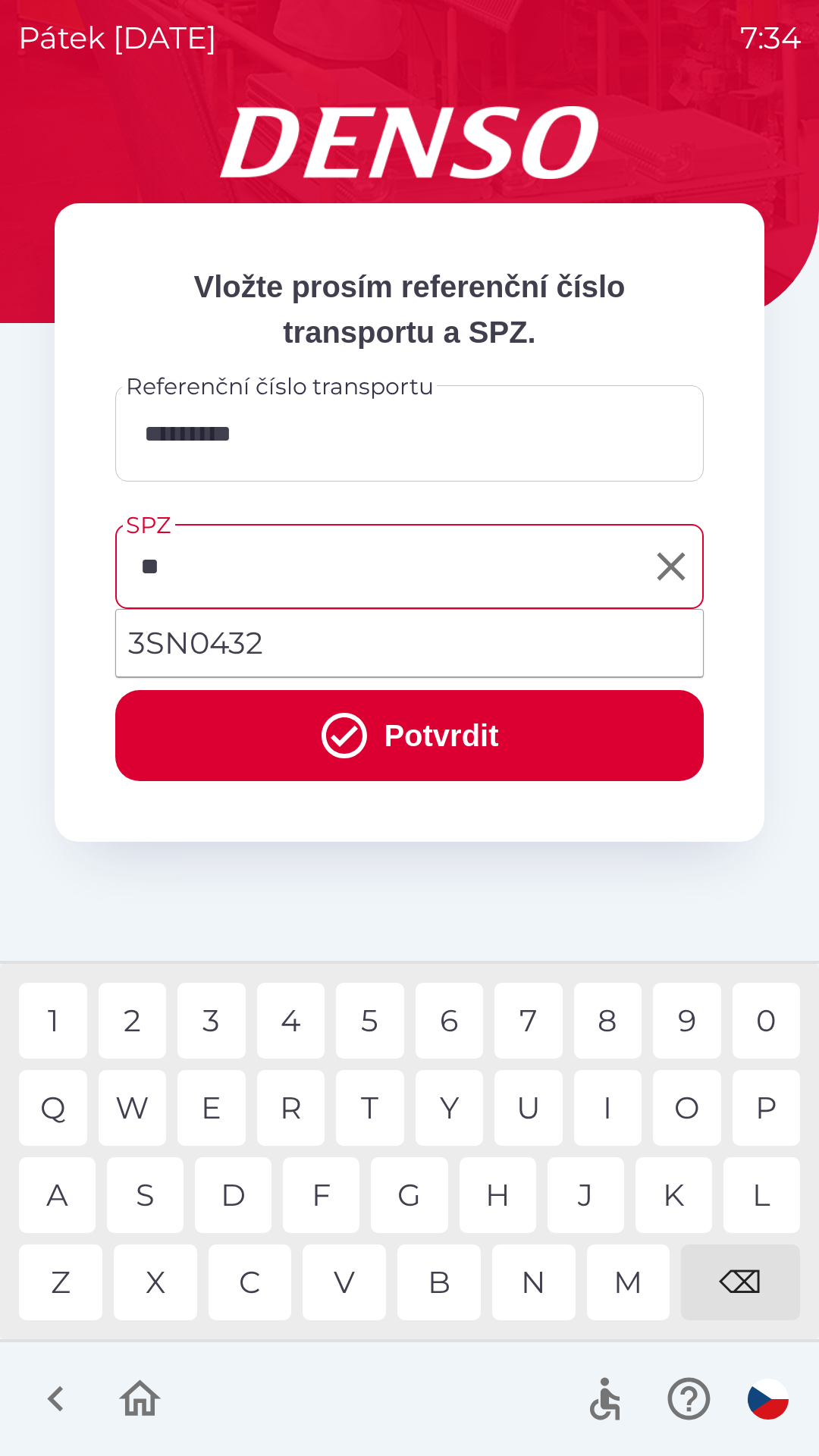
click at [235, 637] on li "3SN0432" at bounding box center [410, 643] width 587 height 54
type input "*******"
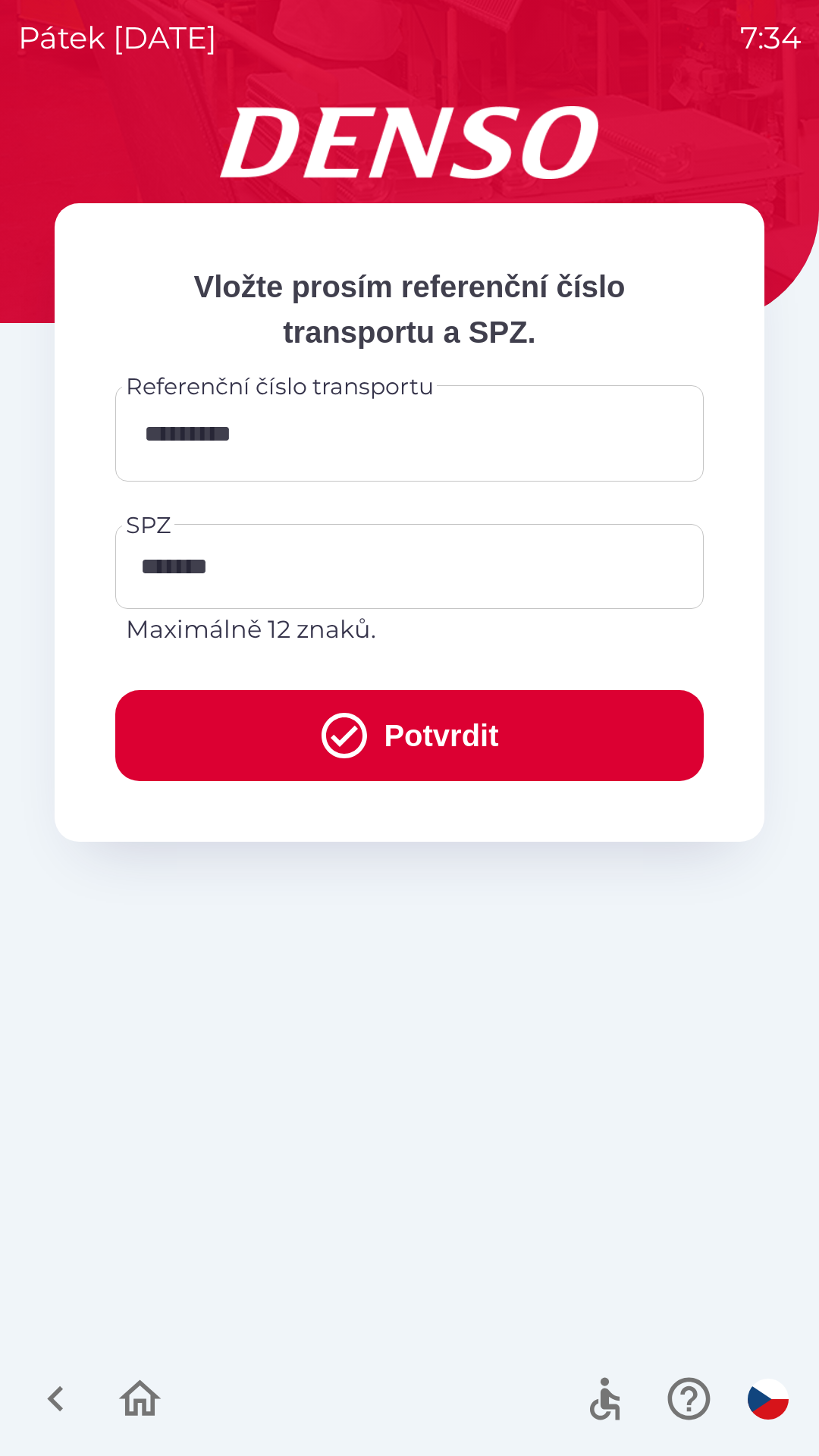
click at [388, 726] on button "Potvrdit" at bounding box center [410, 735] width 589 height 91
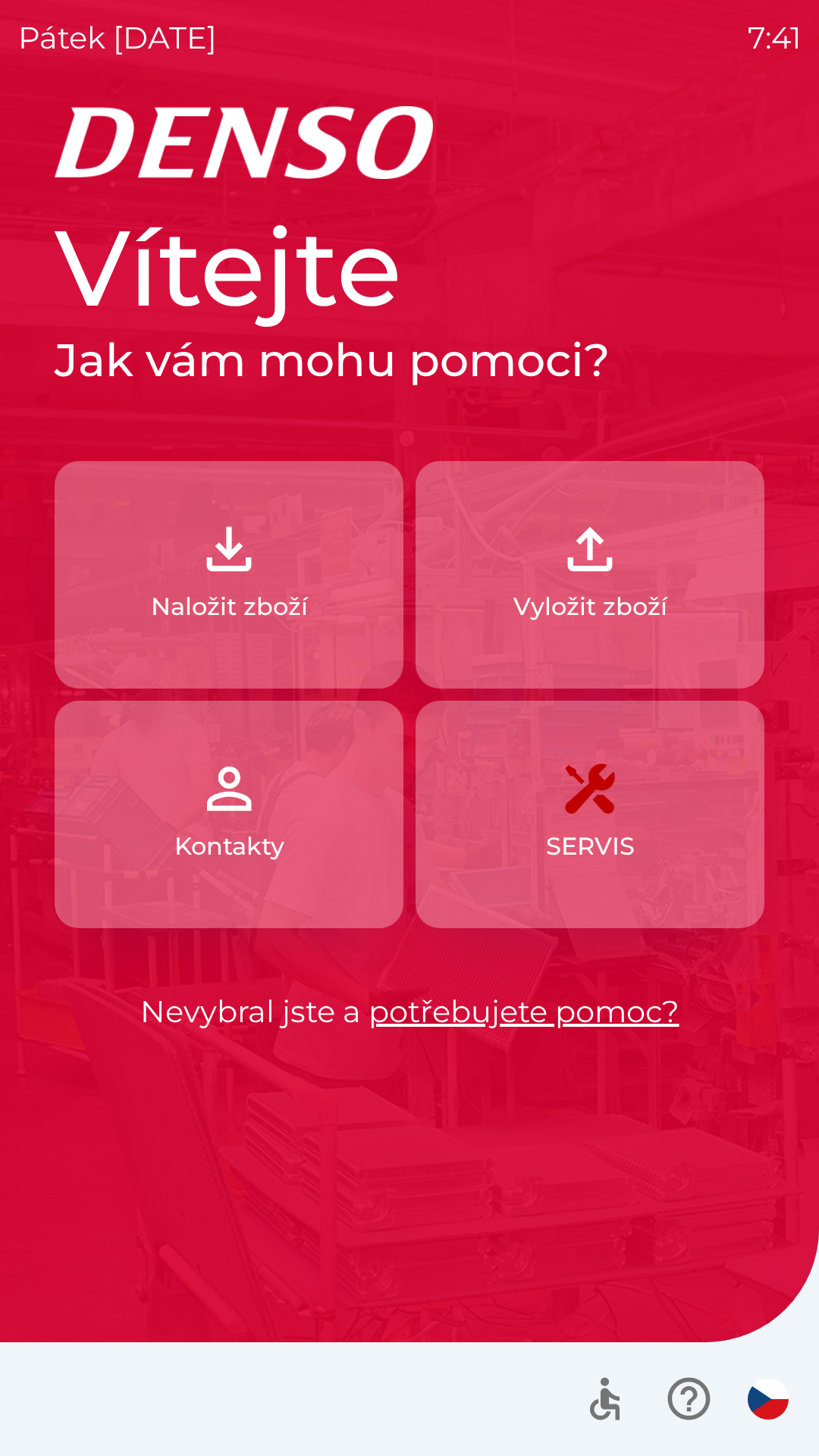
click at [318, 601] on button "Naložit zboží" at bounding box center [228, 575] width 349 height 228
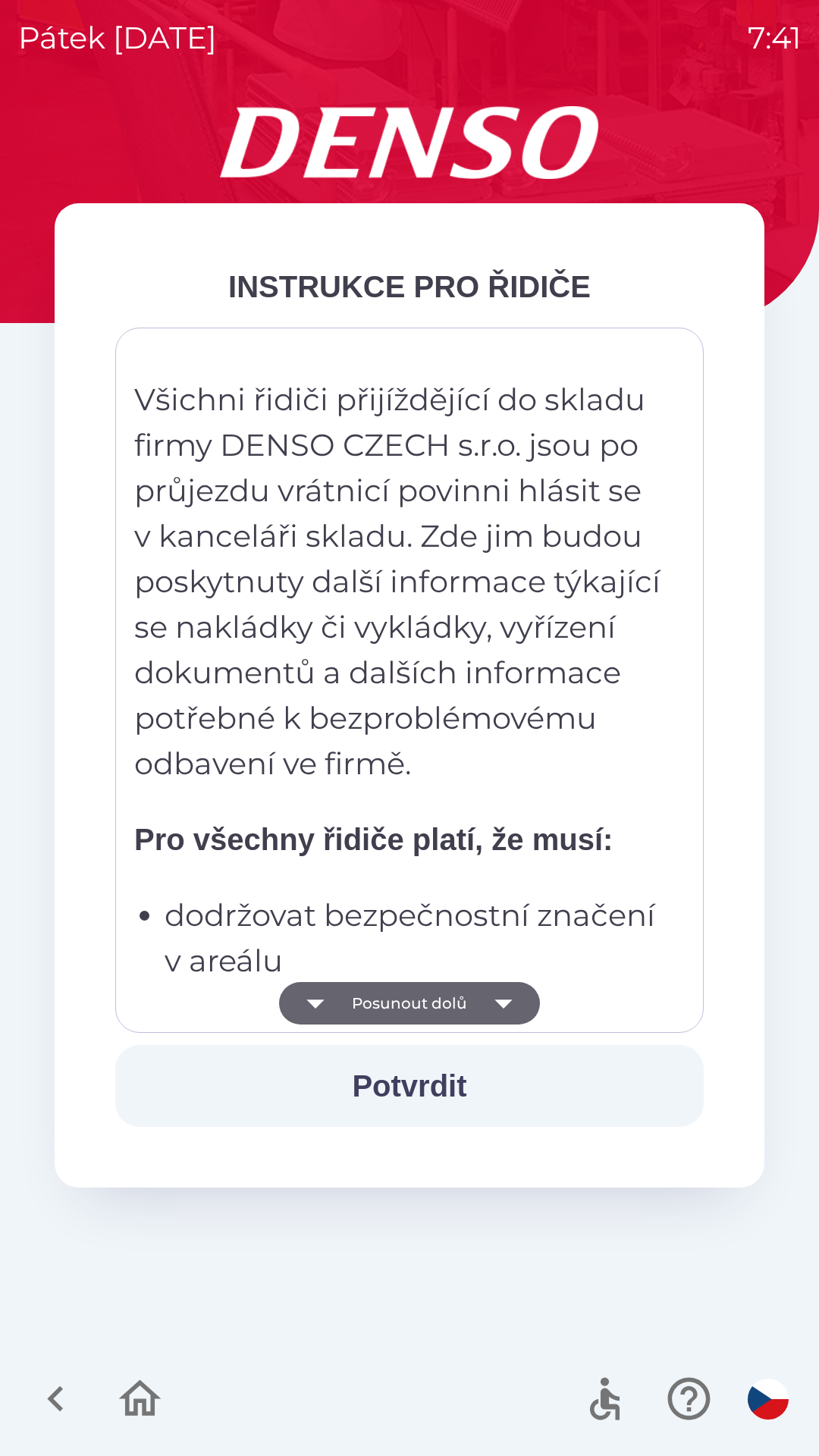
click at [478, 1011] on button "Posunout dolů" at bounding box center [409, 1003] width 261 height 43
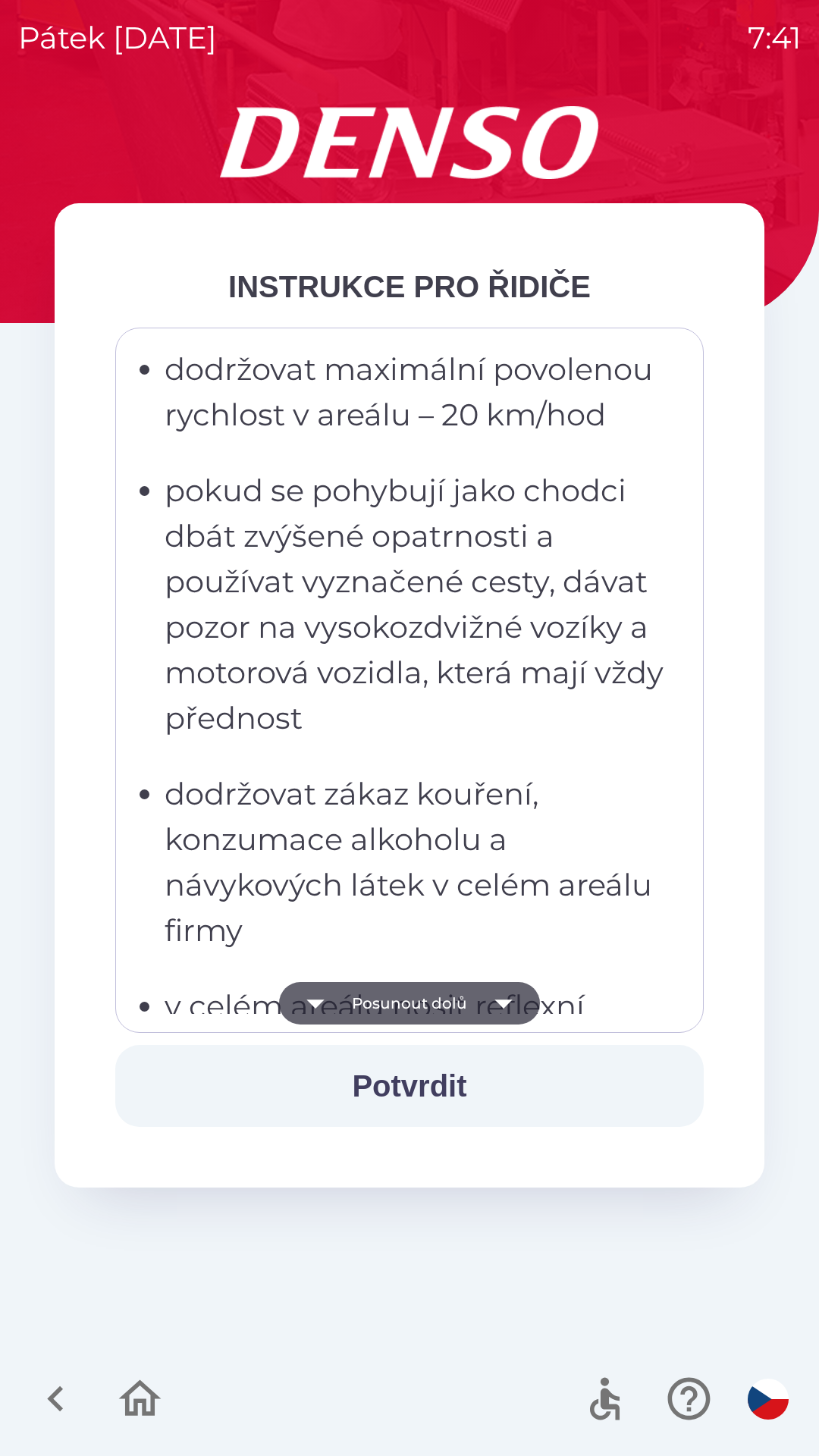
click at [489, 984] on icon "button" at bounding box center [504, 1003] width 43 height 43
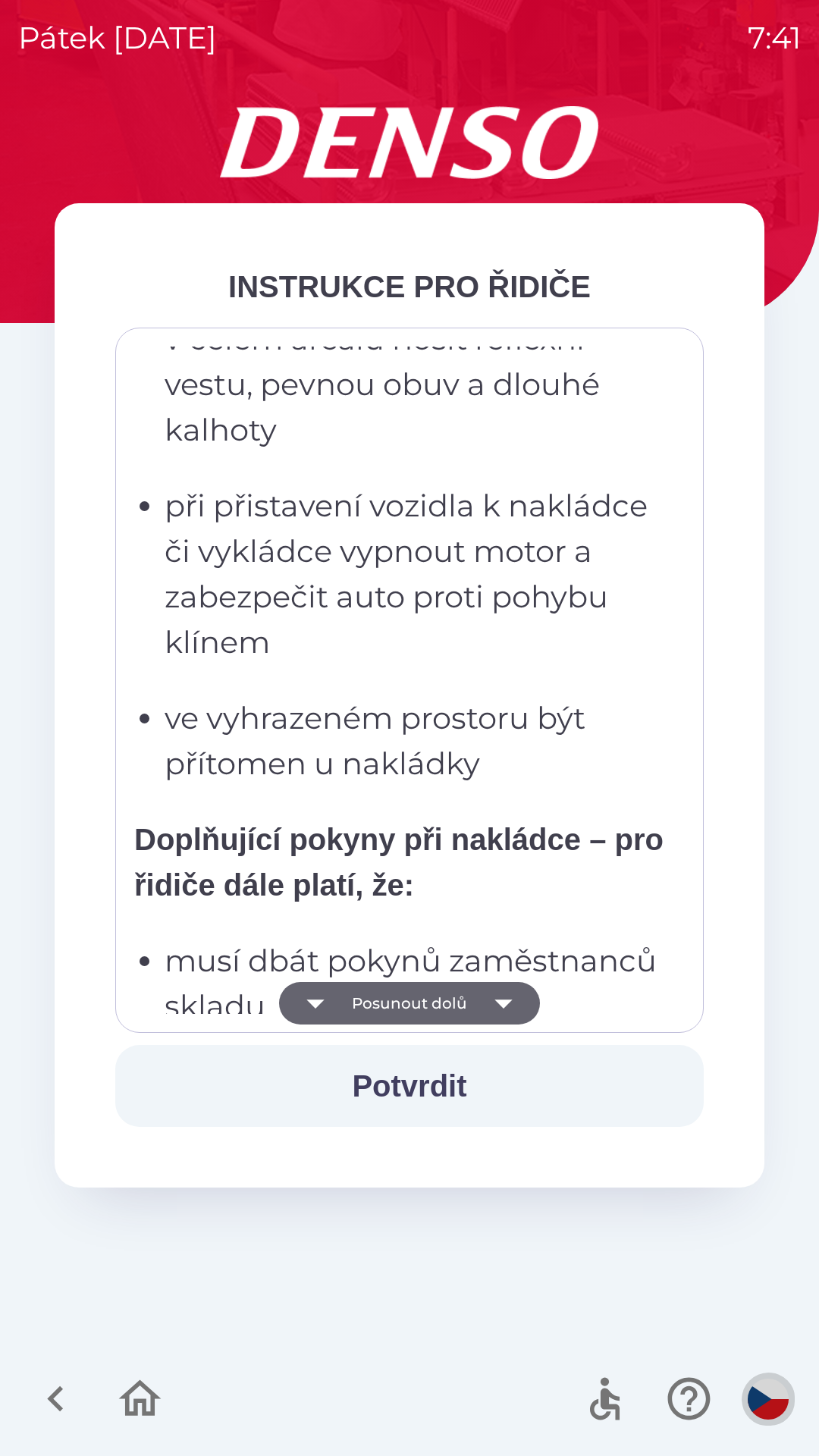
click at [768, 1401] on img "button" at bounding box center [769, 1399] width 41 height 41
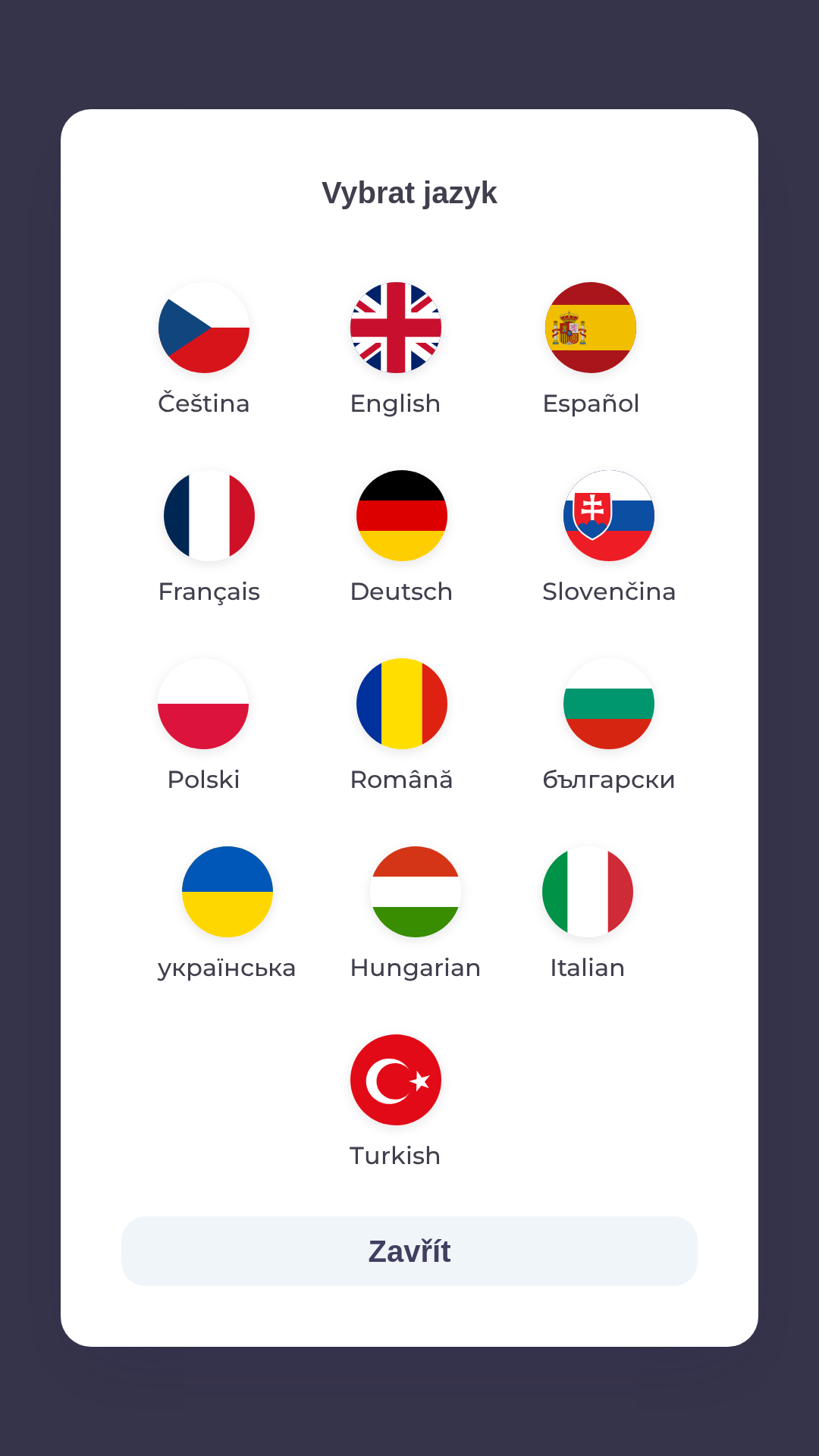
click at [236, 894] on img "button" at bounding box center [228, 892] width 91 height 91
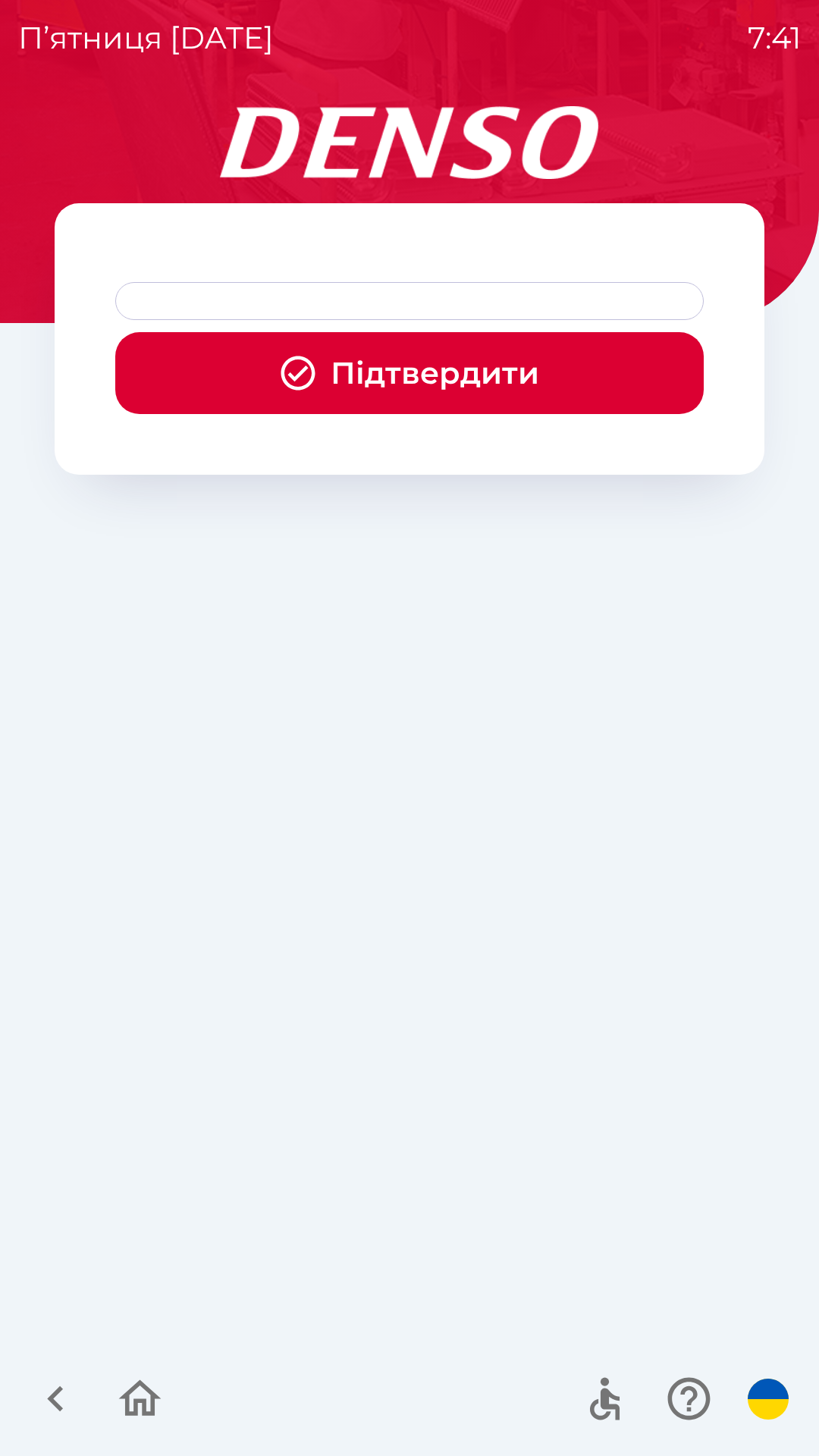
click at [419, 381] on button "Підтвердити" at bounding box center [410, 373] width 589 height 82
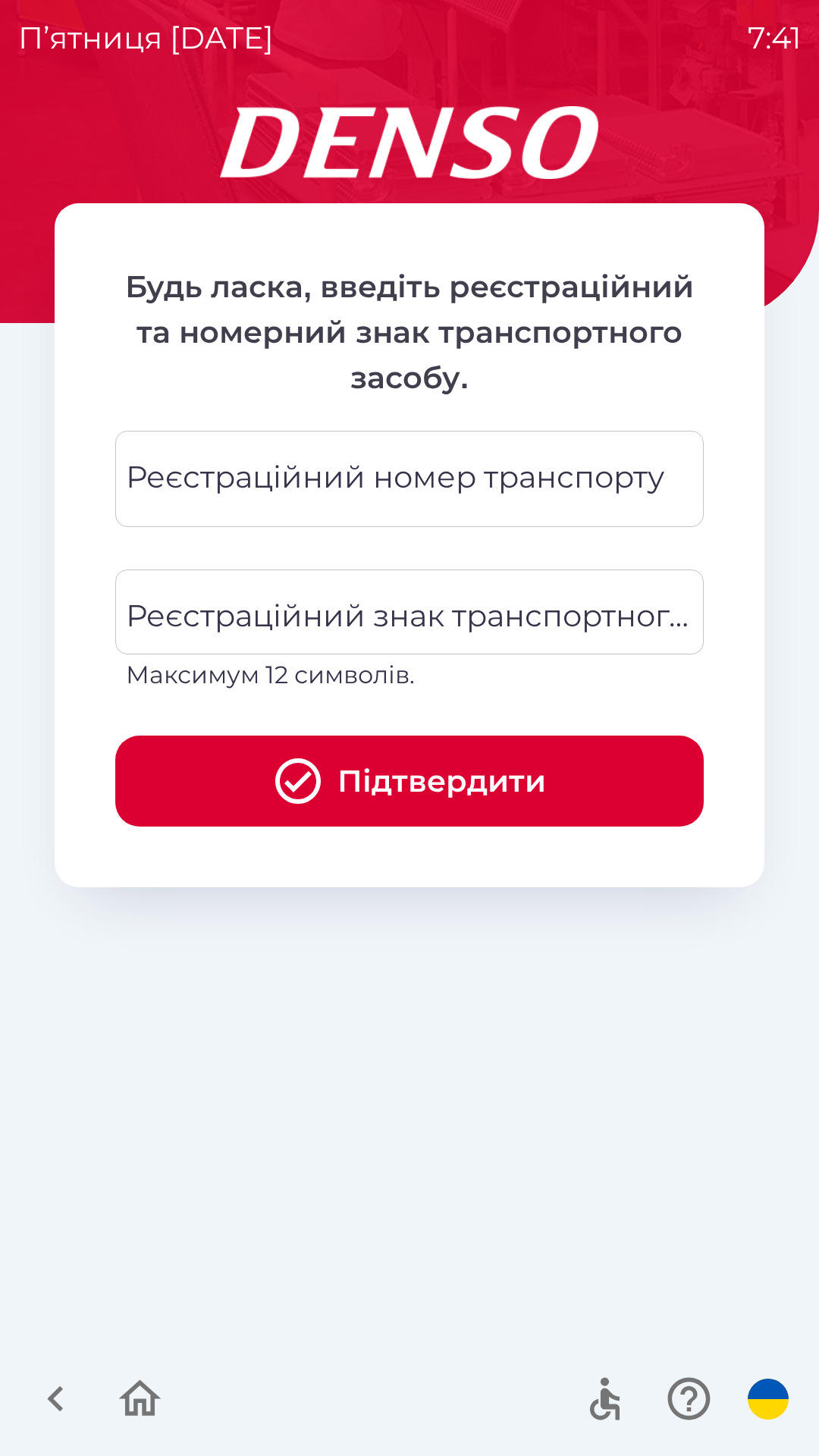
click at [450, 476] on div "Реєстраційний номер транспорту Реєстраційний номер транспорту" at bounding box center [410, 478] width 589 height 96
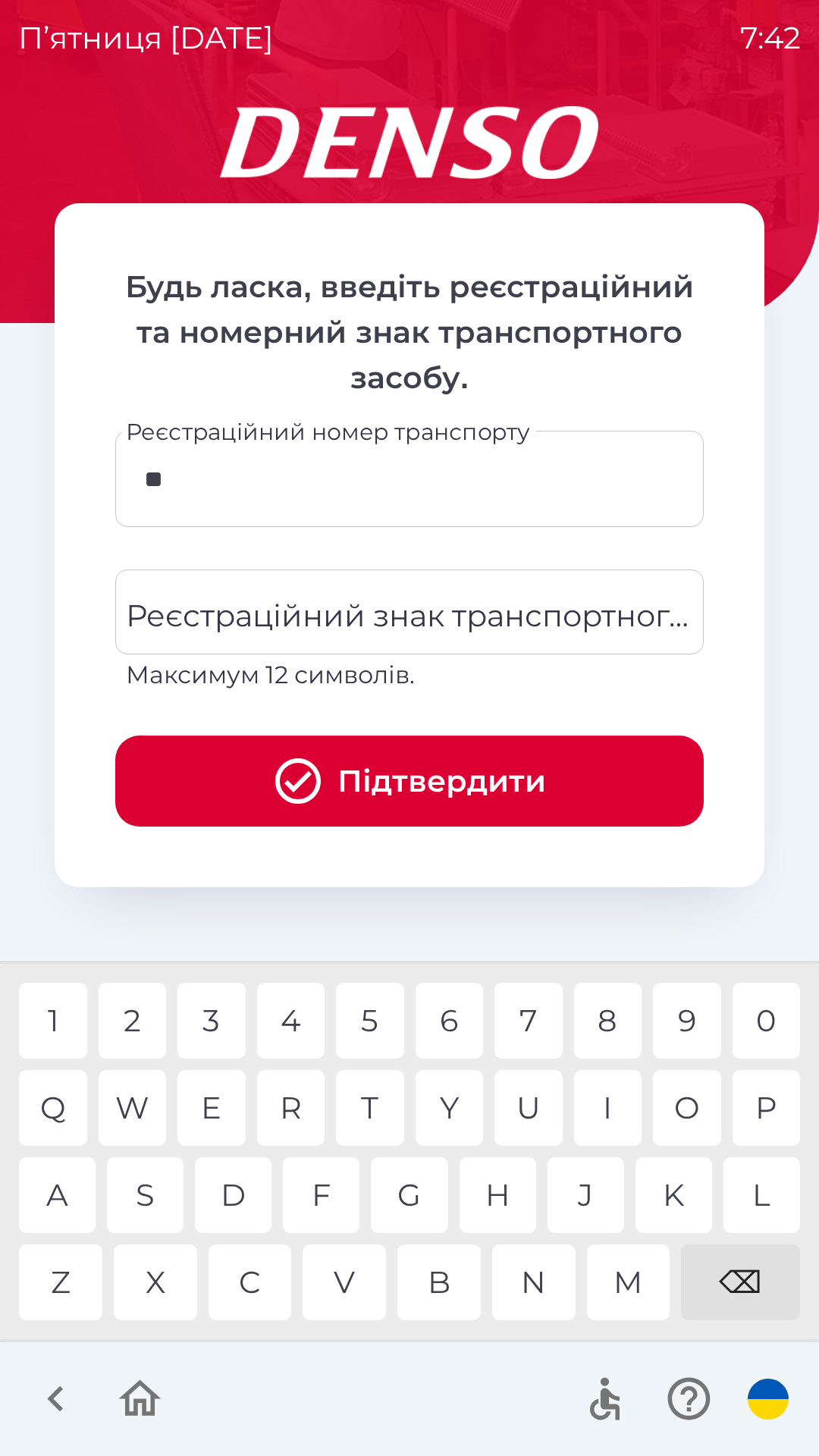
click at [757, 1186] on div "L" at bounding box center [762, 1195] width 77 height 76
click at [684, 1012] on div "9" at bounding box center [687, 1021] width 68 height 76
click at [129, 1007] on div "2" at bounding box center [133, 1021] width 68 height 76
type input "*******"
click at [501, 1191] on div "H" at bounding box center [497, 1195] width 77 height 76
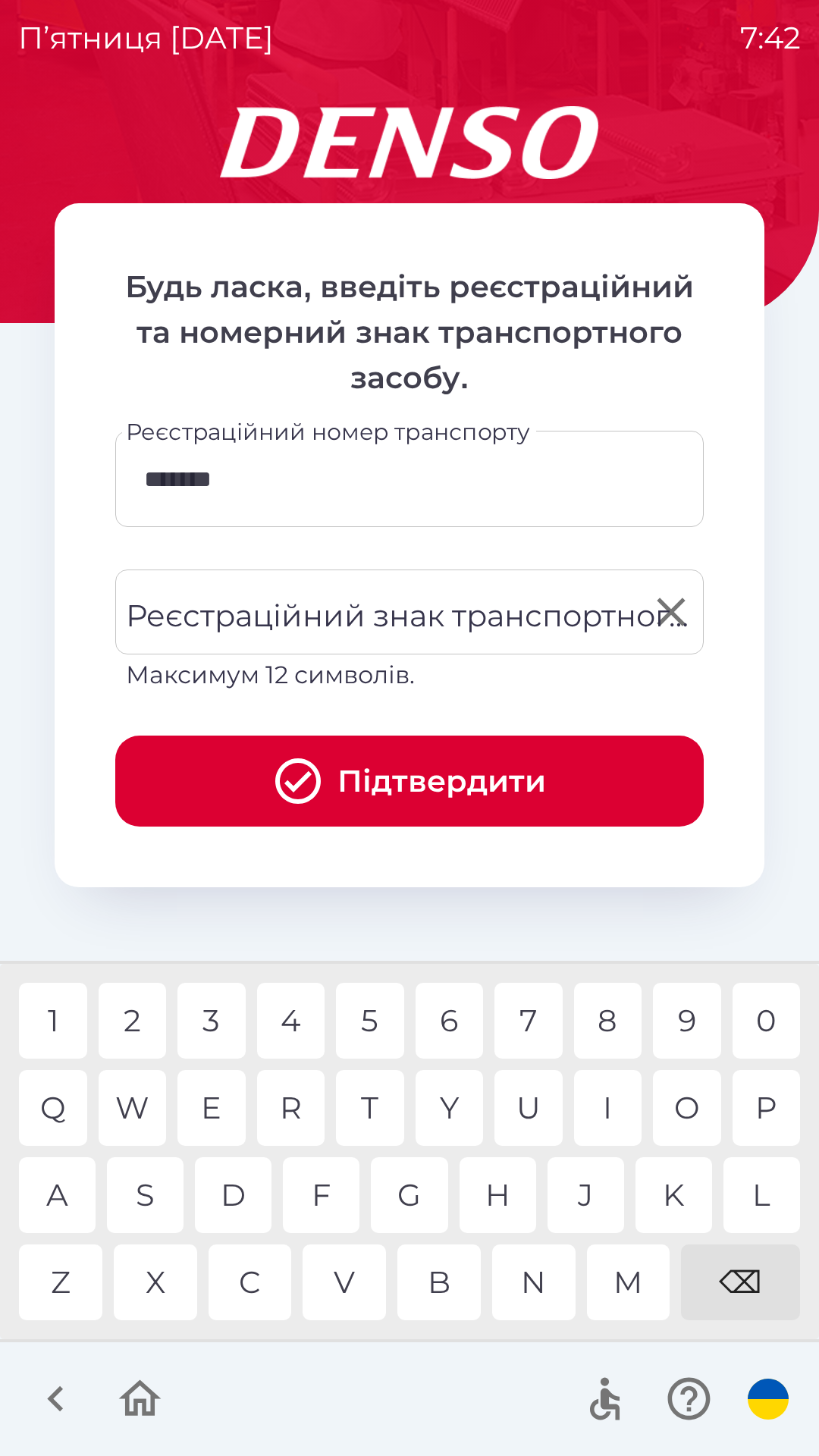
click at [371, 613] on div "Реєстраційний знак транспортного засобу Реєстраційний знак транспортного засобу…" at bounding box center [410, 632] width 589 height 124
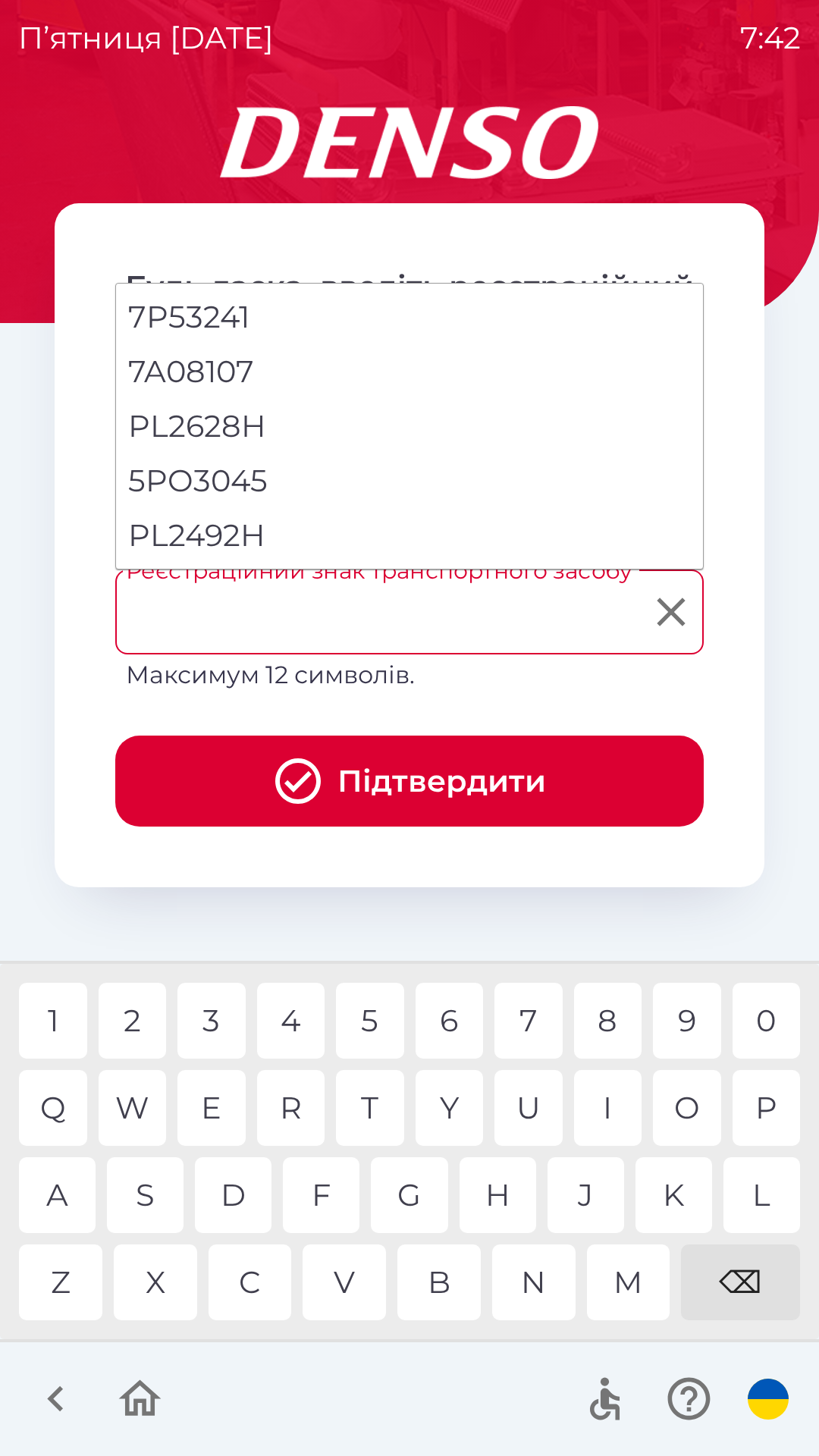
click at [240, 540] on li "PL2492H" at bounding box center [410, 535] width 587 height 54
type input "*******"
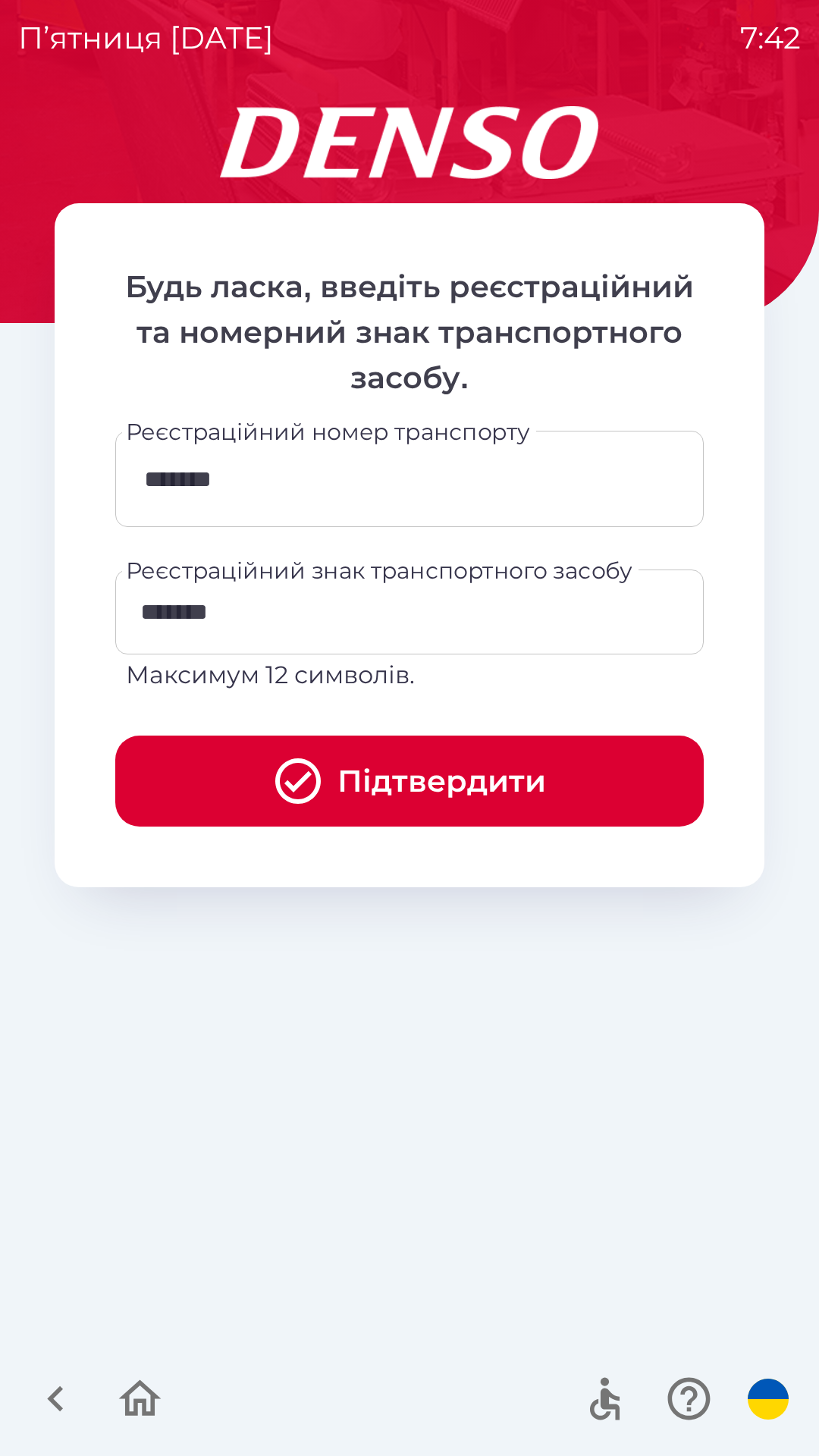
click at [460, 781] on button "Підтвердити" at bounding box center [410, 781] width 589 height 91
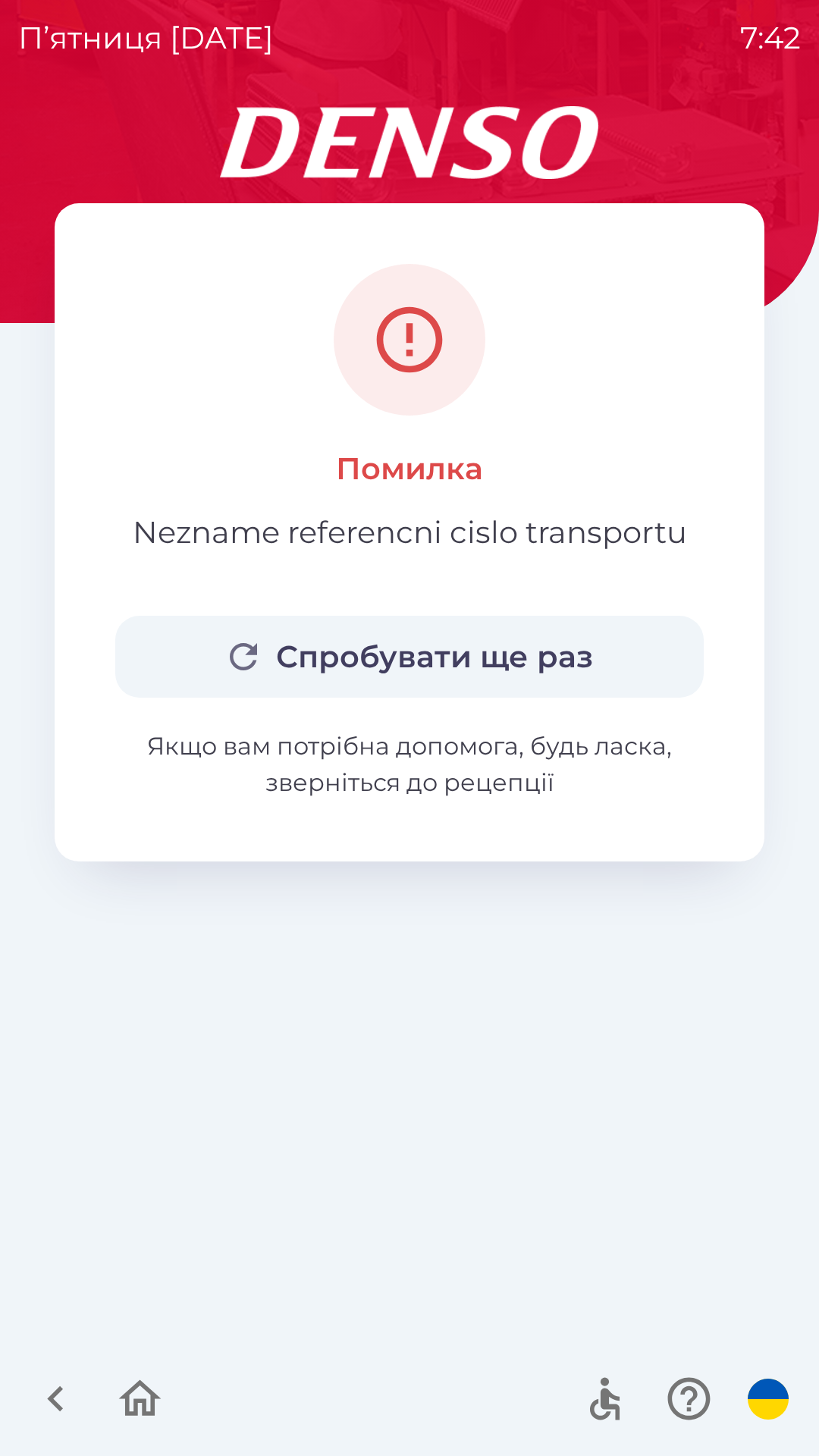
click at [478, 627] on button "Спробувати ще раз" at bounding box center [410, 656] width 589 height 82
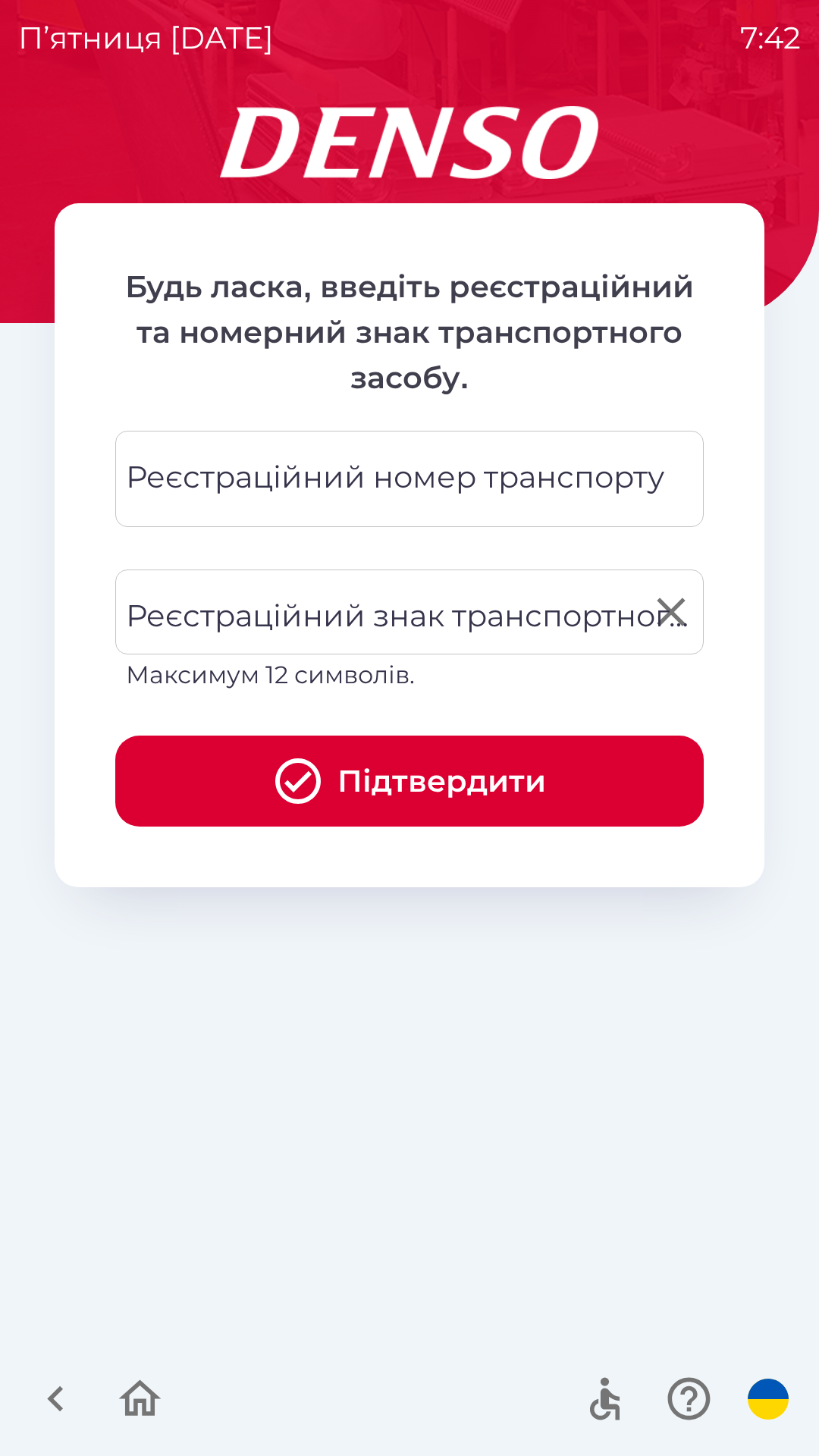
click at [288, 604] on div "Реєстраційний знак транспортного засобу Реєстраційний знак транспортного засобу…" at bounding box center [410, 632] width 589 height 124
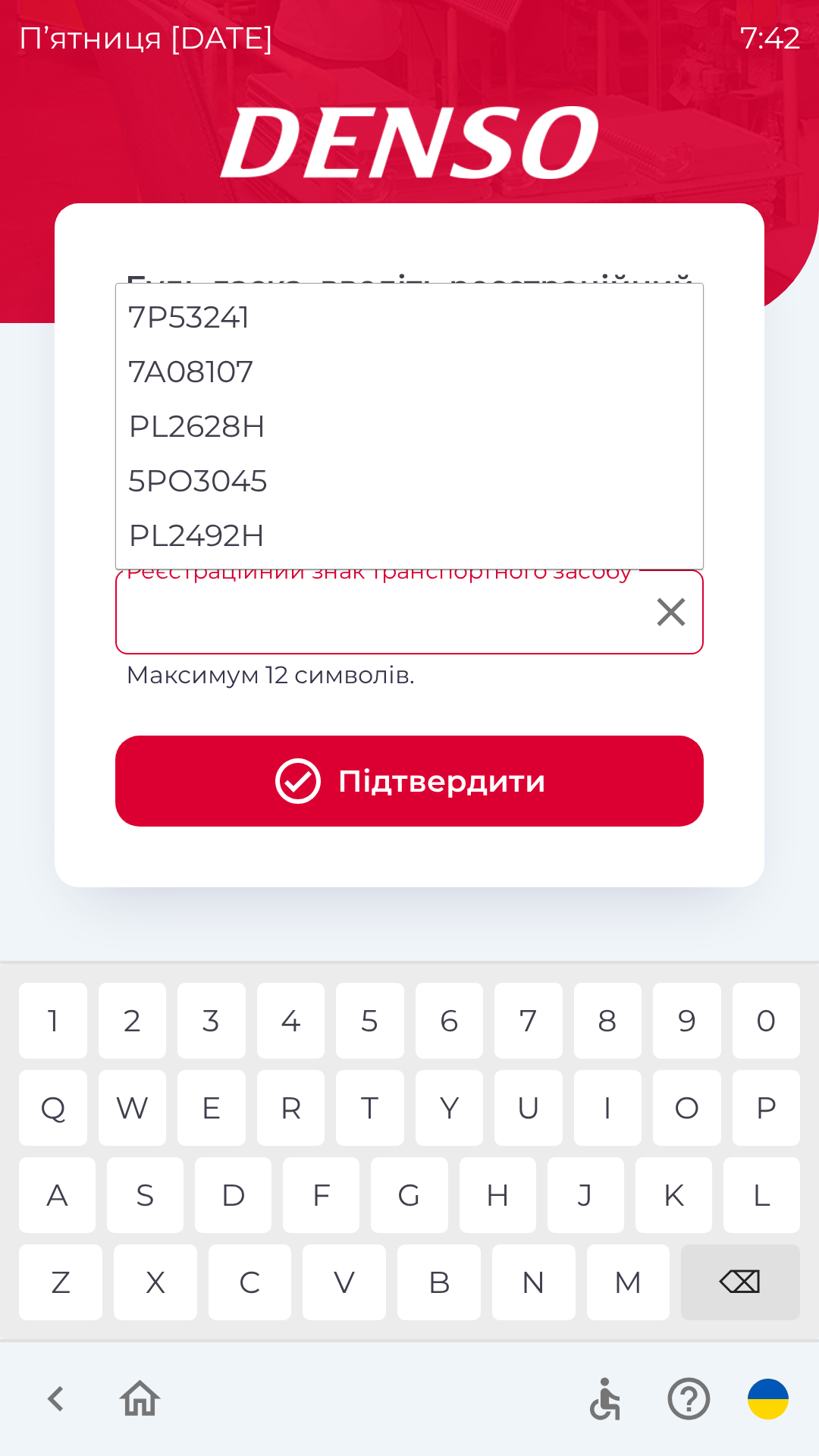
click at [249, 528] on li "PL2492H" at bounding box center [410, 535] width 587 height 54
type input "*******"
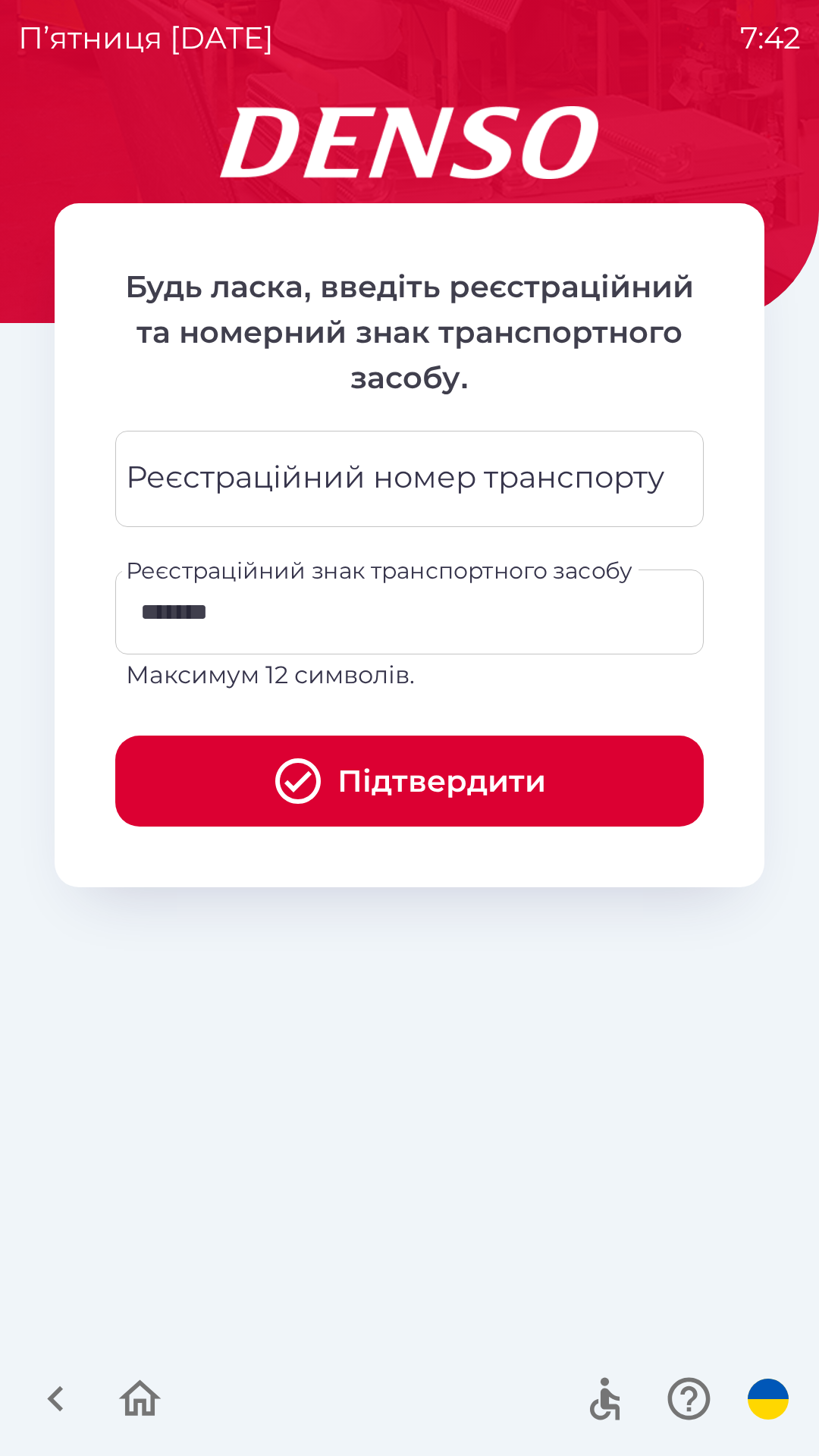
click at [422, 751] on button "Підтвердити" at bounding box center [410, 781] width 589 height 91
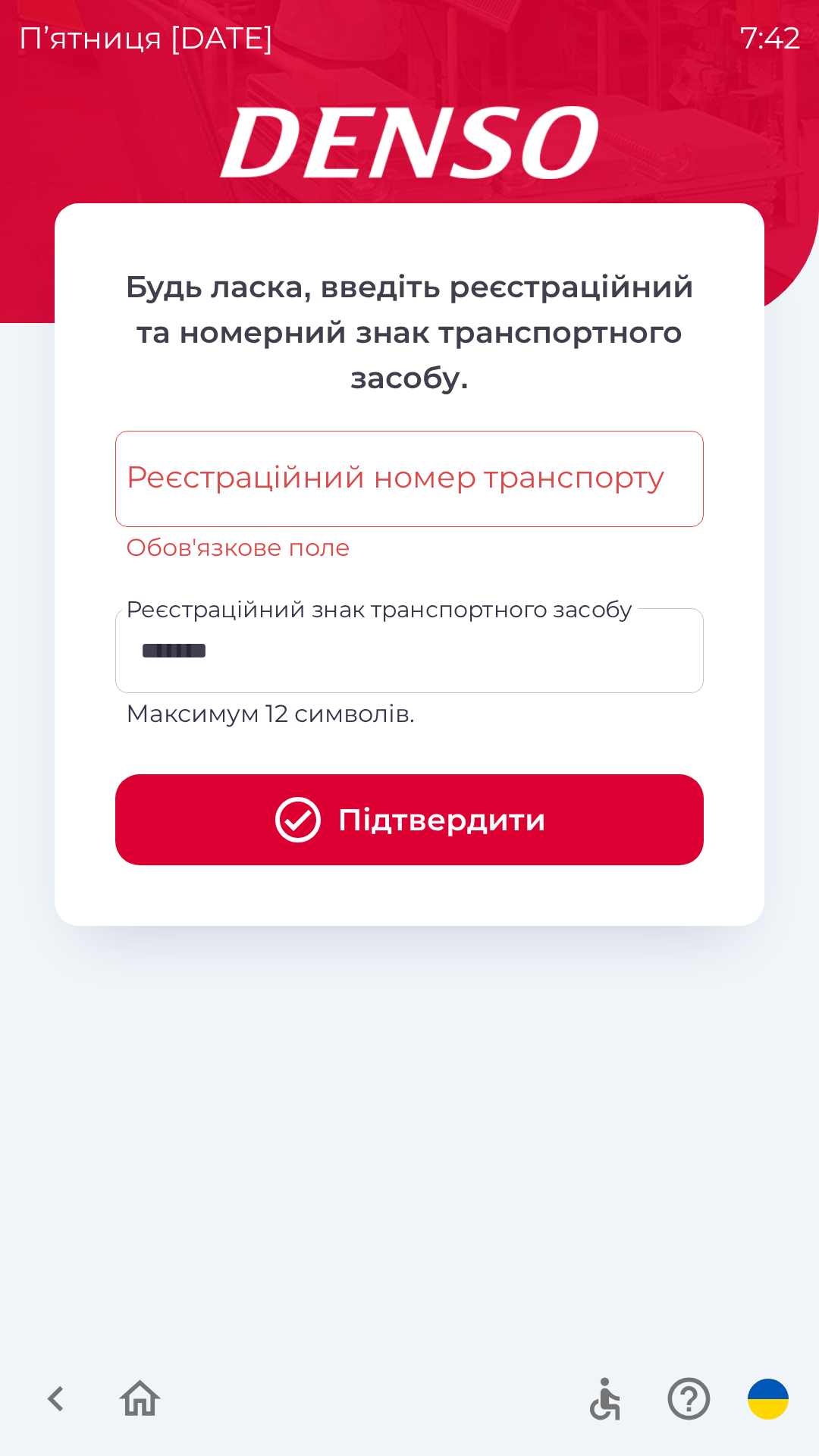
click at [289, 475] on div "Реєстраційний номер транспорту Реєстраційний номер транспорту Обов'язкове поле" at bounding box center [410, 498] width 589 height 135
